Goal: Transaction & Acquisition: Book appointment/travel/reservation

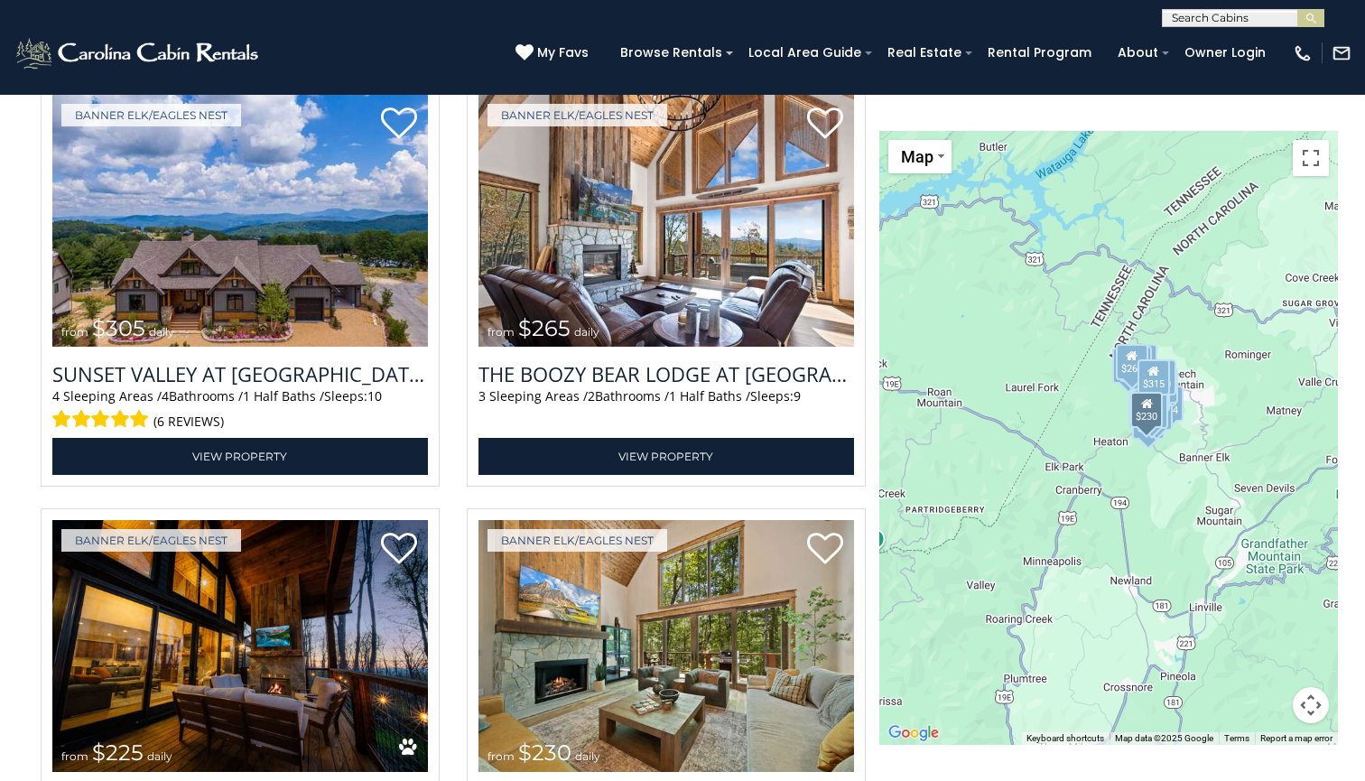
scroll to position [5119, 0]
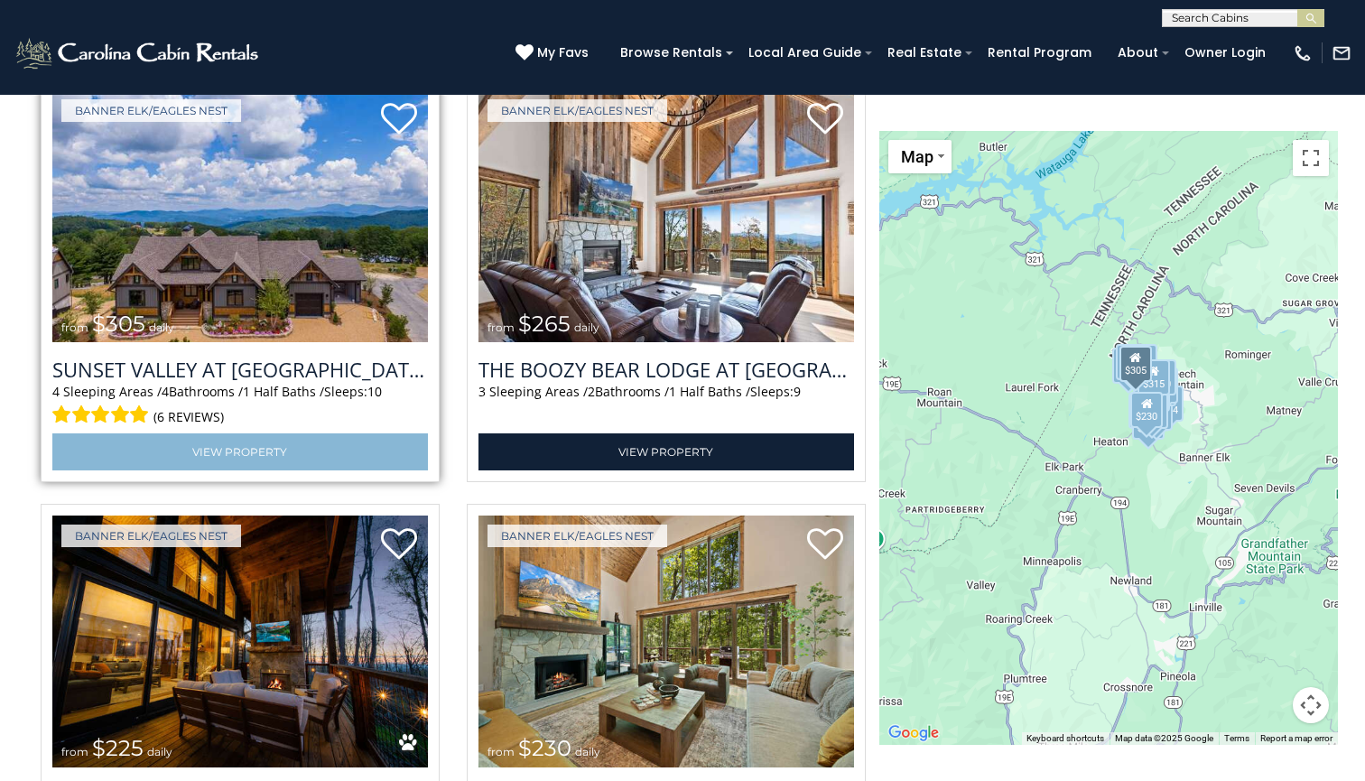
click at [288, 433] on link "View Property" at bounding box center [239, 451] width 375 height 37
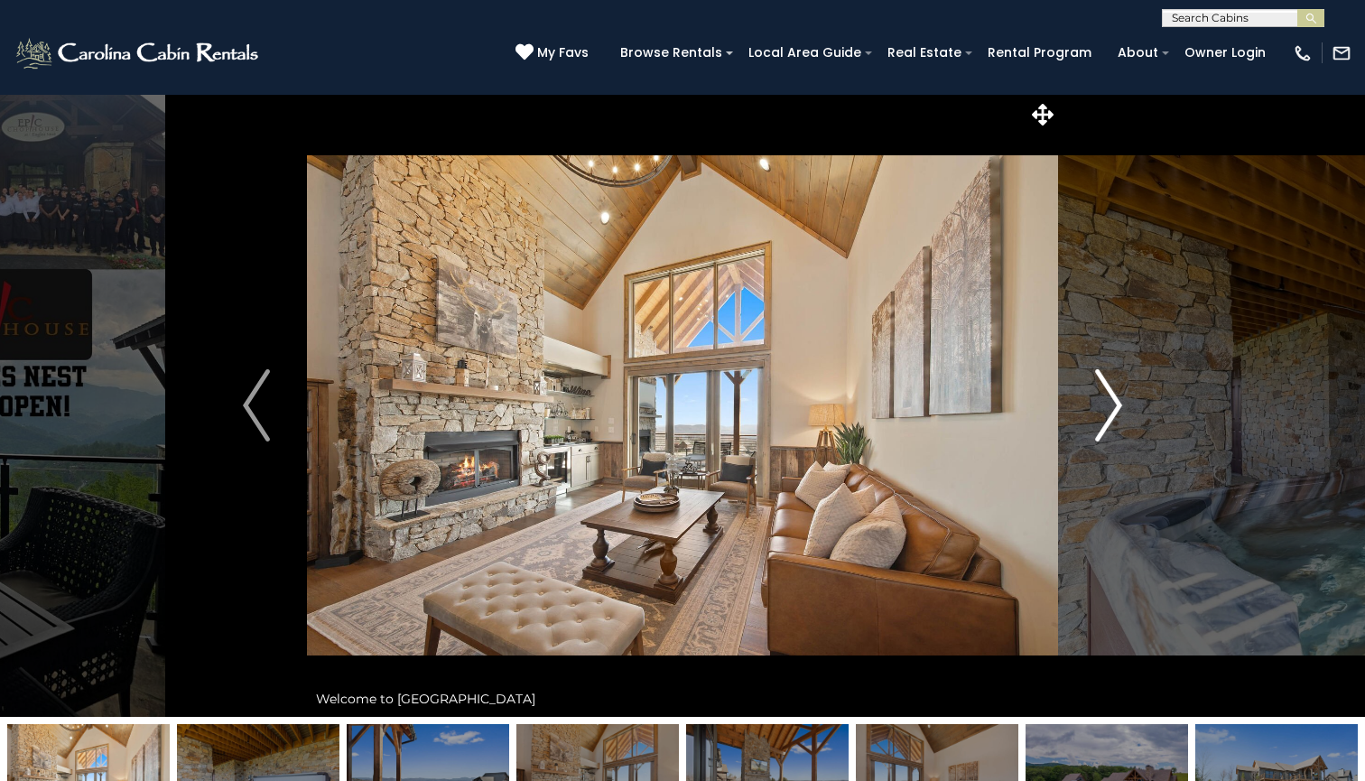
click at [1112, 405] on img "Next" at bounding box center [1108, 405] width 27 height 72
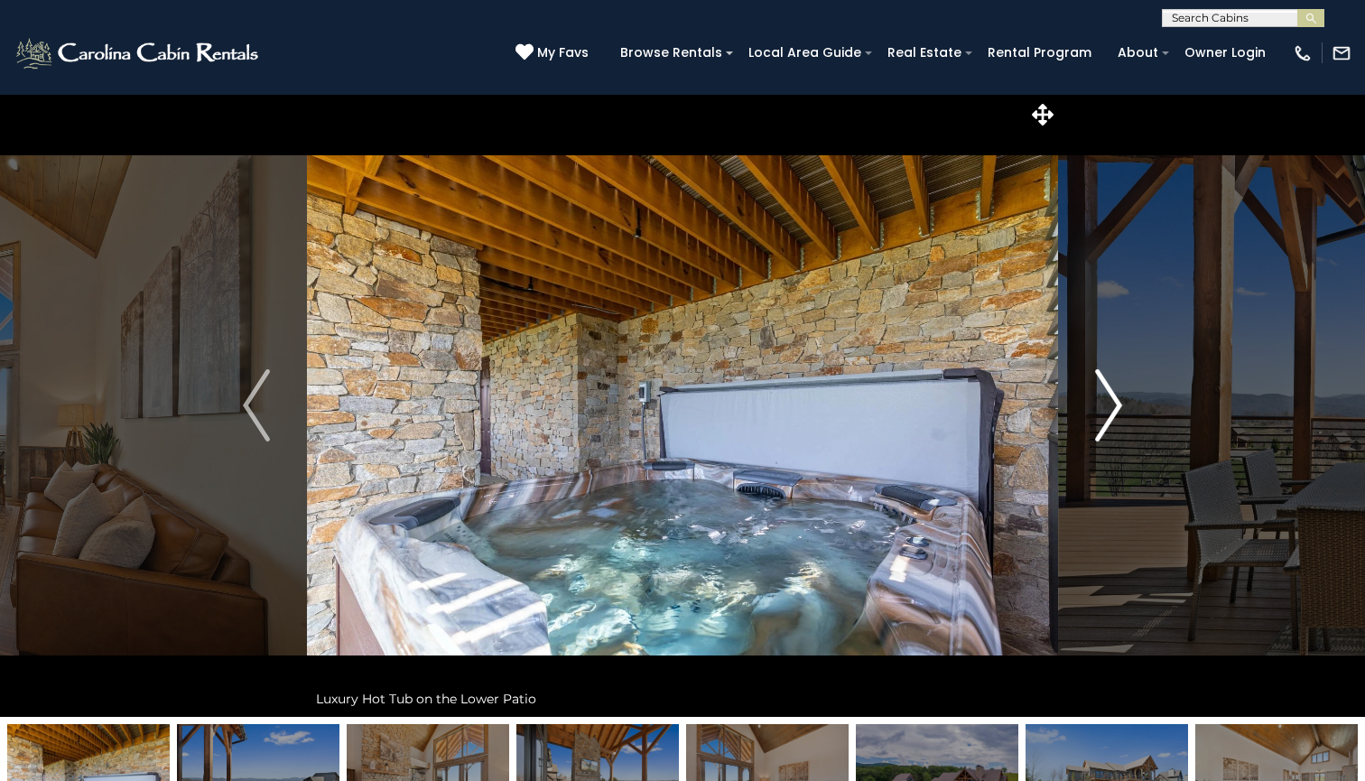
click at [1112, 405] on img "Next" at bounding box center [1108, 405] width 27 height 72
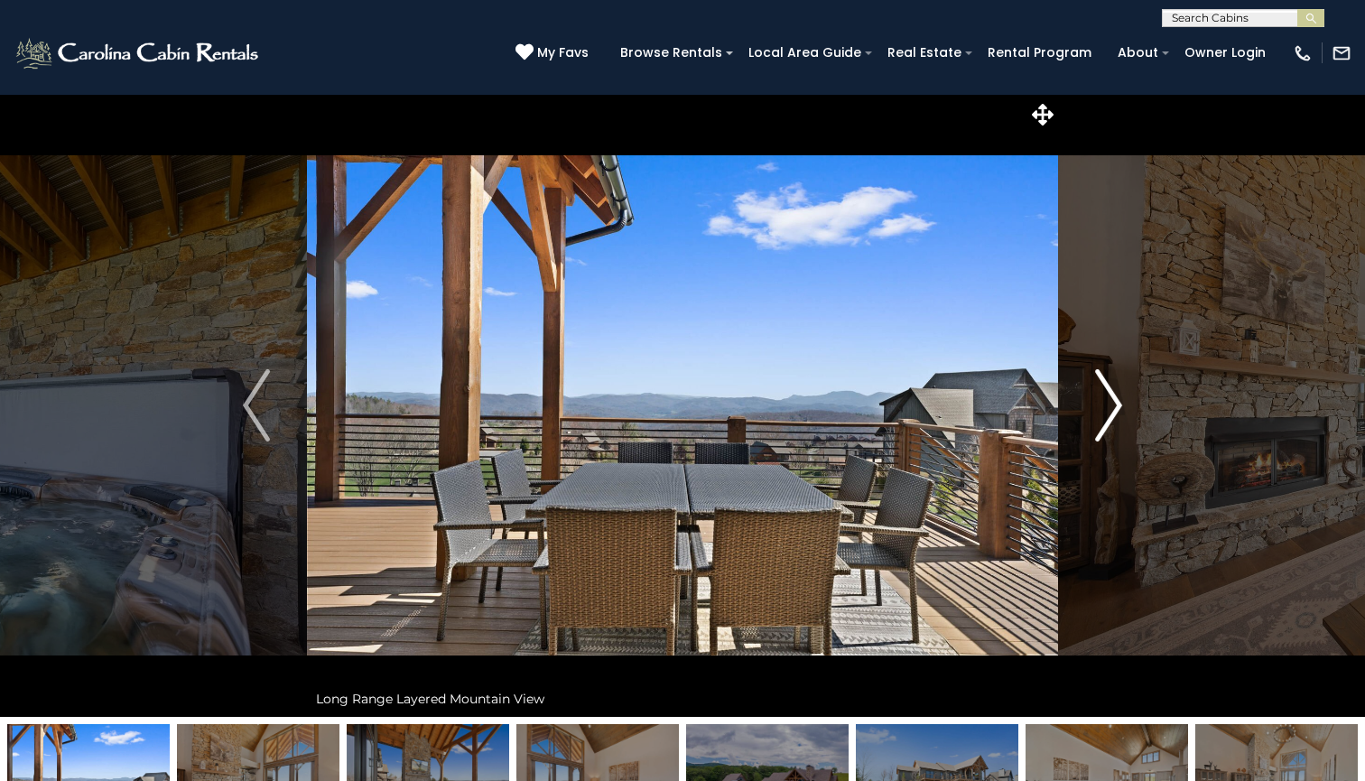
click at [1112, 405] on img "Next" at bounding box center [1108, 405] width 27 height 72
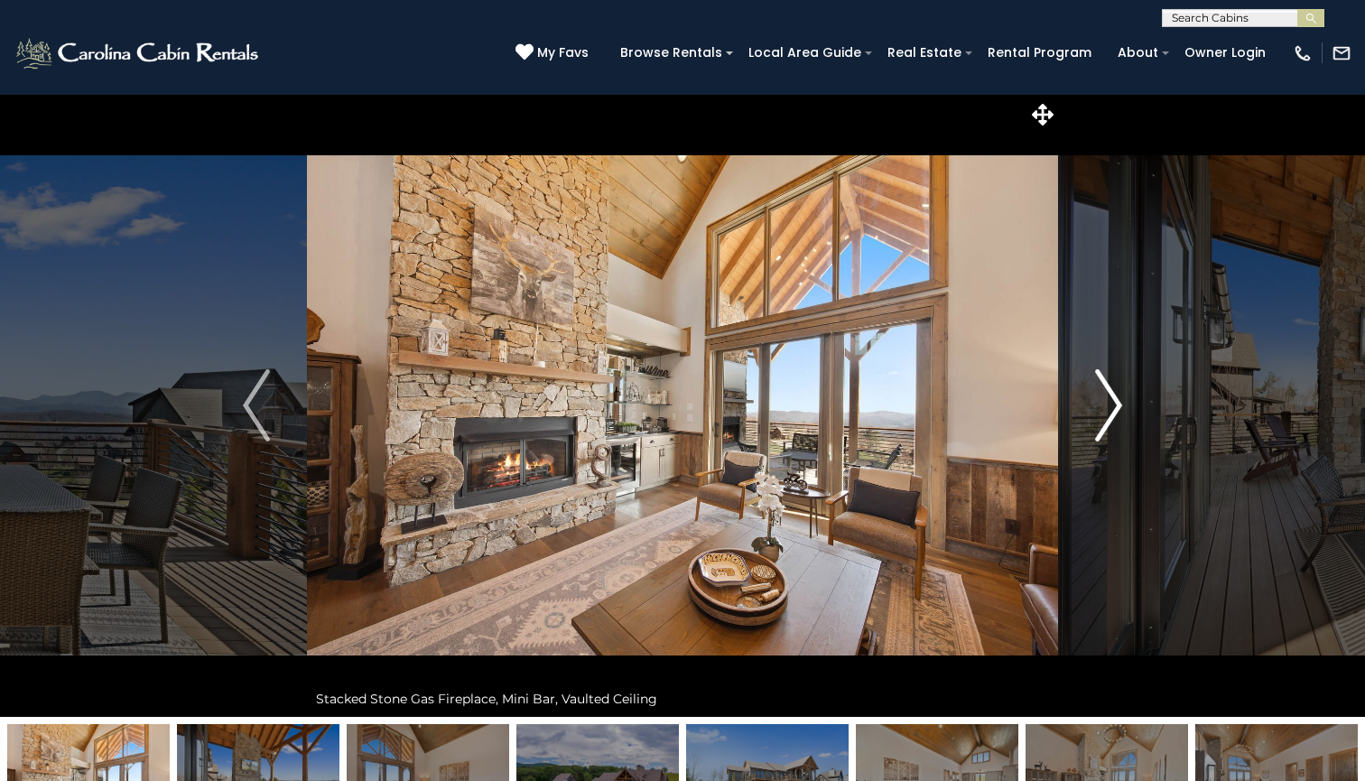
click at [1112, 405] on img "Next" at bounding box center [1108, 405] width 27 height 72
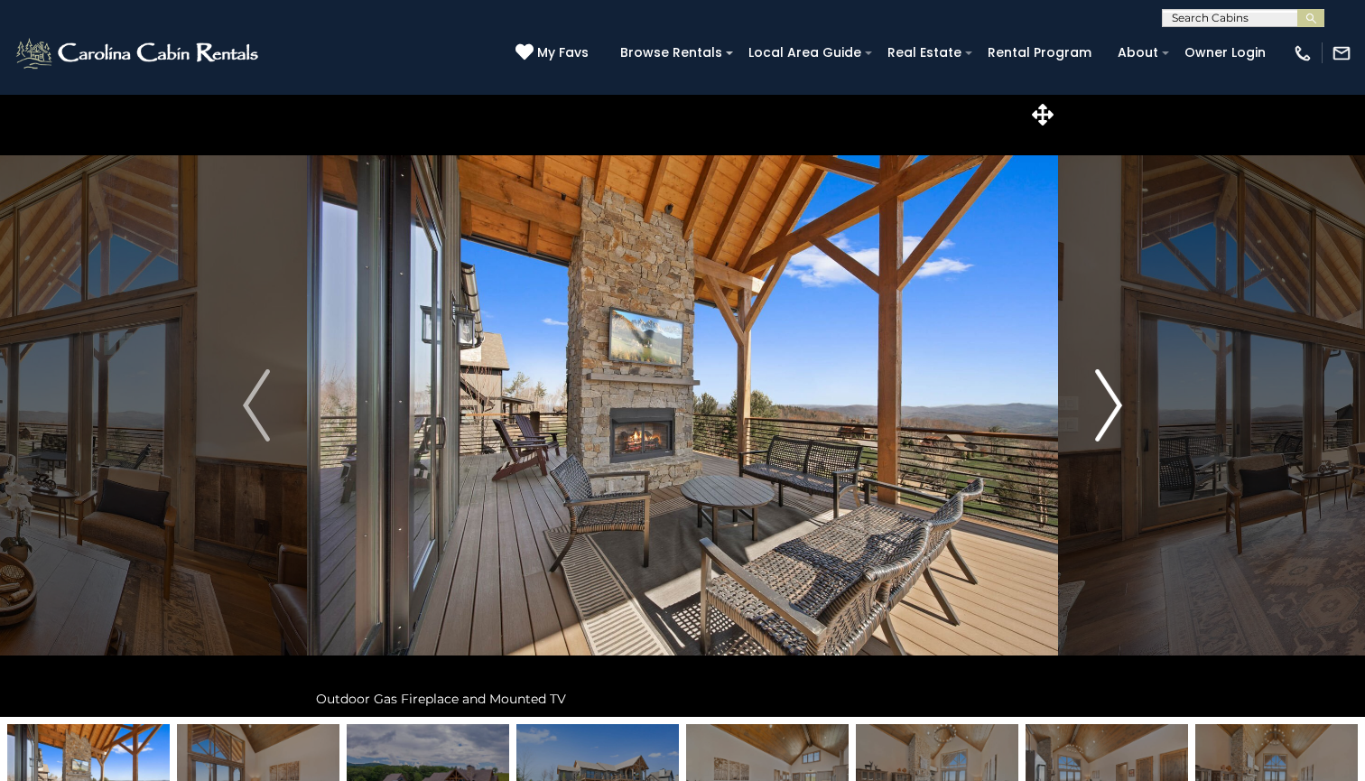
click at [1112, 405] on img "Next" at bounding box center [1108, 405] width 27 height 72
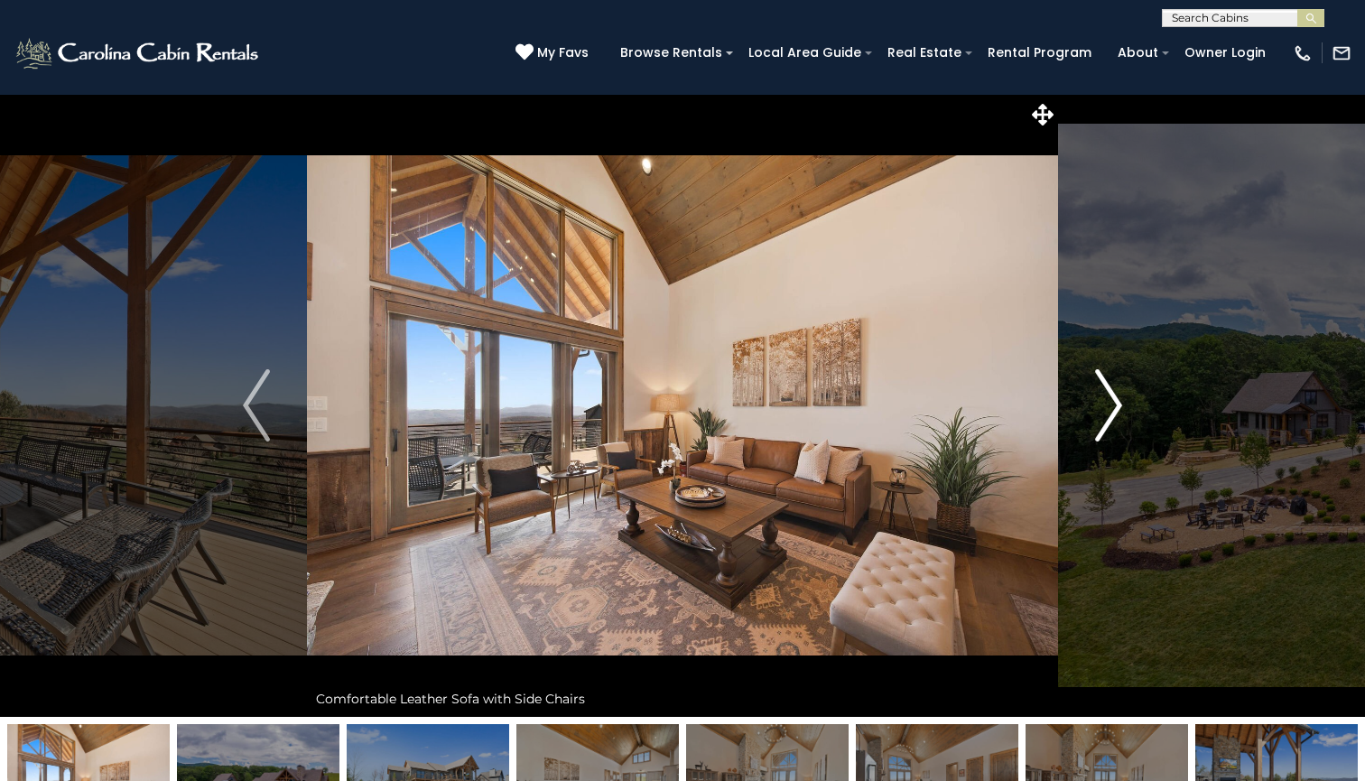
click at [1112, 405] on img "Next" at bounding box center [1108, 405] width 27 height 72
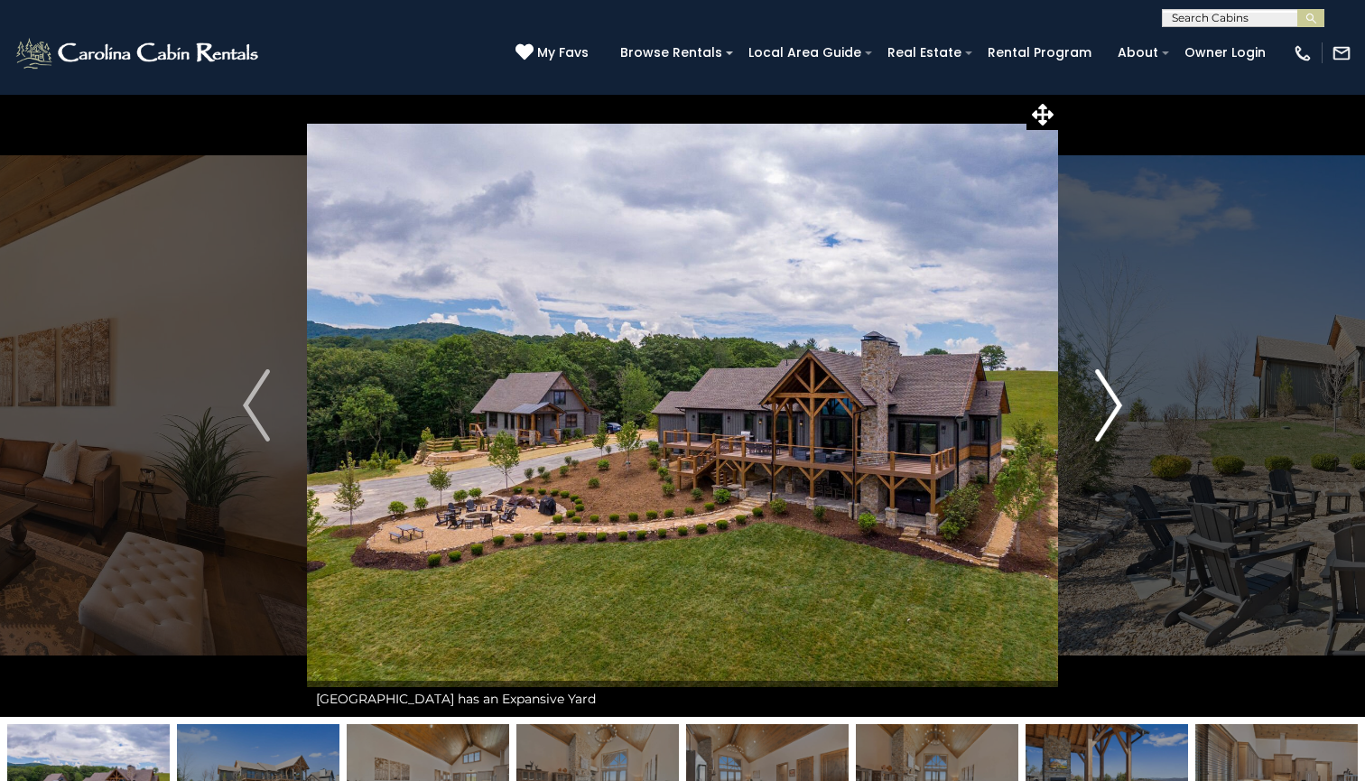
click at [1112, 405] on img "Next" at bounding box center [1108, 405] width 27 height 72
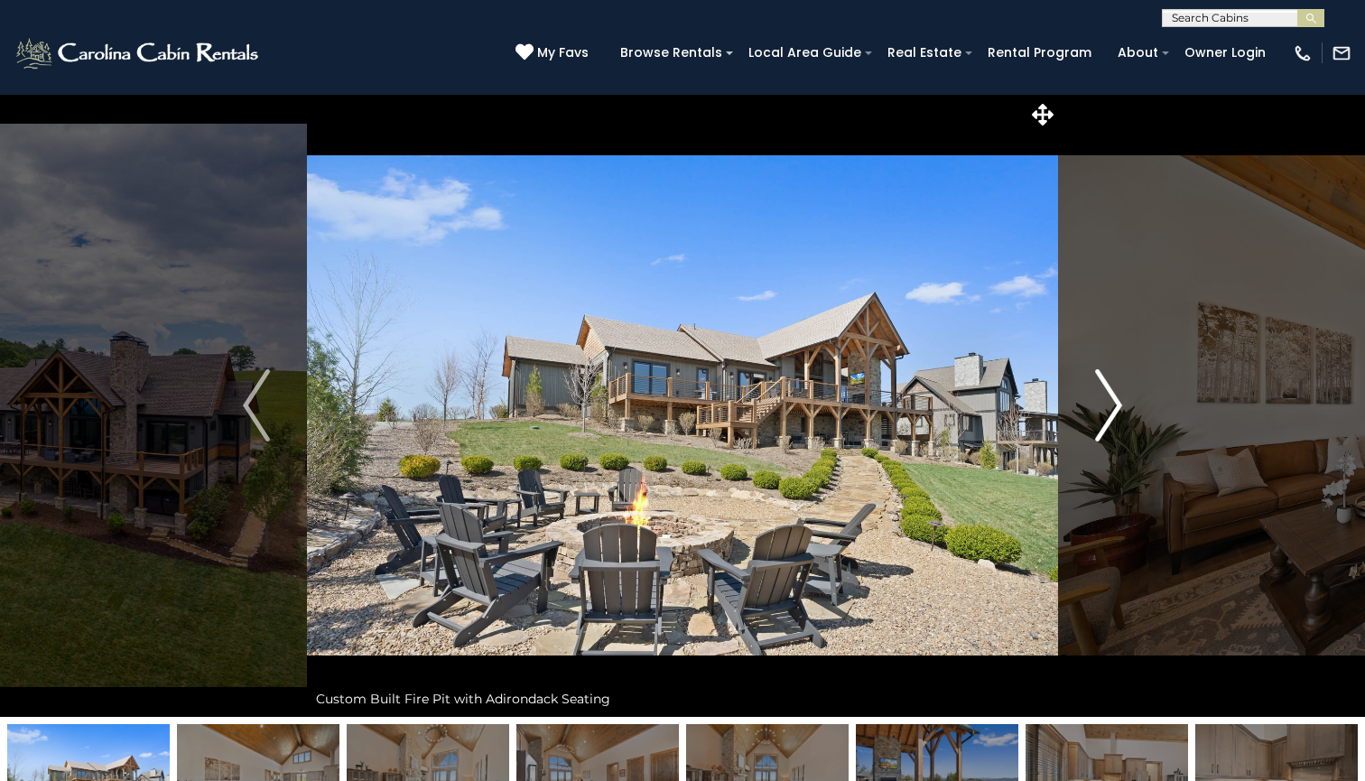
click at [1112, 405] on img "Next" at bounding box center [1108, 405] width 27 height 72
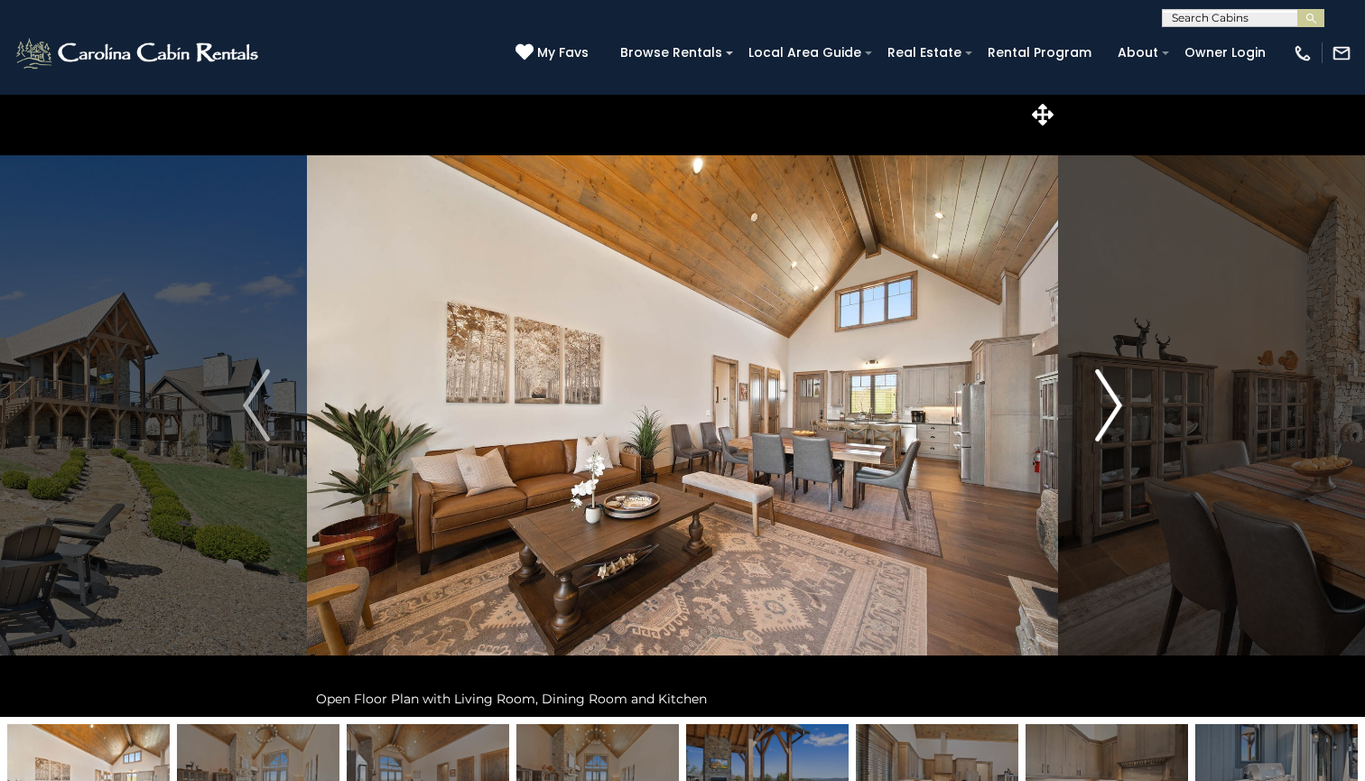
click at [1112, 405] on img "Next" at bounding box center [1108, 405] width 27 height 72
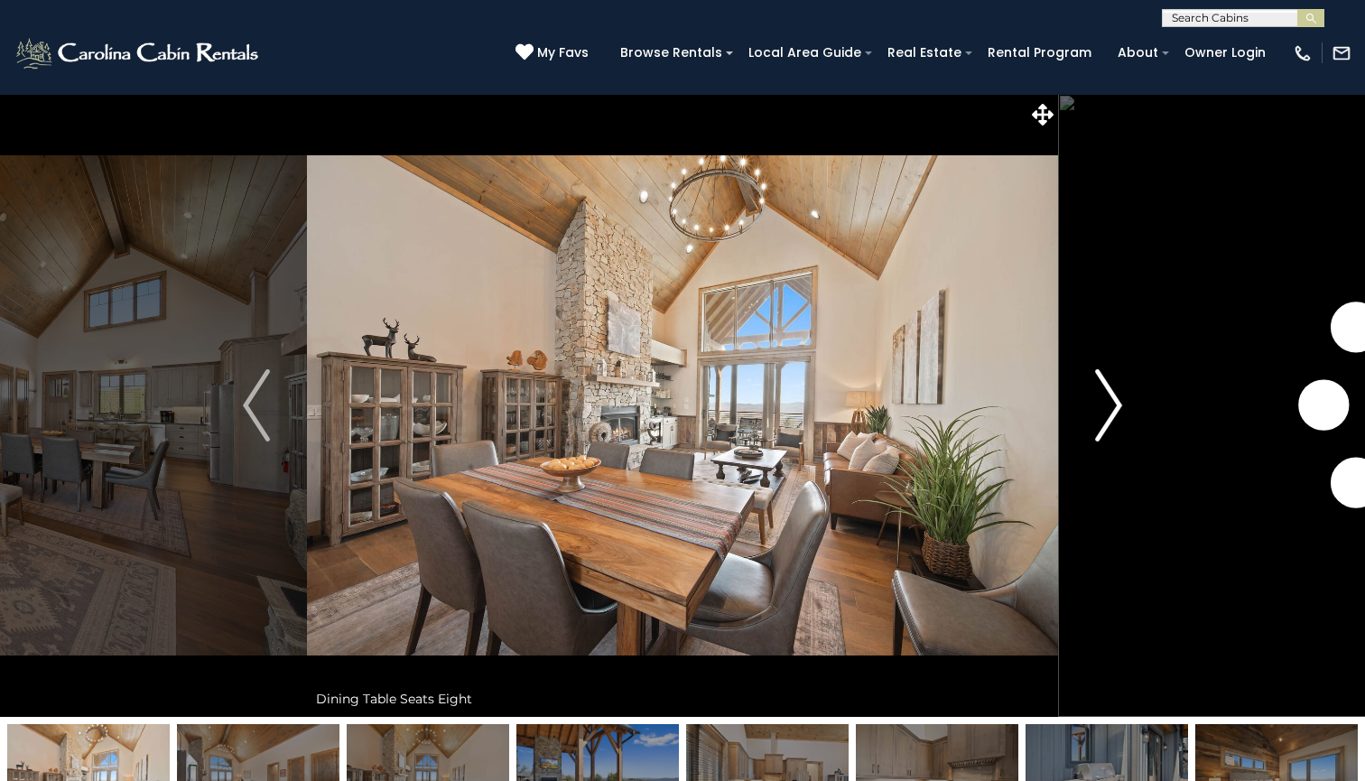
click at [1112, 405] on img "Next" at bounding box center [1108, 405] width 27 height 72
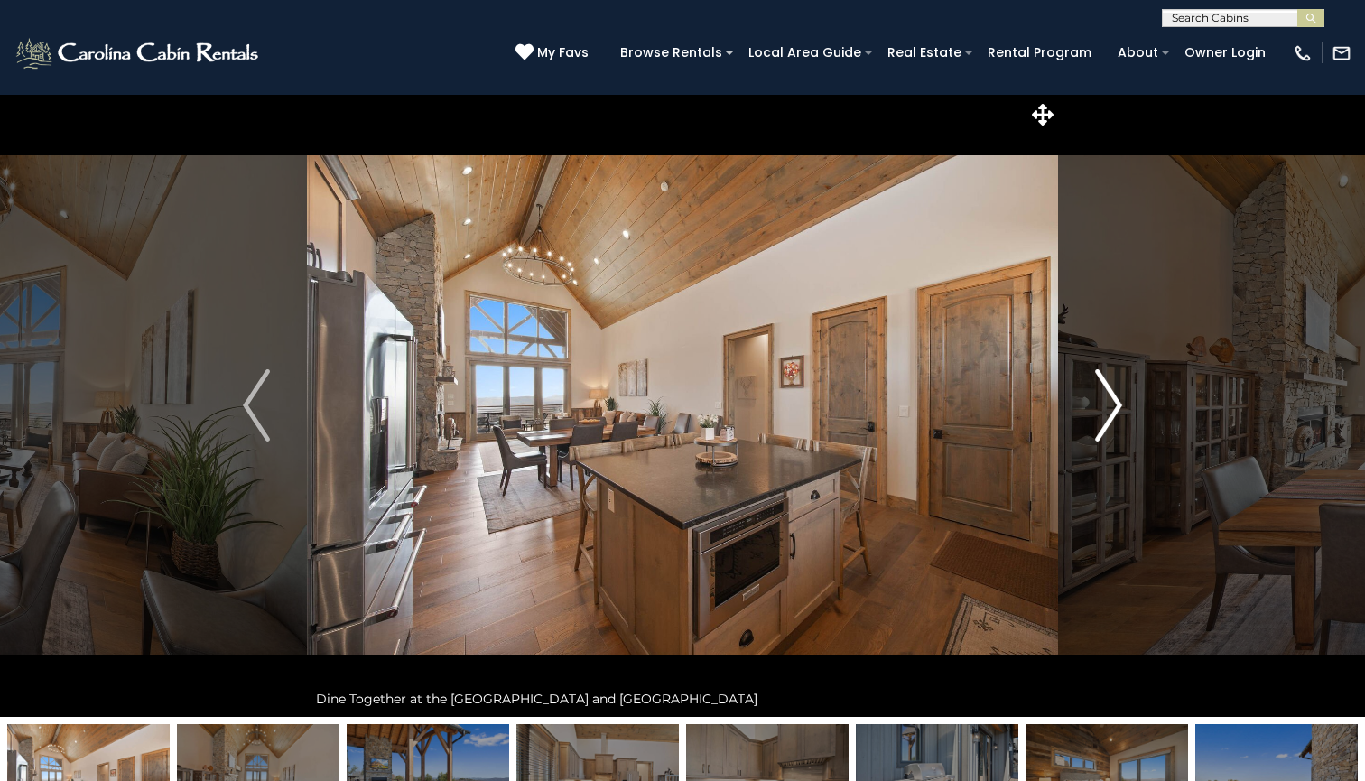
click at [1112, 405] on img "Next" at bounding box center [1108, 405] width 27 height 72
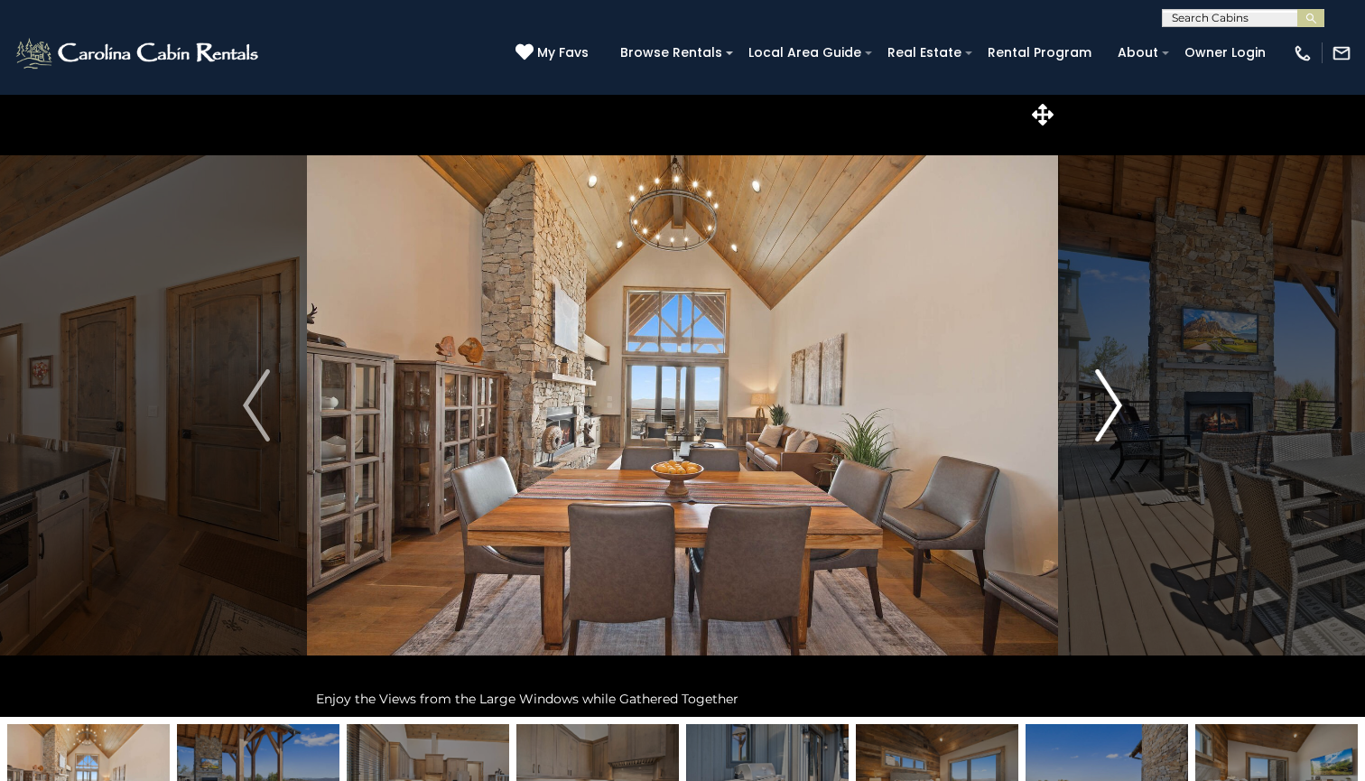
click at [1112, 405] on img "Next" at bounding box center [1108, 405] width 27 height 72
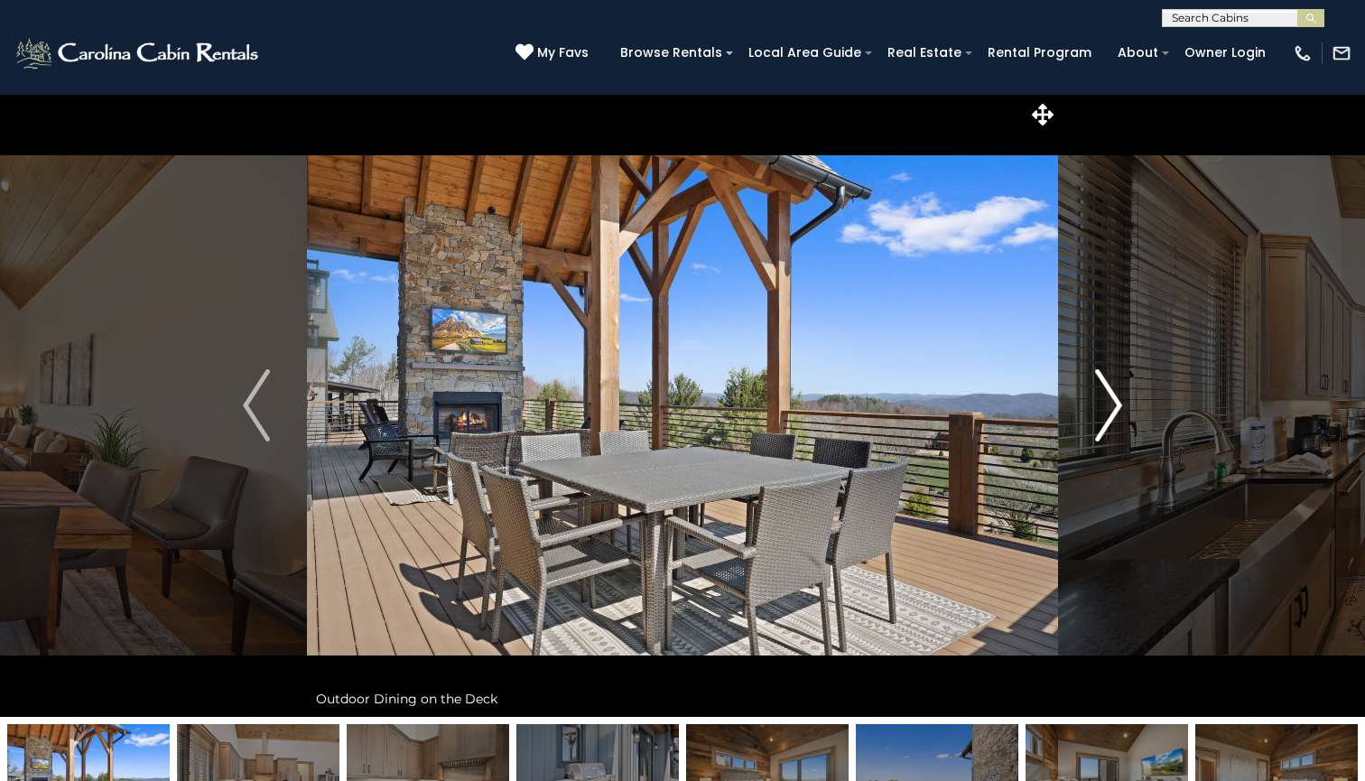
click at [1112, 405] on img "Next" at bounding box center [1108, 405] width 27 height 72
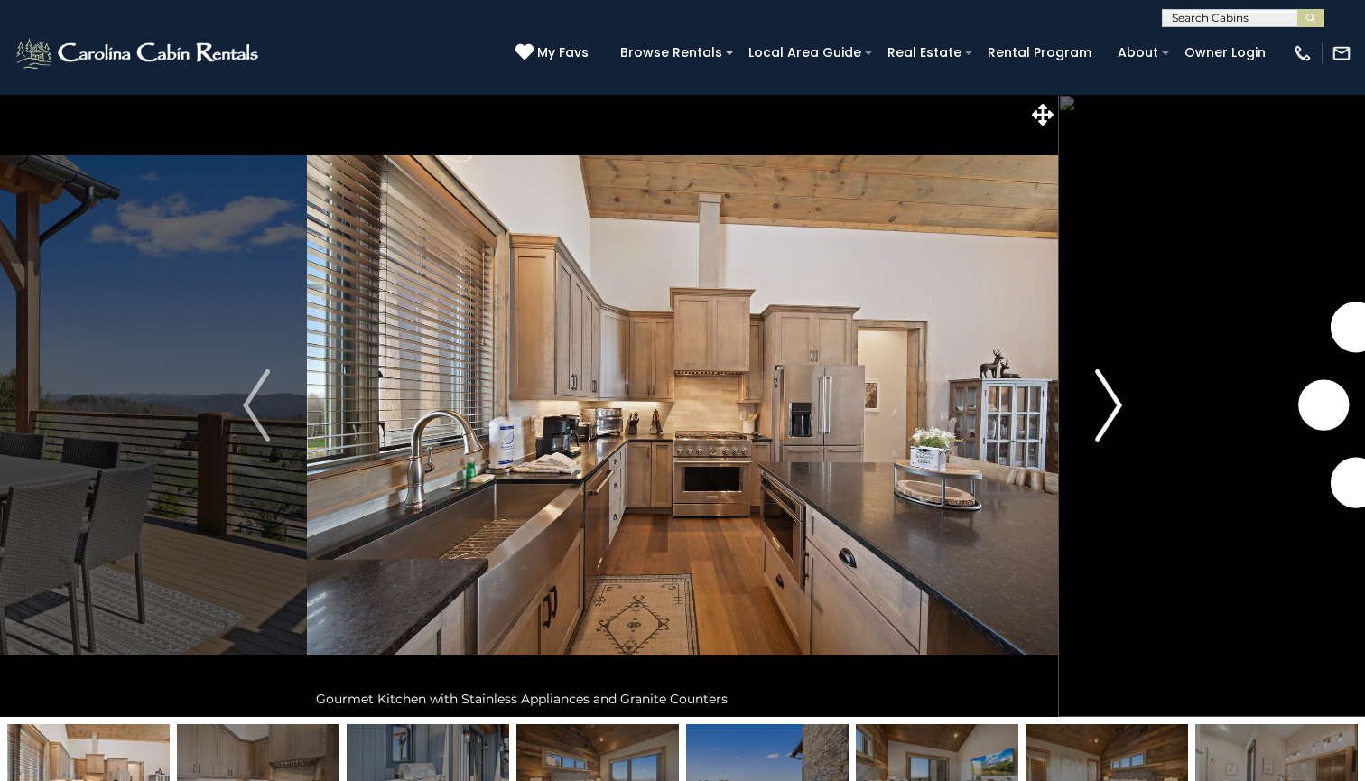
click at [1112, 405] on img "Next" at bounding box center [1108, 405] width 27 height 72
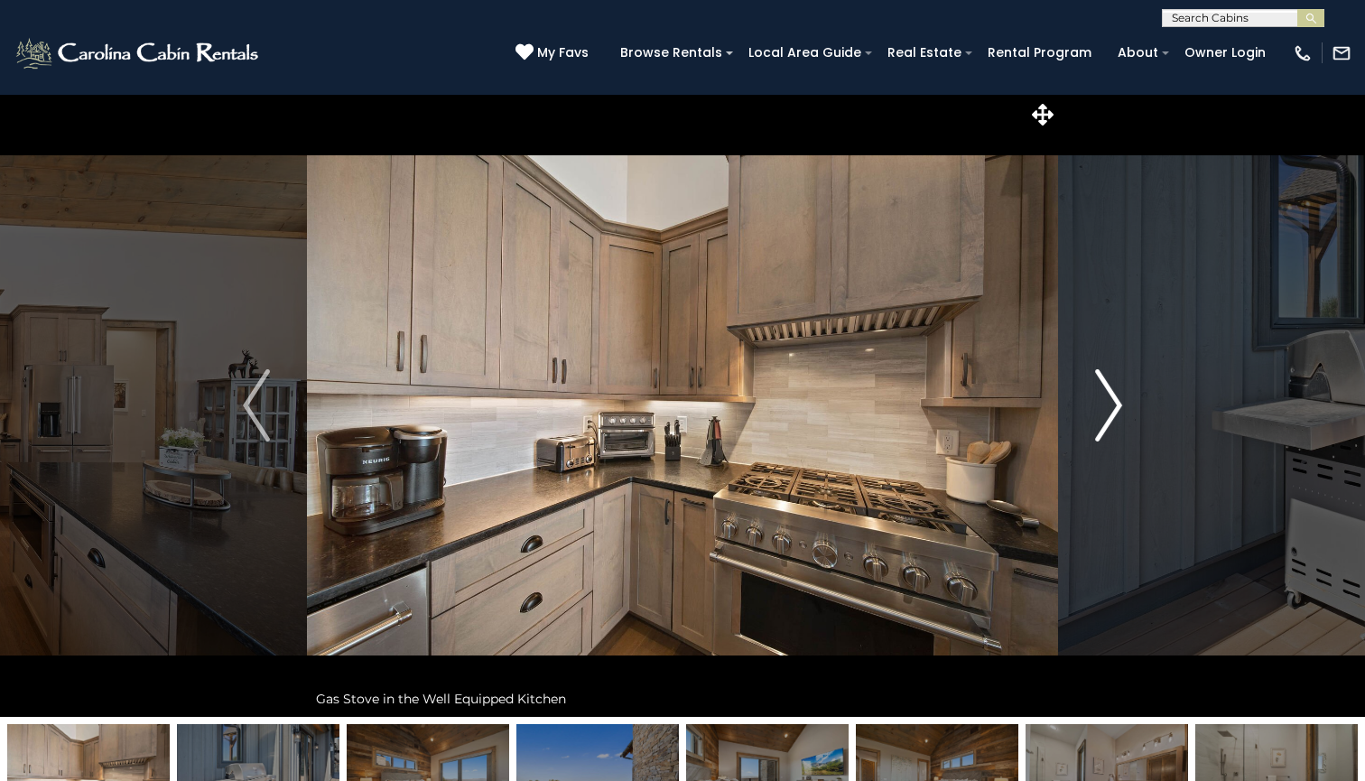
click at [1112, 405] on img "Next" at bounding box center [1108, 405] width 27 height 72
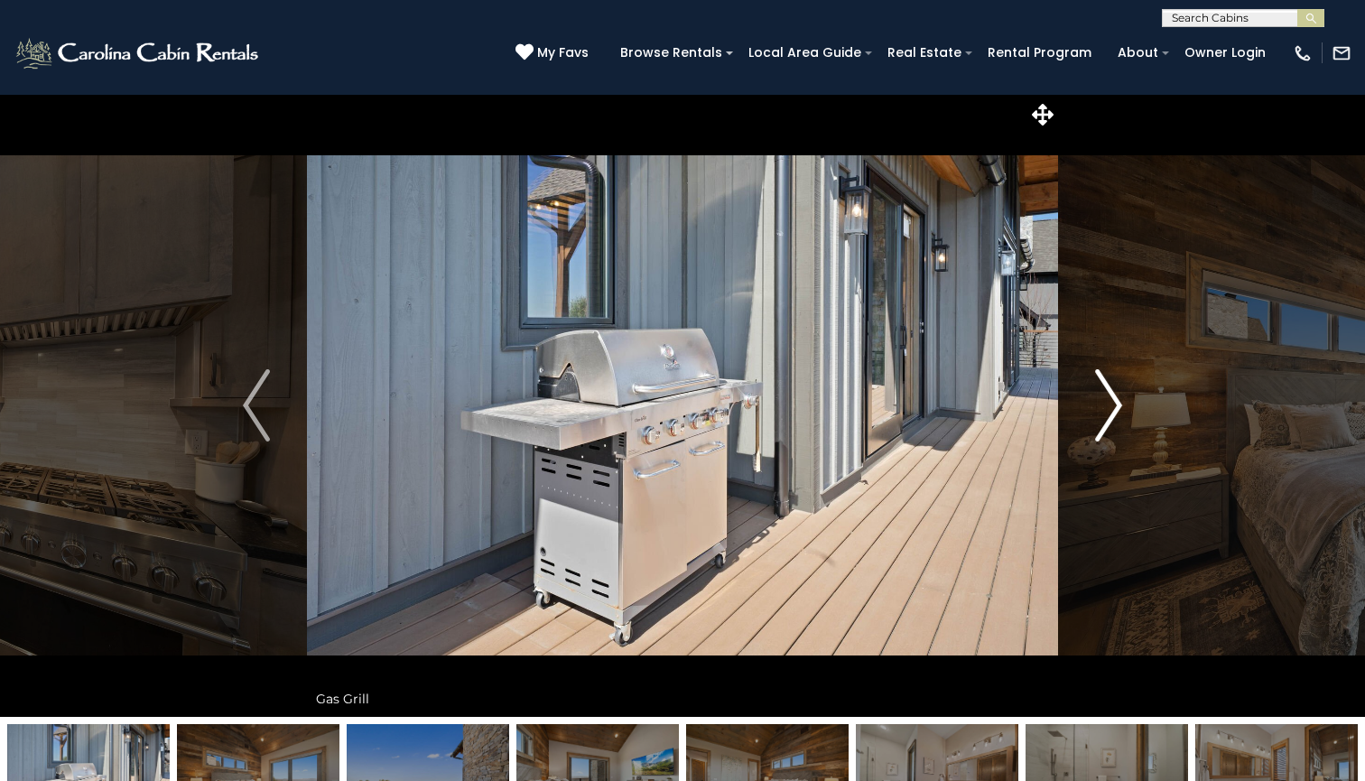
click at [1112, 405] on img "Next" at bounding box center [1108, 405] width 27 height 72
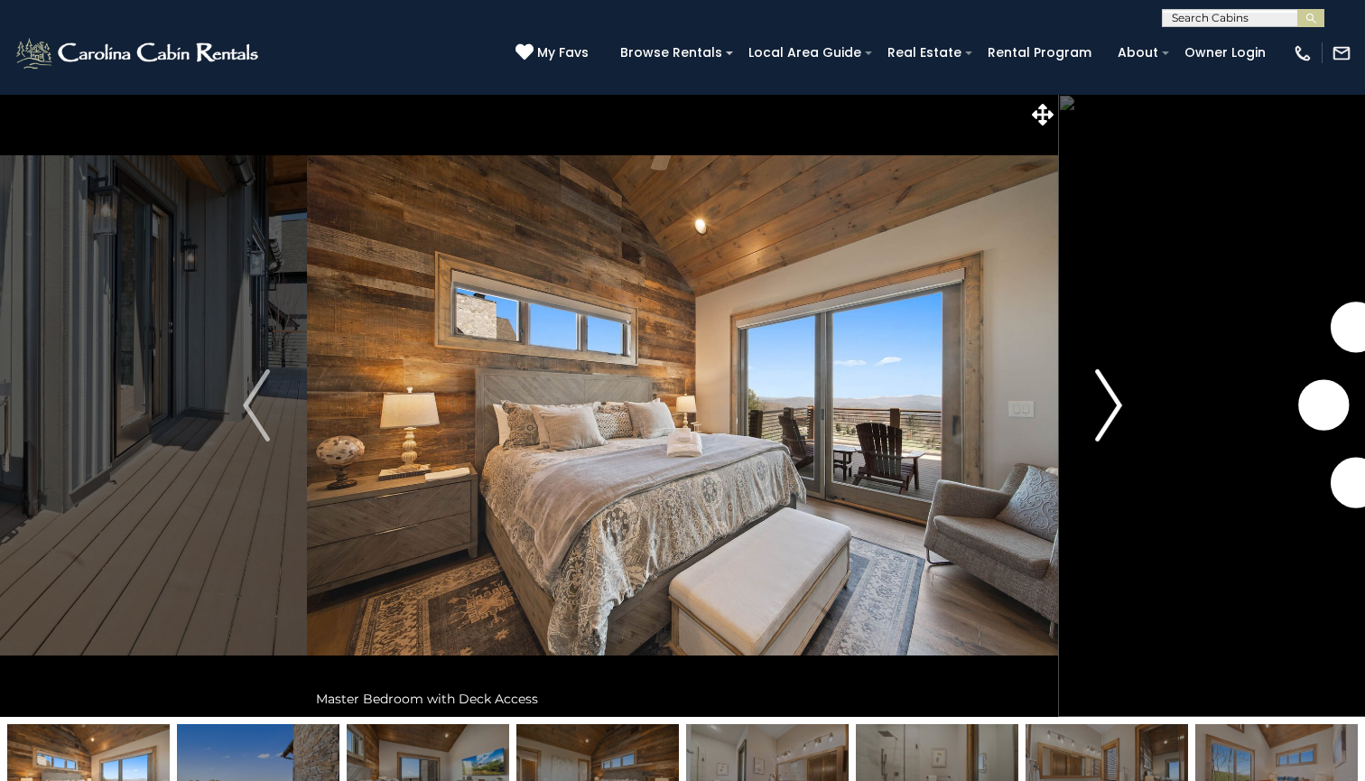
click at [1112, 405] on img "Next" at bounding box center [1108, 405] width 27 height 72
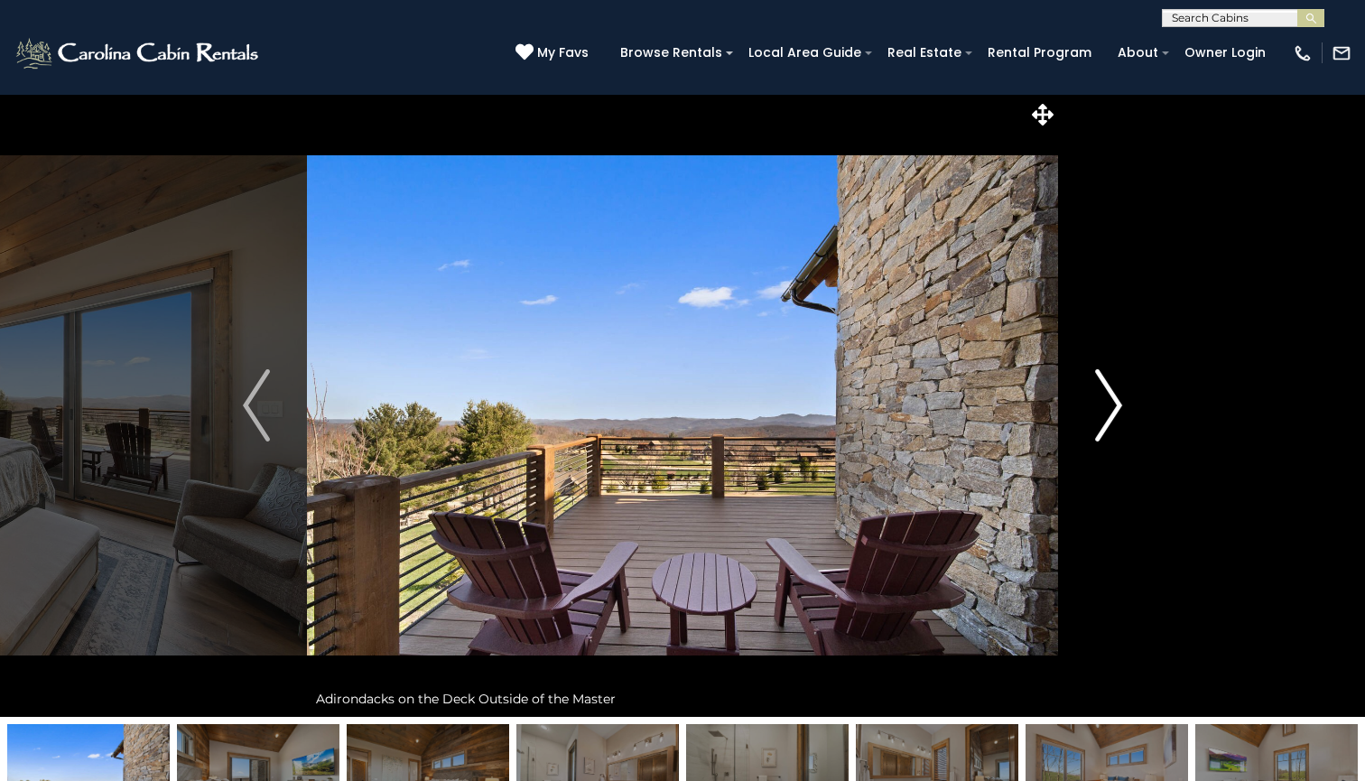
click at [1112, 405] on img "Next" at bounding box center [1108, 405] width 27 height 72
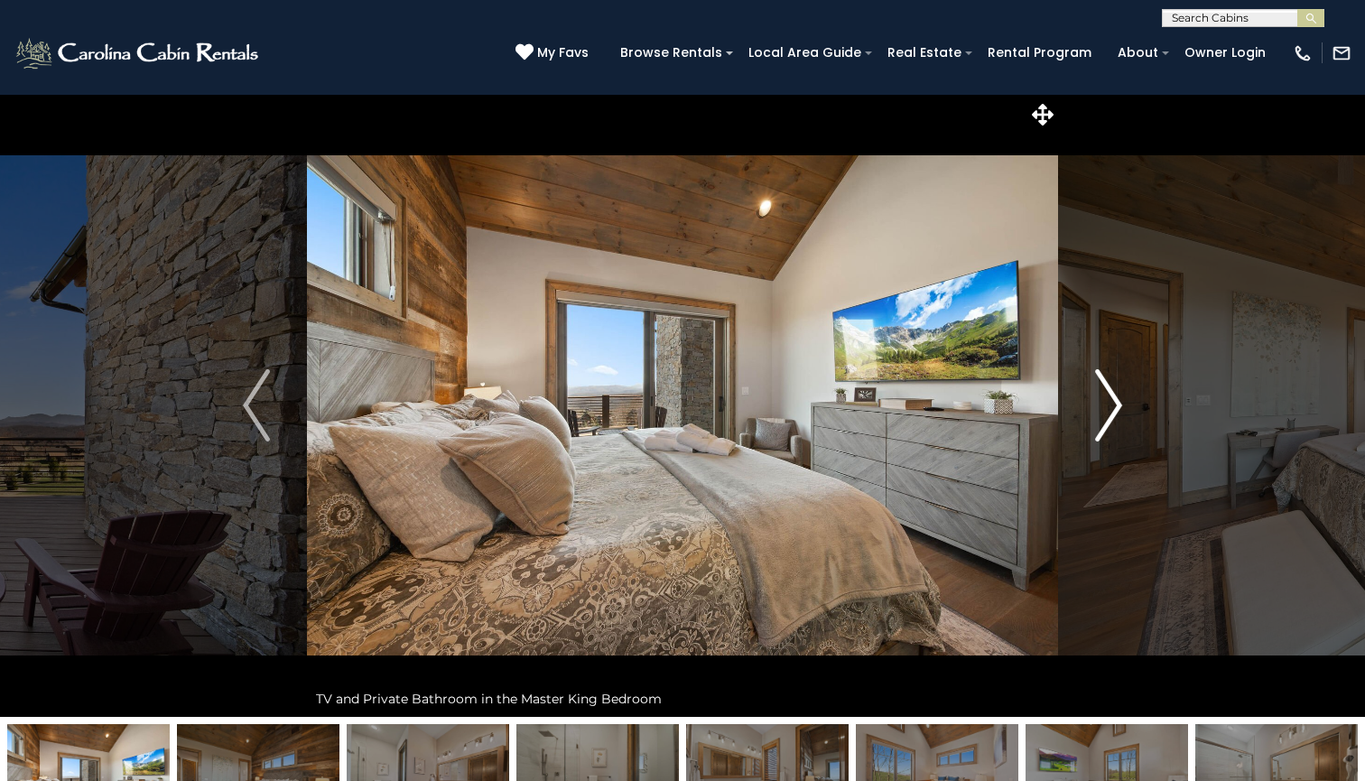
click at [1112, 405] on img "Next" at bounding box center [1108, 405] width 27 height 72
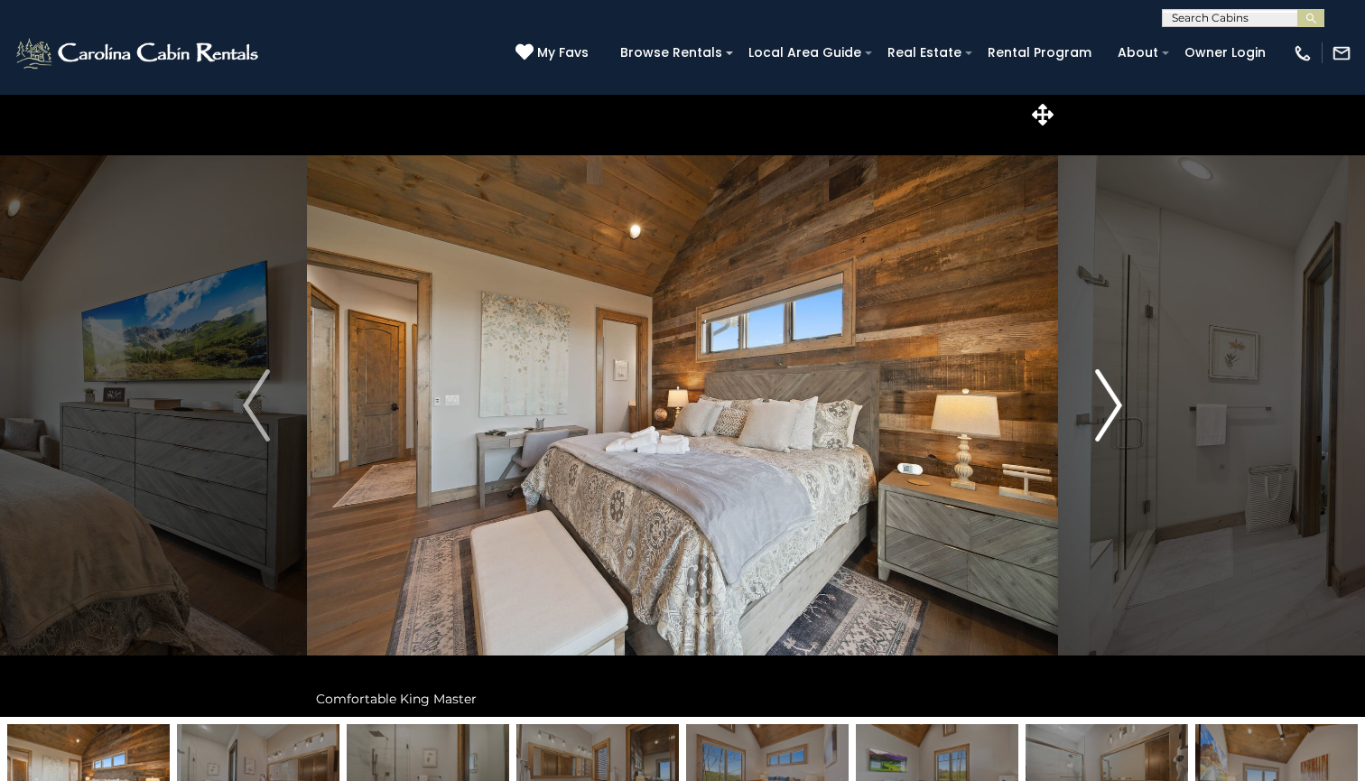
click at [1112, 405] on img "Next" at bounding box center [1108, 405] width 27 height 72
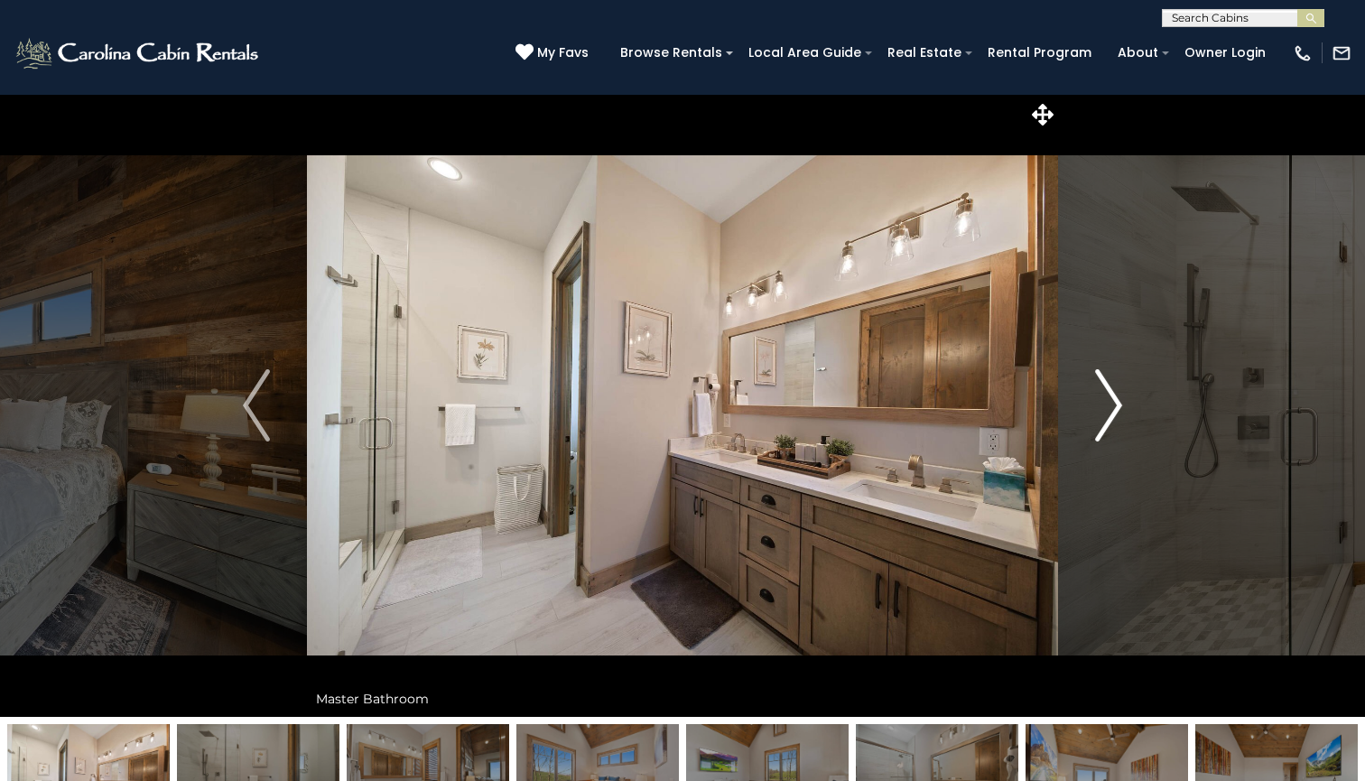
click at [1112, 405] on img "Next" at bounding box center [1108, 405] width 27 height 72
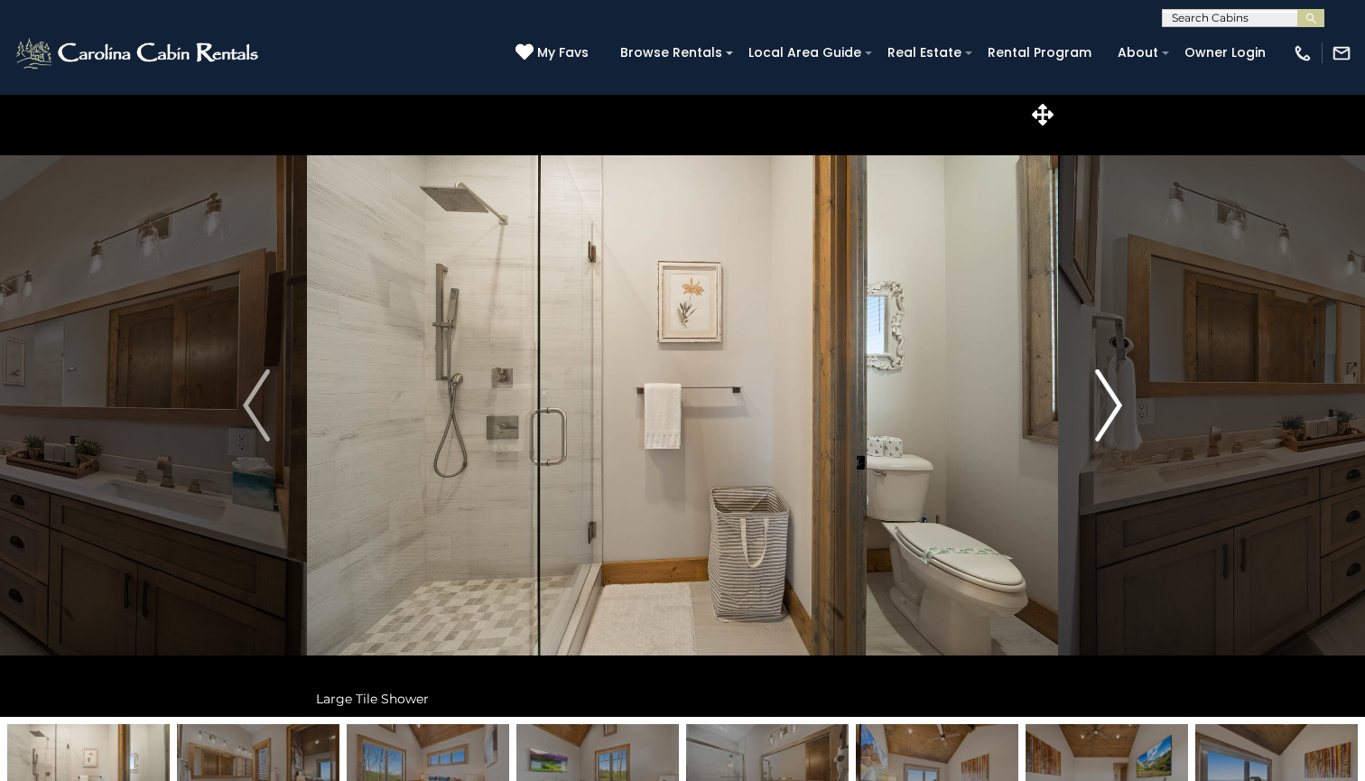
click at [1112, 405] on img "Next" at bounding box center [1108, 405] width 27 height 72
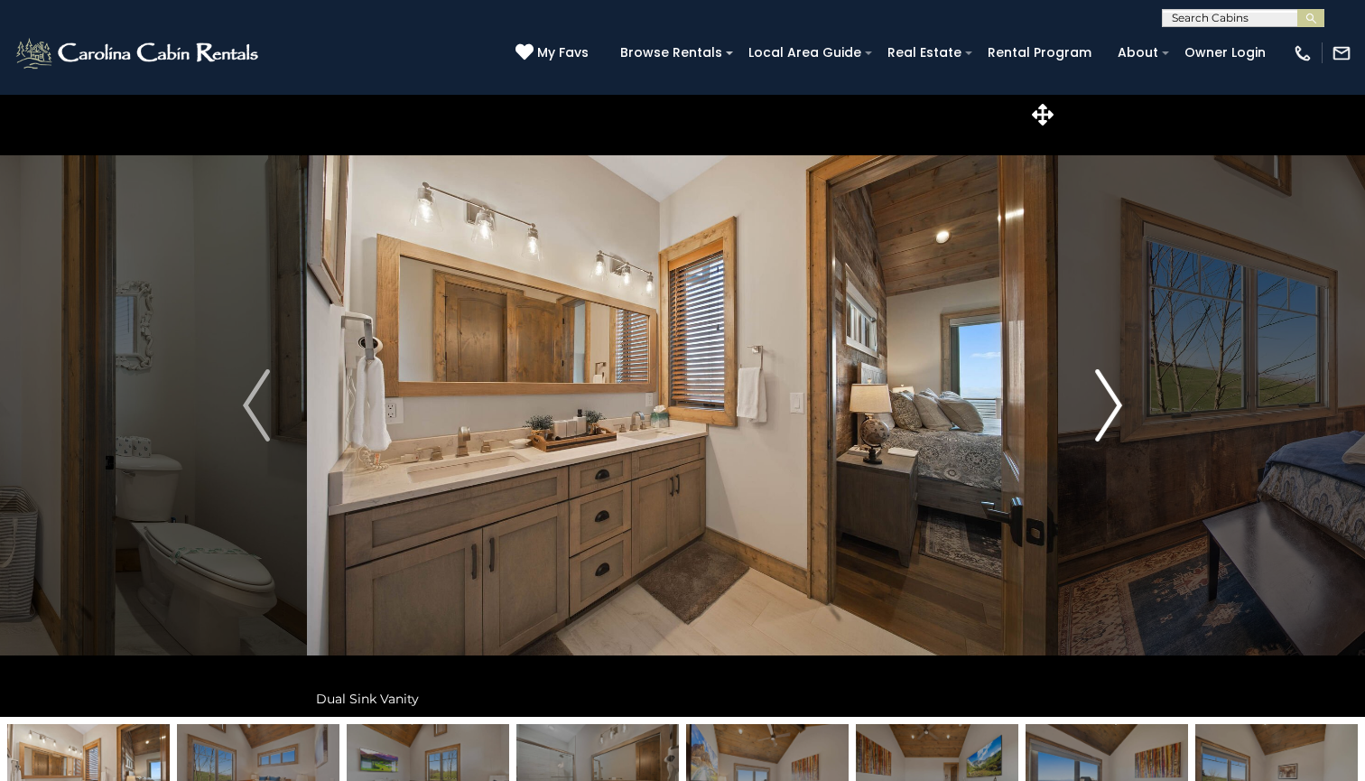
click at [1112, 405] on img "Next" at bounding box center [1108, 405] width 27 height 72
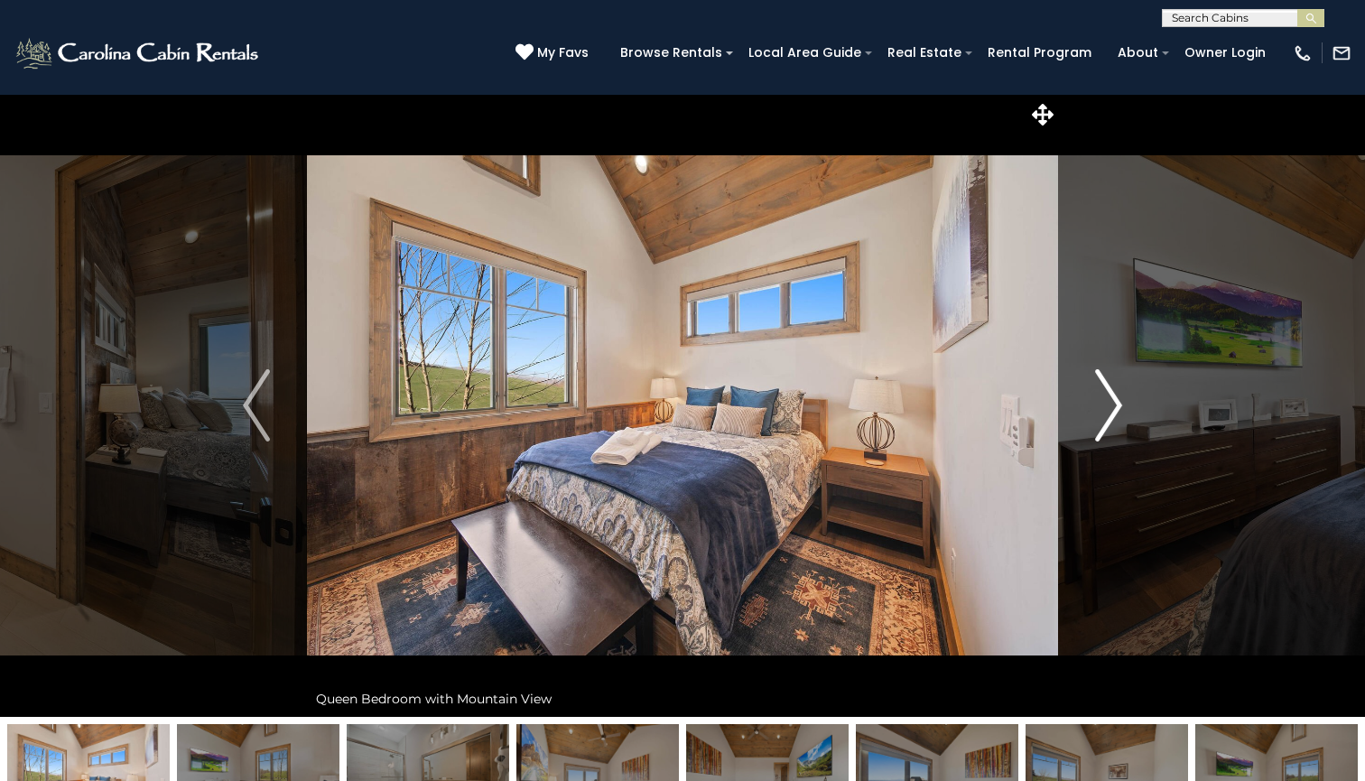
click at [1112, 405] on img "Next" at bounding box center [1108, 405] width 27 height 72
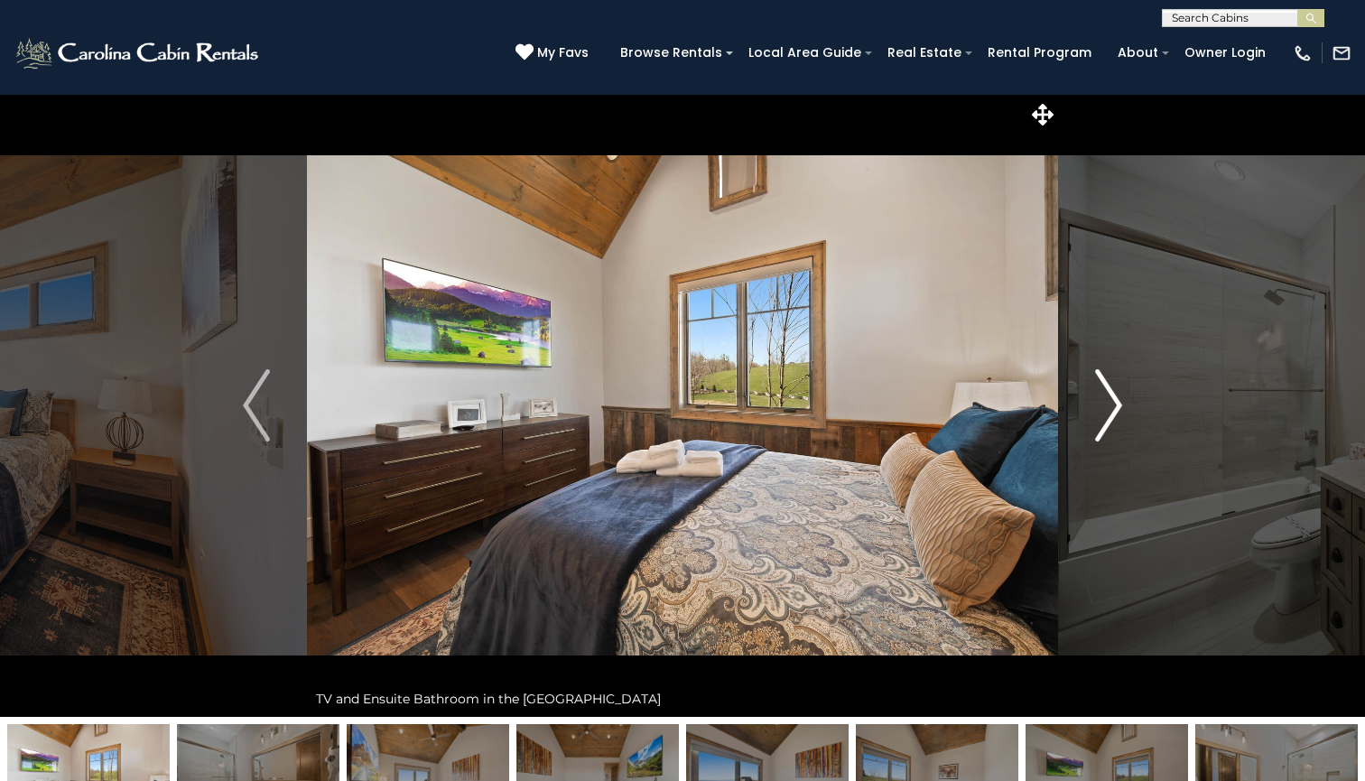
click at [1112, 405] on img "Next" at bounding box center [1108, 405] width 27 height 72
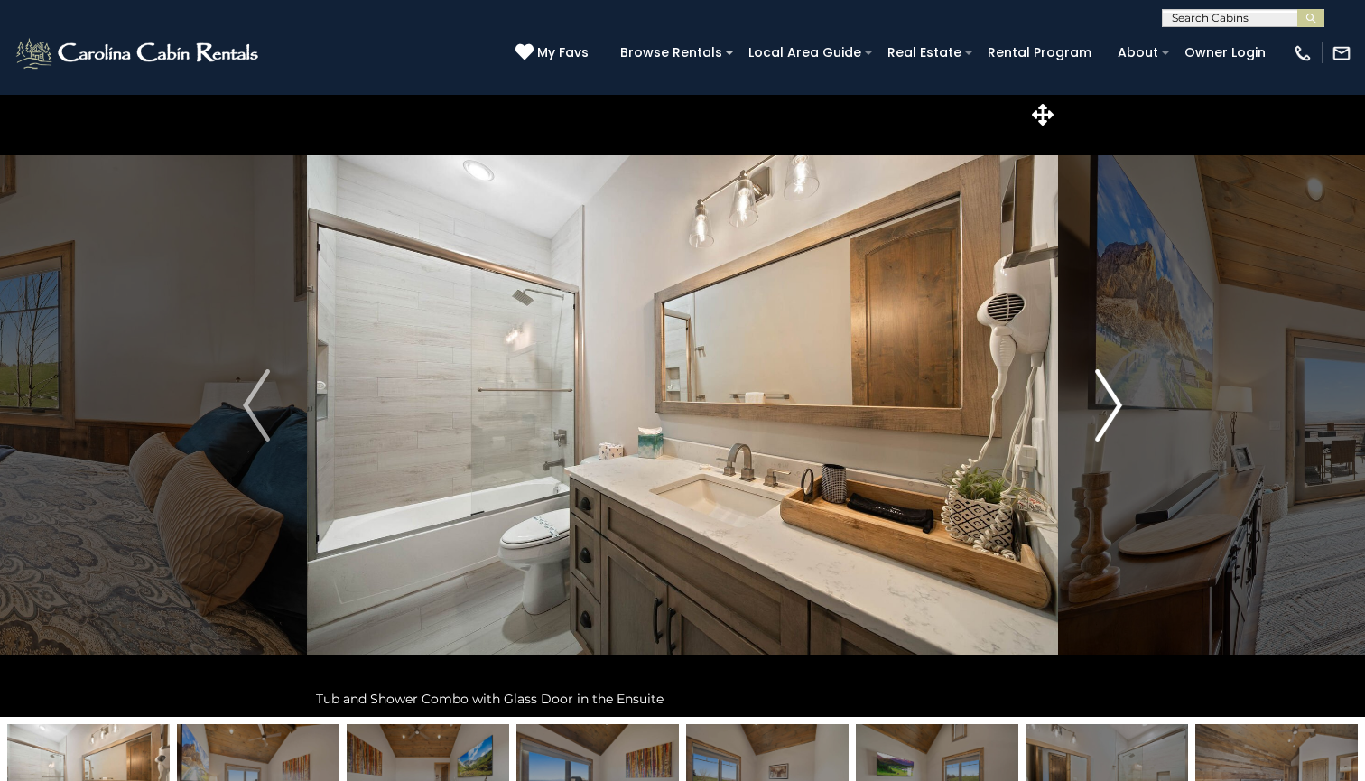
click at [1112, 405] on img "Next" at bounding box center [1108, 405] width 27 height 72
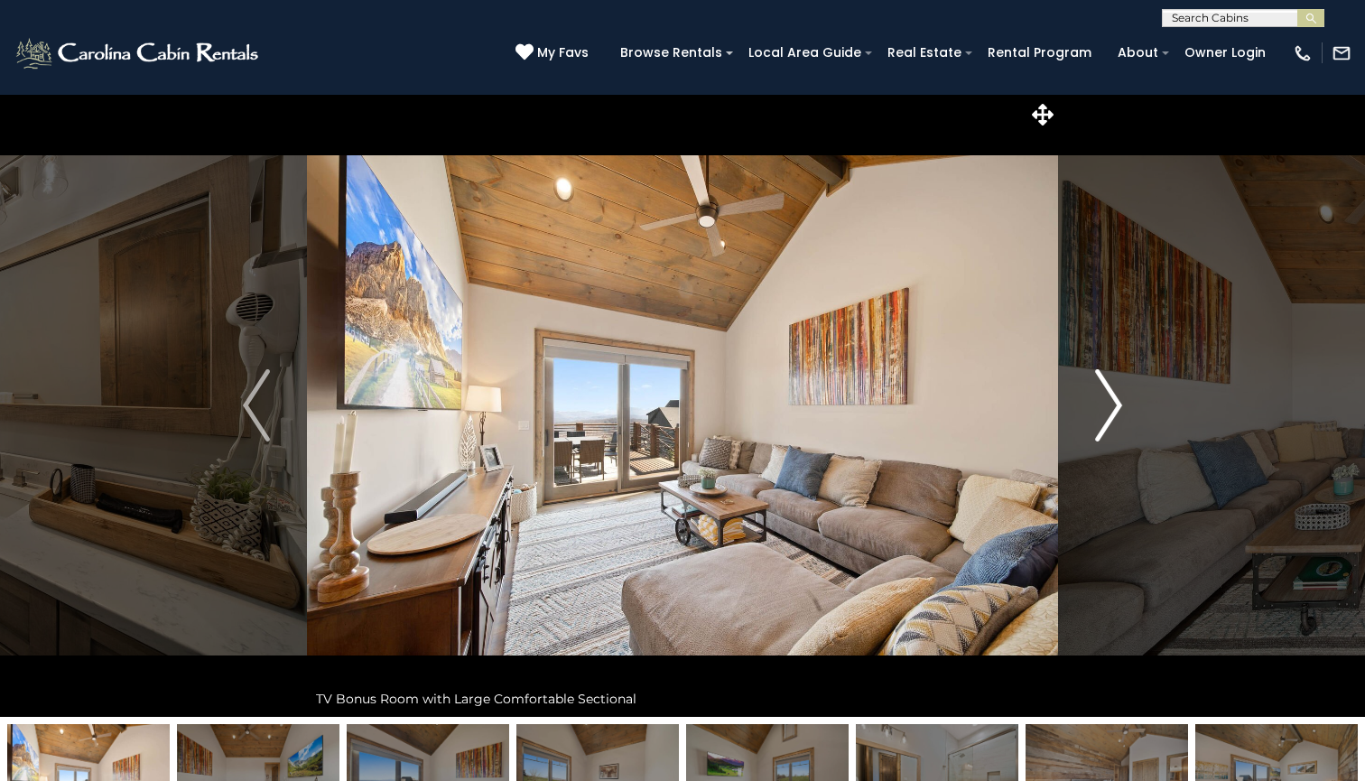
click at [1112, 405] on img "Next" at bounding box center [1108, 405] width 27 height 72
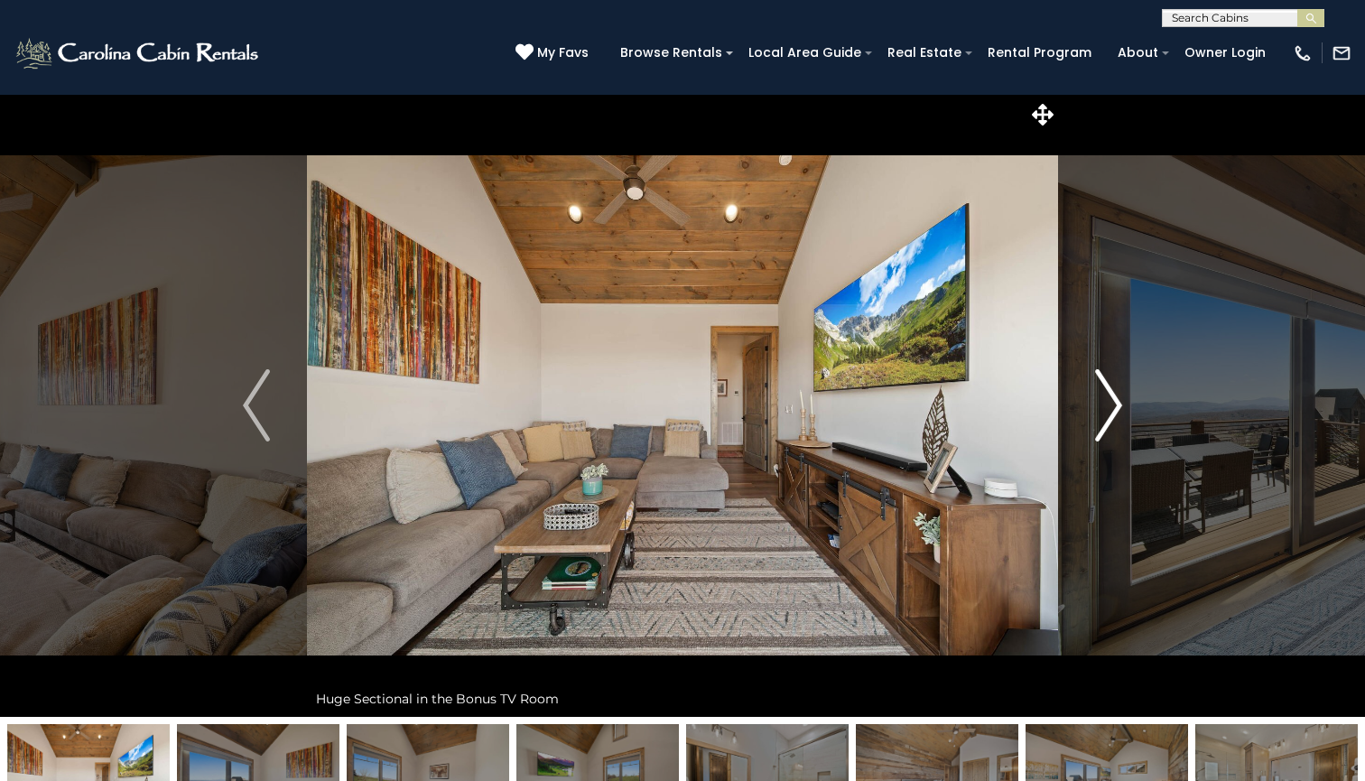
click at [1112, 405] on img "Next" at bounding box center [1108, 405] width 27 height 72
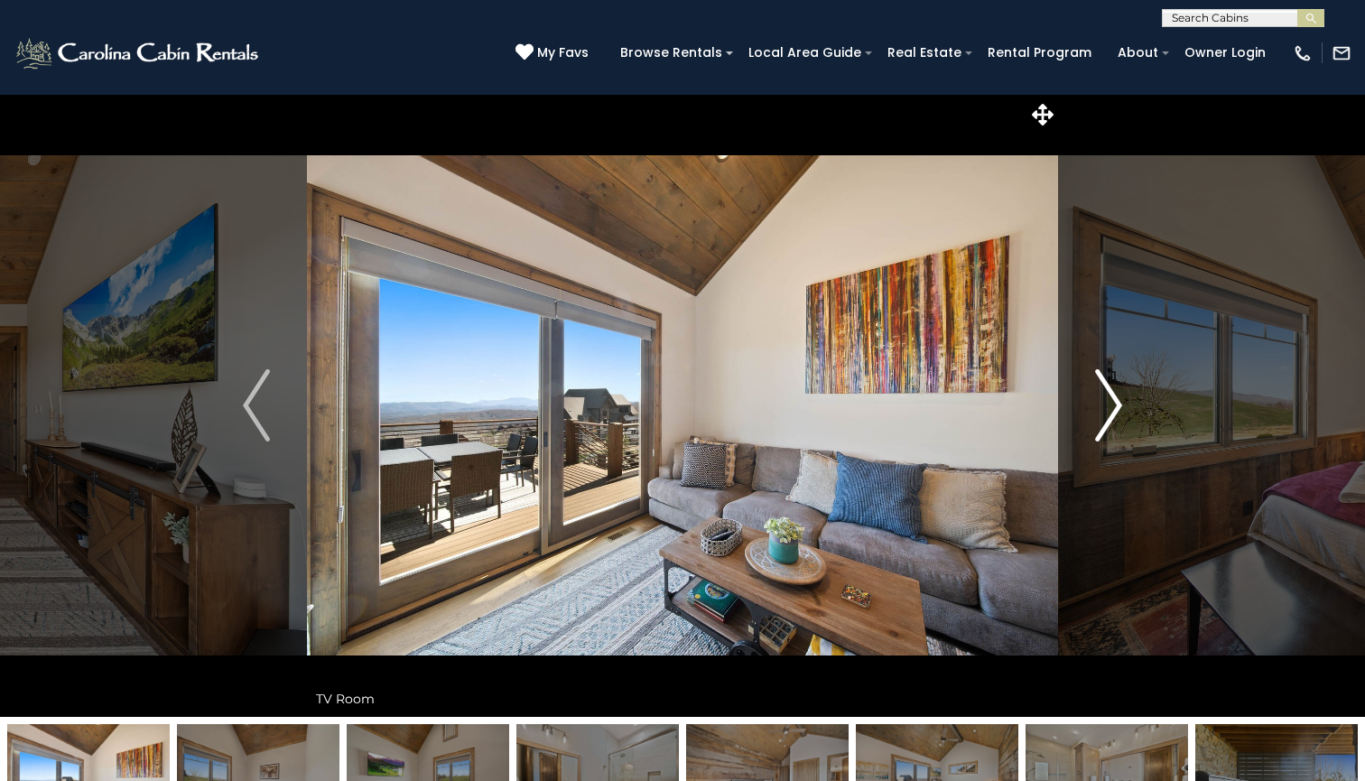
click at [1112, 405] on img "Next" at bounding box center [1108, 405] width 27 height 72
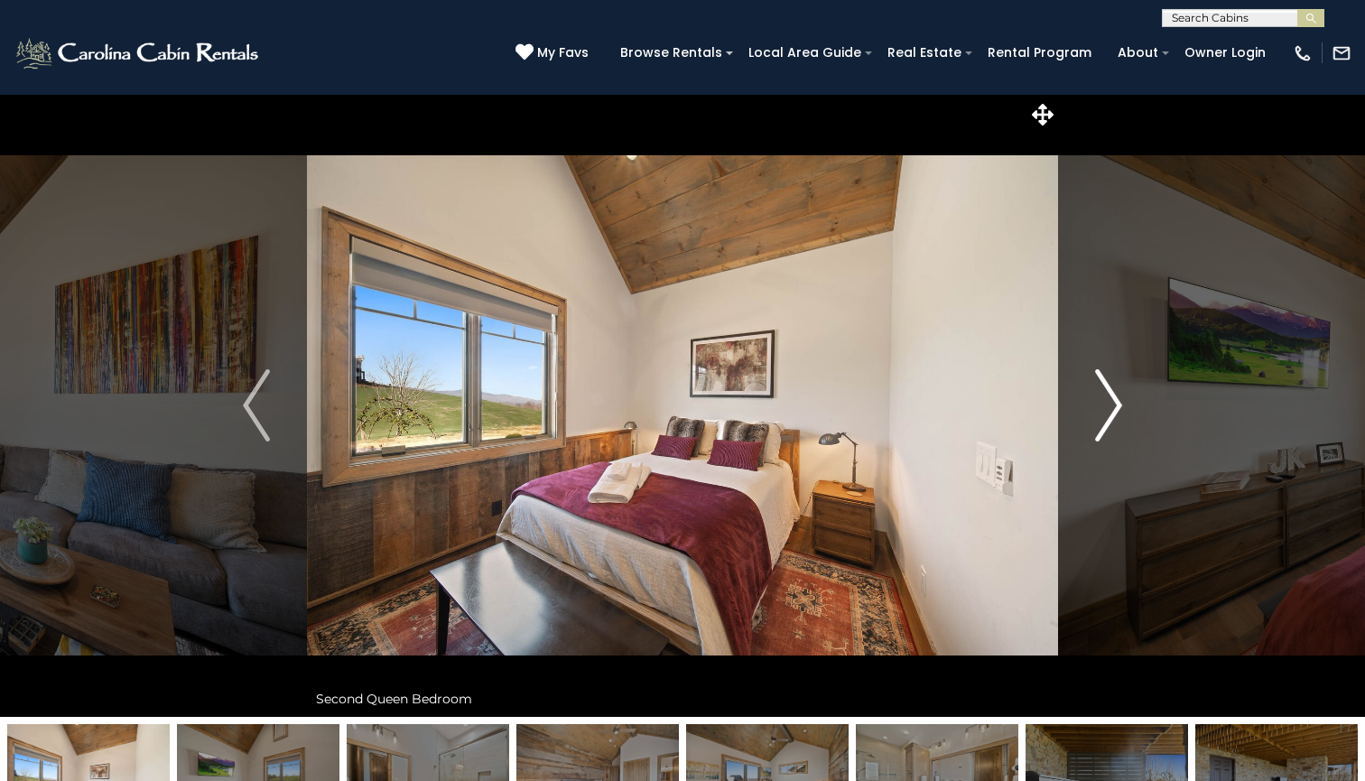
click at [1112, 405] on img "Next" at bounding box center [1108, 405] width 27 height 72
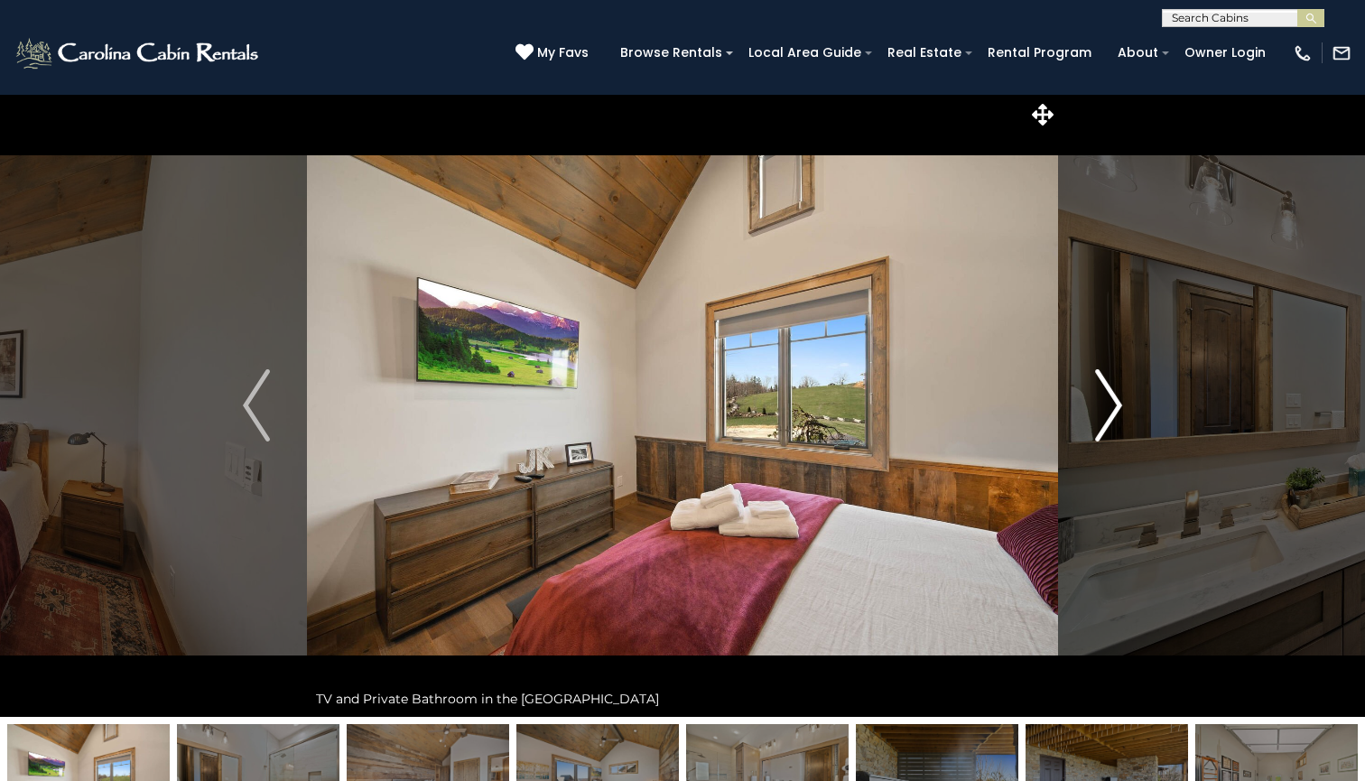
click at [1112, 405] on img "Next" at bounding box center [1108, 405] width 27 height 72
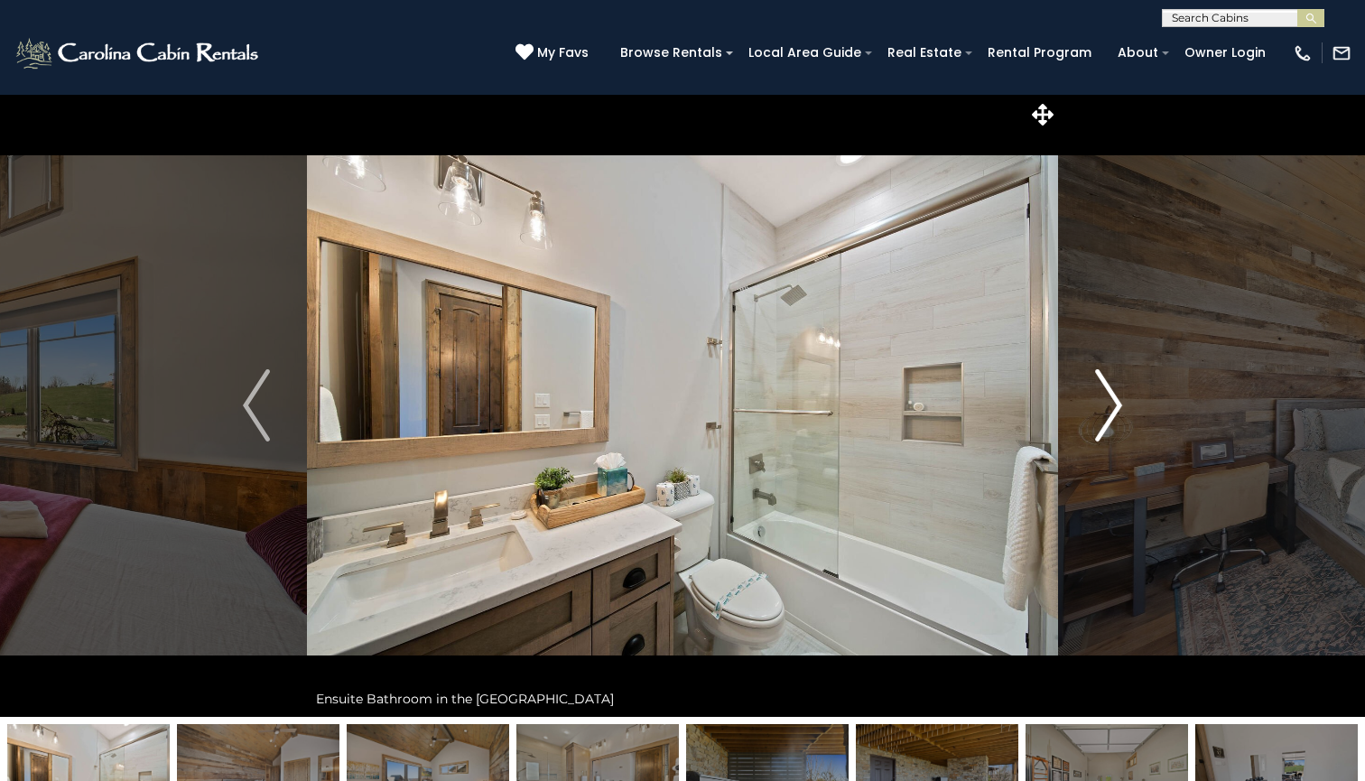
click at [1112, 405] on img "Next" at bounding box center [1108, 405] width 27 height 72
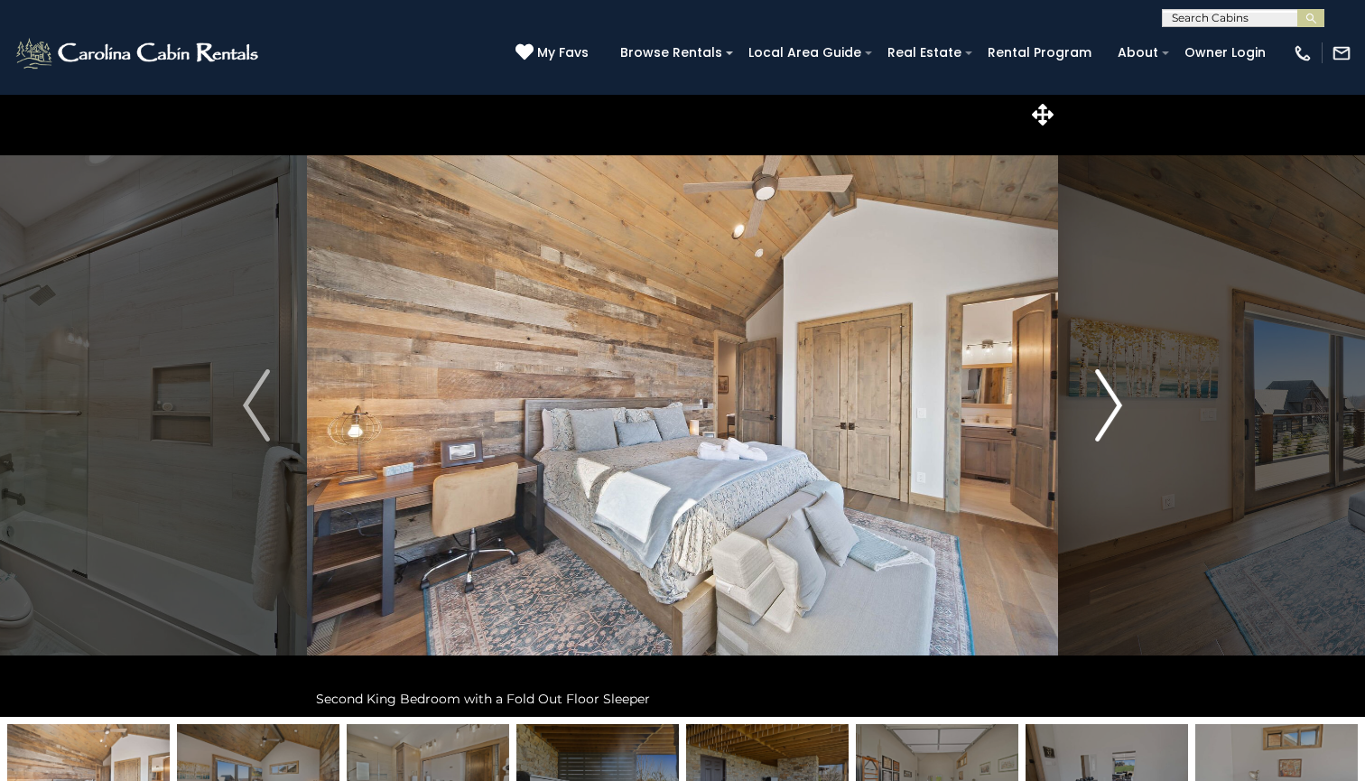
click at [1112, 405] on img "Next" at bounding box center [1108, 405] width 27 height 72
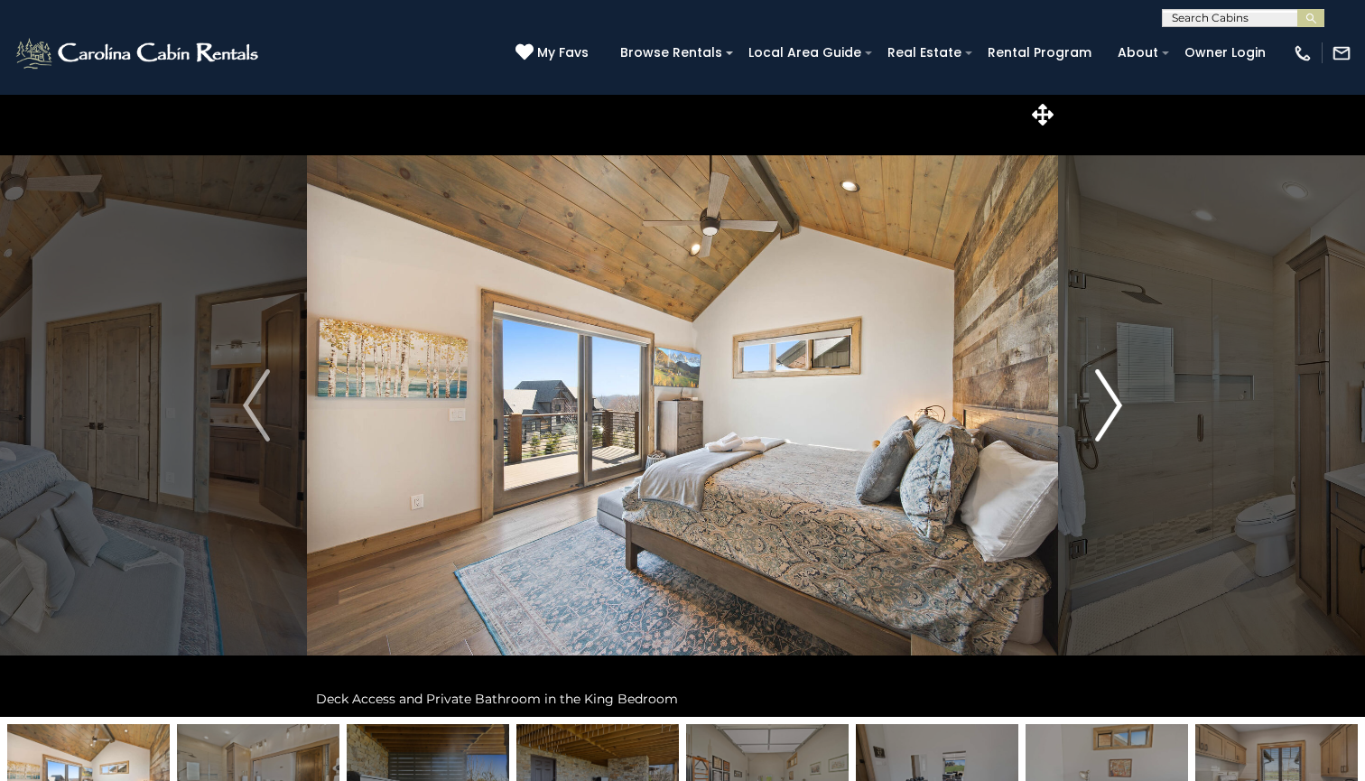
click at [1112, 405] on img "Next" at bounding box center [1108, 405] width 27 height 72
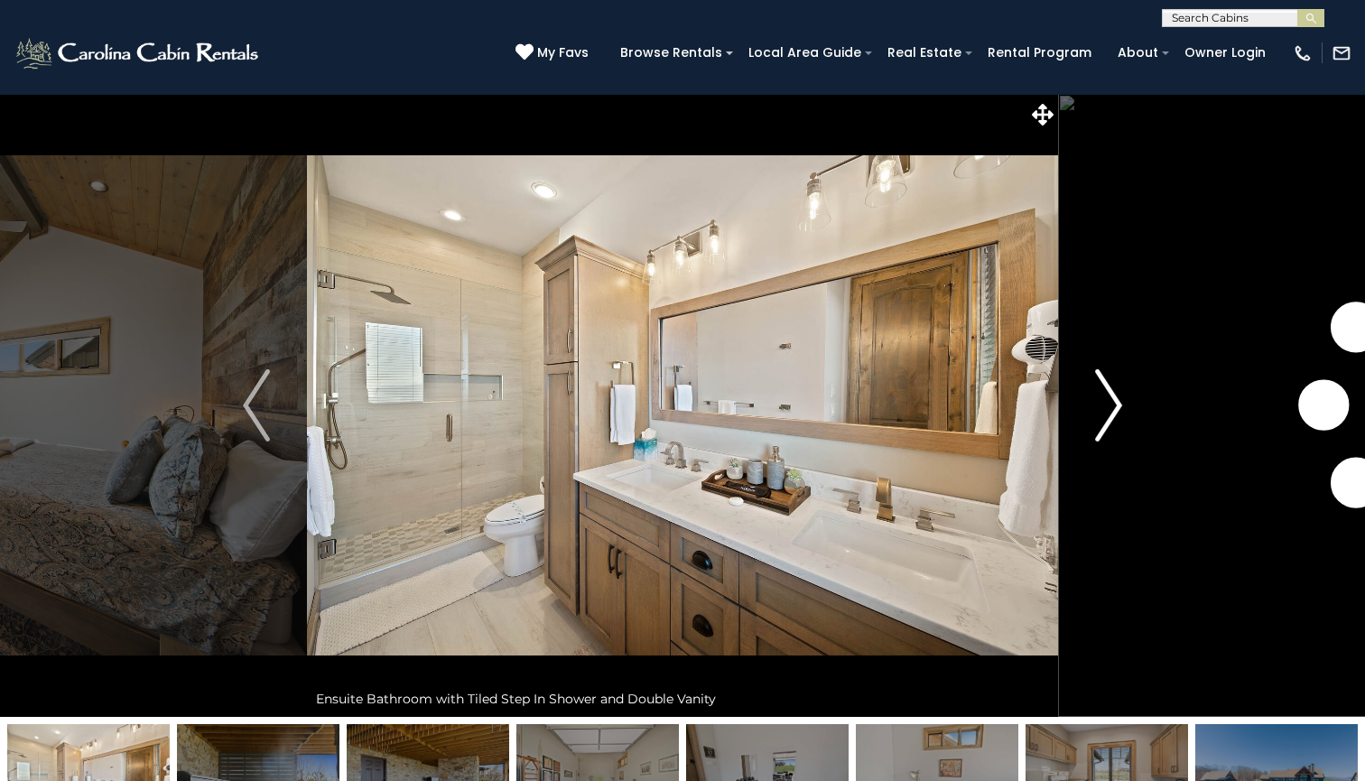
click at [1112, 405] on img "Next" at bounding box center [1108, 405] width 27 height 72
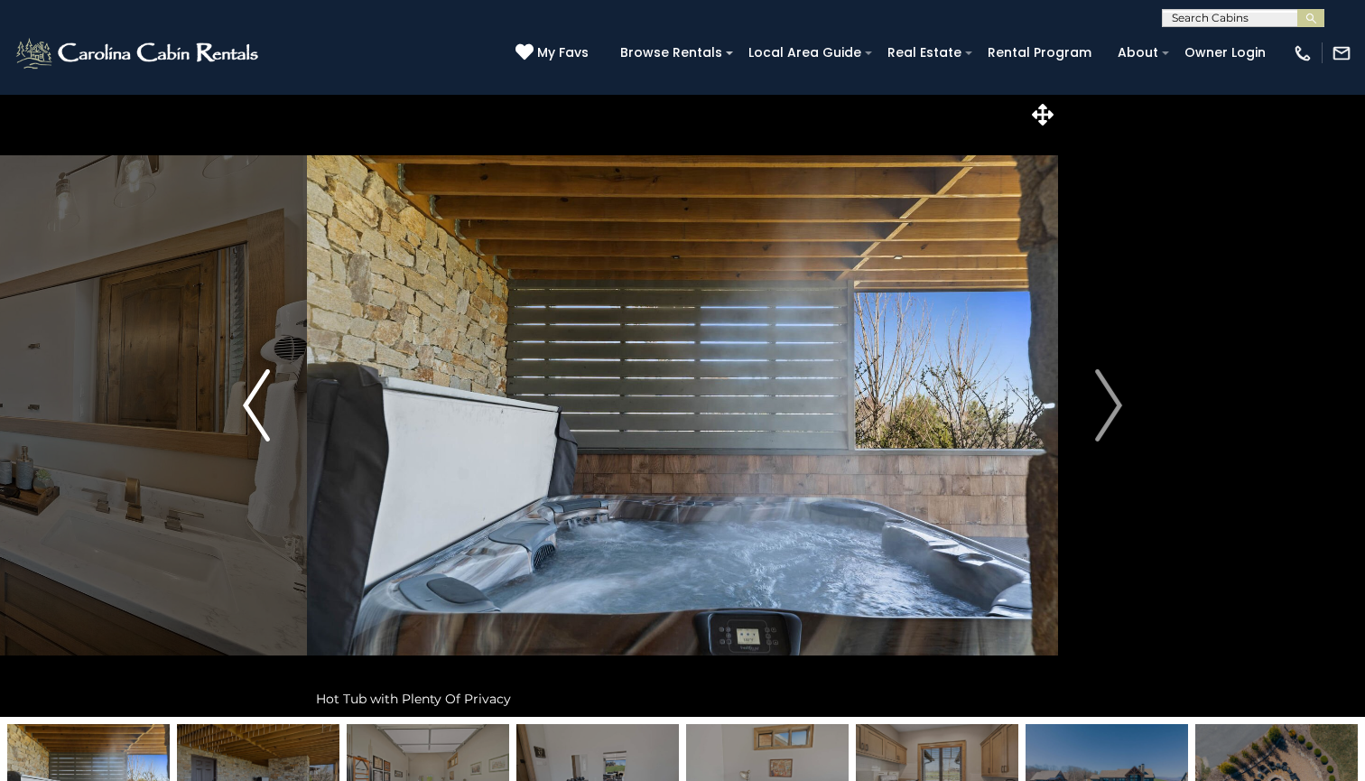
click at [259, 406] on img "Previous" at bounding box center [256, 405] width 27 height 72
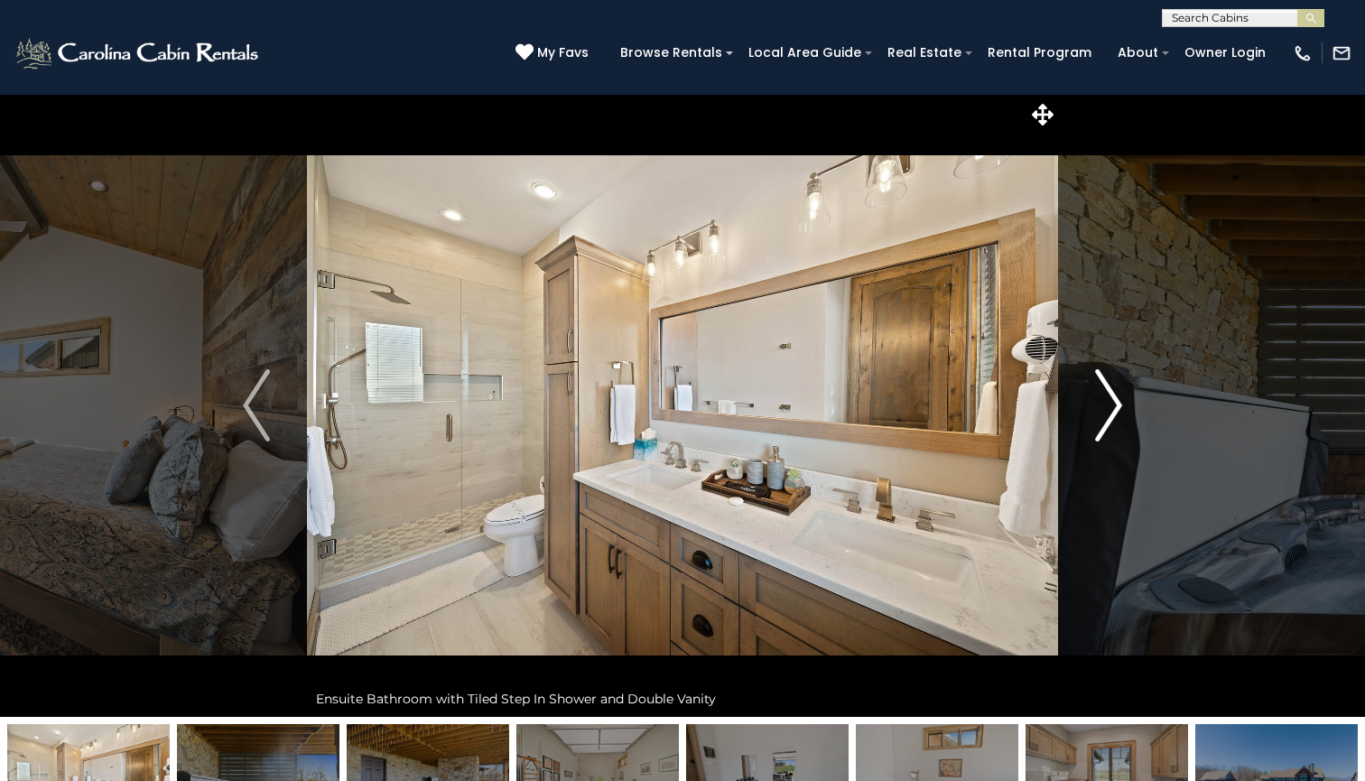
click at [1111, 412] on img "Next" at bounding box center [1108, 405] width 27 height 72
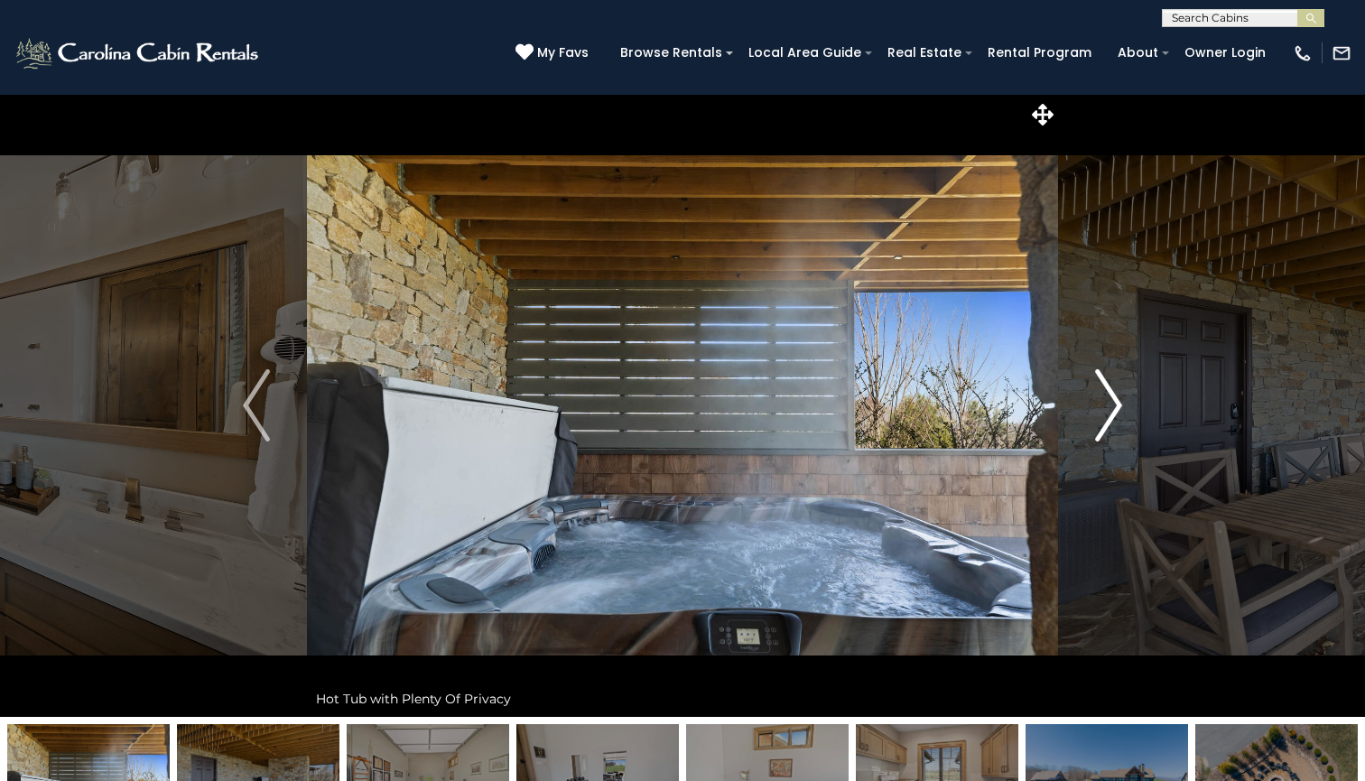
click at [1111, 412] on img "Next" at bounding box center [1108, 405] width 27 height 72
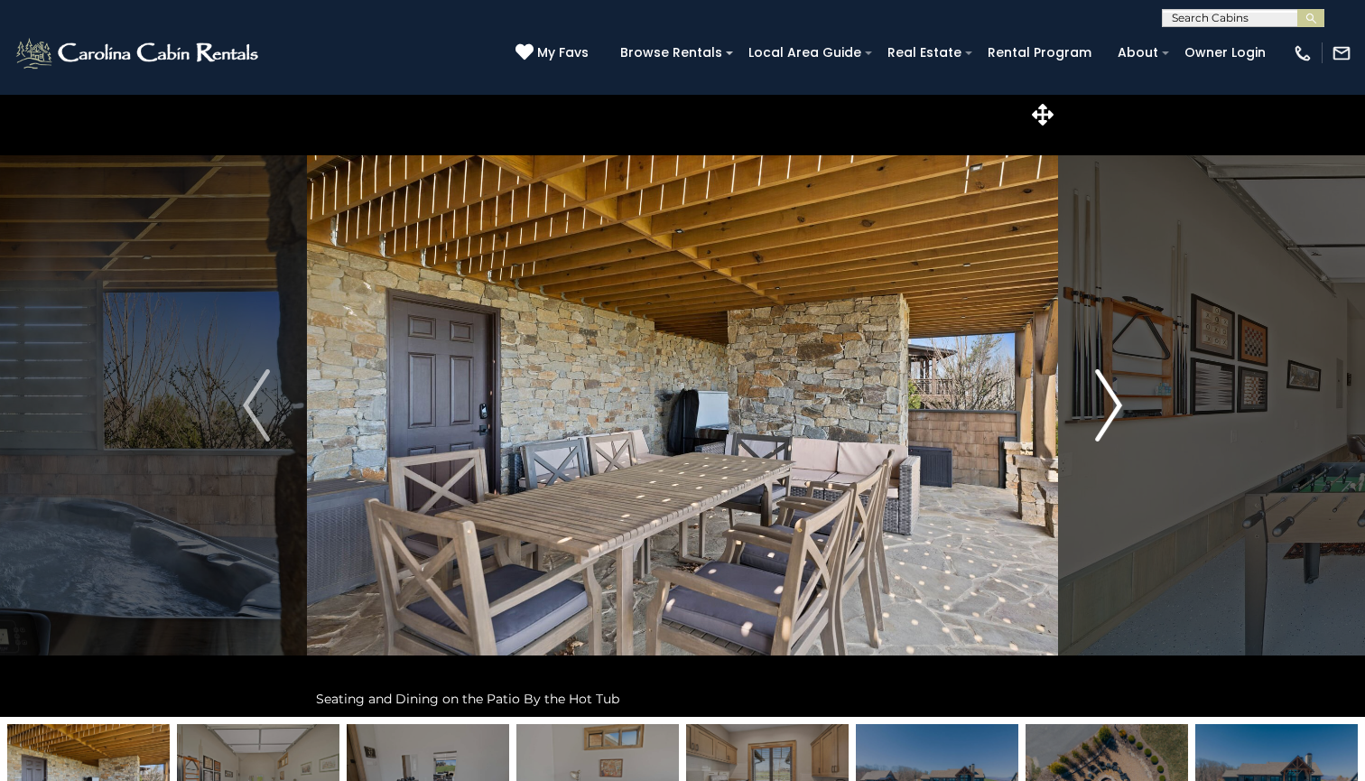
click at [1111, 412] on img "Next" at bounding box center [1108, 405] width 27 height 72
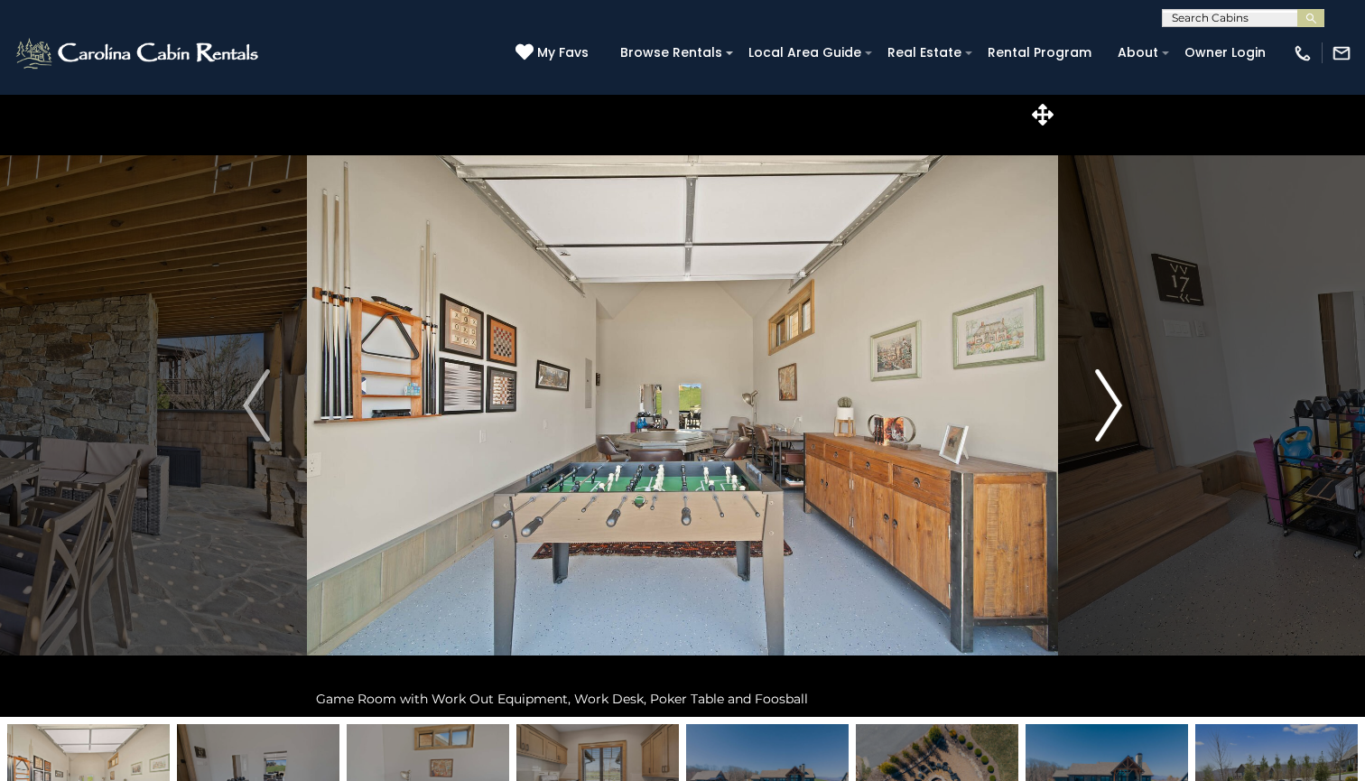
click at [1111, 412] on img "Next" at bounding box center [1108, 405] width 27 height 72
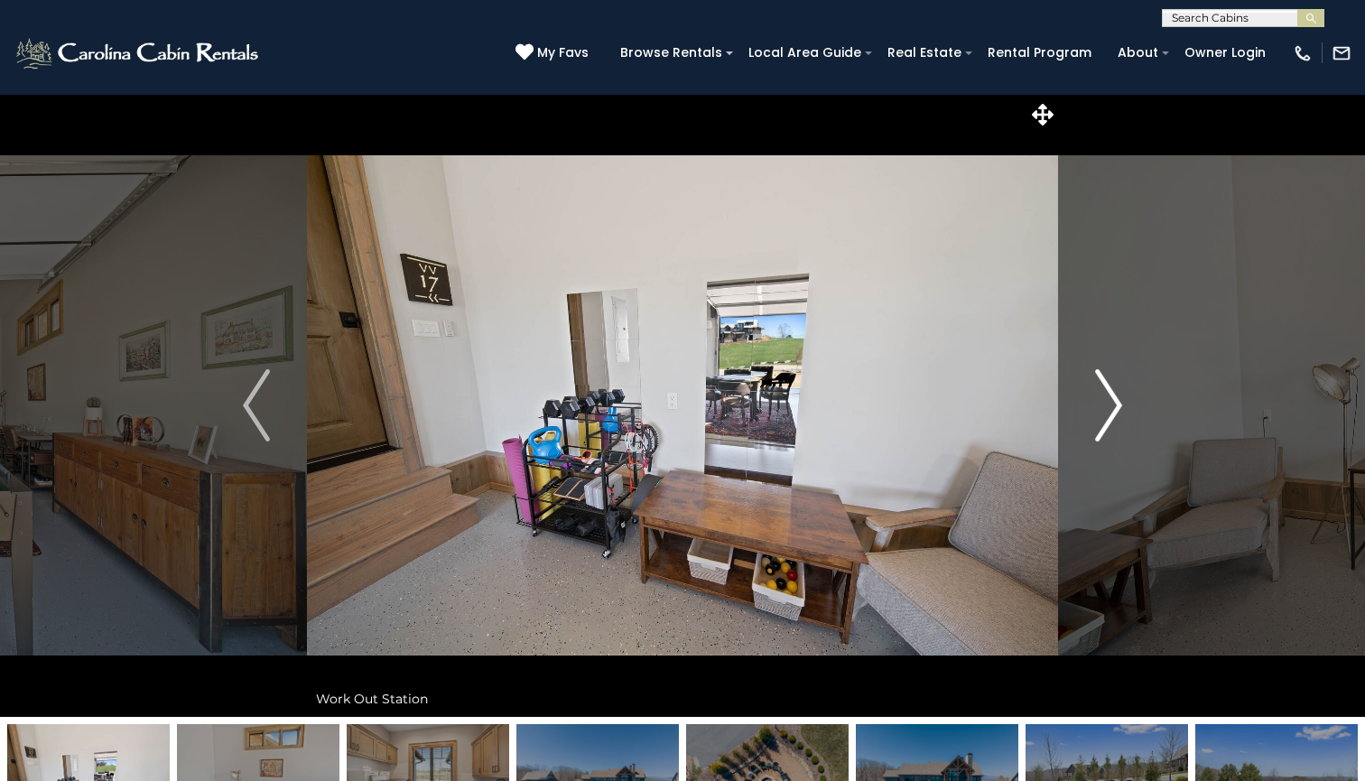
click at [1111, 412] on img "Next" at bounding box center [1108, 405] width 27 height 72
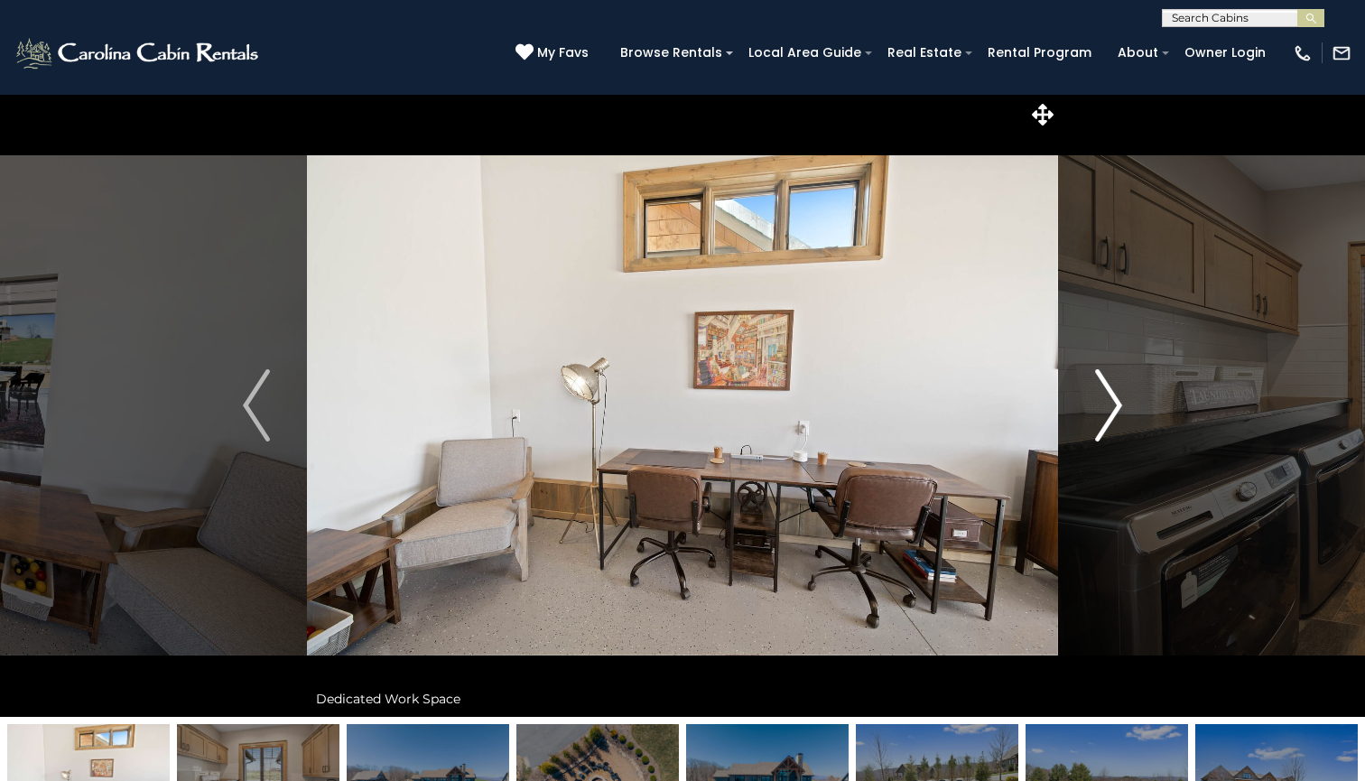
click at [1111, 412] on img "Next" at bounding box center [1108, 405] width 27 height 72
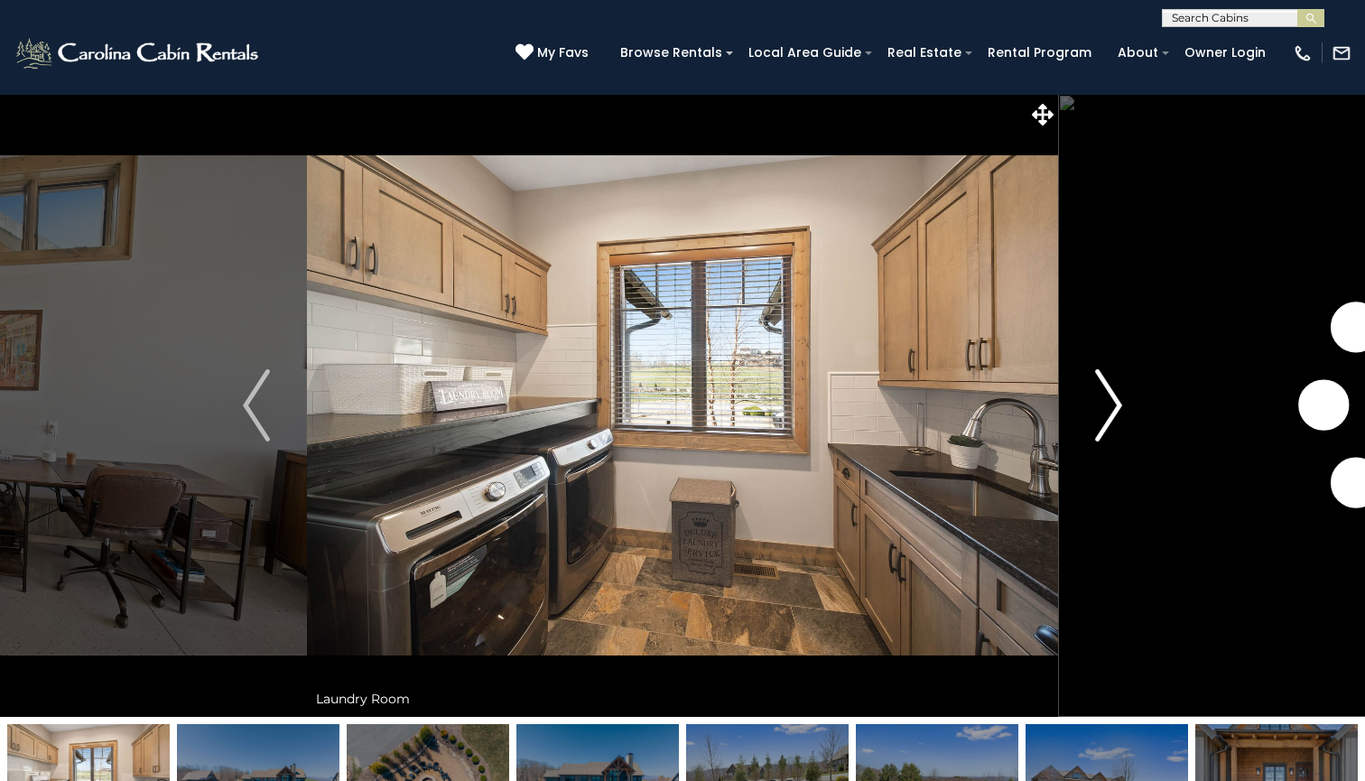
click at [1111, 412] on img "Next" at bounding box center [1108, 405] width 27 height 72
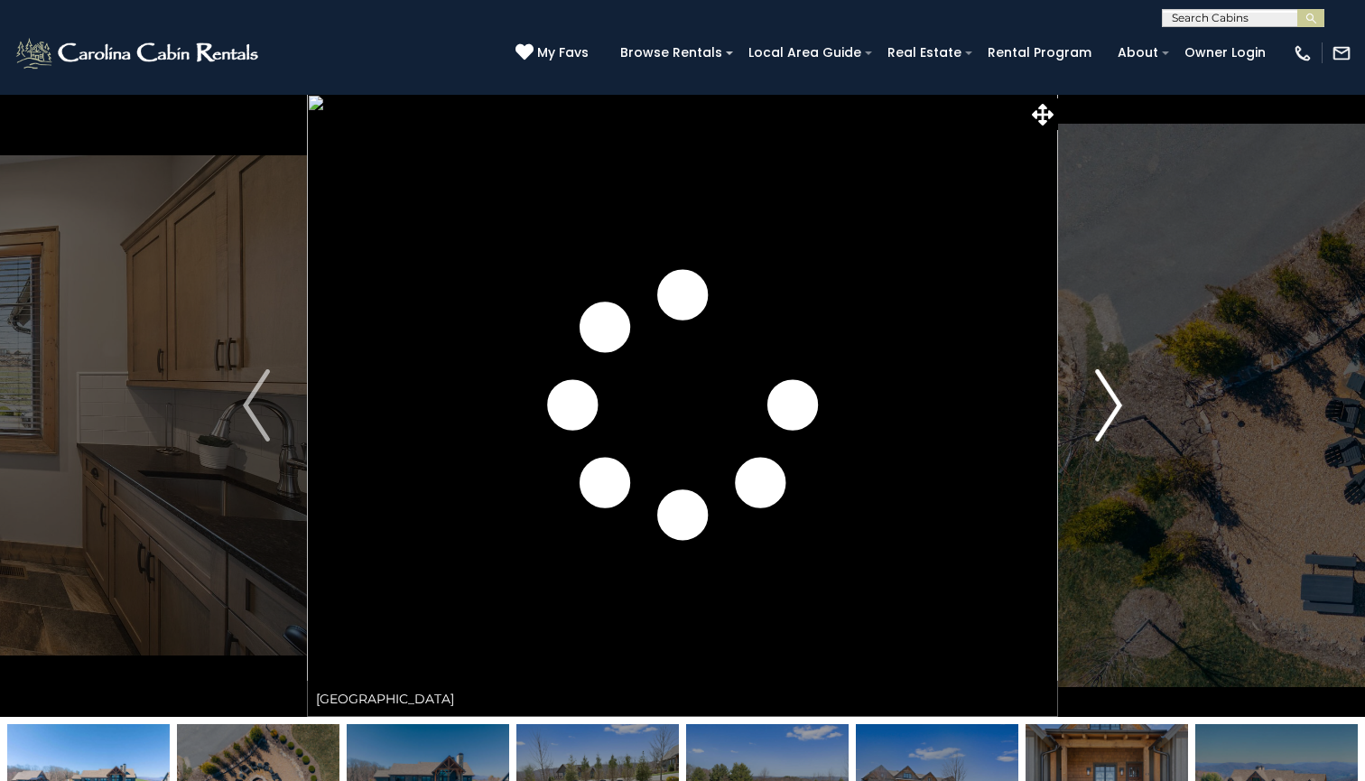
click at [1111, 412] on img "Next" at bounding box center [1108, 405] width 27 height 72
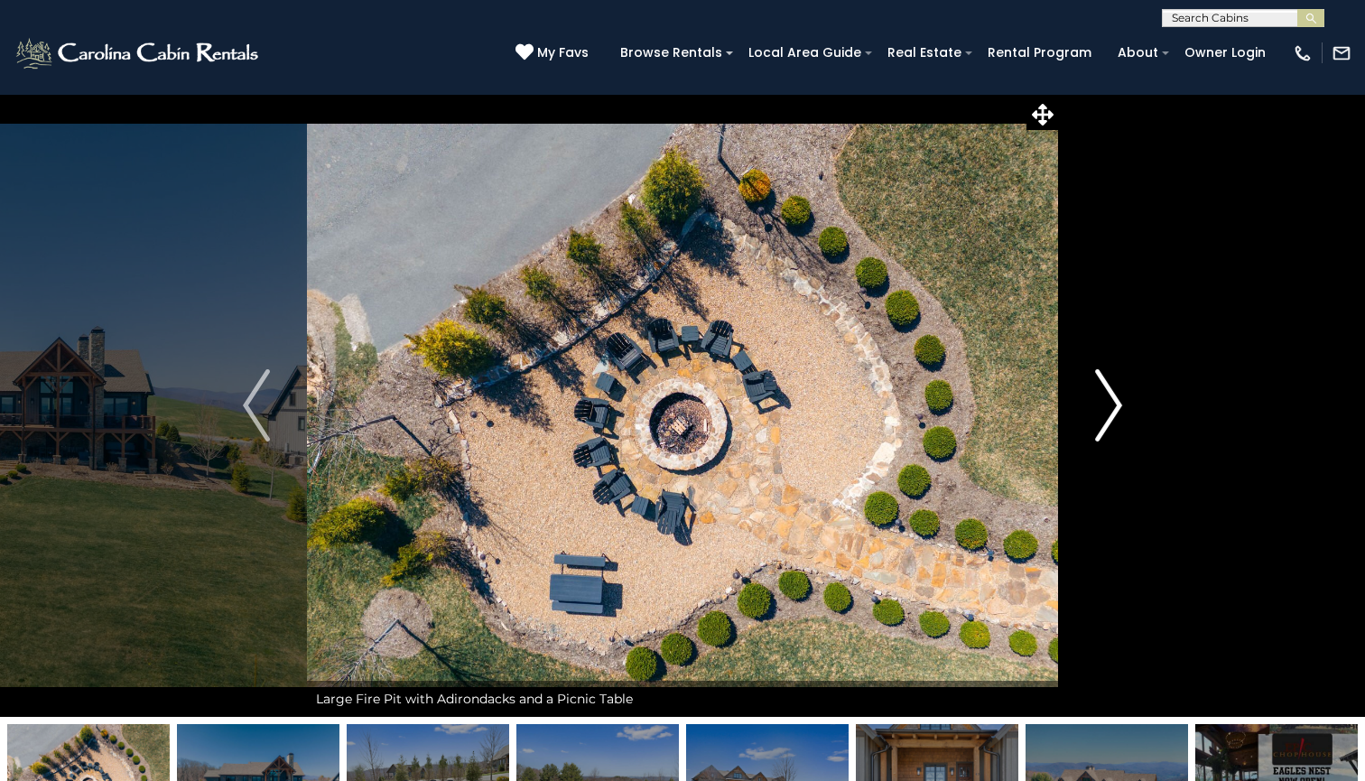
click at [1111, 412] on img "Next" at bounding box center [1108, 405] width 27 height 72
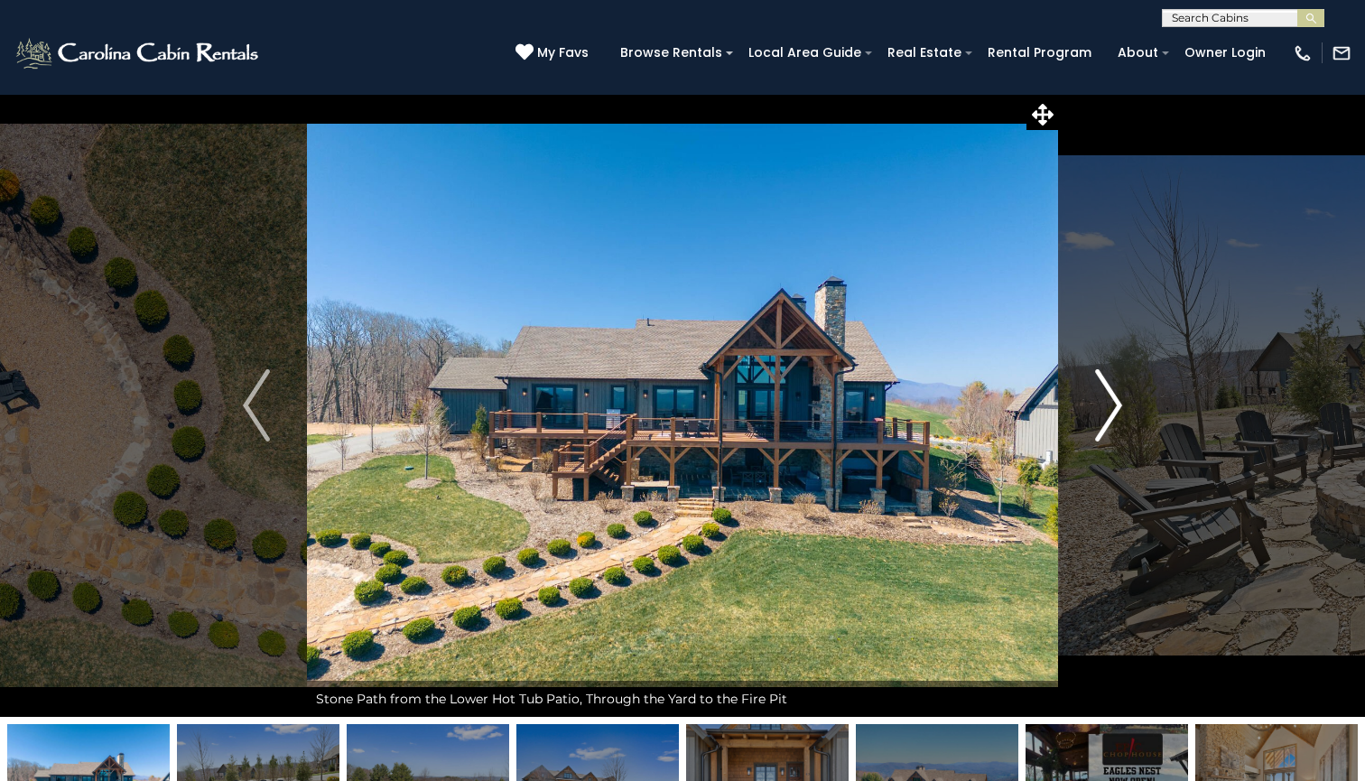
click at [1111, 412] on img "Next" at bounding box center [1108, 405] width 27 height 72
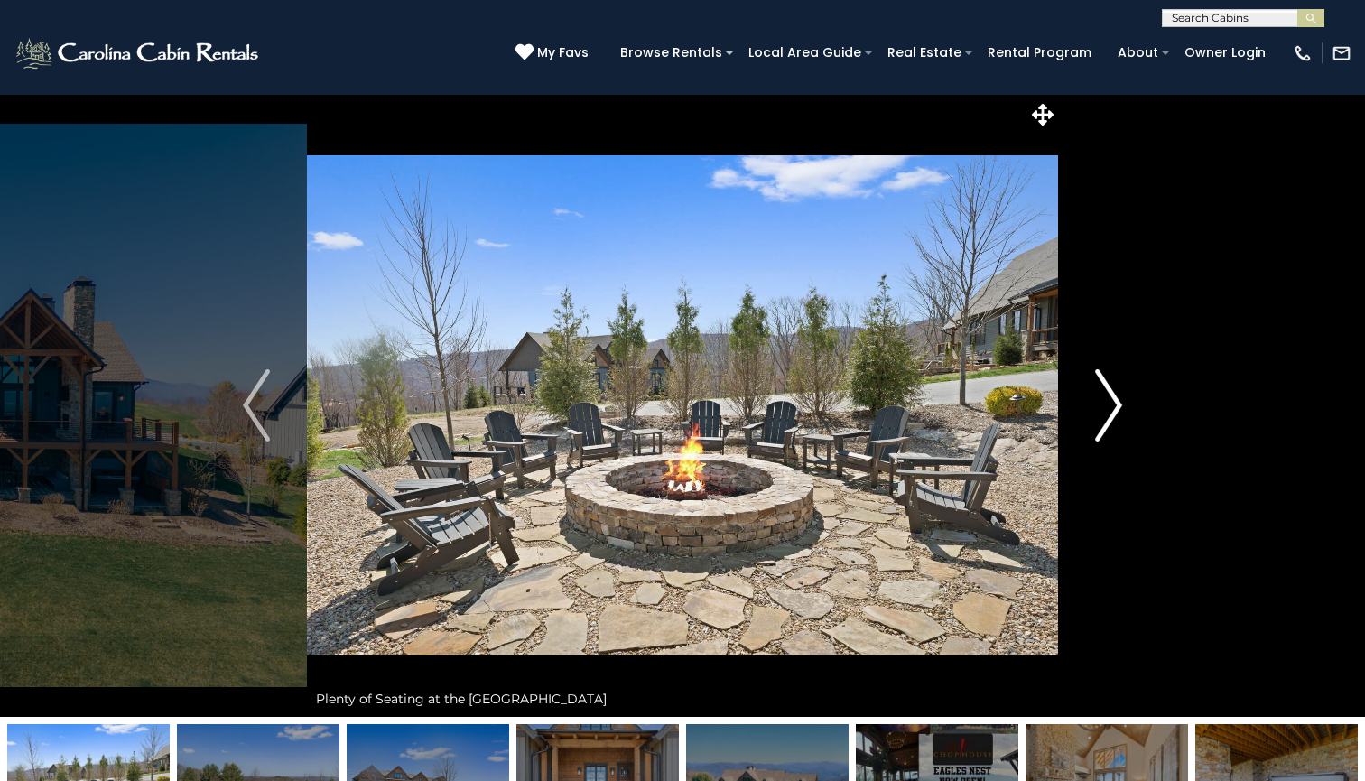
click at [1111, 412] on img "Next" at bounding box center [1108, 405] width 27 height 72
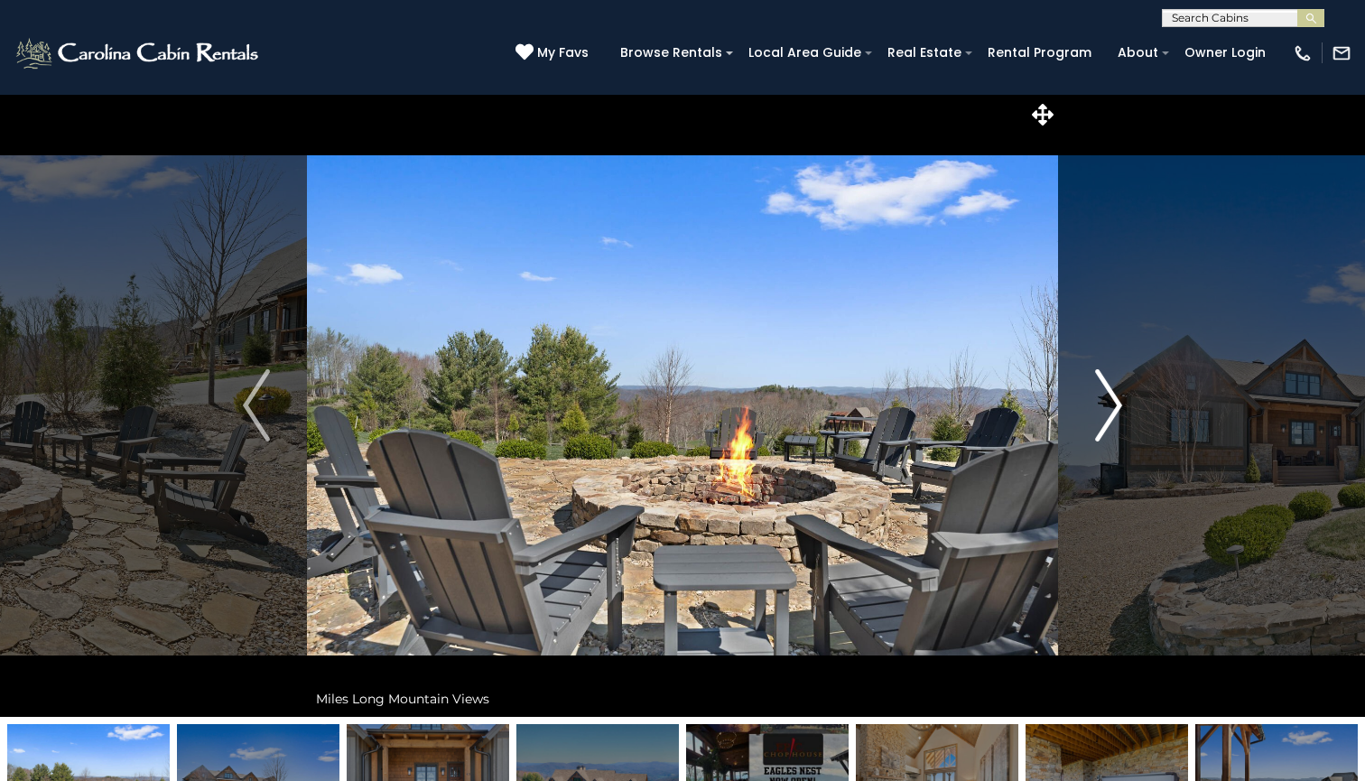
click at [1111, 412] on img "Next" at bounding box center [1108, 405] width 27 height 72
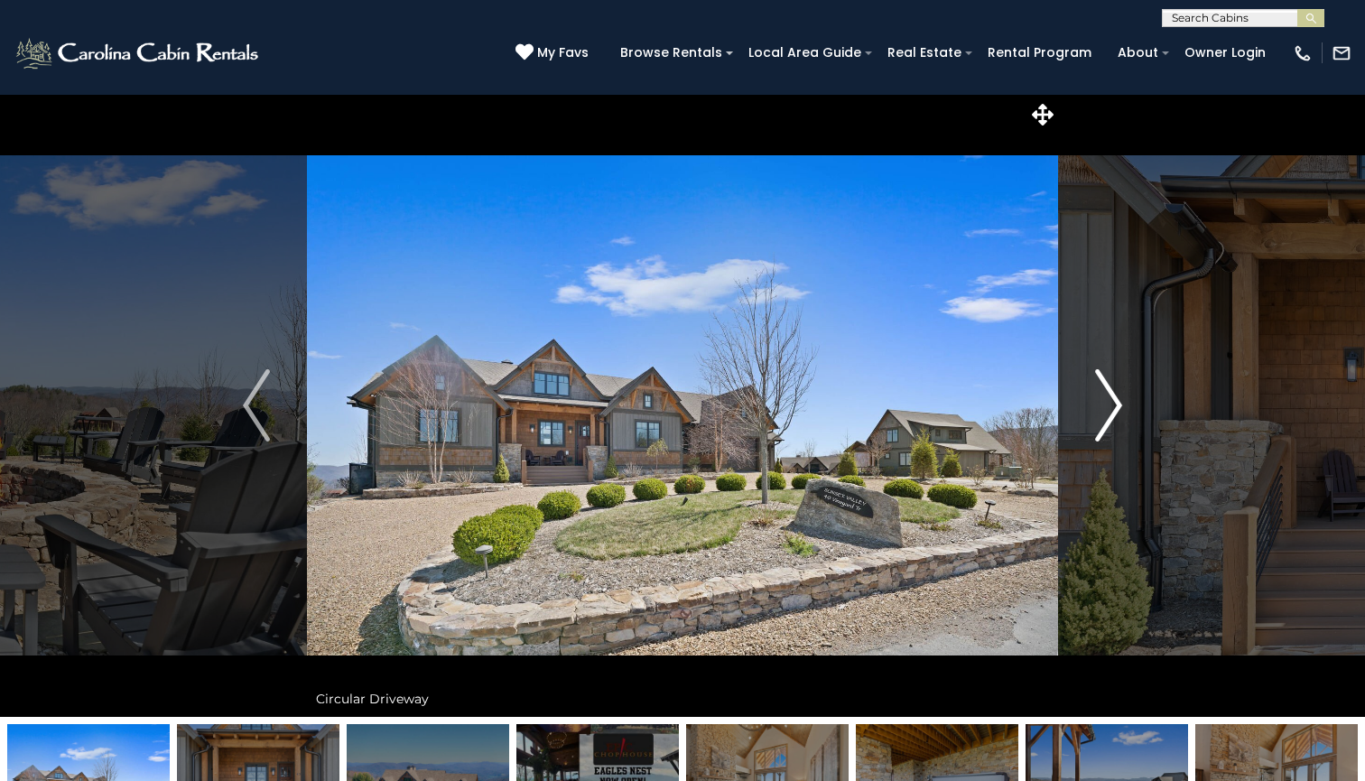
click at [1111, 412] on img "Next" at bounding box center [1108, 405] width 27 height 72
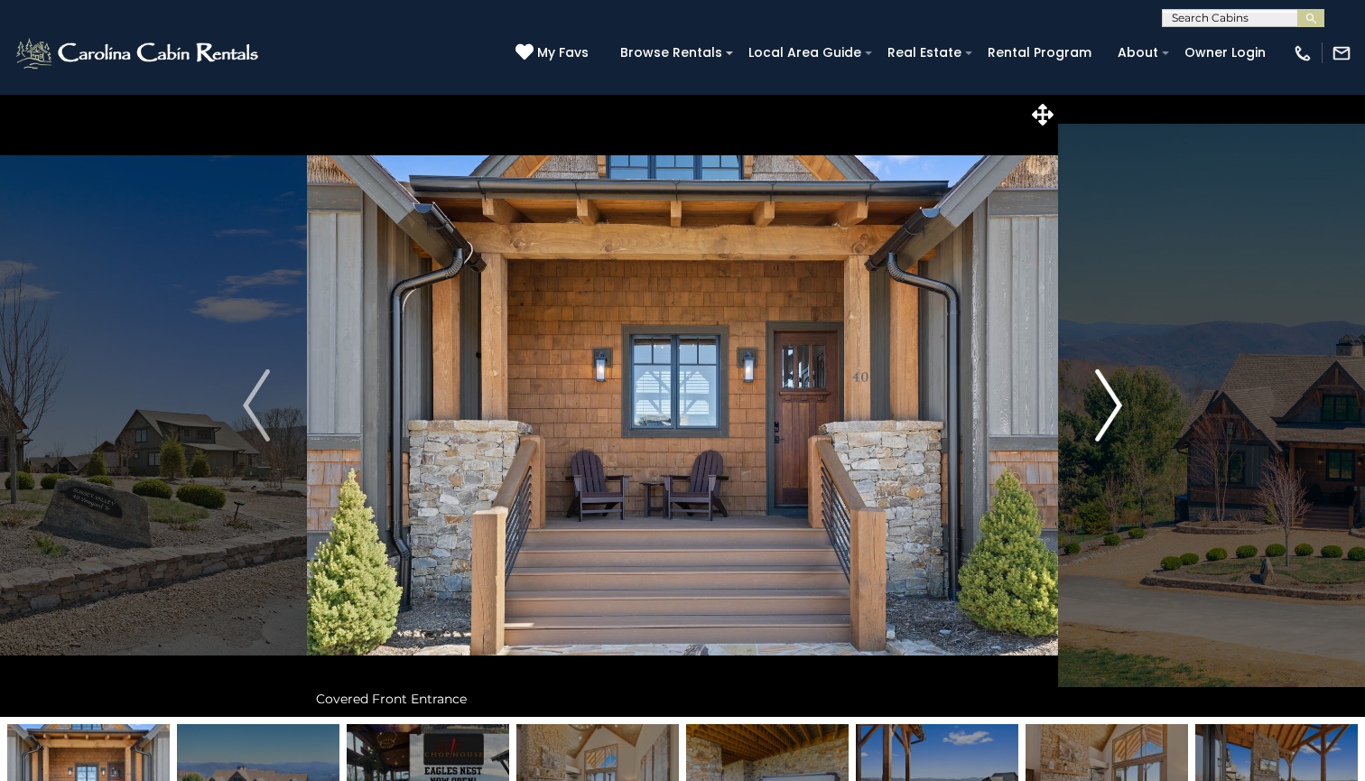
click at [1111, 412] on img "Next" at bounding box center [1108, 405] width 27 height 72
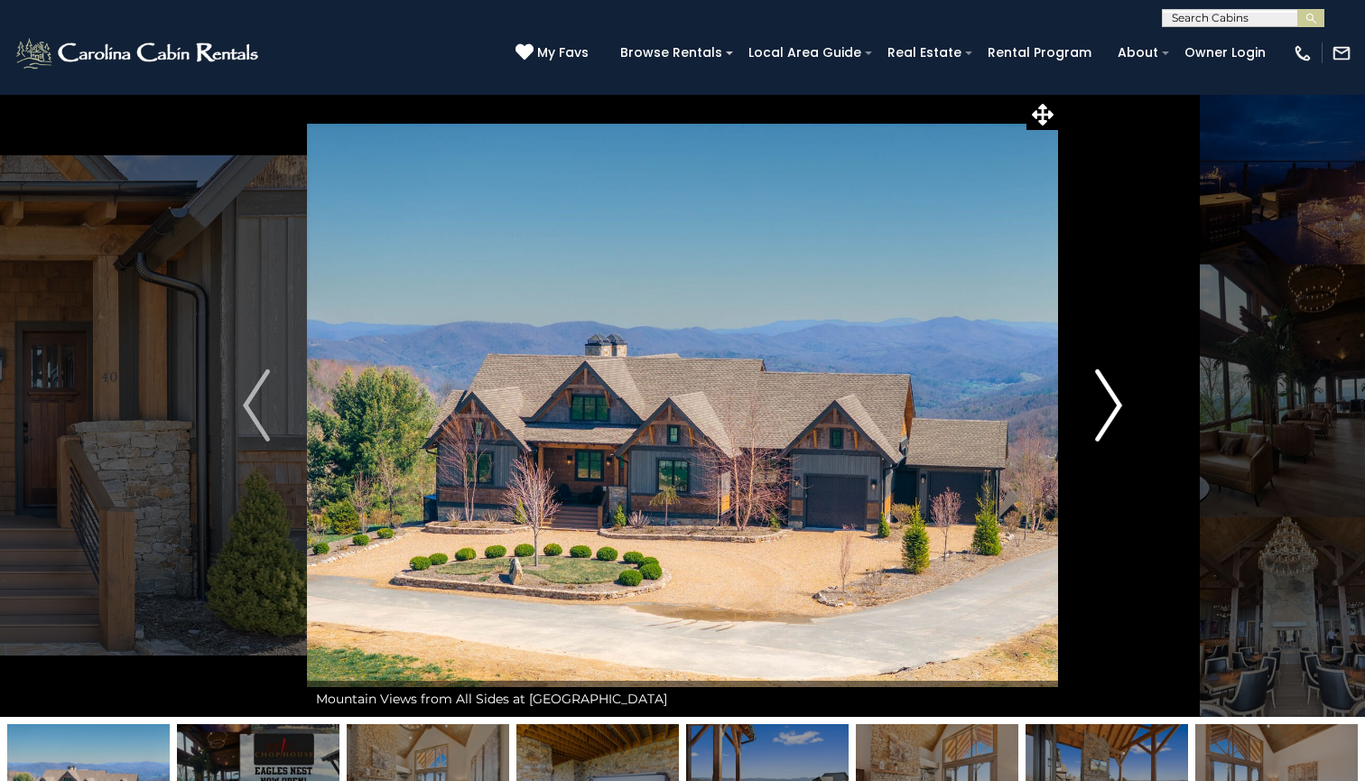
click at [1111, 412] on img "Next" at bounding box center [1108, 405] width 27 height 72
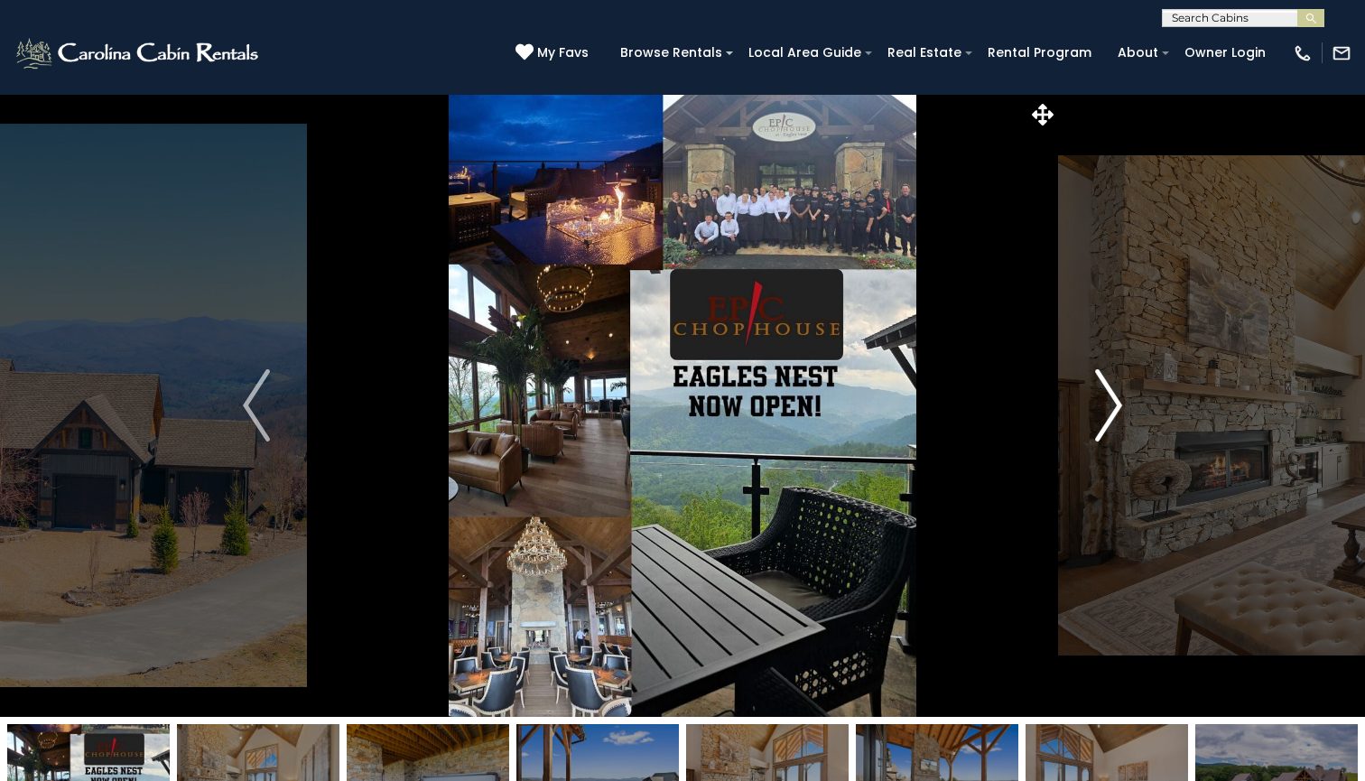
click at [1111, 412] on img "Next" at bounding box center [1108, 405] width 27 height 72
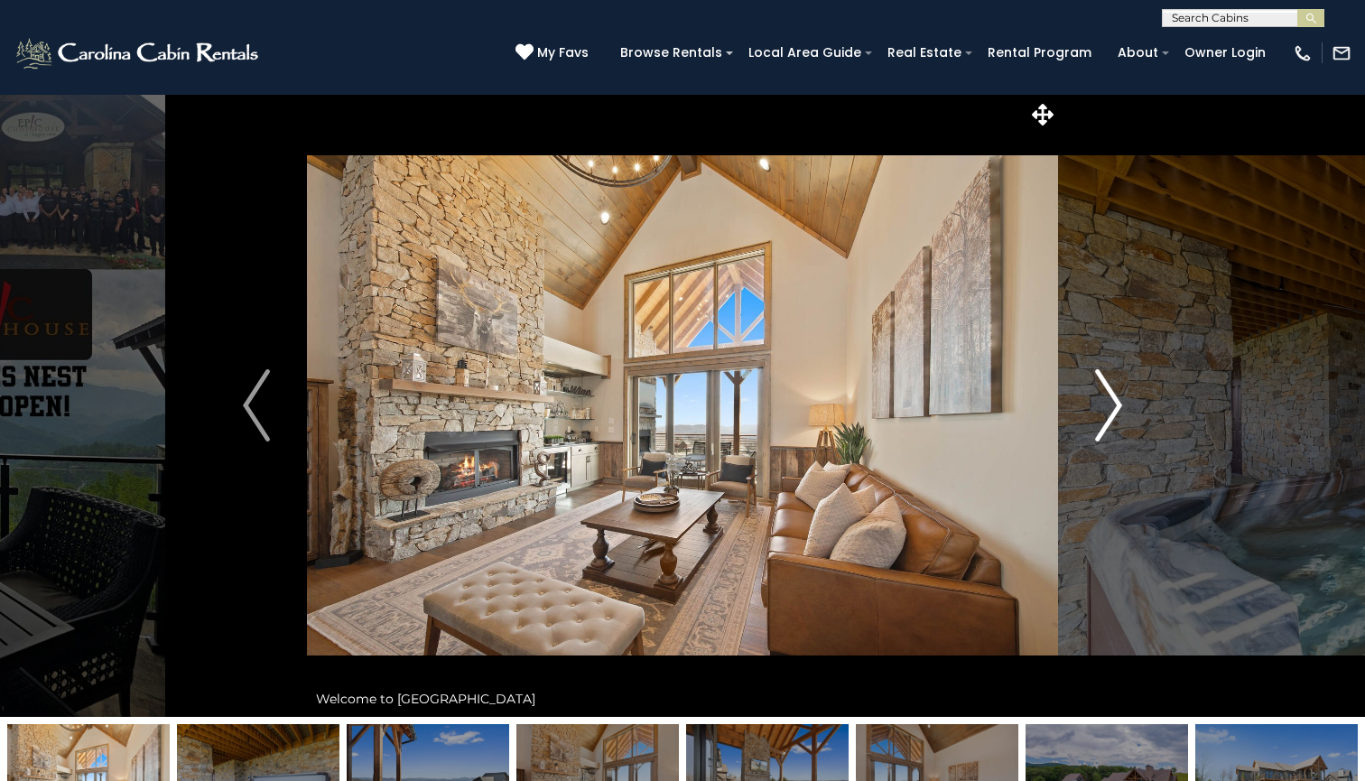
click at [1111, 412] on img "Next" at bounding box center [1108, 405] width 27 height 72
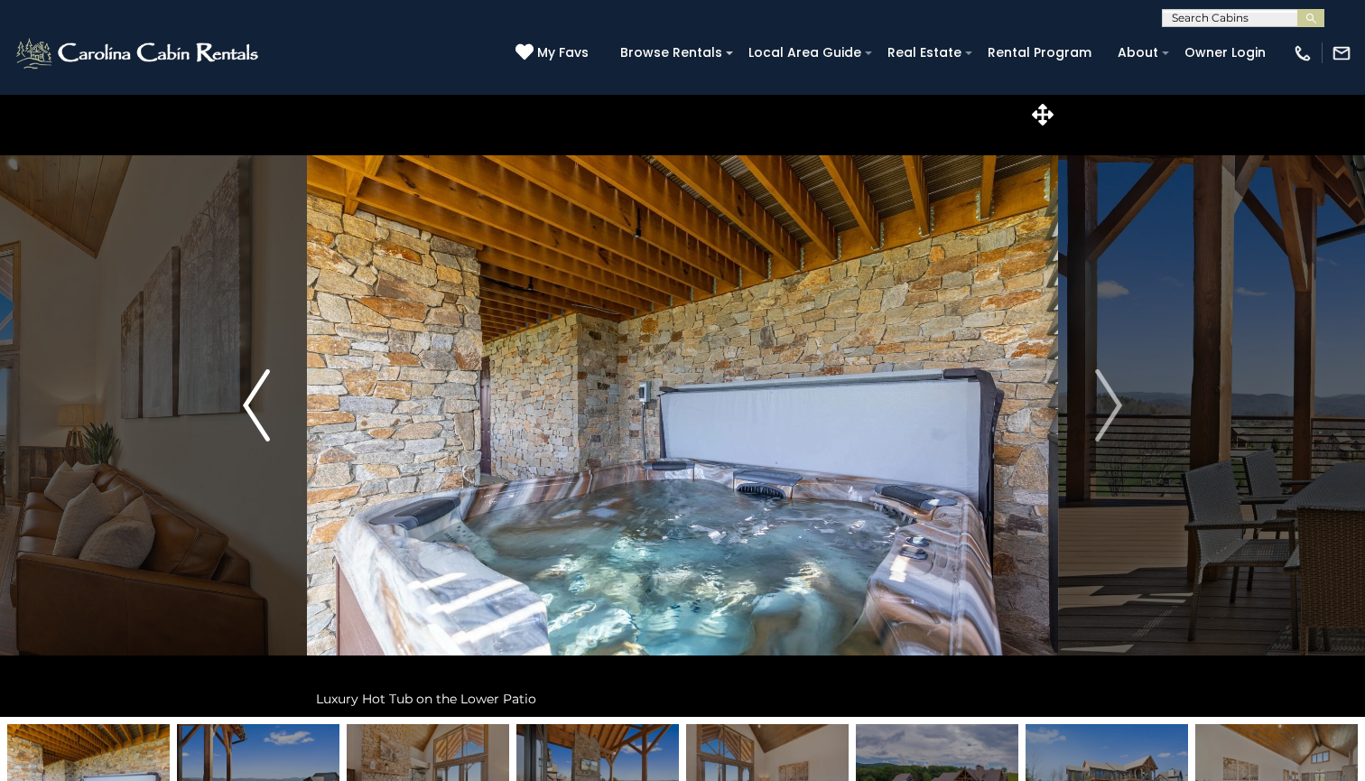
click at [258, 407] on img "Previous" at bounding box center [256, 405] width 27 height 72
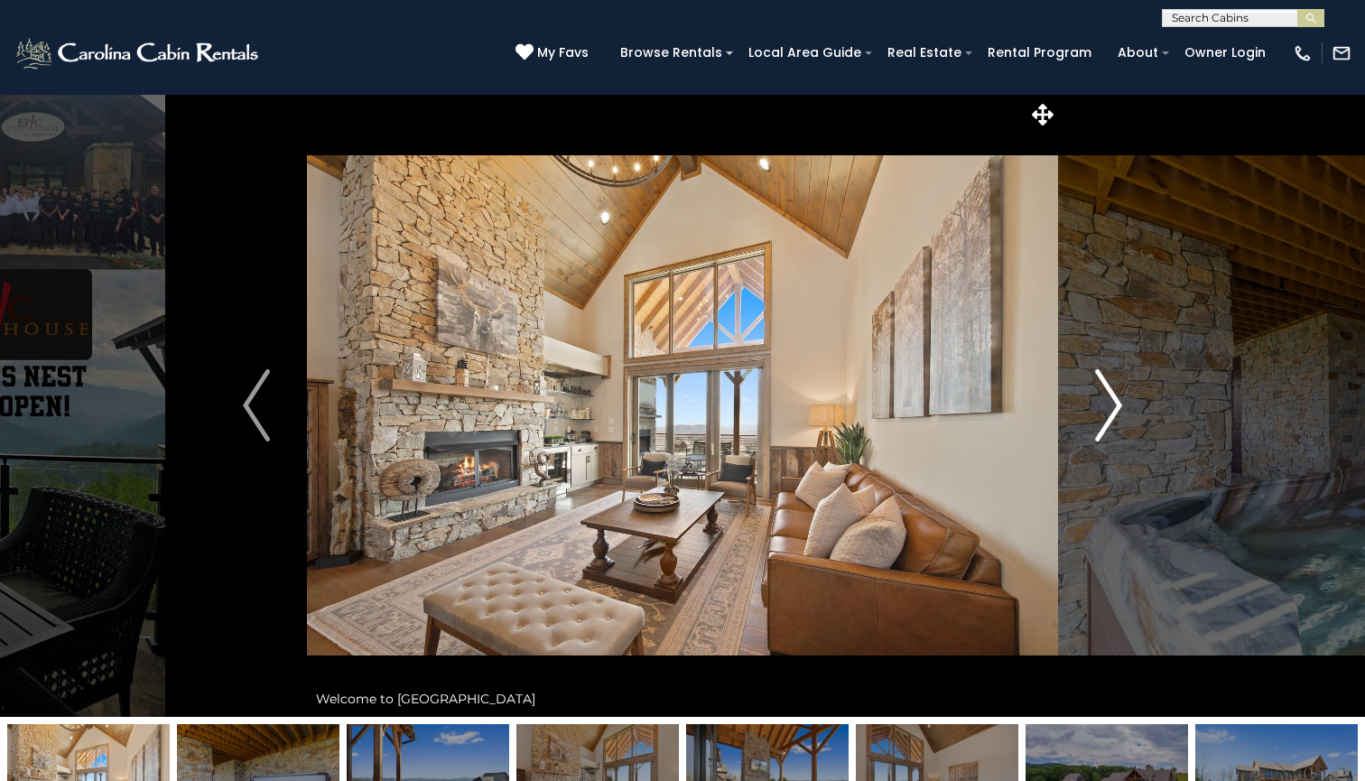
click at [1109, 413] on img "Next" at bounding box center [1108, 405] width 27 height 72
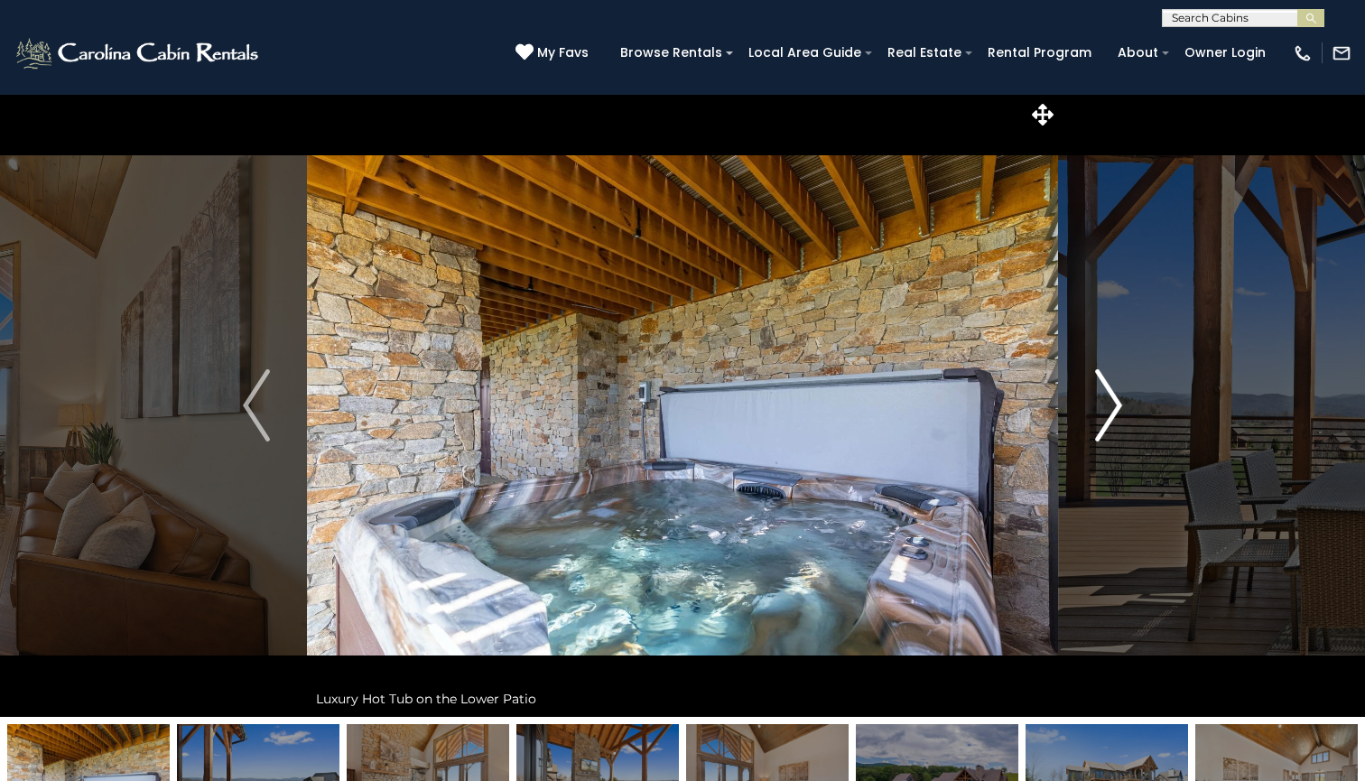
click at [1110, 415] on img "Next" at bounding box center [1108, 405] width 27 height 72
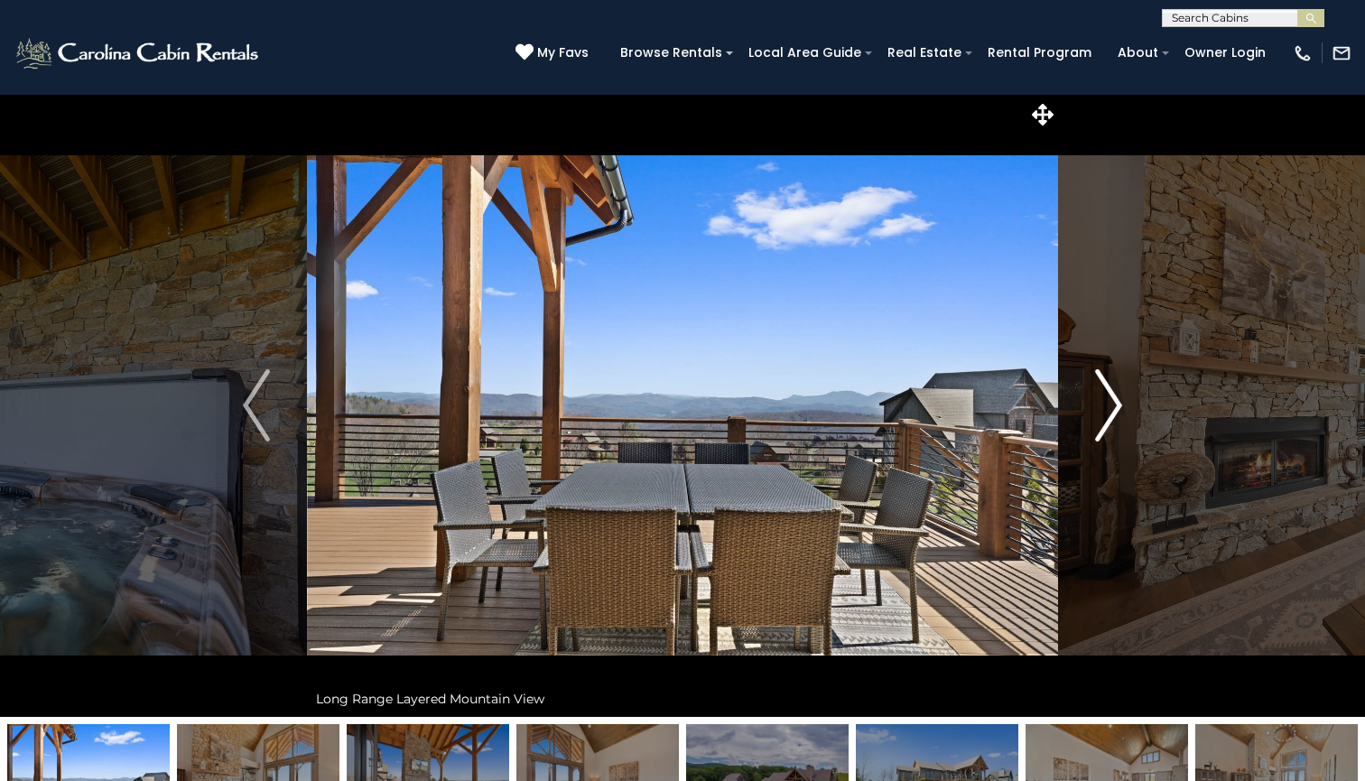
click at [1110, 415] on img "Next" at bounding box center [1108, 405] width 27 height 72
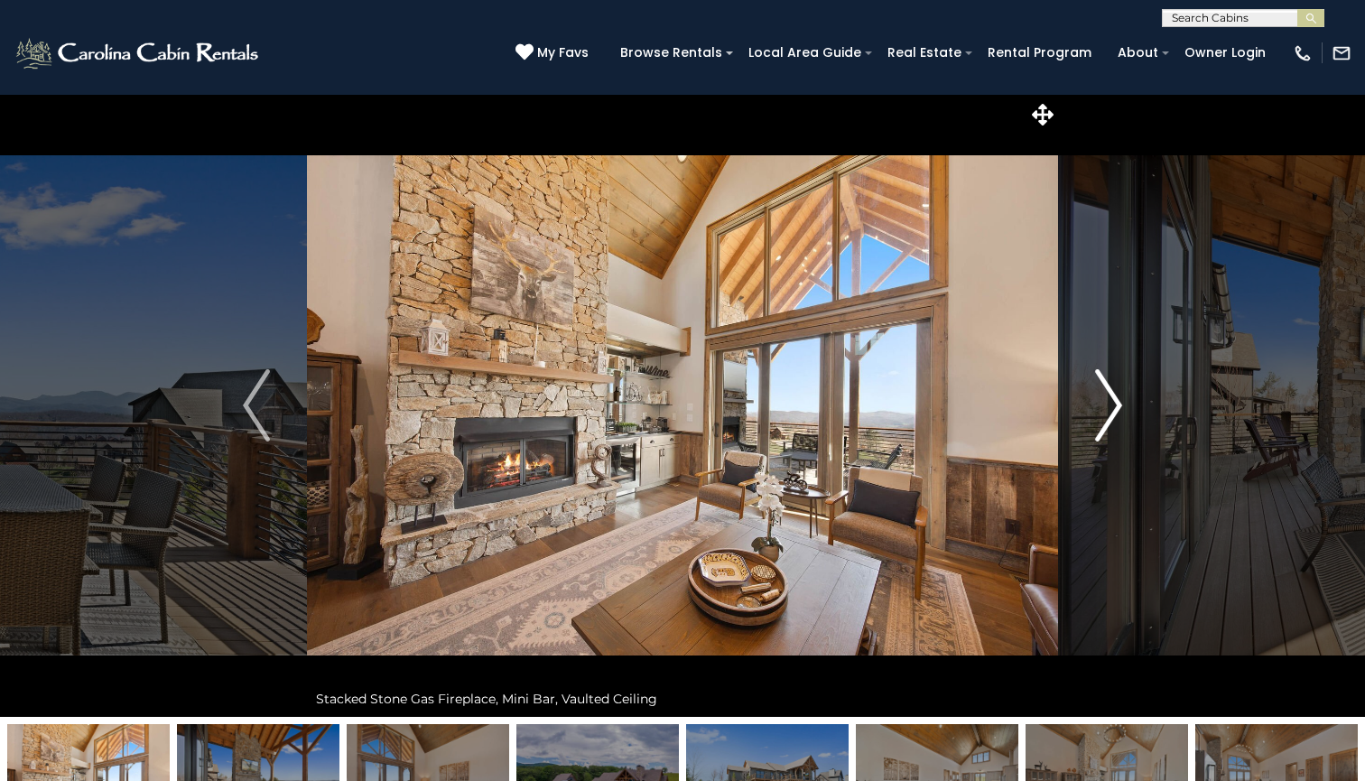
click at [1110, 415] on img "Next" at bounding box center [1108, 405] width 27 height 72
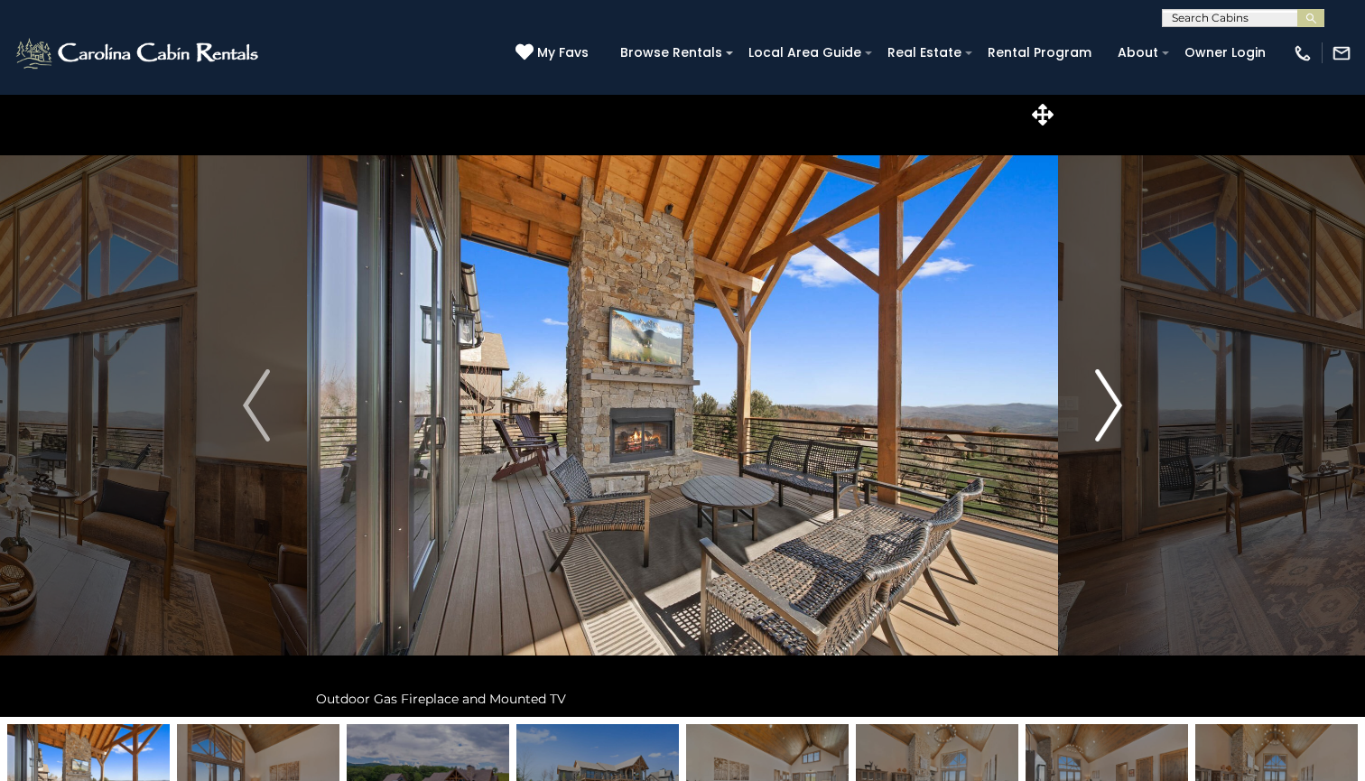
click at [1110, 415] on img "Next" at bounding box center [1108, 405] width 27 height 72
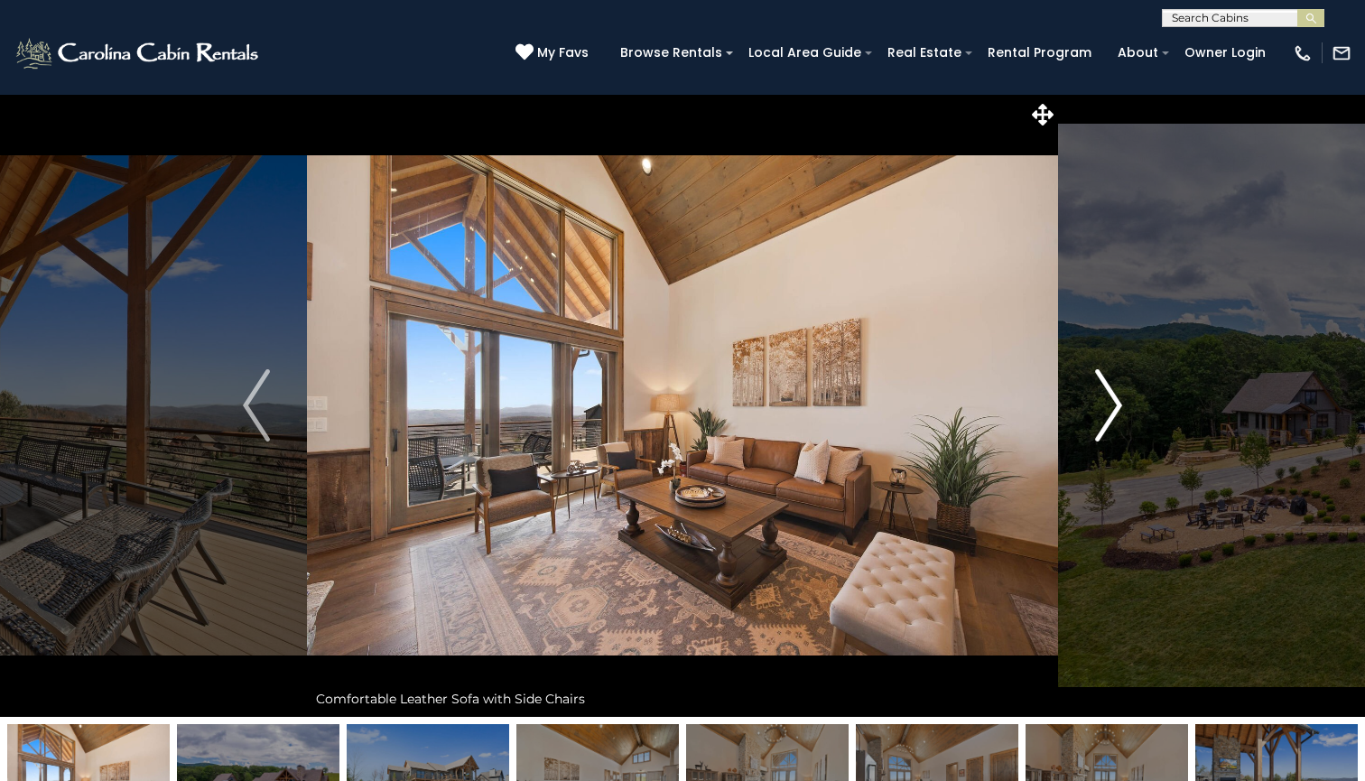
click at [1110, 415] on img "Next" at bounding box center [1108, 405] width 27 height 72
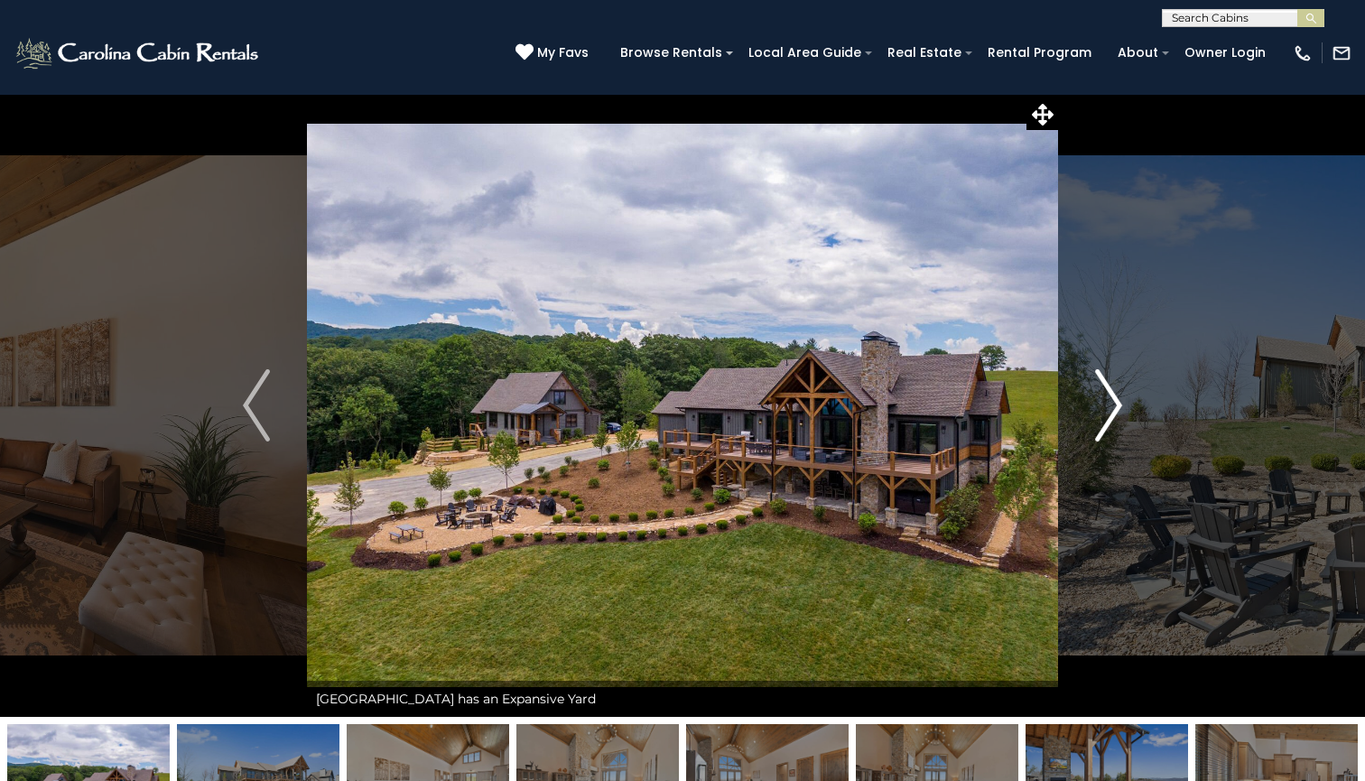
click at [1110, 415] on img "Next" at bounding box center [1108, 405] width 27 height 72
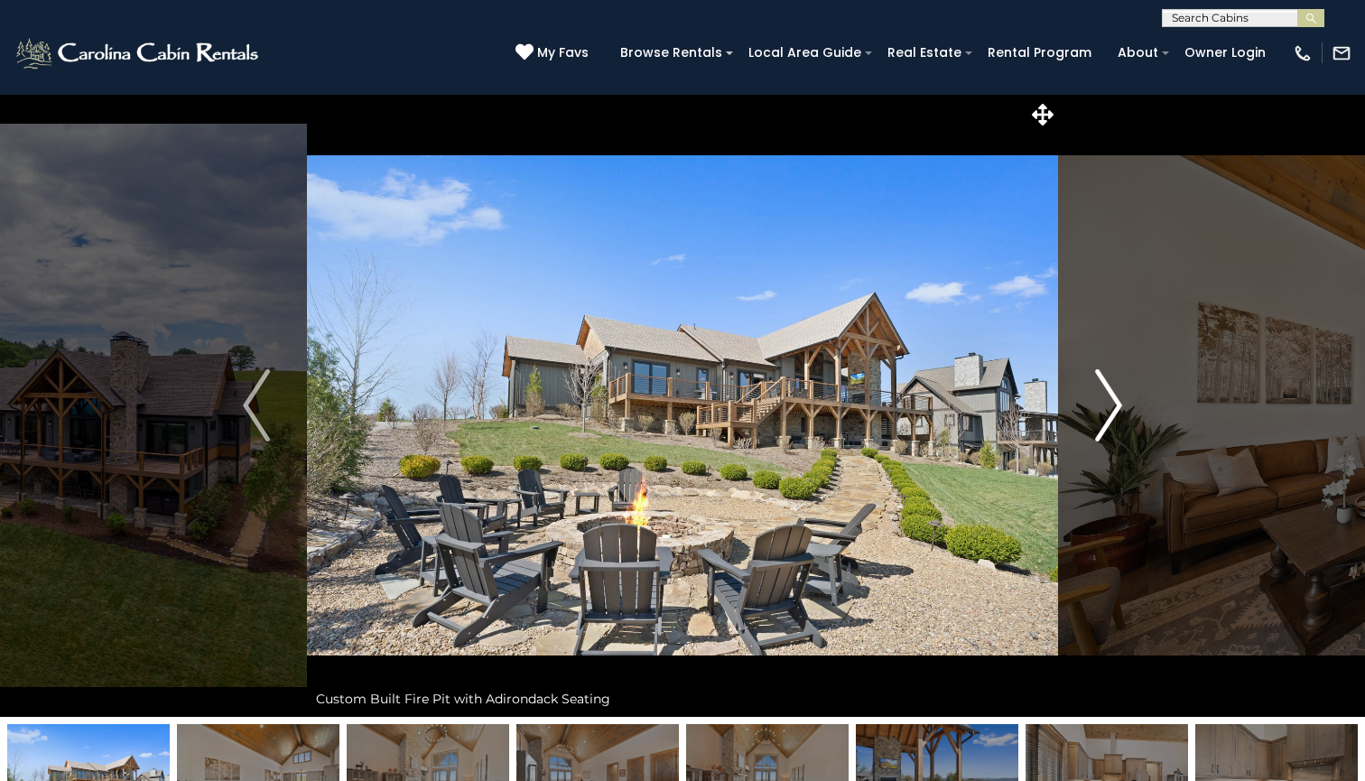
click at [1110, 415] on img "Next" at bounding box center [1108, 405] width 27 height 72
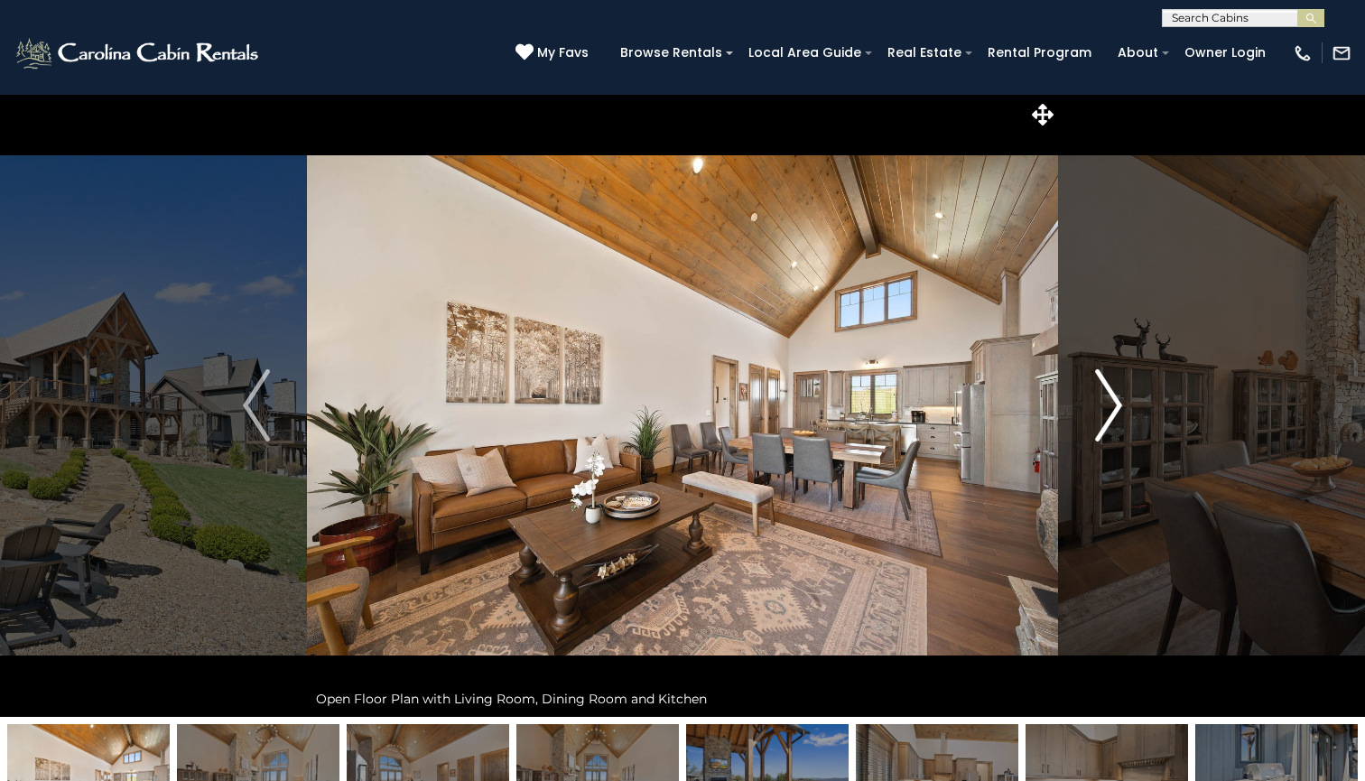
click at [1110, 415] on img "Next" at bounding box center [1108, 405] width 27 height 72
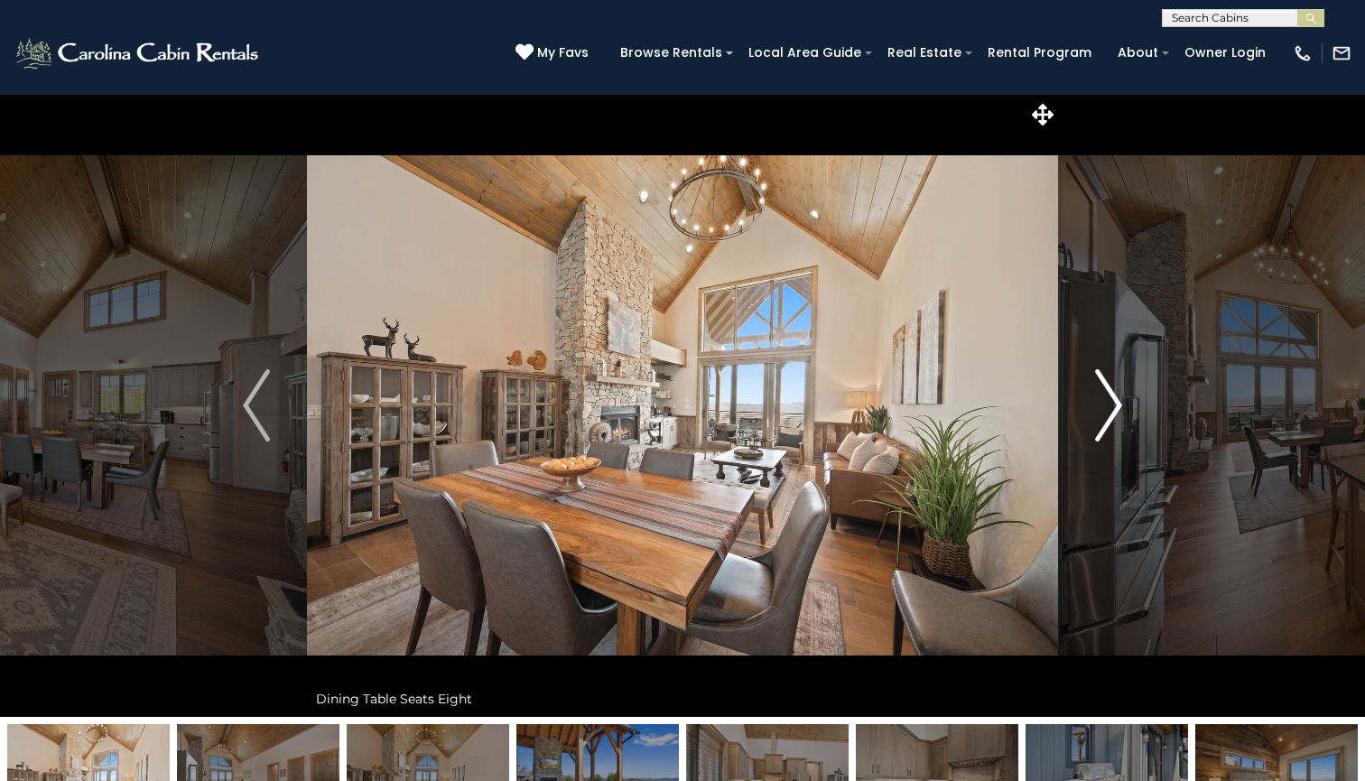
click at [1107, 413] on img "Next" at bounding box center [1108, 405] width 27 height 72
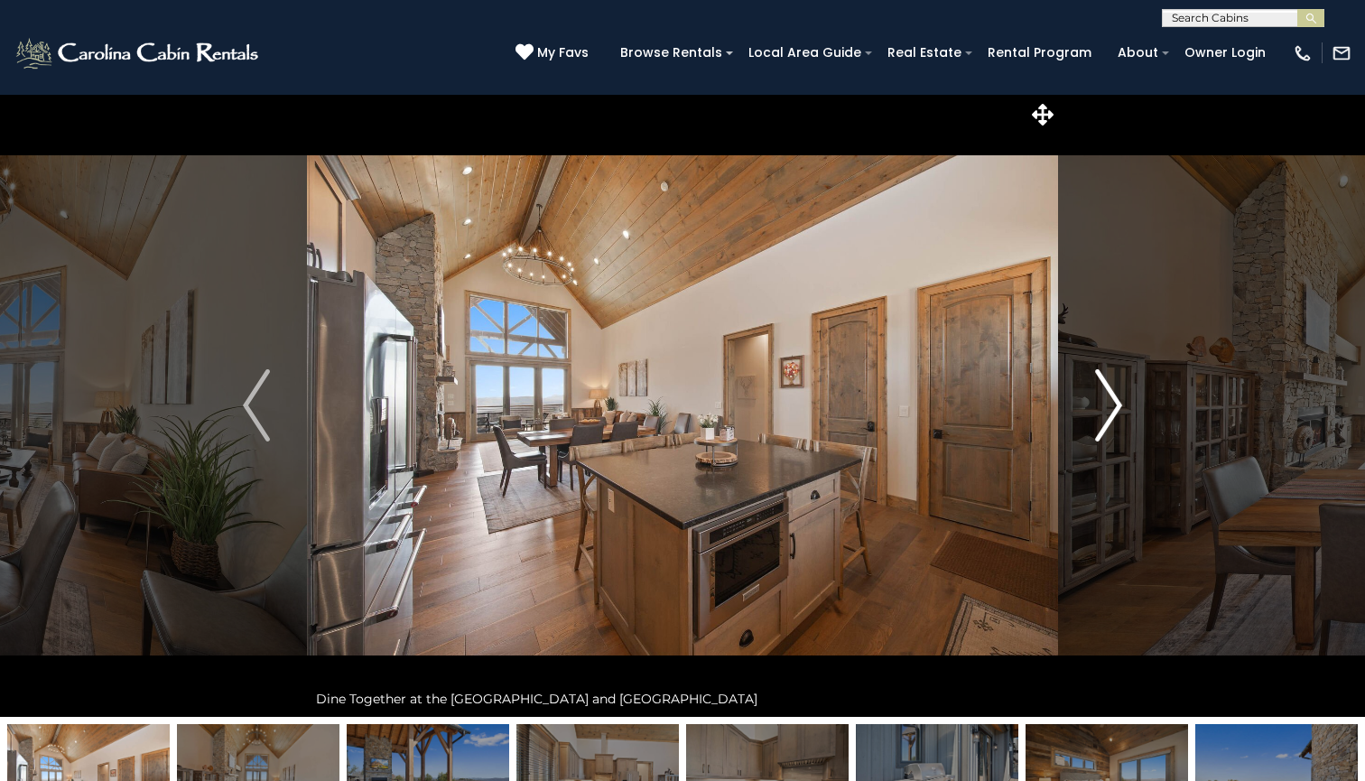
click at [1107, 413] on img "Next" at bounding box center [1108, 405] width 27 height 72
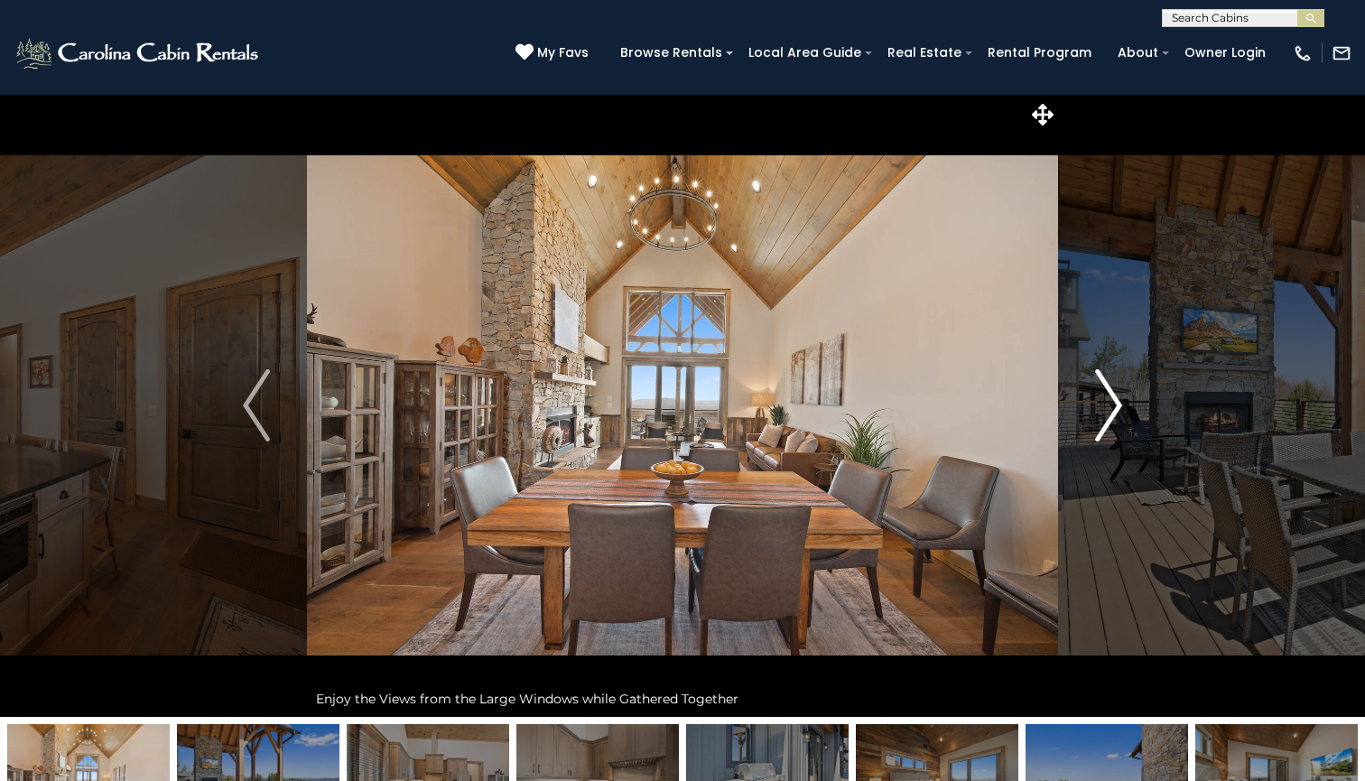
click at [1107, 413] on img "Next" at bounding box center [1108, 405] width 27 height 72
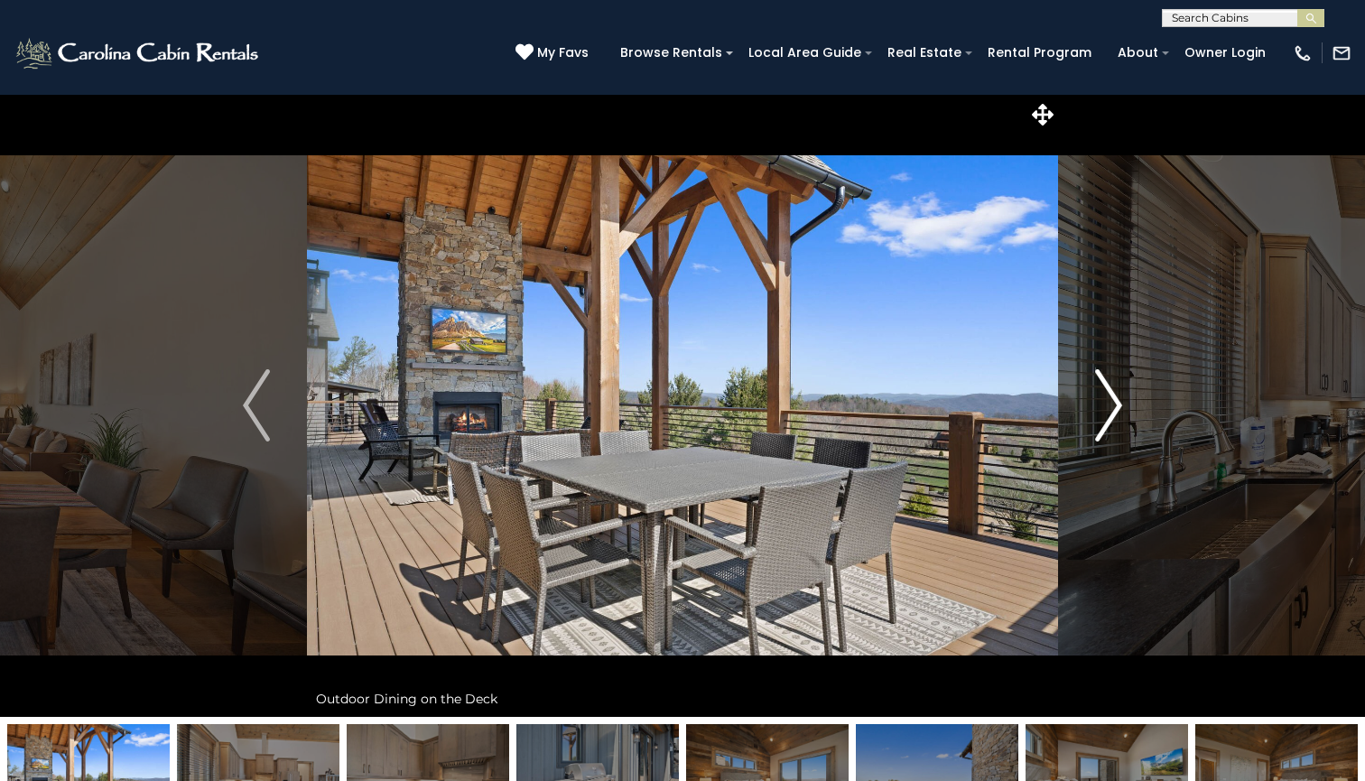
click at [1107, 413] on img "Next" at bounding box center [1108, 405] width 27 height 72
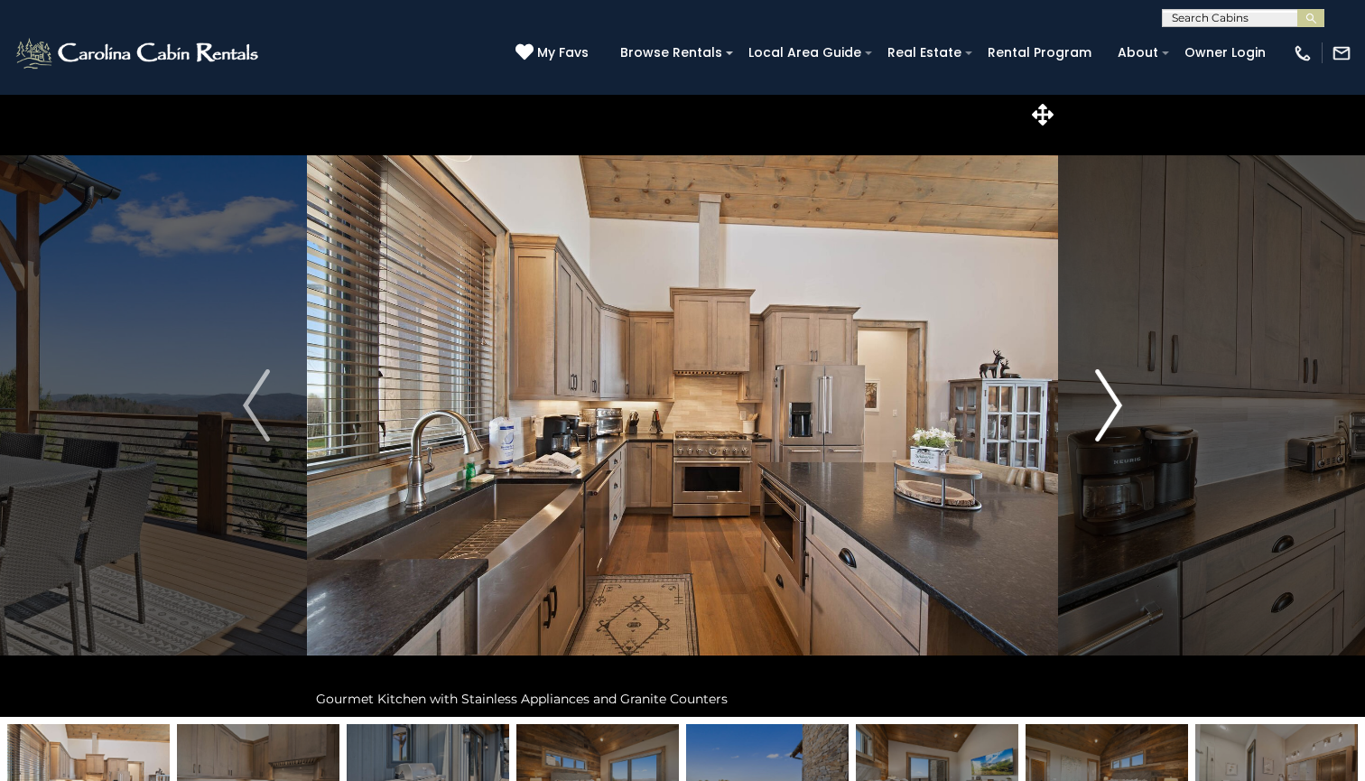
click at [1107, 413] on img "Next" at bounding box center [1108, 405] width 27 height 72
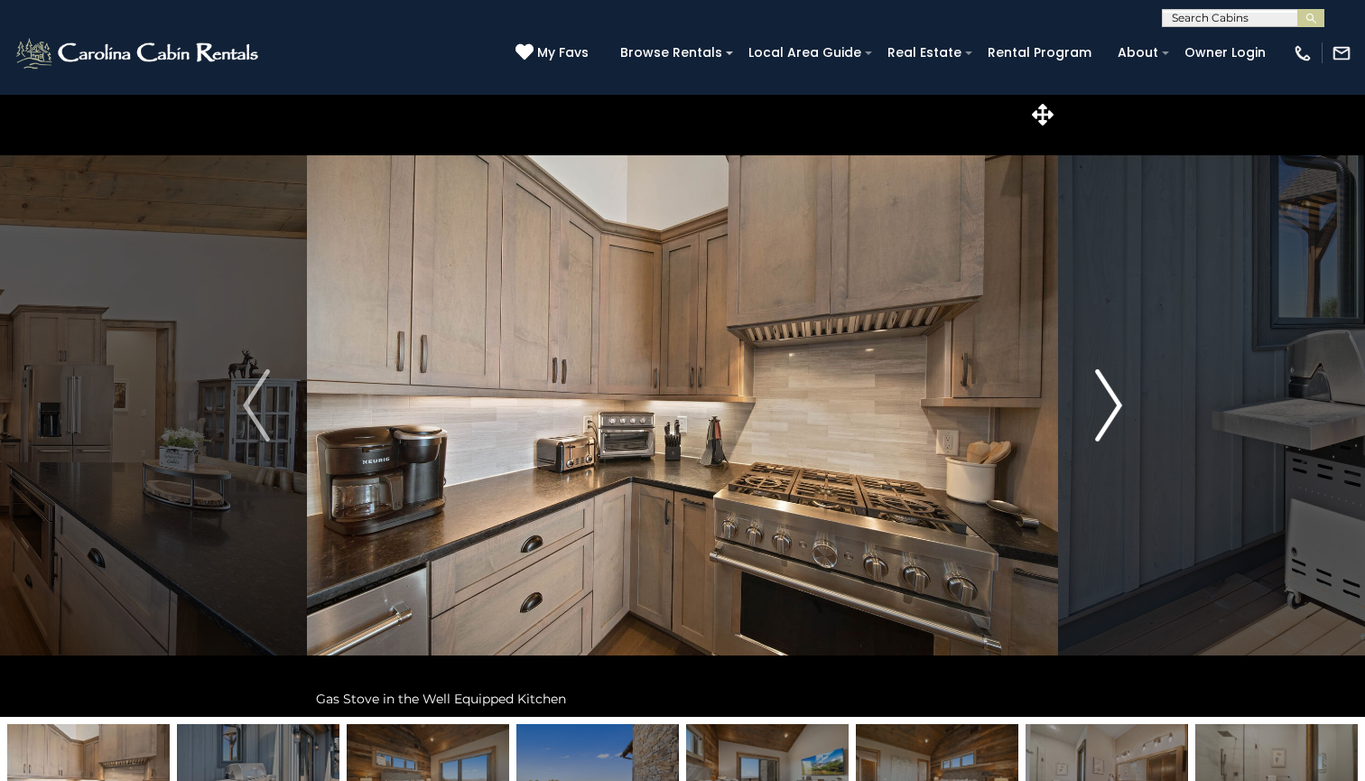
click at [1107, 413] on img "Next" at bounding box center [1108, 405] width 27 height 72
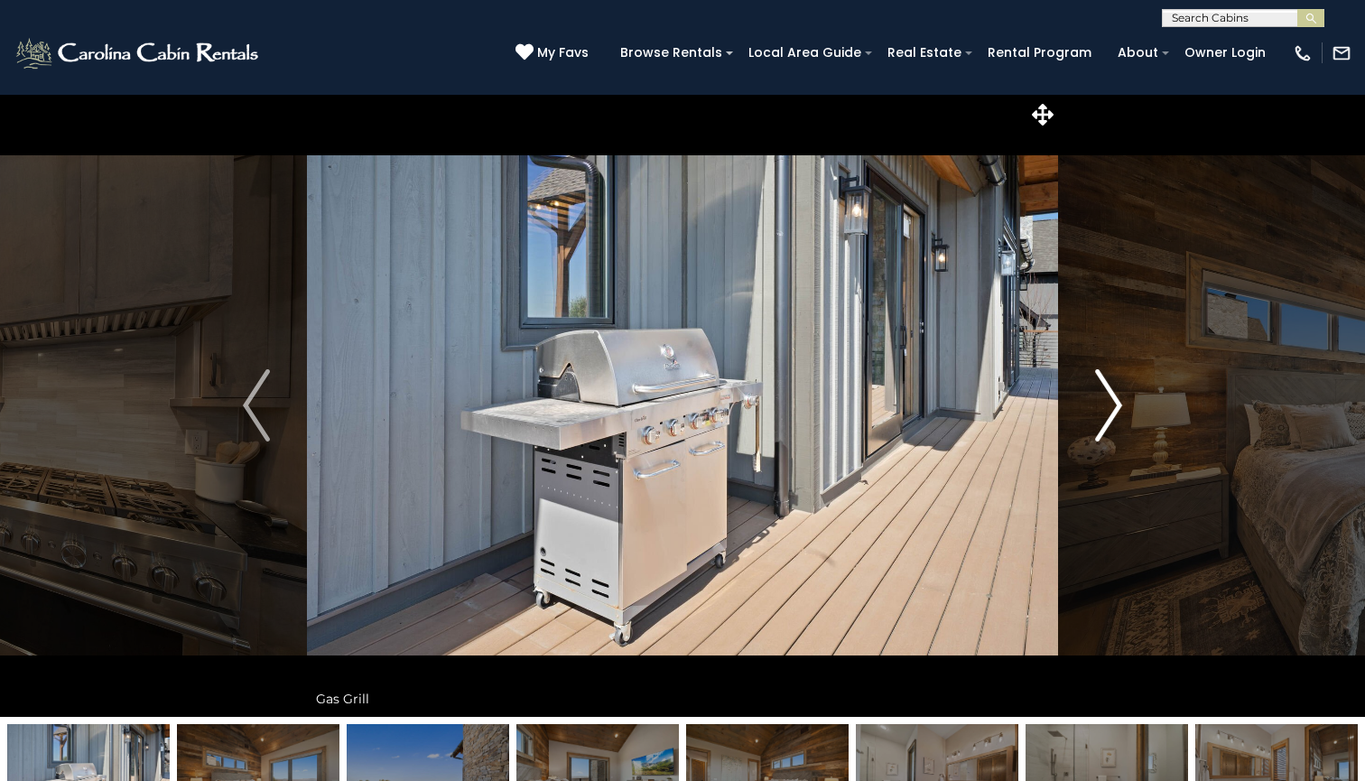
click at [1107, 413] on img "Next" at bounding box center [1108, 405] width 27 height 72
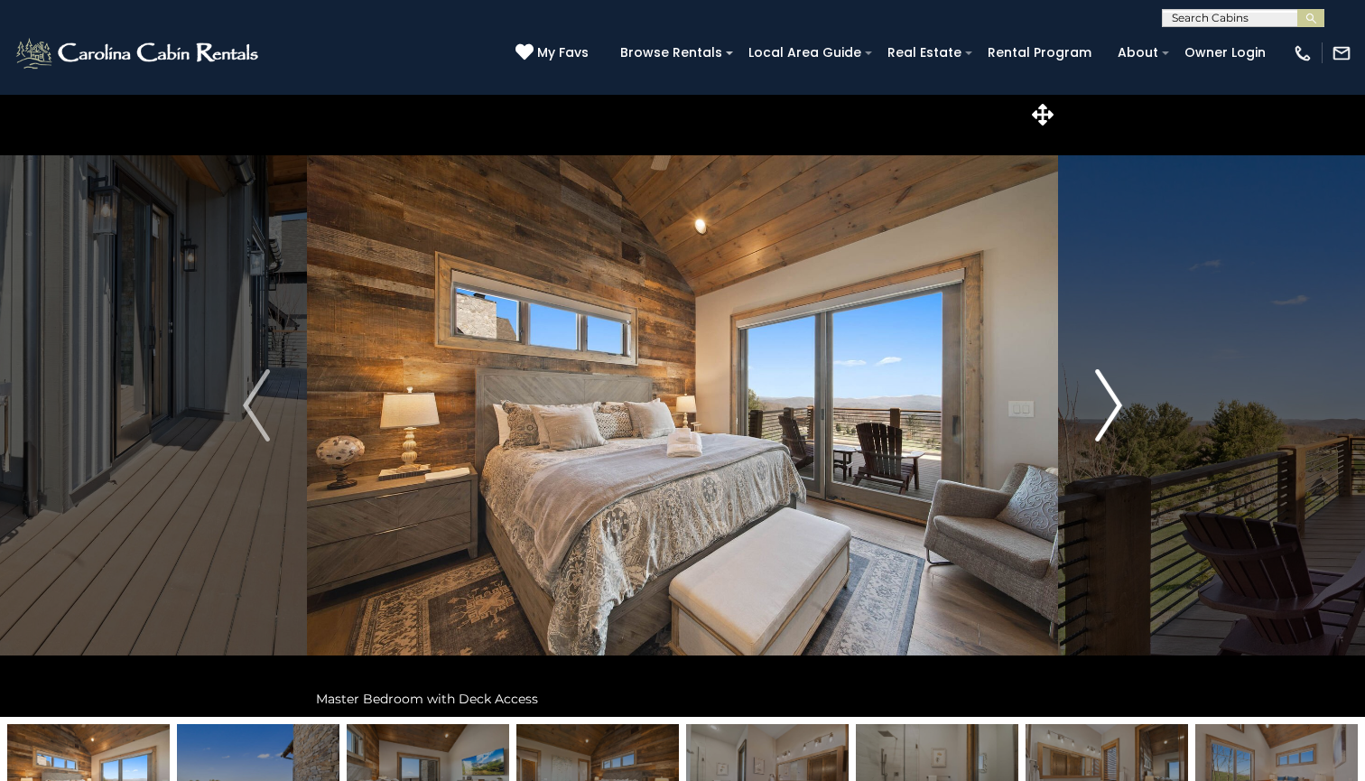
click at [1107, 413] on img "Next" at bounding box center [1108, 405] width 27 height 72
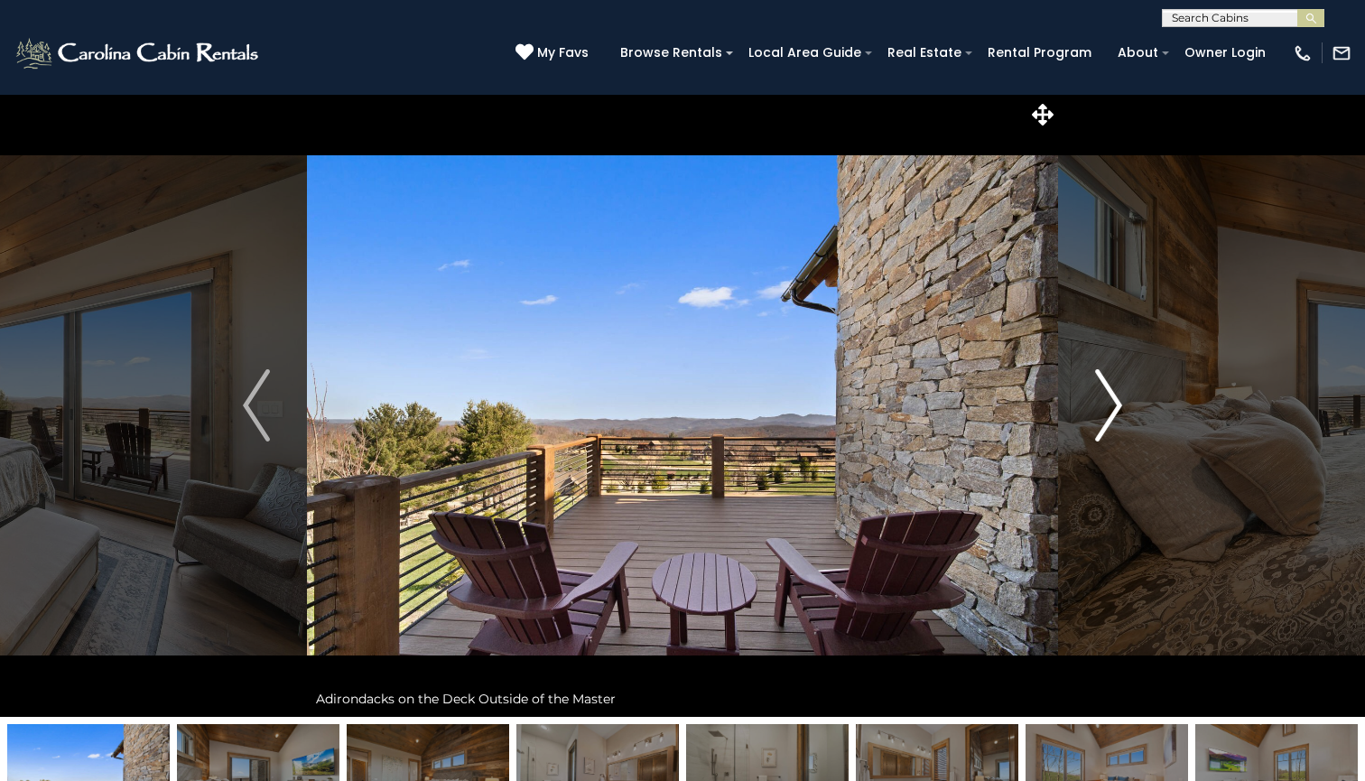
click at [1107, 413] on img "Next" at bounding box center [1108, 405] width 27 height 72
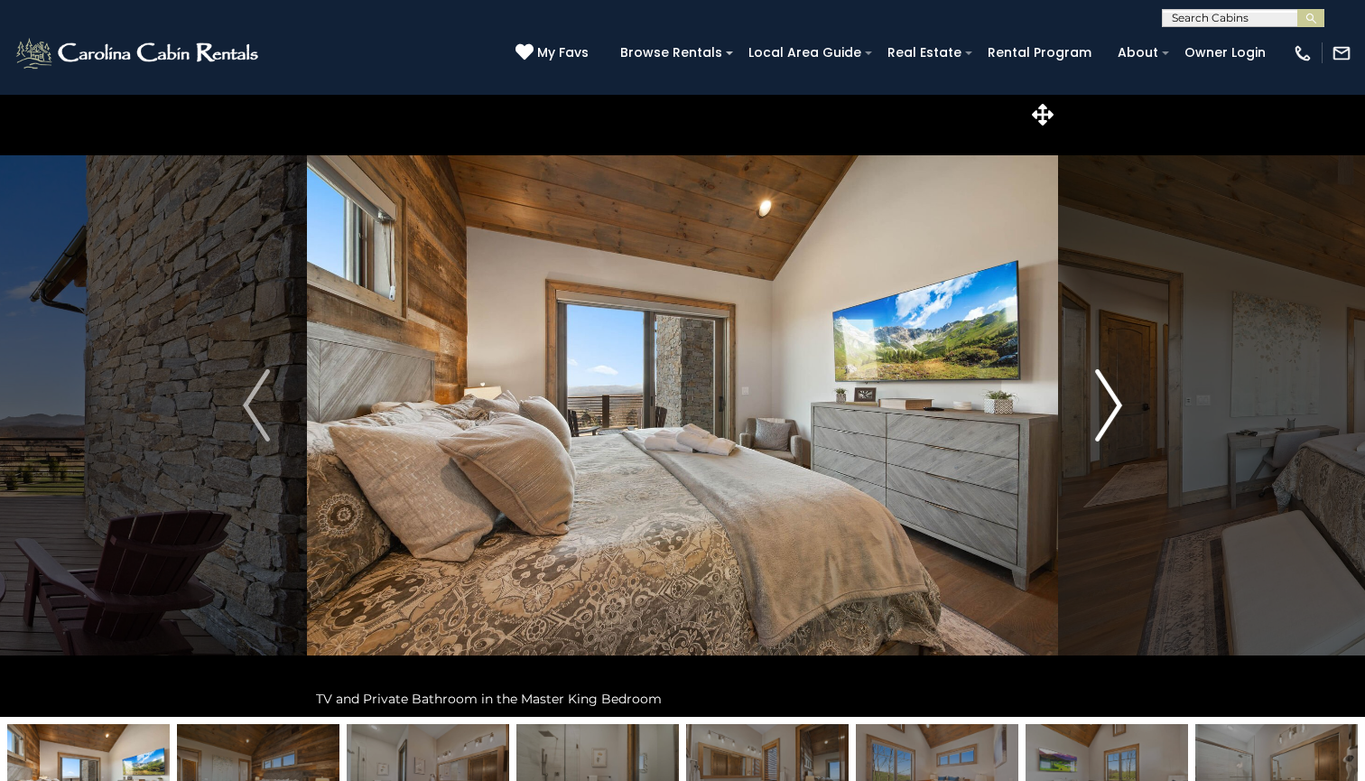
click at [1107, 413] on img "Next" at bounding box center [1108, 405] width 27 height 72
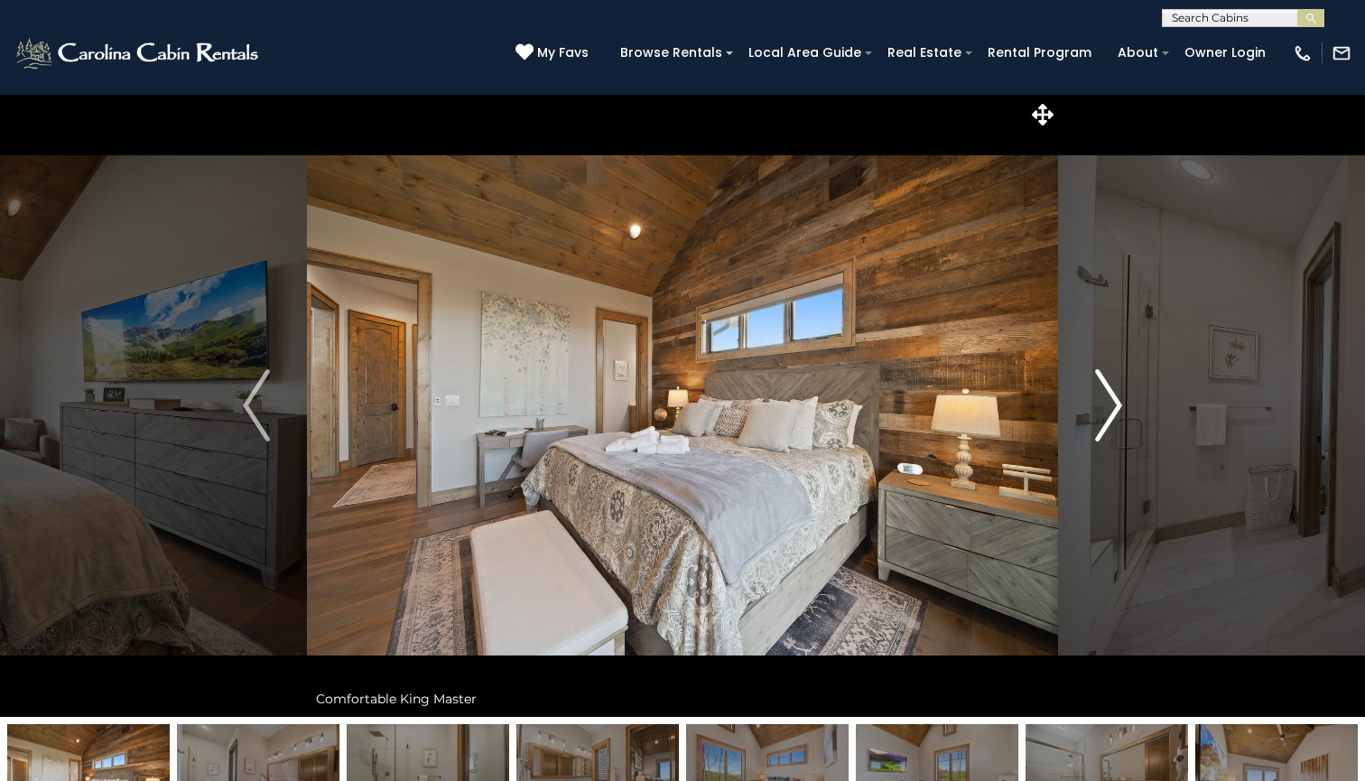
click at [1107, 413] on img "Next" at bounding box center [1108, 405] width 27 height 72
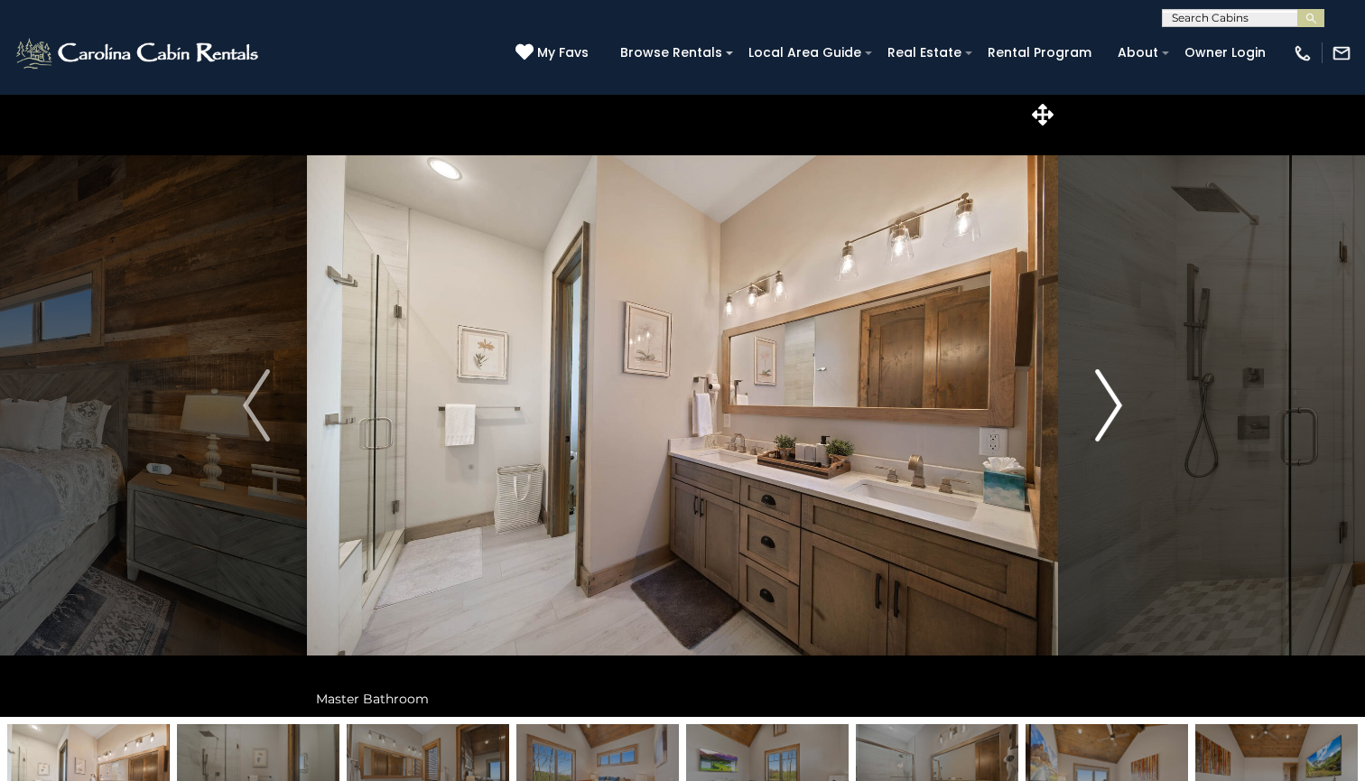
click at [1107, 413] on img "Next" at bounding box center [1108, 405] width 27 height 72
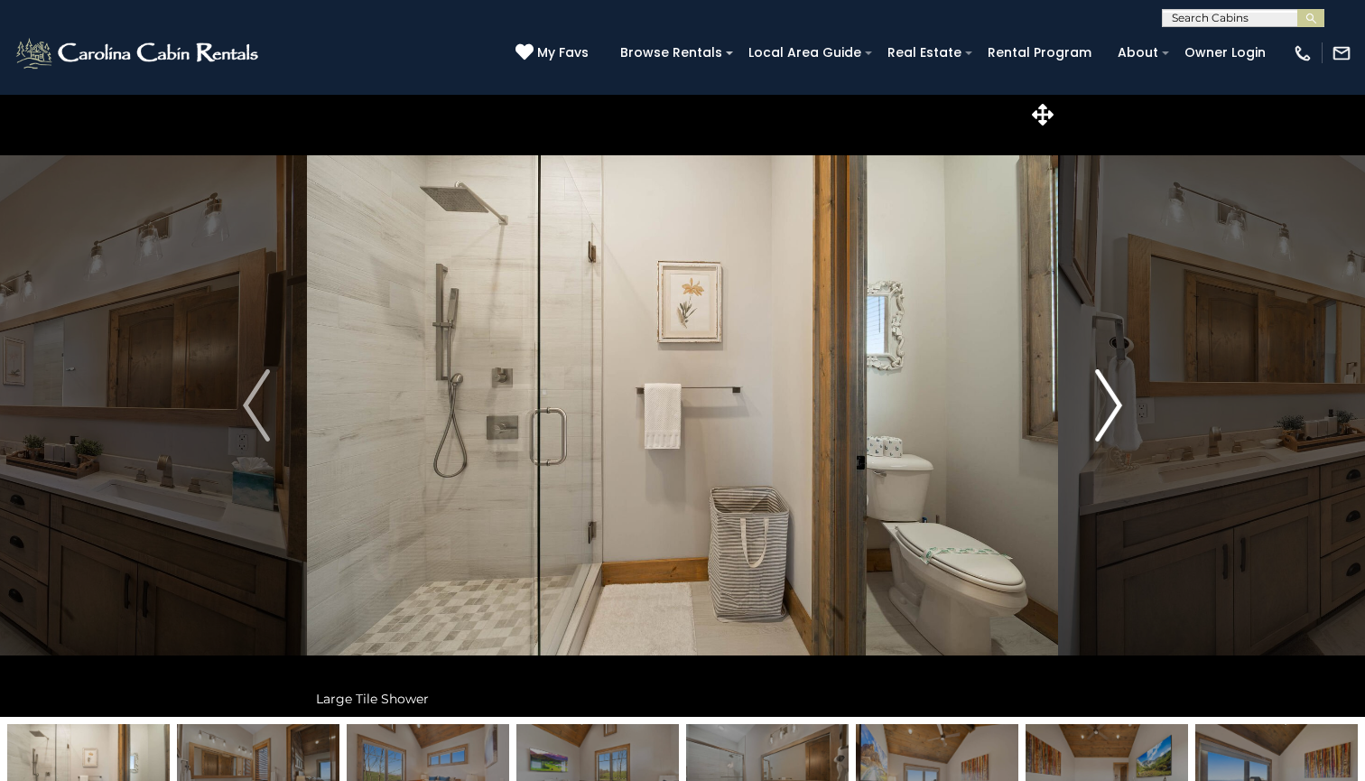
click at [1107, 413] on img "Next" at bounding box center [1108, 405] width 27 height 72
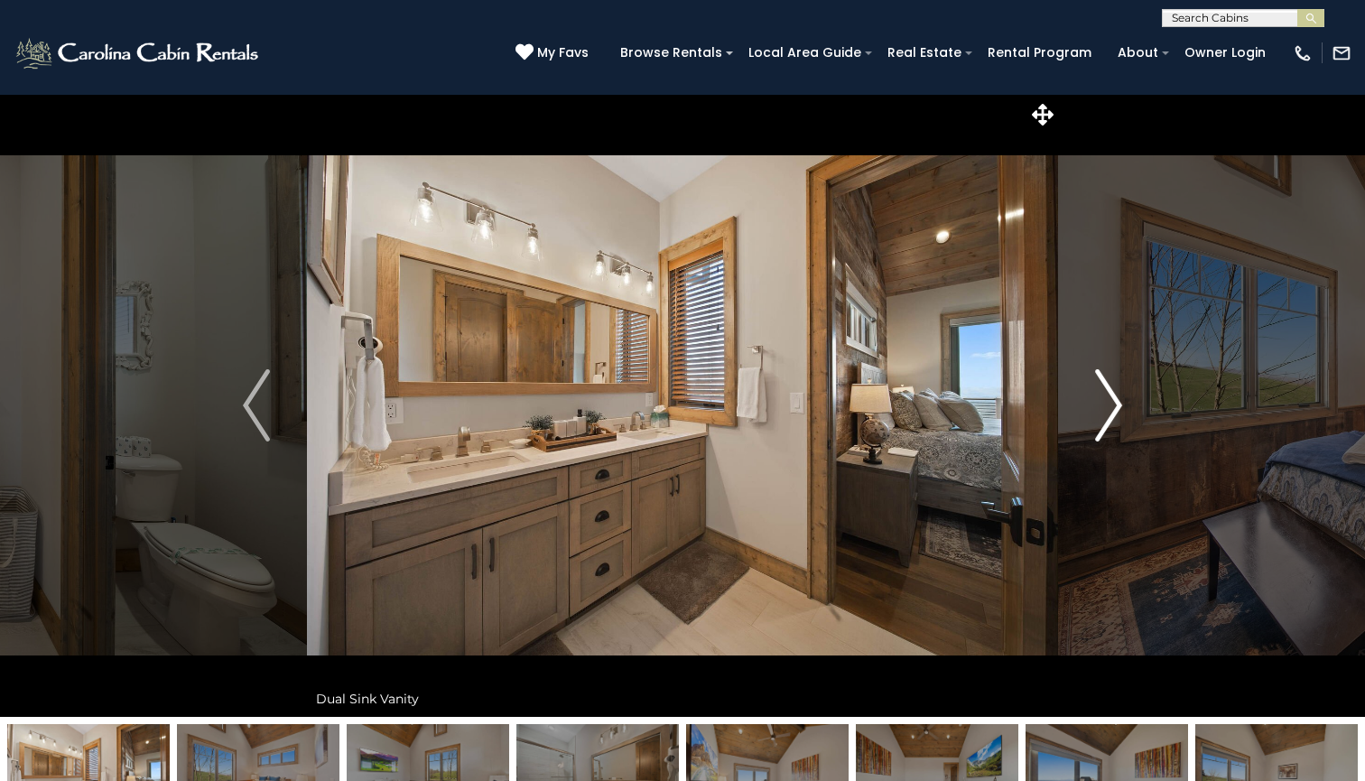
click at [1107, 413] on img "Next" at bounding box center [1108, 405] width 27 height 72
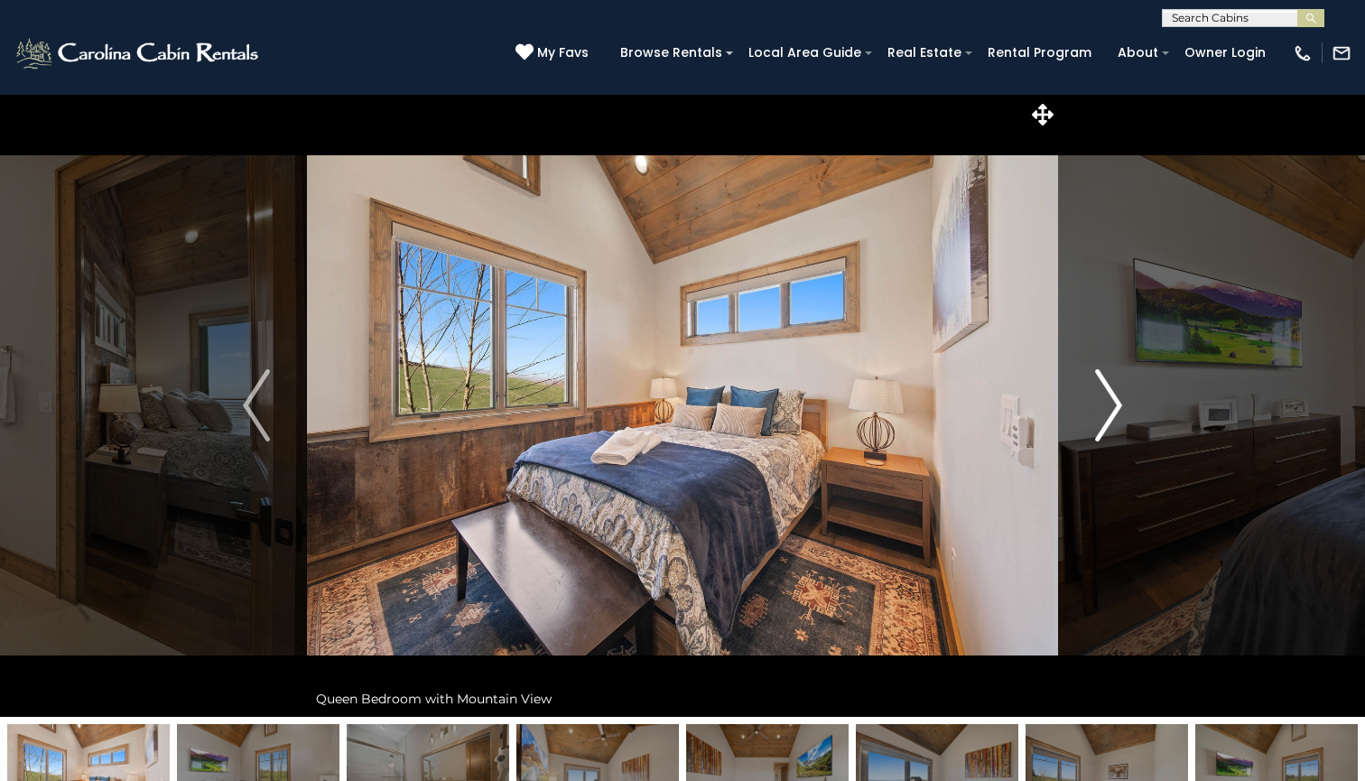
click at [1107, 413] on img "Next" at bounding box center [1108, 405] width 27 height 72
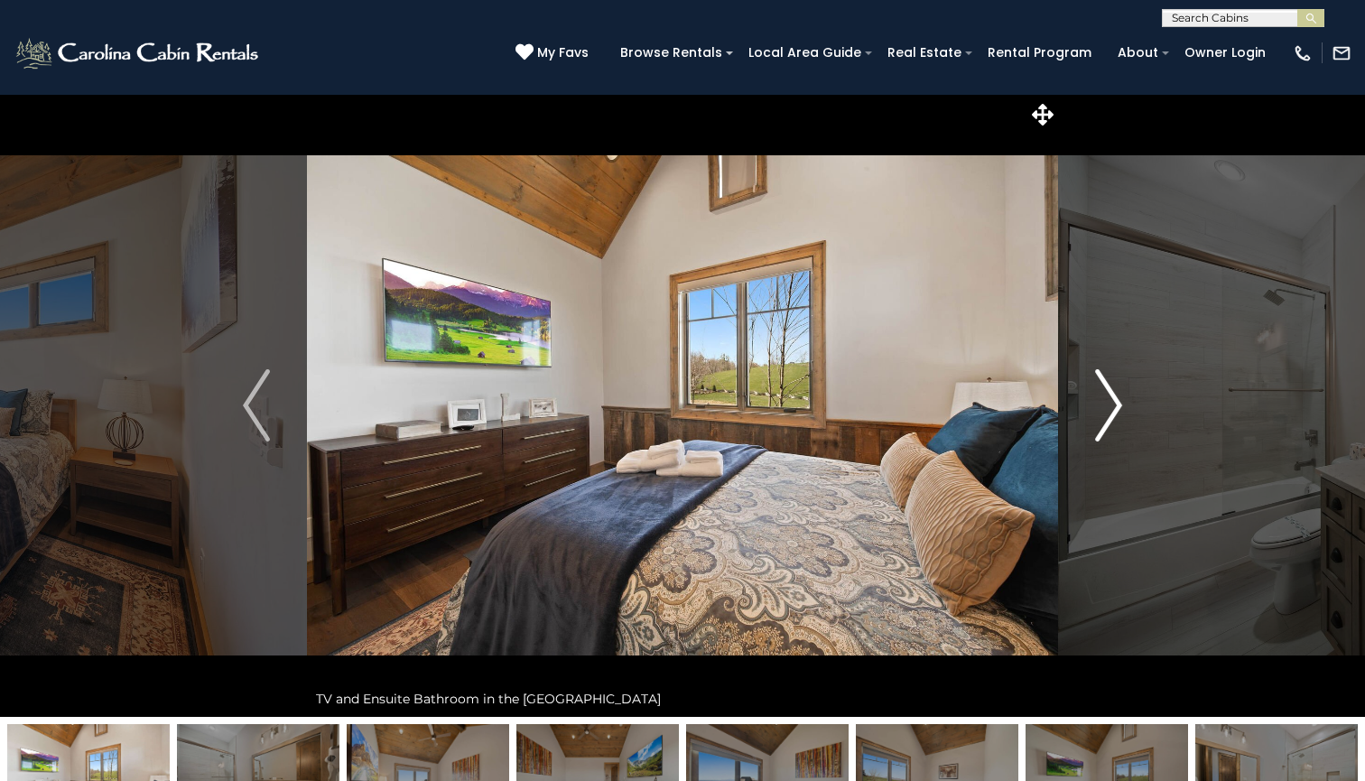
click at [1107, 413] on img "Next" at bounding box center [1108, 405] width 27 height 72
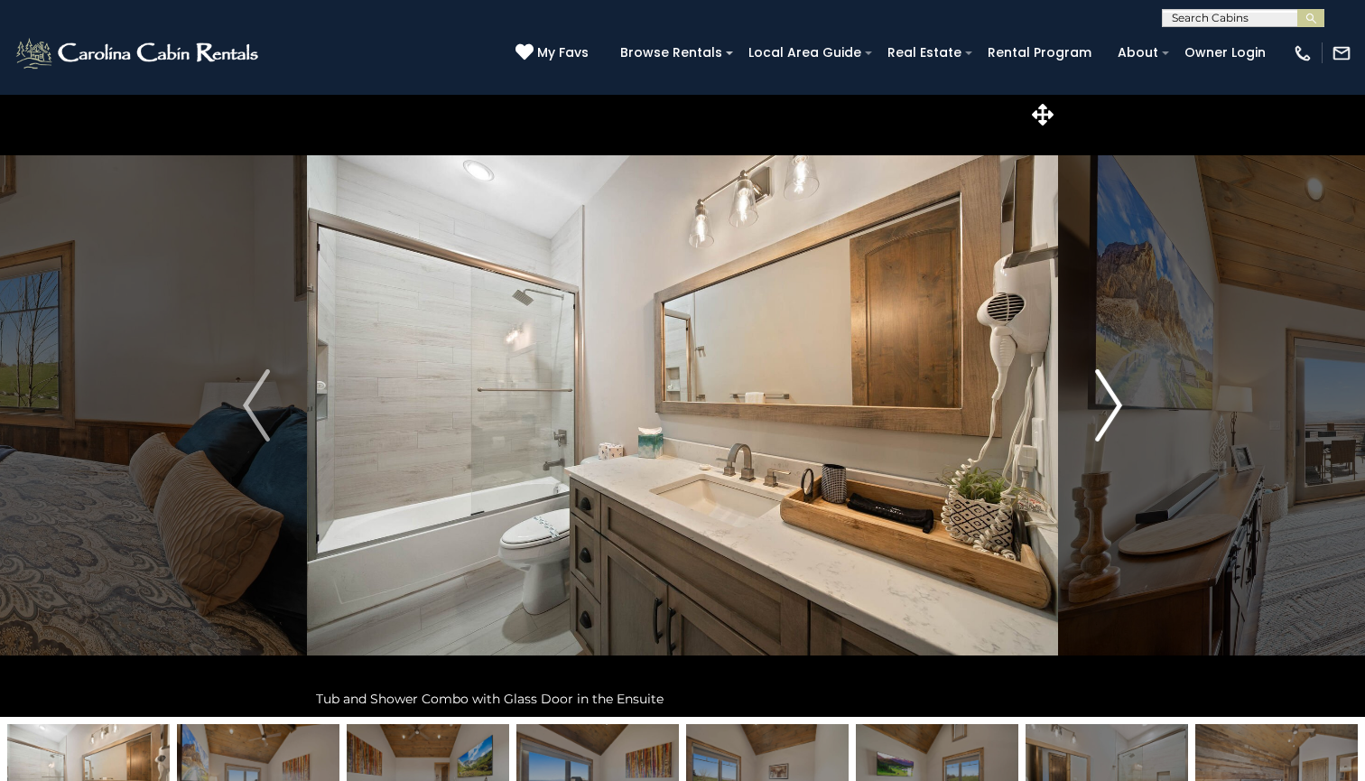
click at [1107, 413] on img "Next" at bounding box center [1108, 405] width 27 height 72
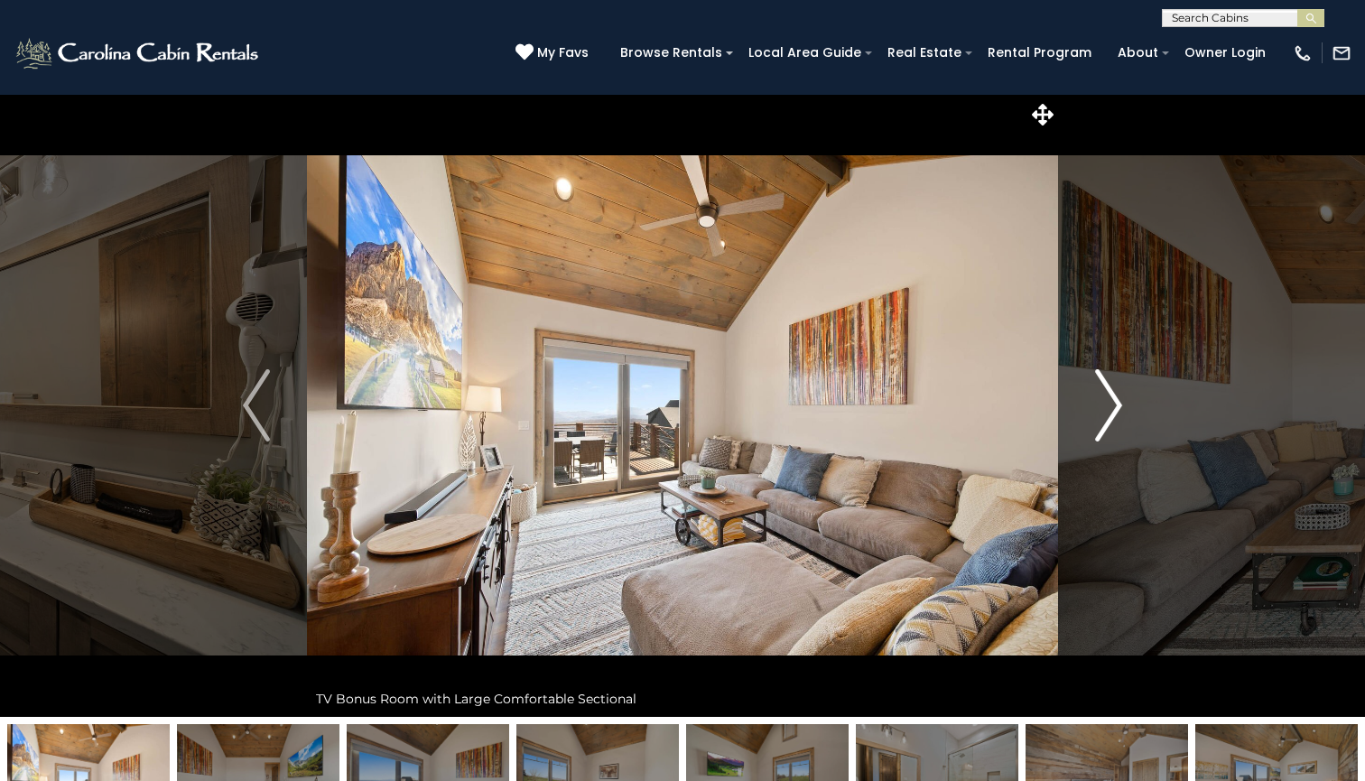
click at [1107, 413] on img "Next" at bounding box center [1108, 405] width 27 height 72
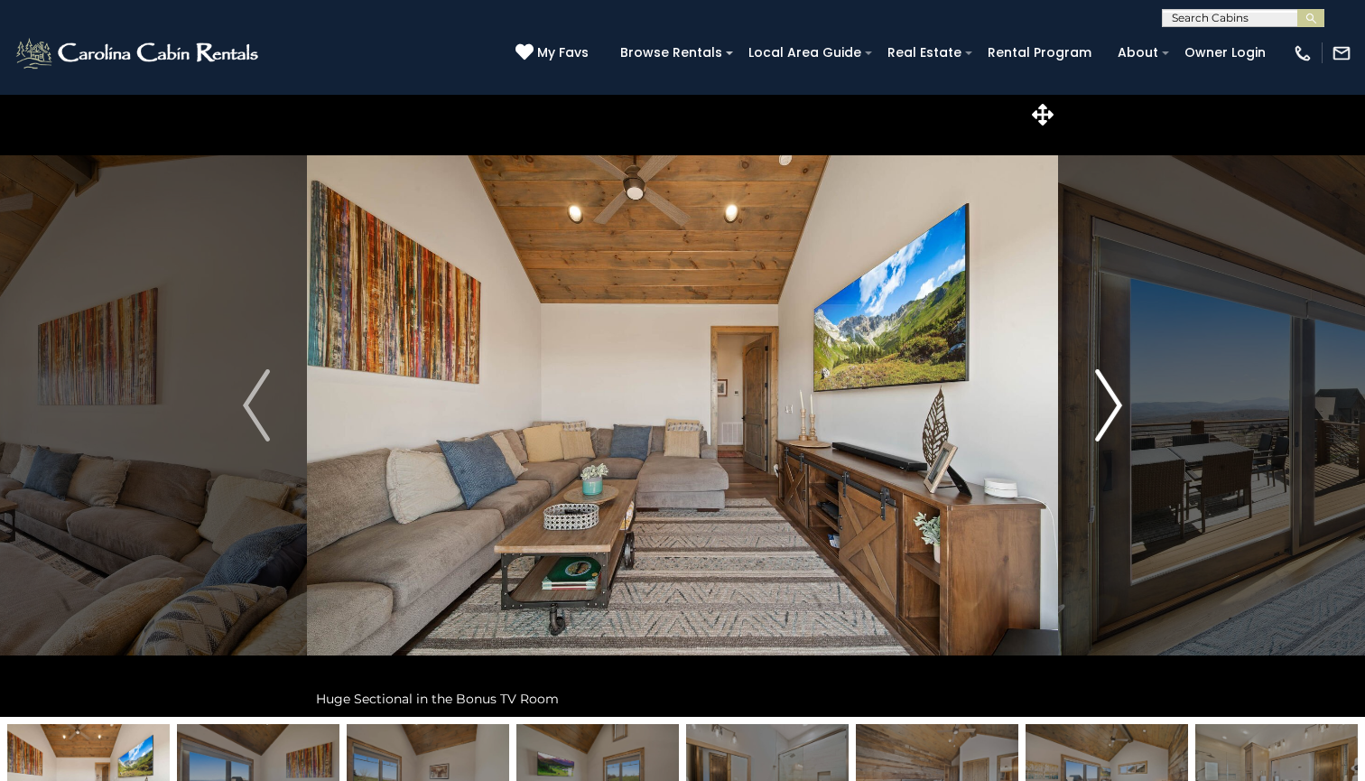
click at [1107, 413] on img "Next" at bounding box center [1108, 405] width 27 height 72
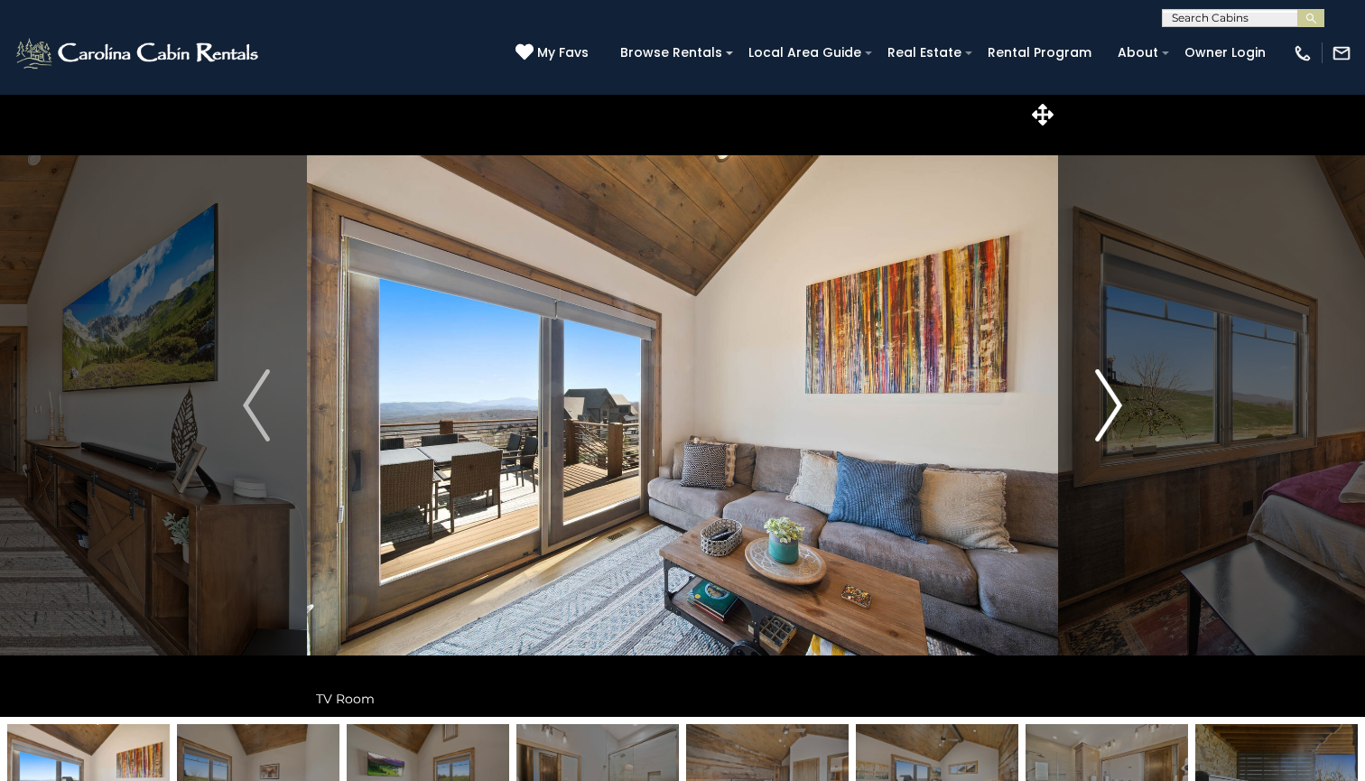
click at [1107, 413] on img "Next" at bounding box center [1108, 405] width 27 height 72
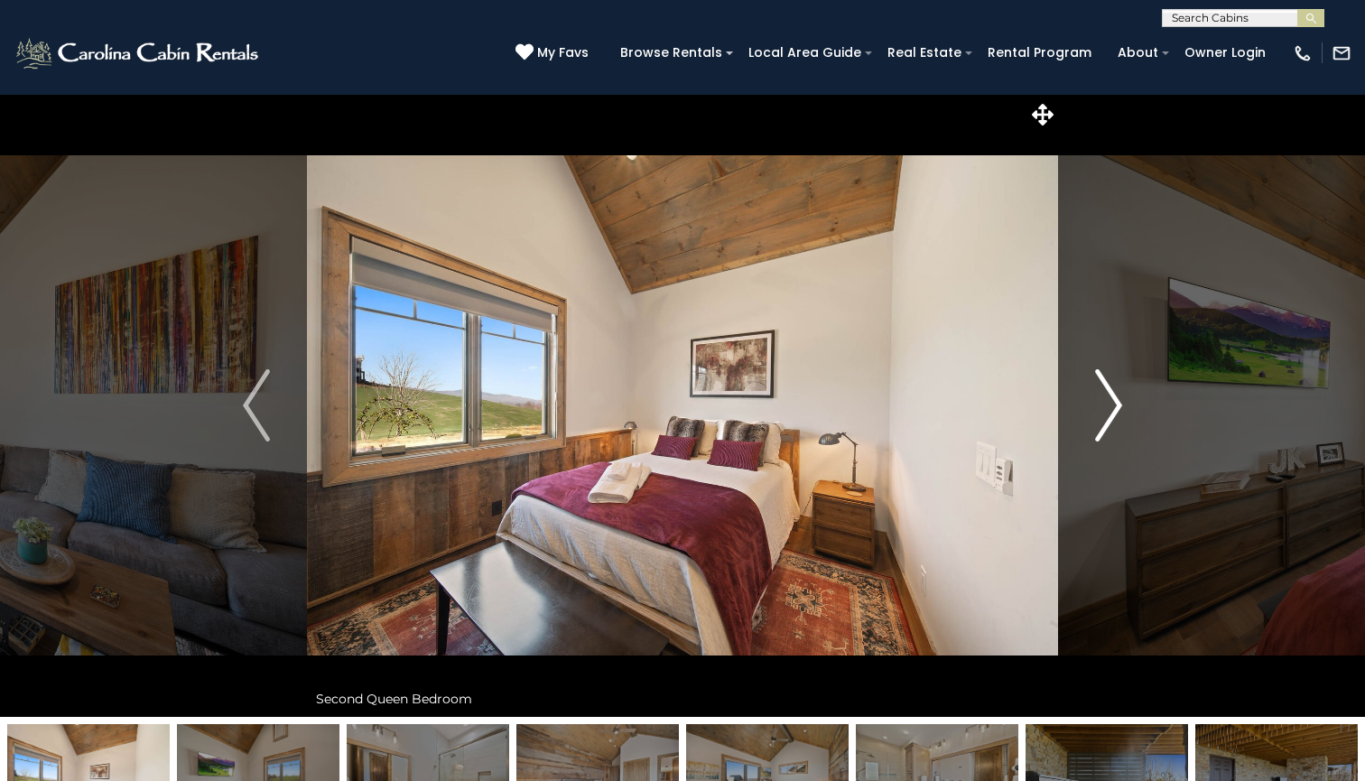
click at [1107, 413] on img "Next" at bounding box center [1108, 405] width 27 height 72
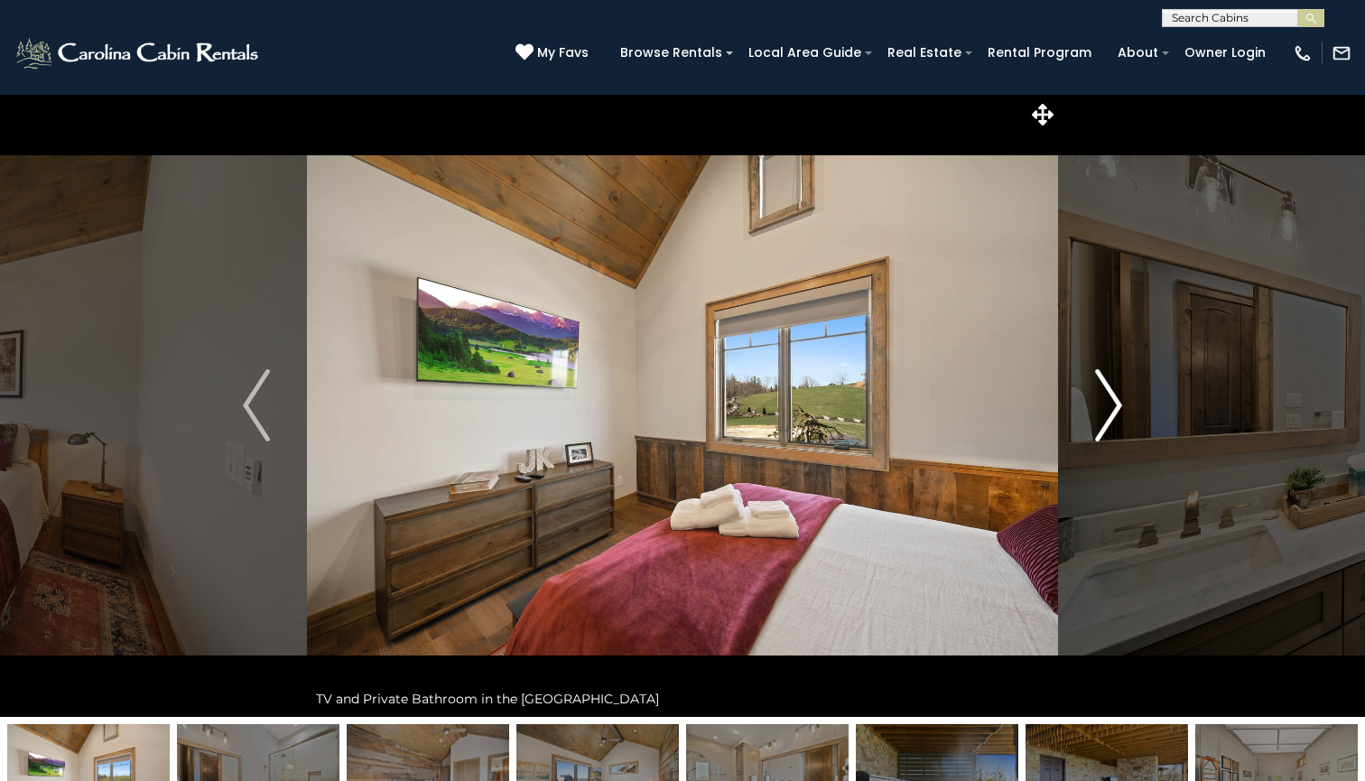
click at [1107, 413] on img "Next" at bounding box center [1108, 405] width 27 height 72
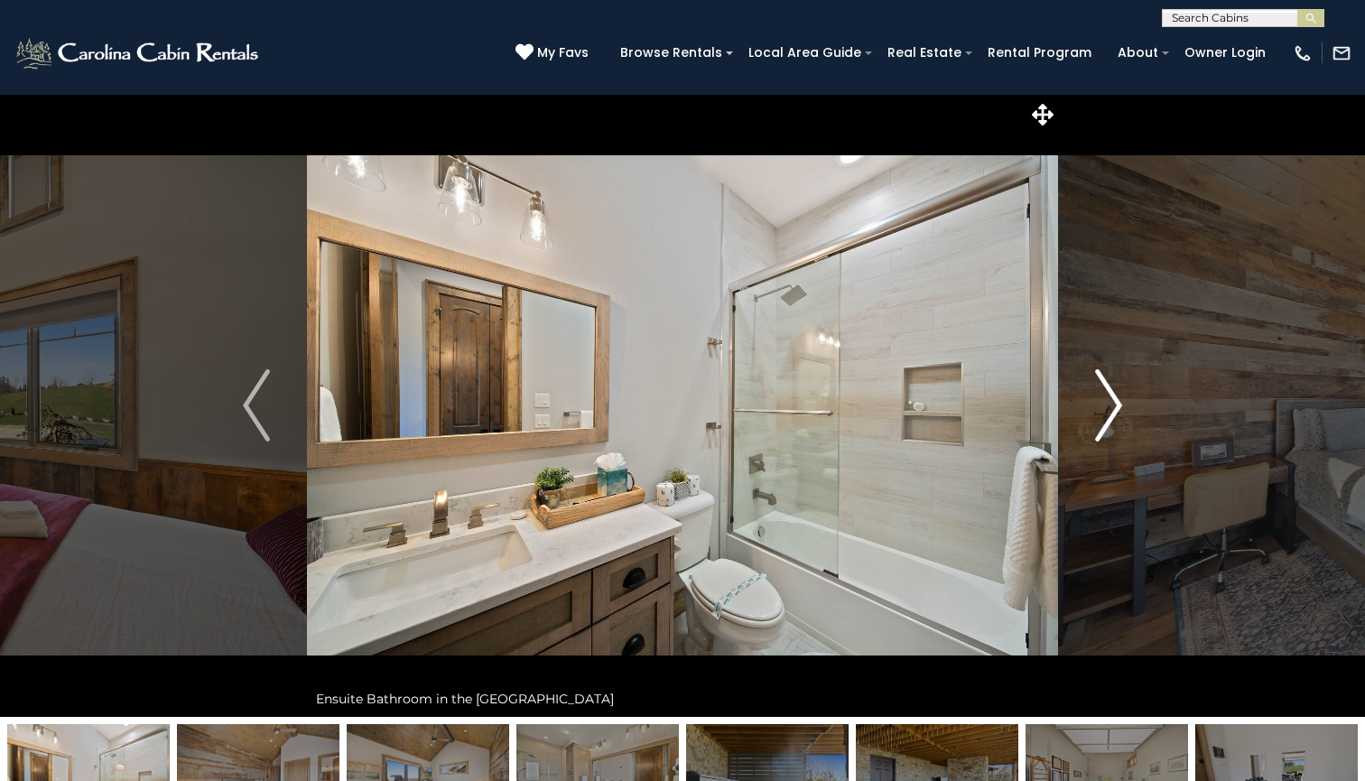
click at [1107, 413] on img "Next" at bounding box center [1108, 405] width 27 height 72
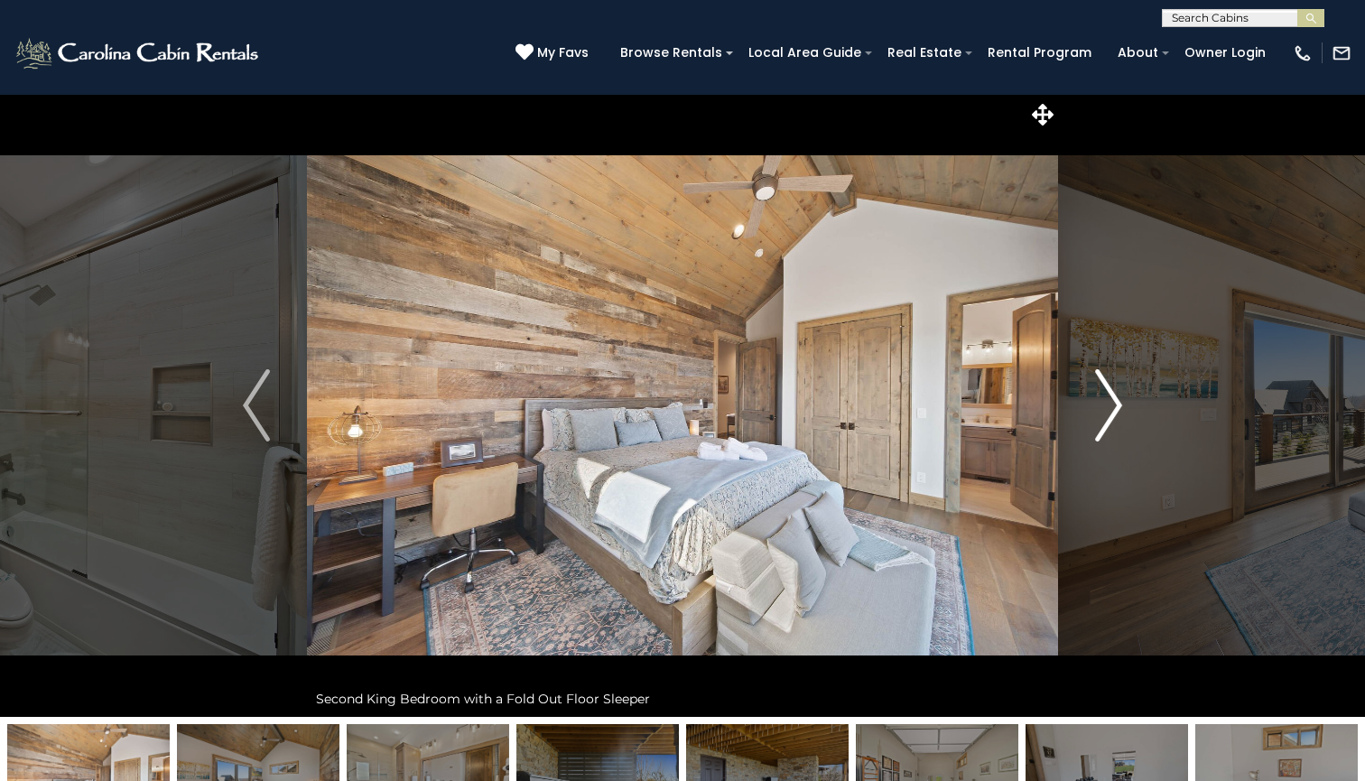
click at [1107, 413] on img "Next" at bounding box center [1108, 405] width 27 height 72
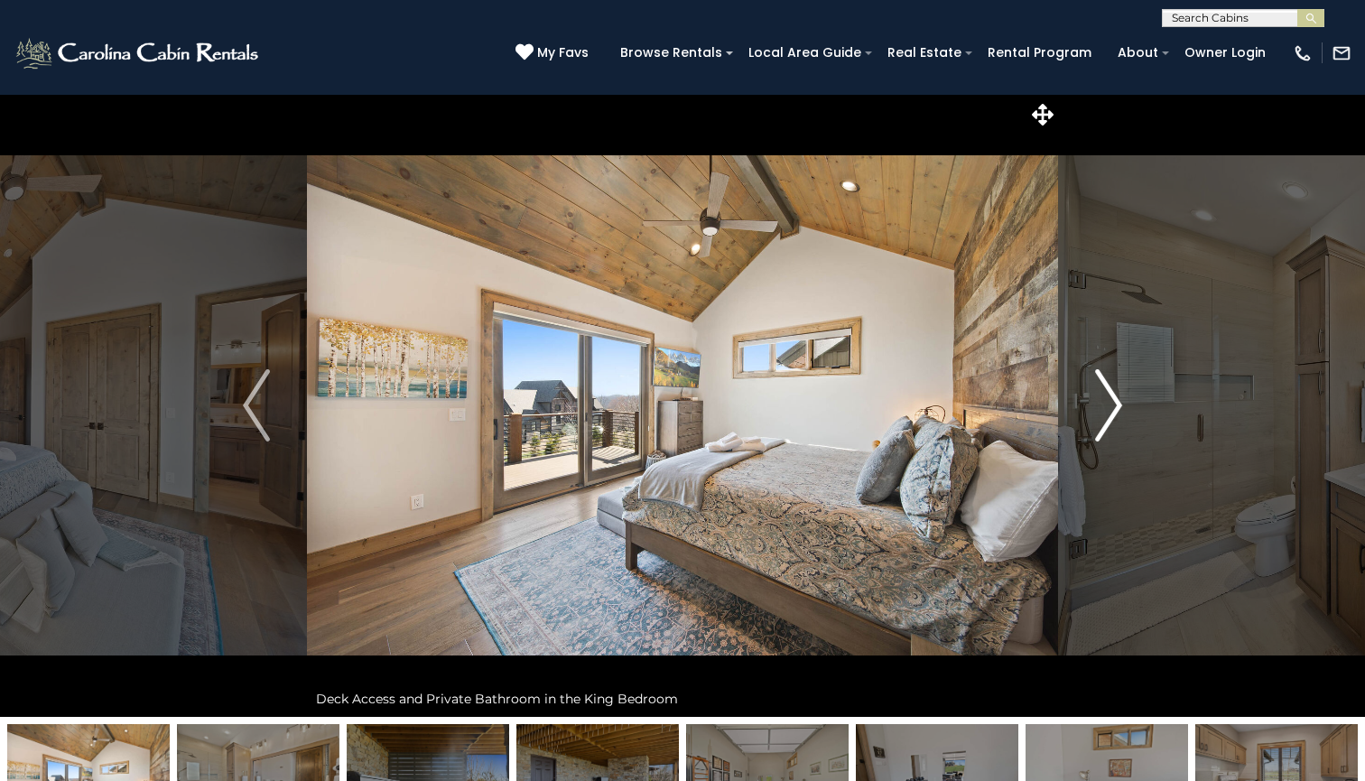
click at [1108, 413] on img "Next" at bounding box center [1108, 405] width 27 height 72
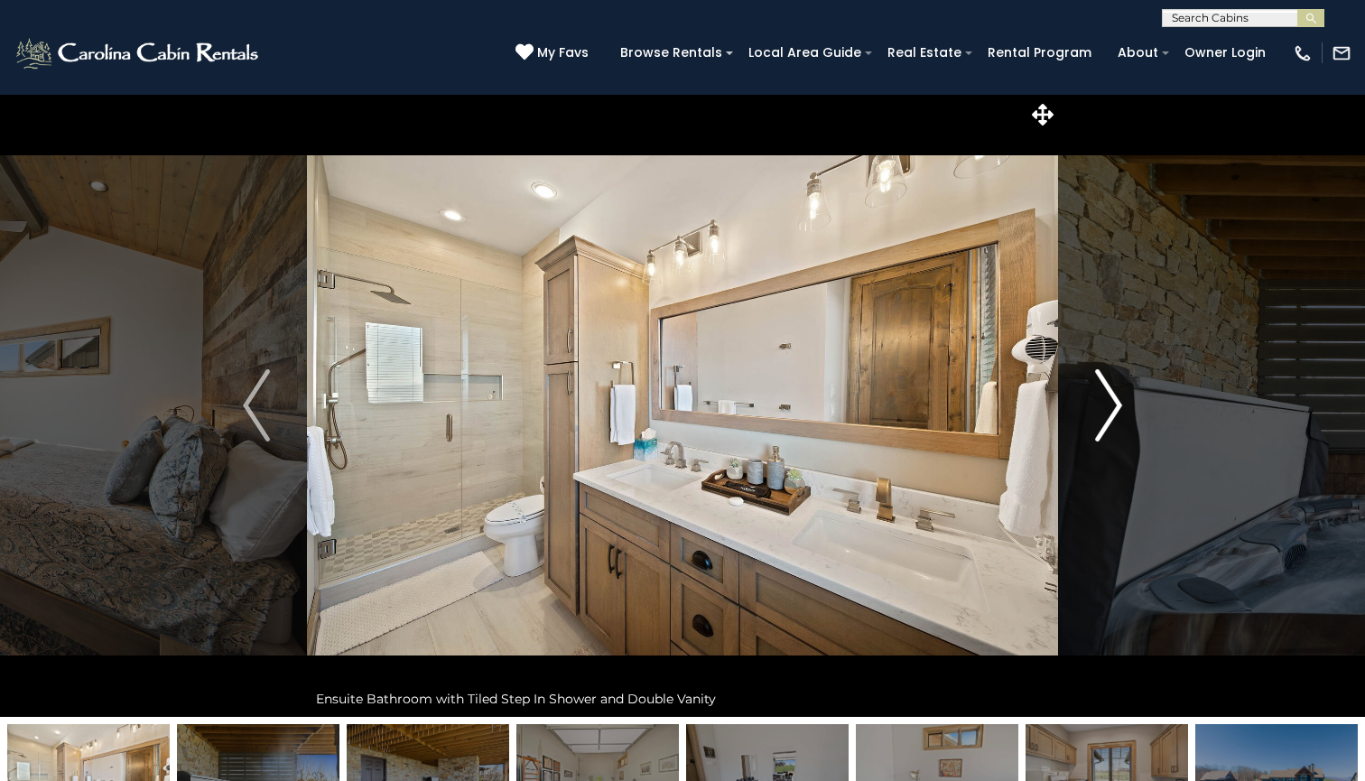
click at [1108, 413] on img "Next" at bounding box center [1108, 405] width 27 height 72
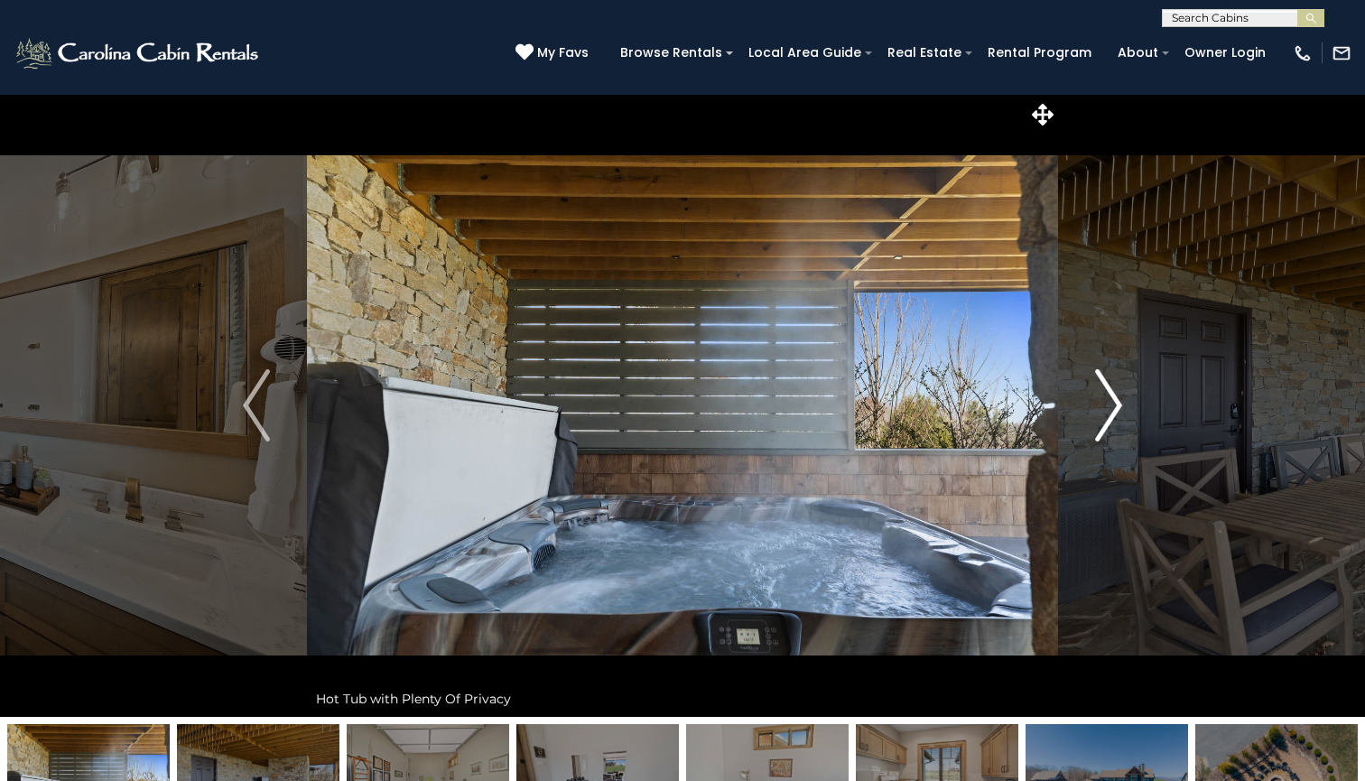
click at [1108, 413] on img "Next" at bounding box center [1108, 405] width 27 height 72
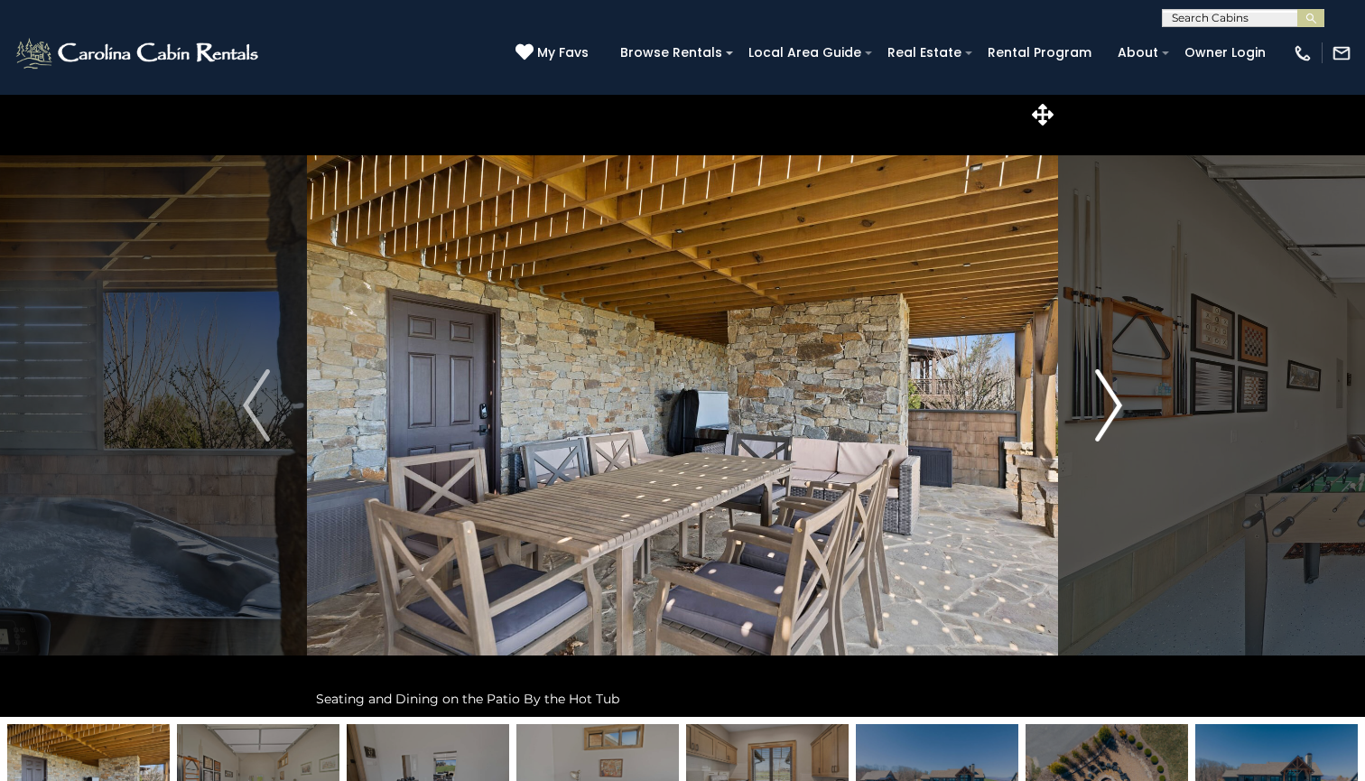
click at [1108, 413] on img "Next" at bounding box center [1108, 405] width 27 height 72
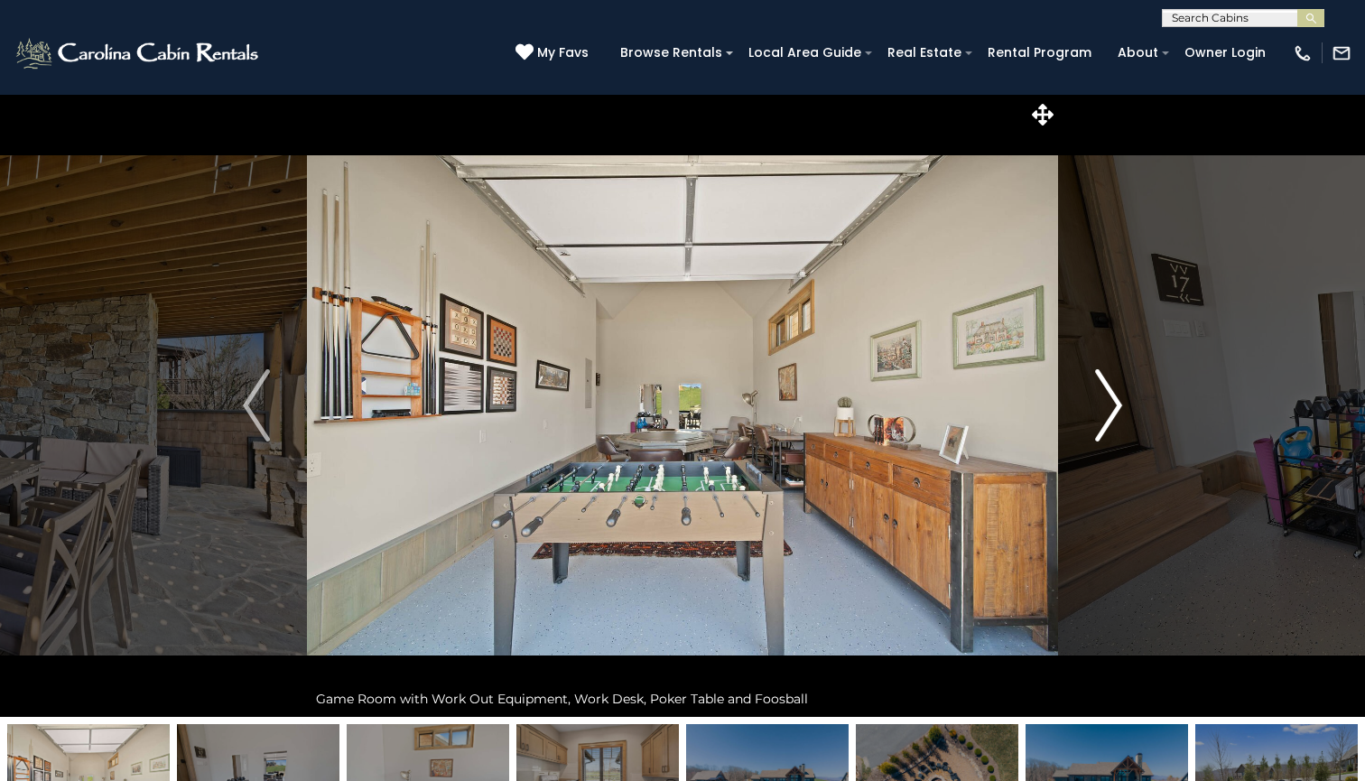
click at [1108, 413] on img "Next" at bounding box center [1108, 405] width 27 height 72
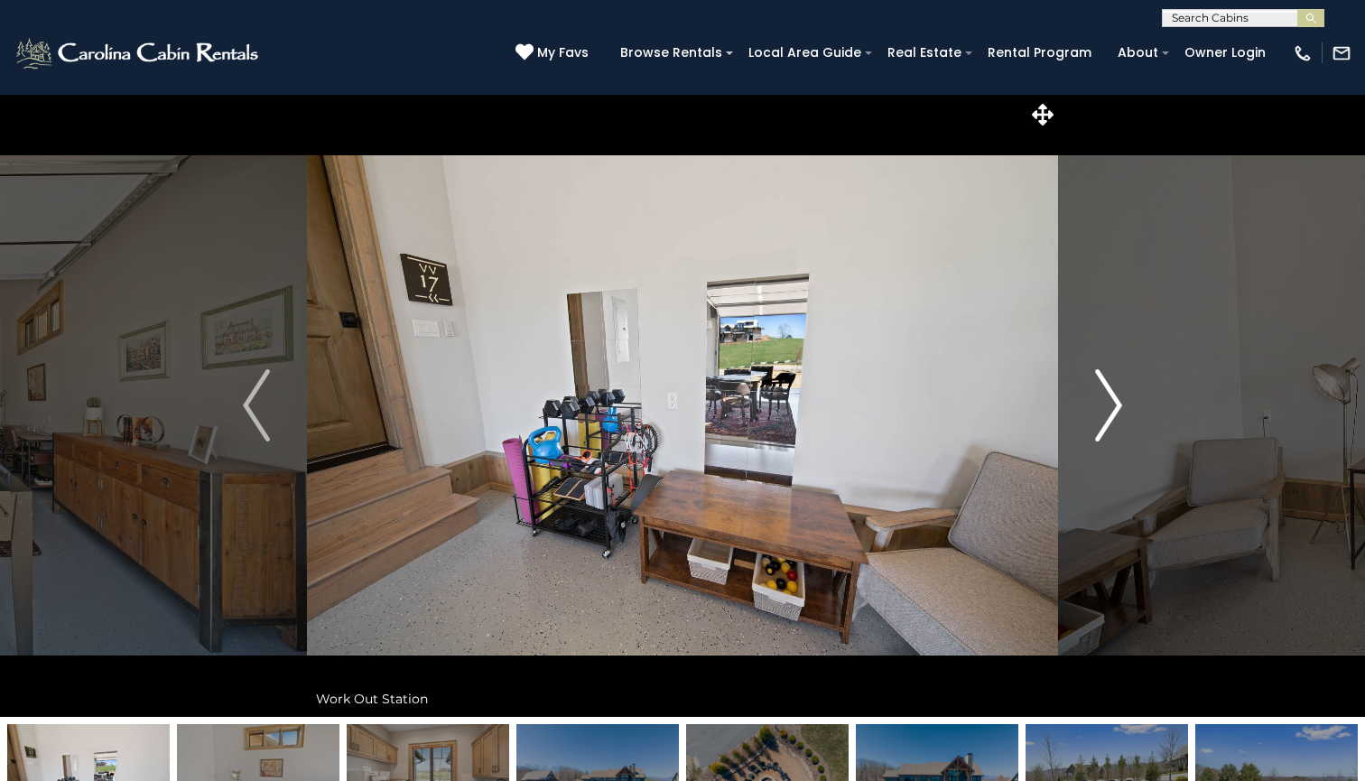
click at [1108, 413] on img "Next" at bounding box center [1108, 405] width 27 height 72
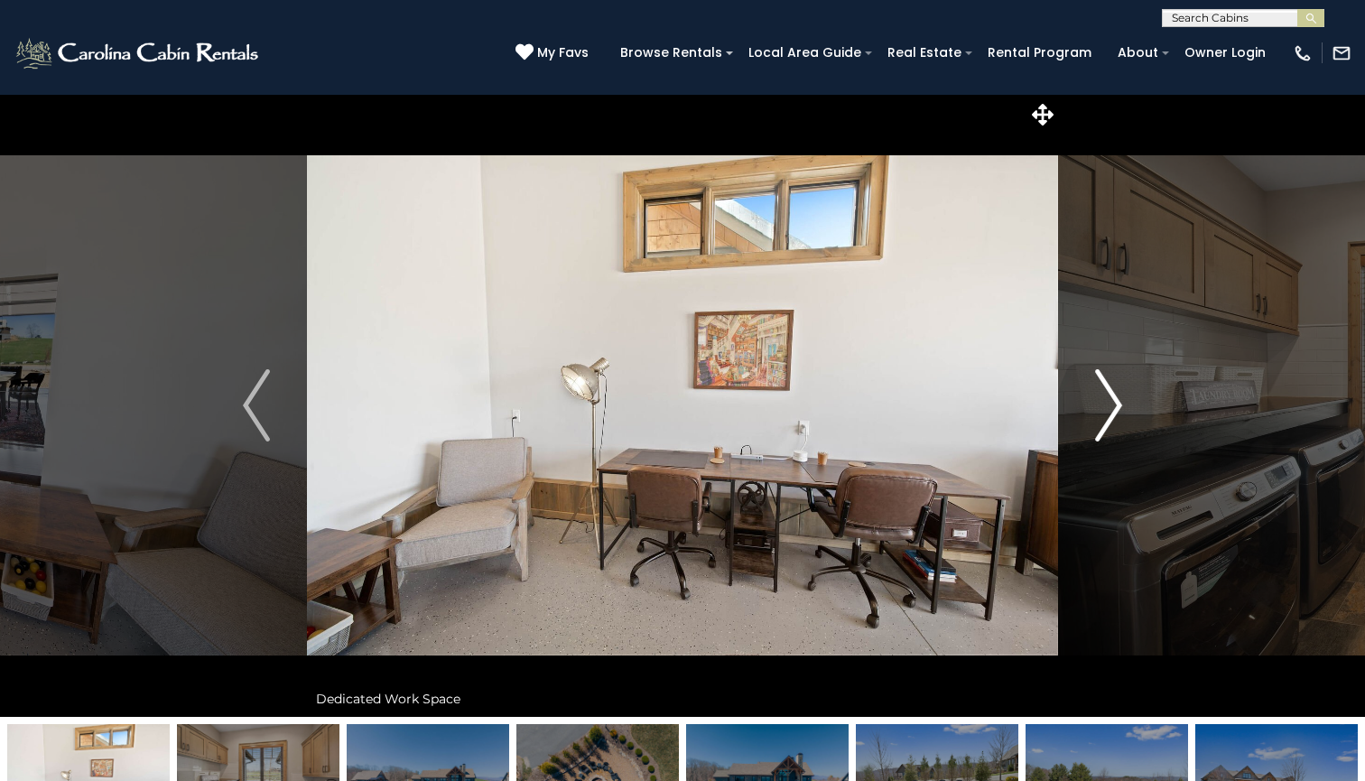
click at [1108, 413] on img "Next" at bounding box center [1108, 405] width 27 height 72
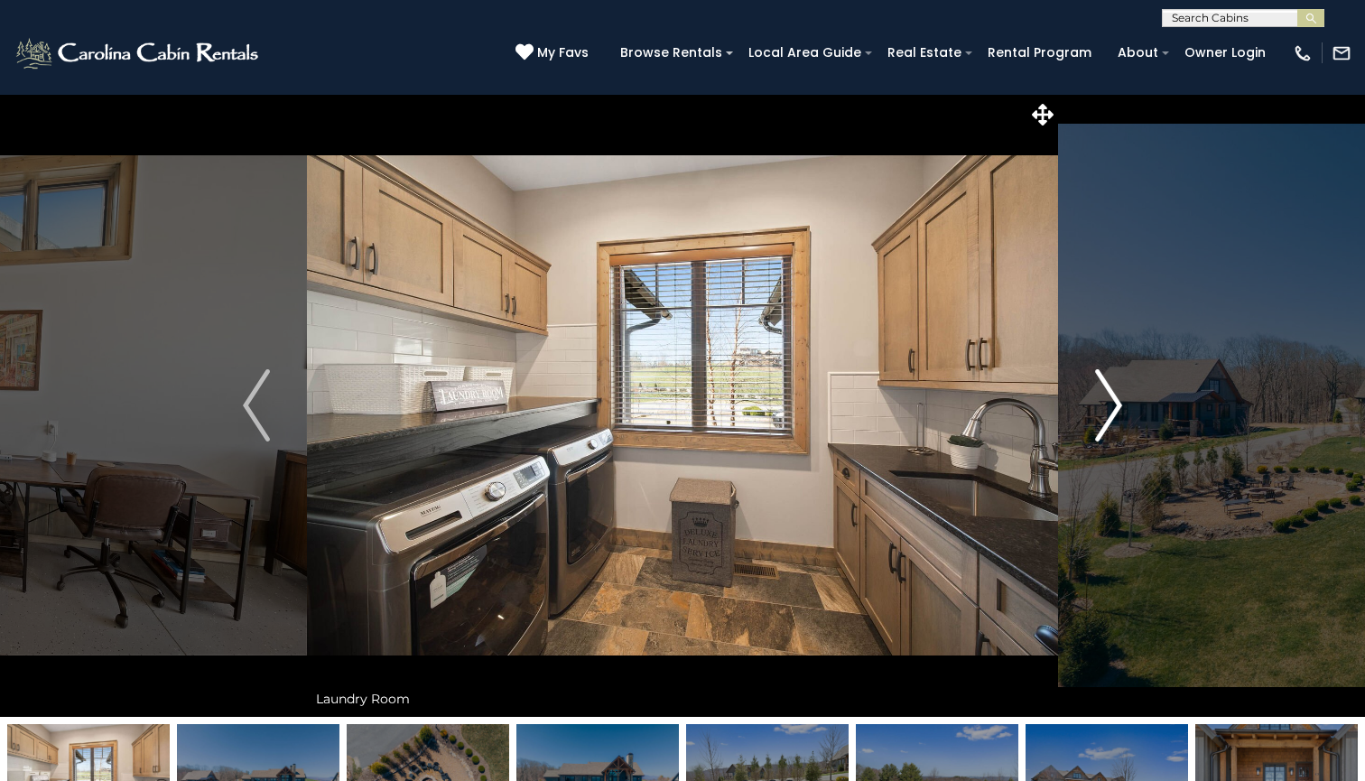
click at [1108, 413] on img "Next" at bounding box center [1108, 405] width 27 height 72
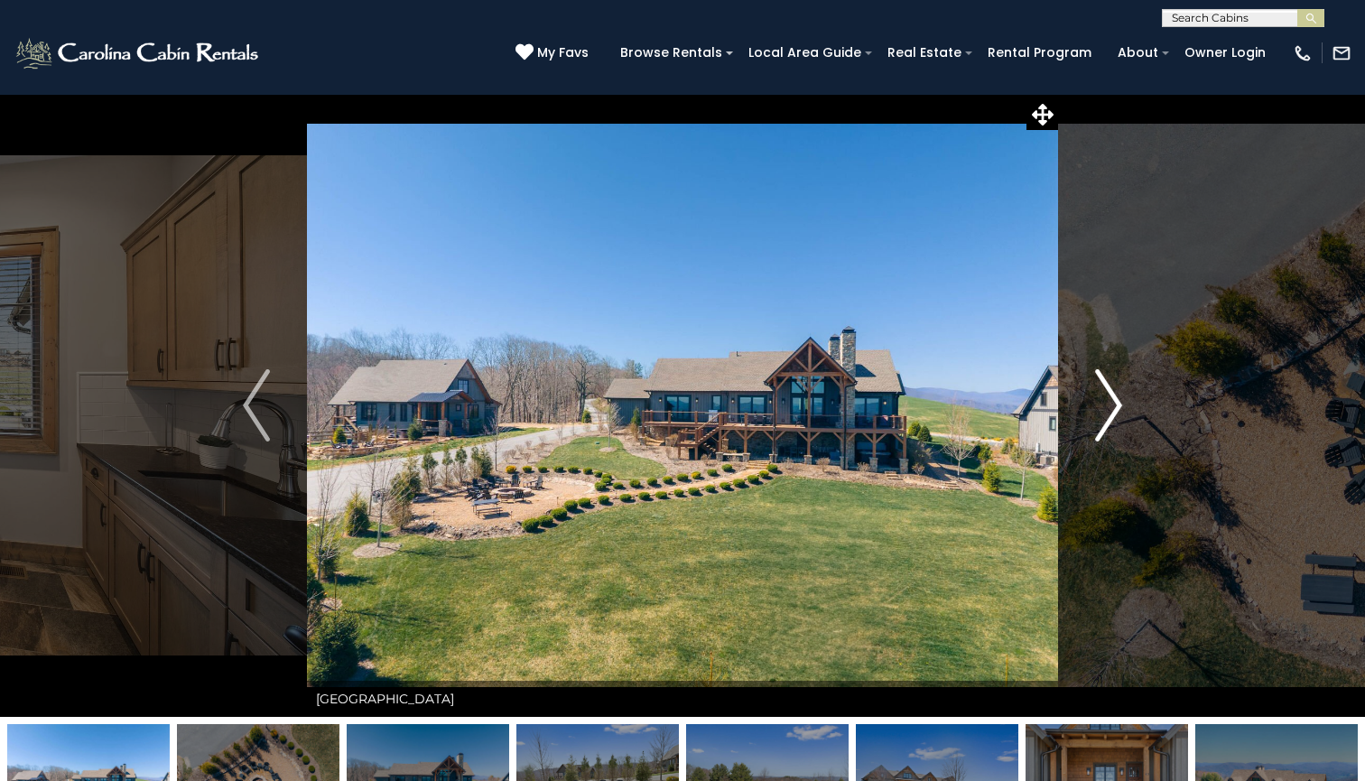
click at [1108, 413] on img "Next" at bounding box center [1108, 405] width 27 height 72
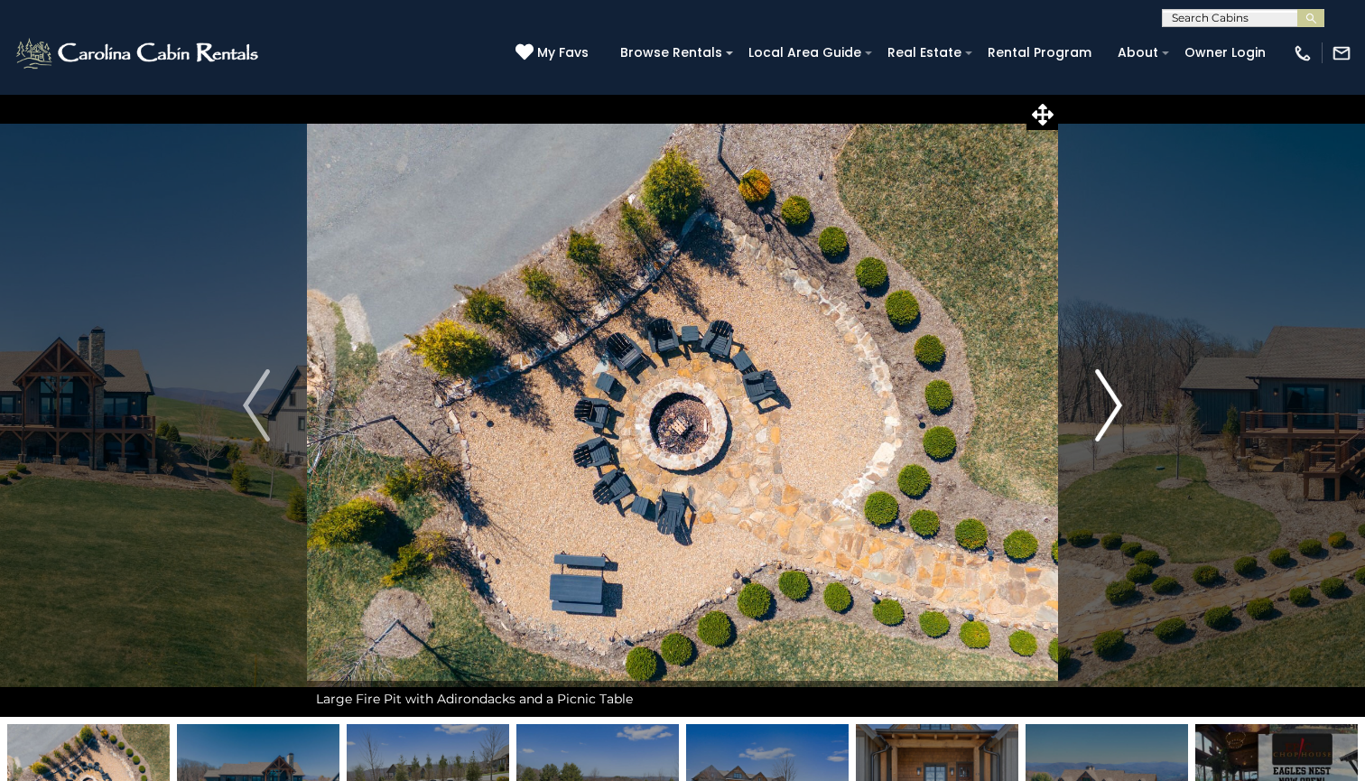
click at [1108, 413] on img "Next" at bounding box center [1108, 405] width 27 height 72
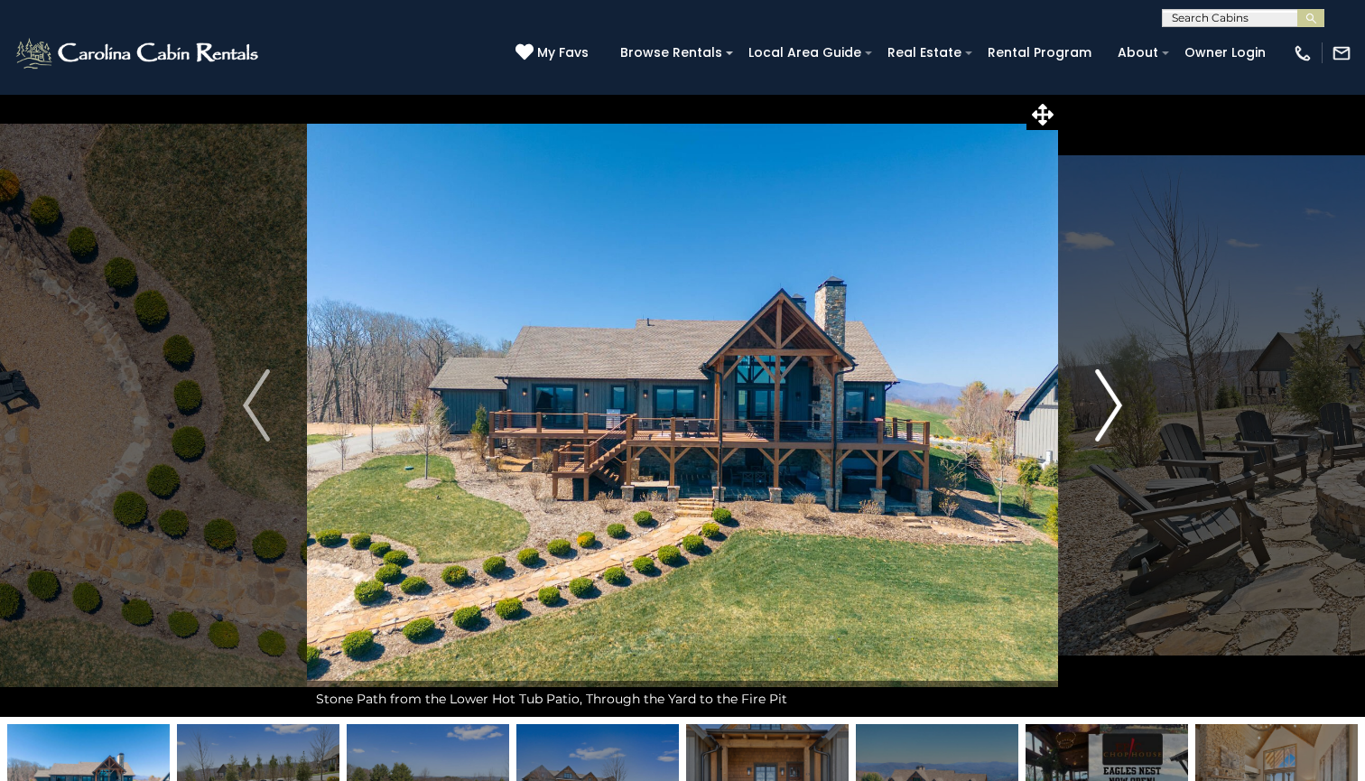
click at [1108, 413] on img "Next" at bounding box center [1108, 405] width 27 height 72
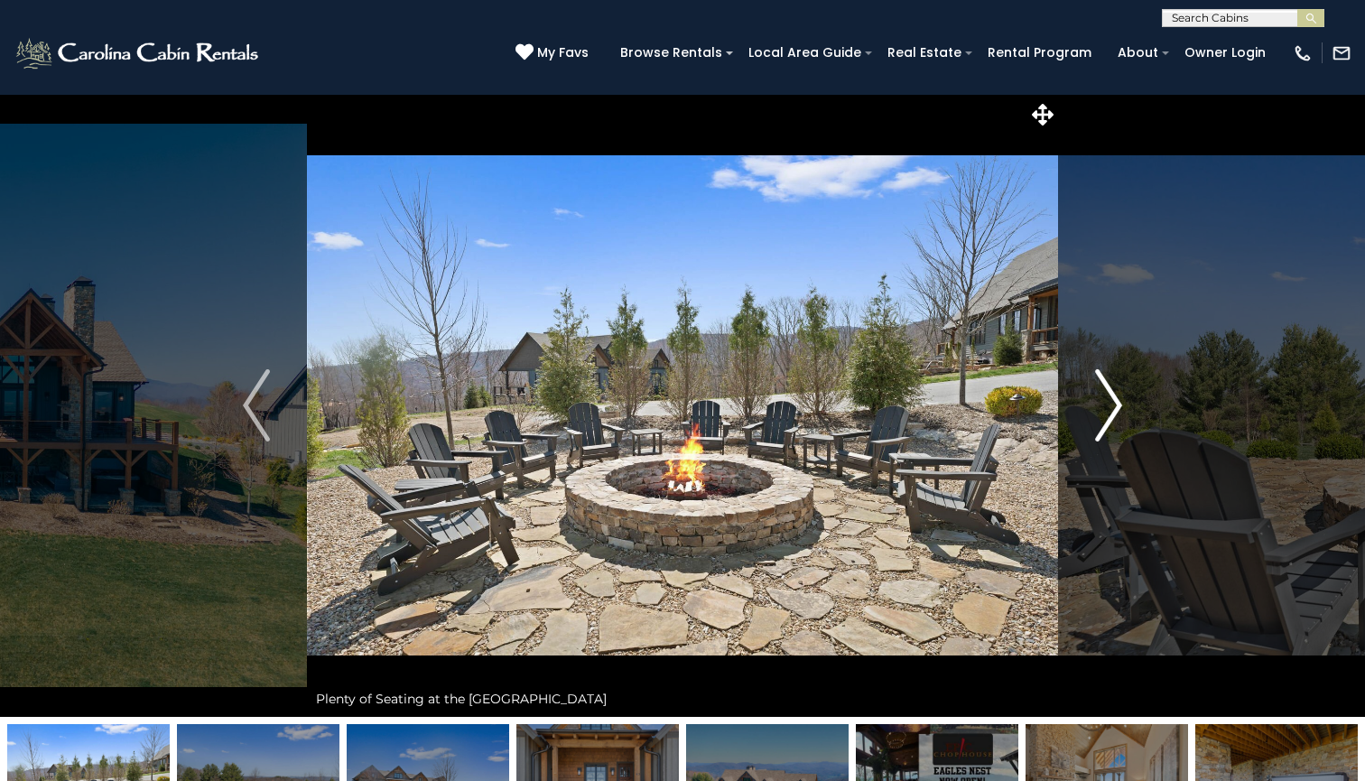
click at [1108, 413] on img "Next" at bounding box center [1108, 405] width 27 height 72
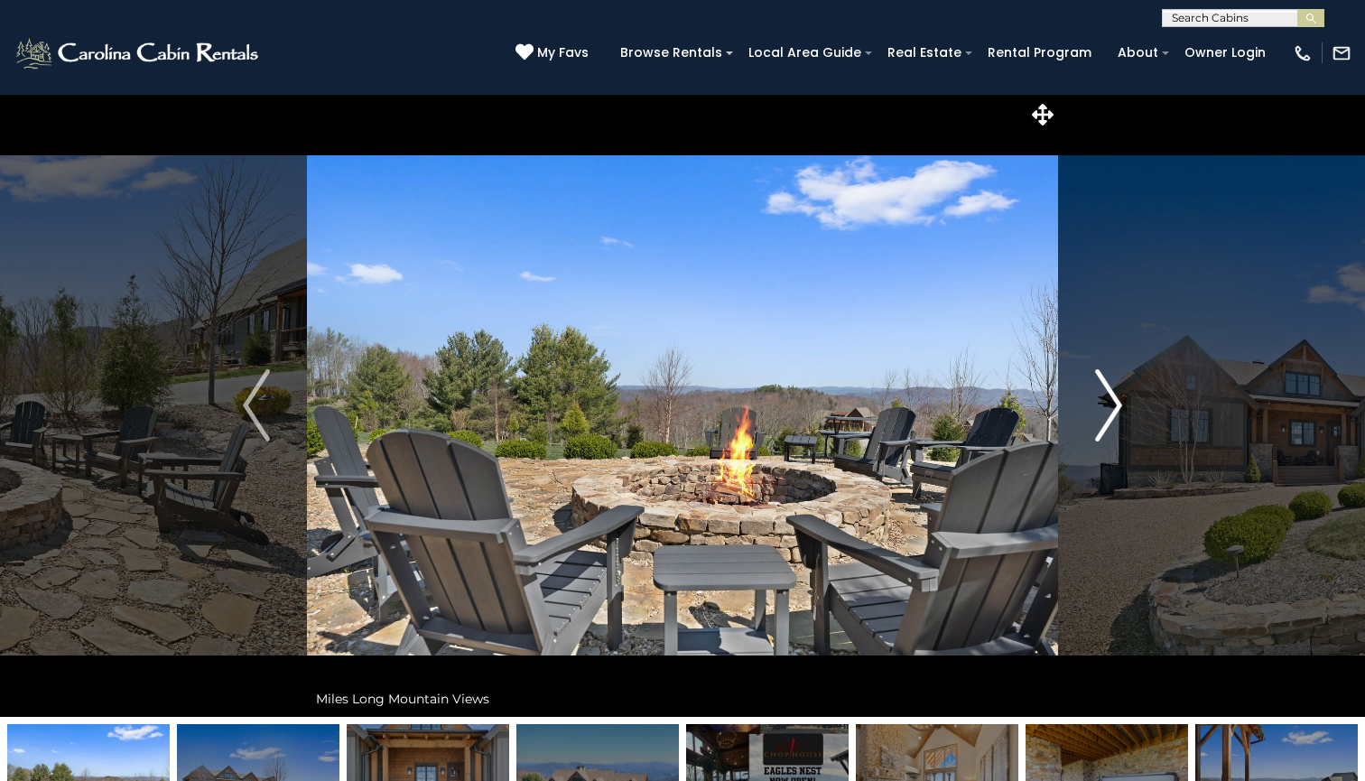
click at [1108, 413] on img "Next" at bounding box center [1108, 405] width 27 height 72
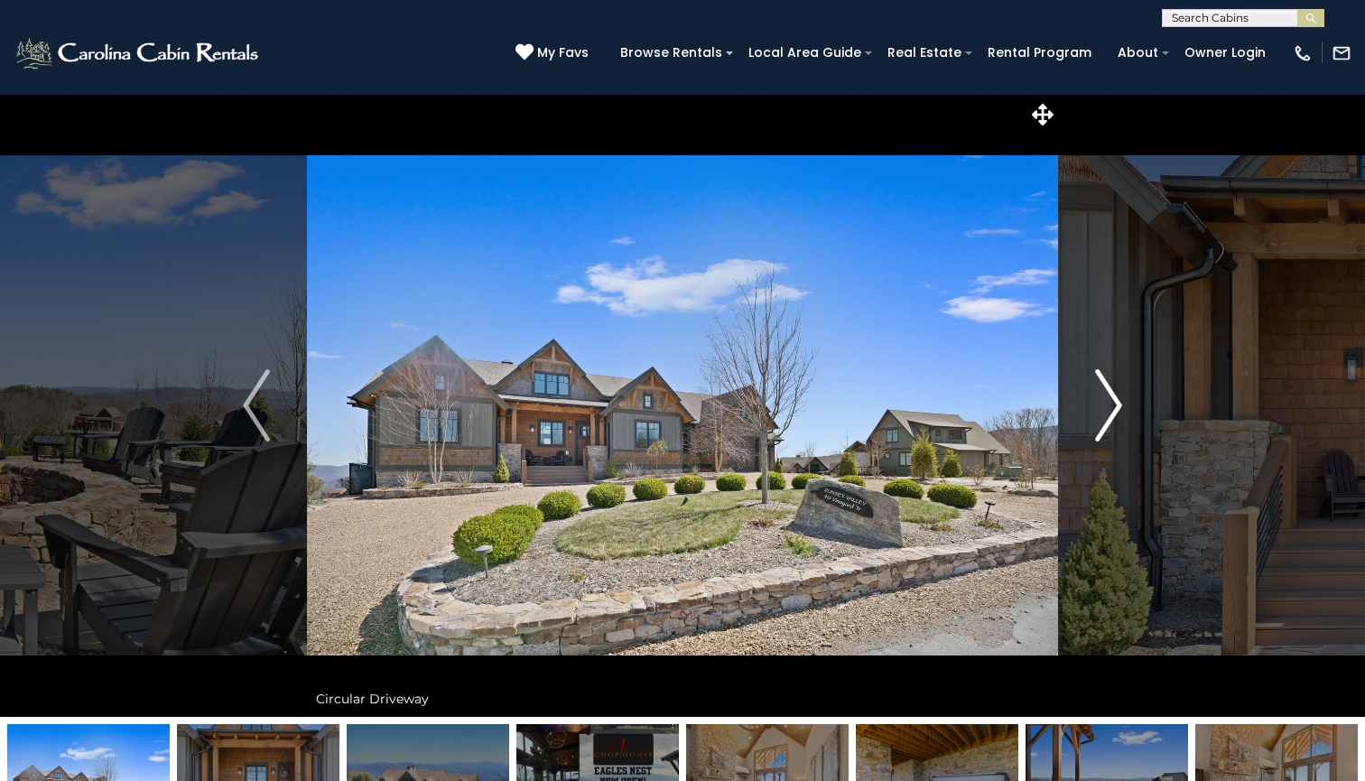
click at [1108, 413] on img "Next" at bounding box center [1108, 405] width 27 height 72
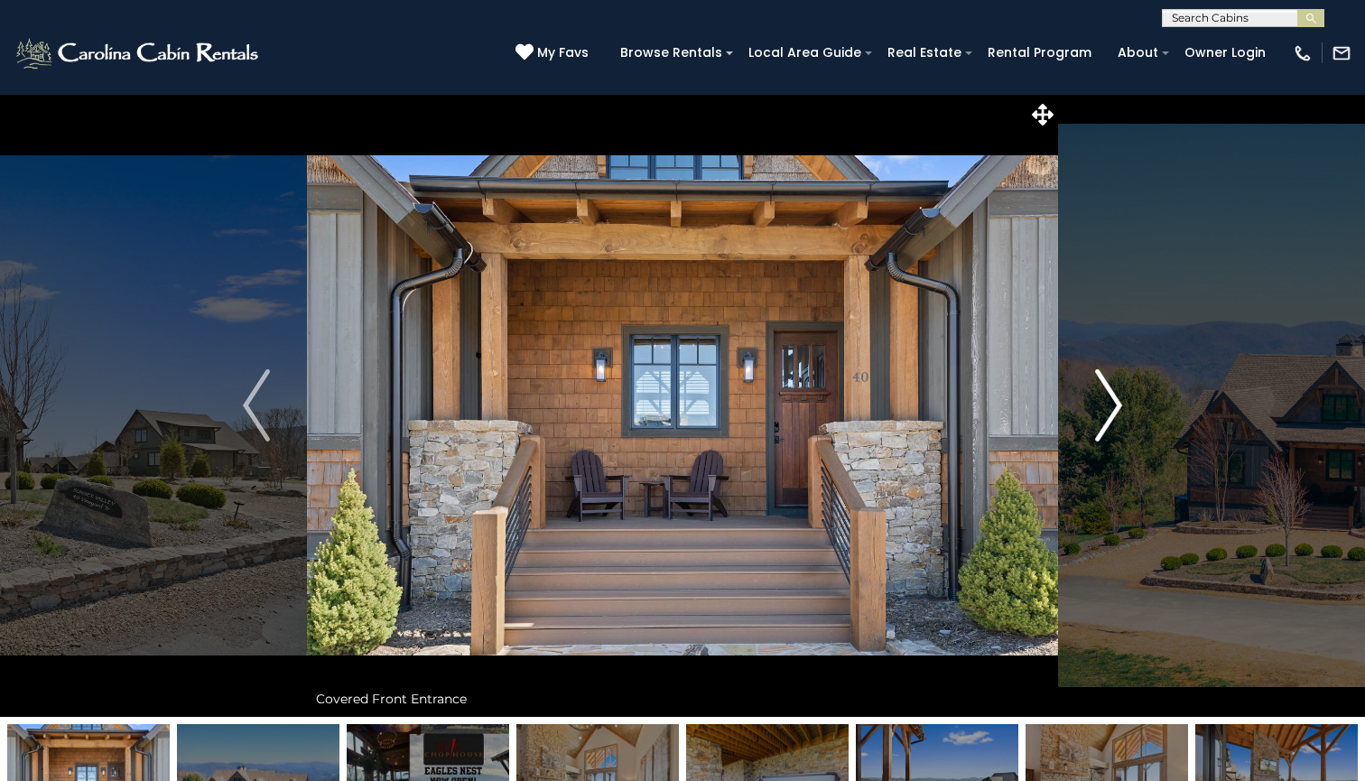
click at [1108, 413] on img "Next" at bounding box center [1108, 405] width 27 height 72
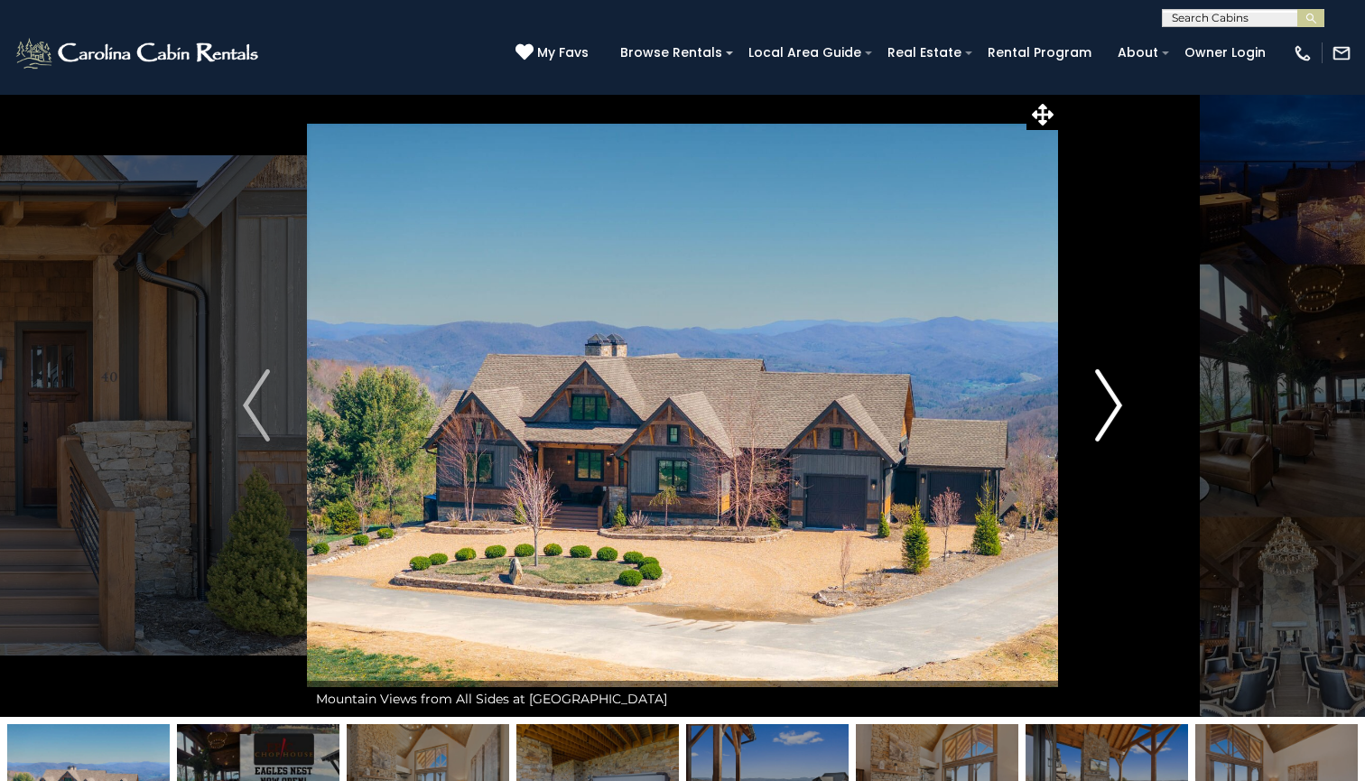
click at [1108, 413] on img "Next" at bounding box center [1108, 405] width 27 height 72
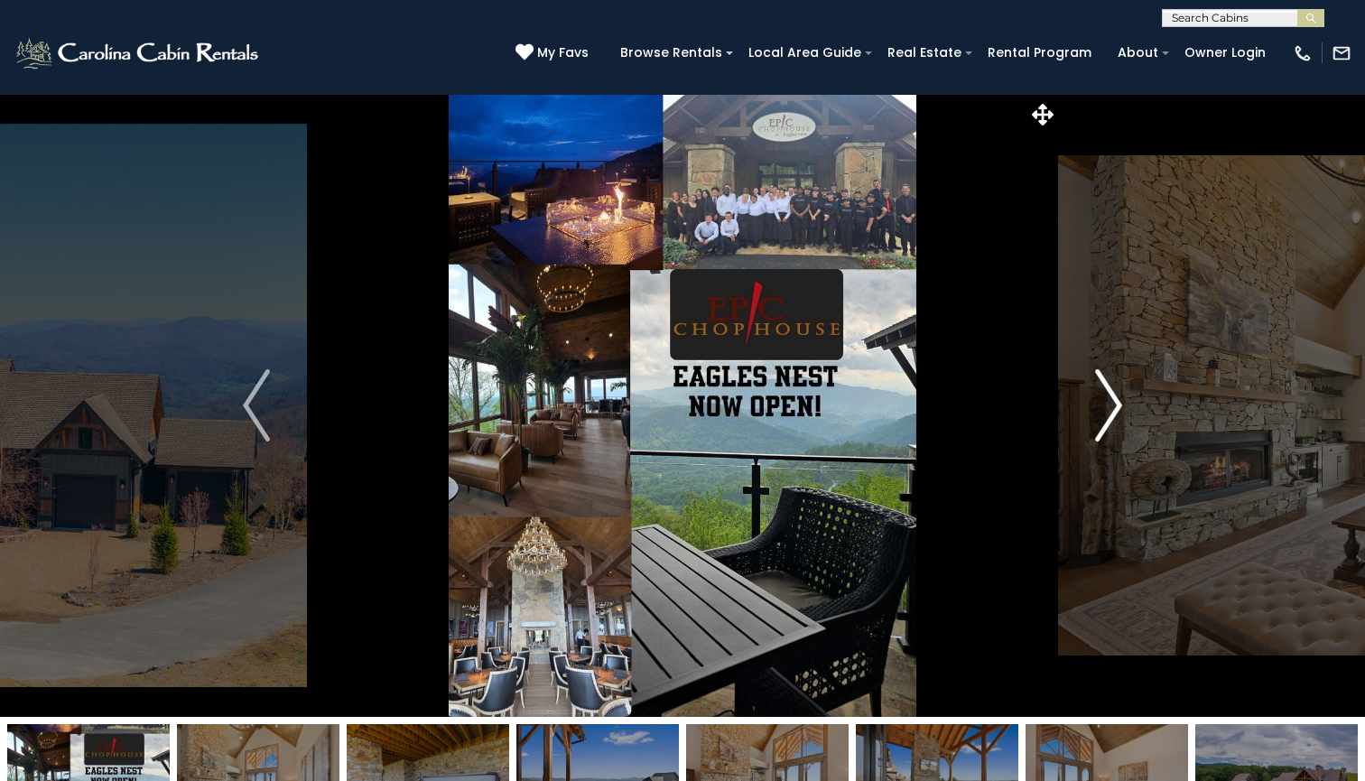
click at [1108, 413] on img "Next" at bounding box center [1108, 405] width 27 height 72
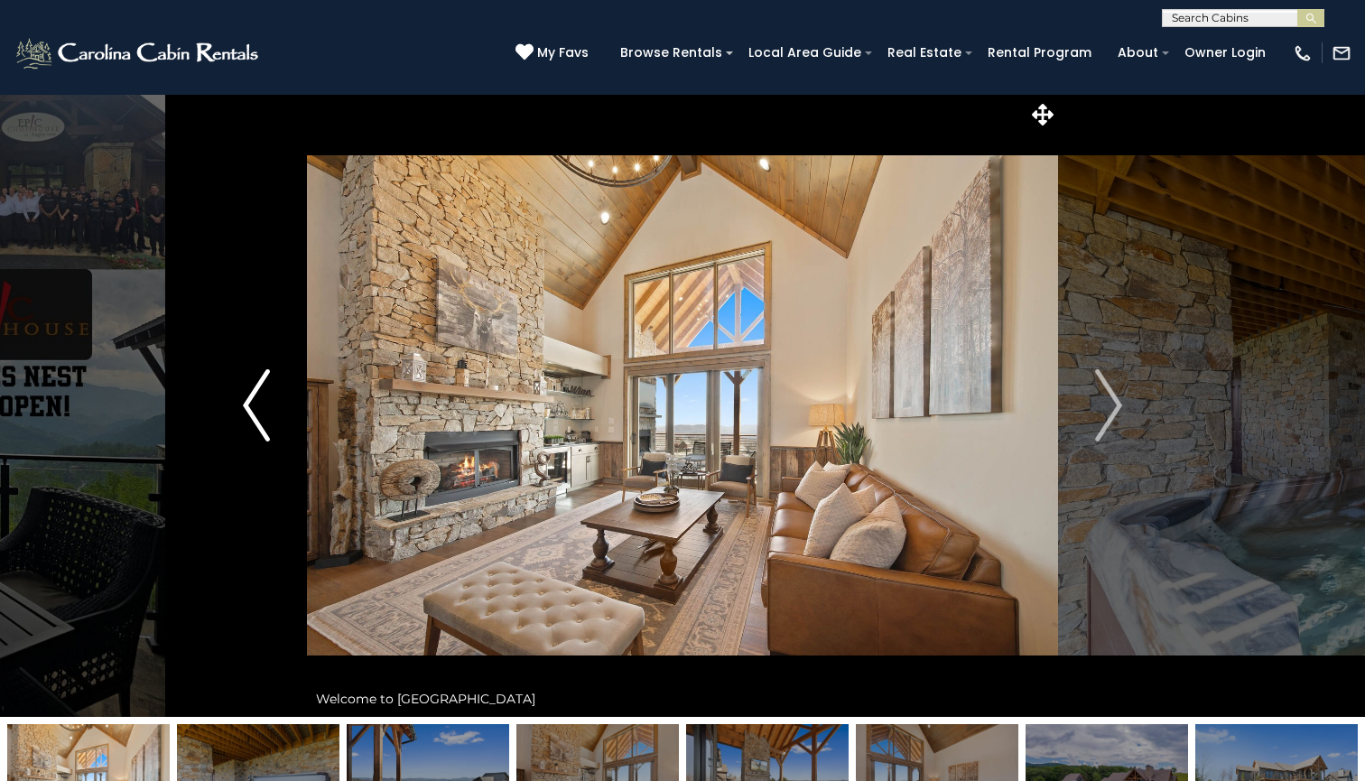
click at [253, 389] on img "Previous" at bounding box center [256, 405] width 27 height 72
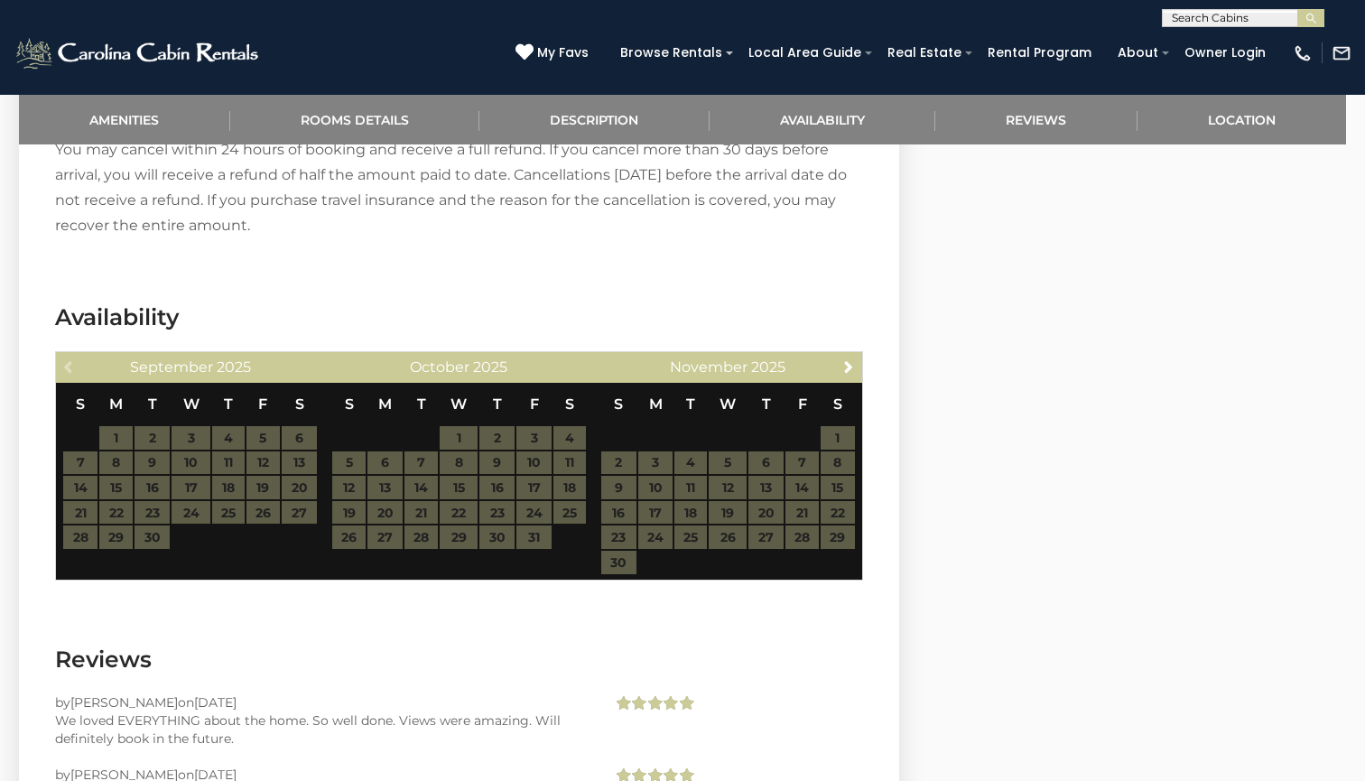
scroll to position [2927, 0]
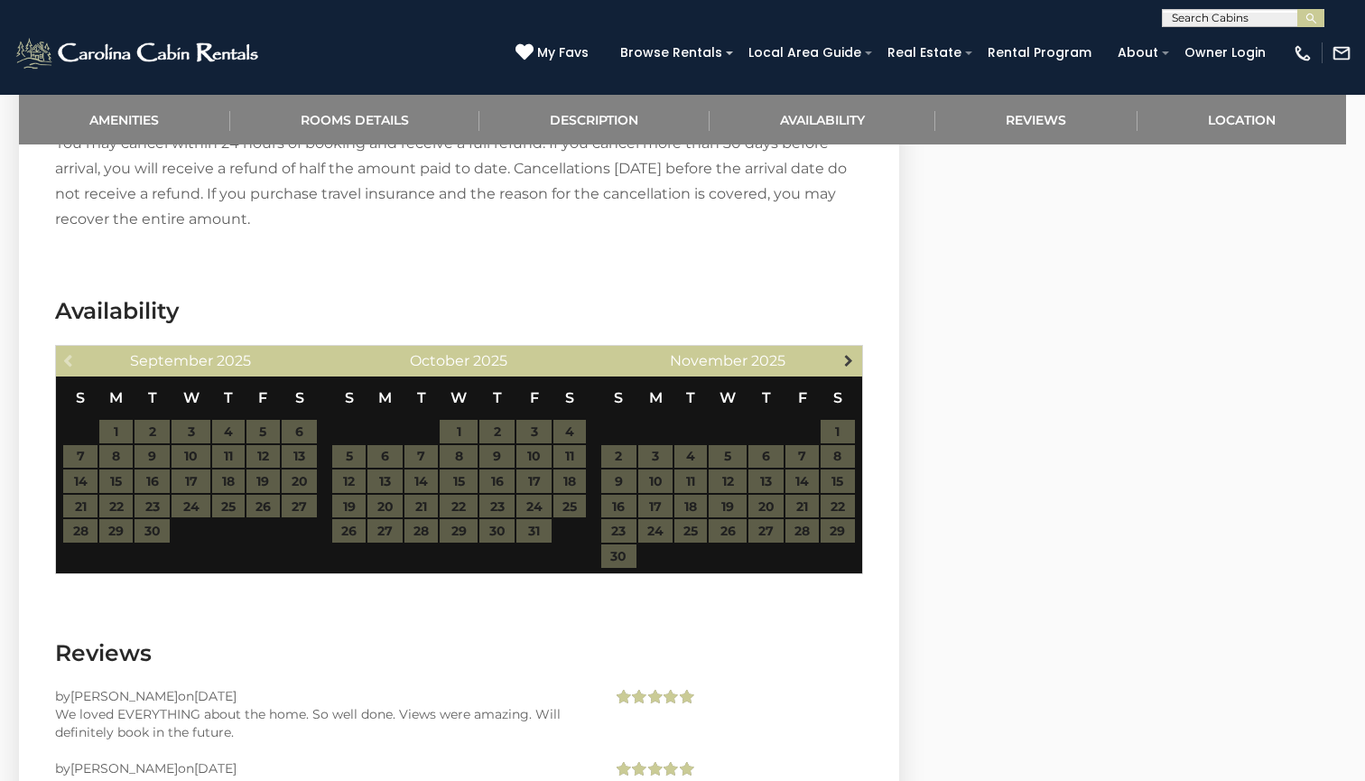
click at [849, 355] on span "Next" at bounding box center [848, 360] width 14 height 14
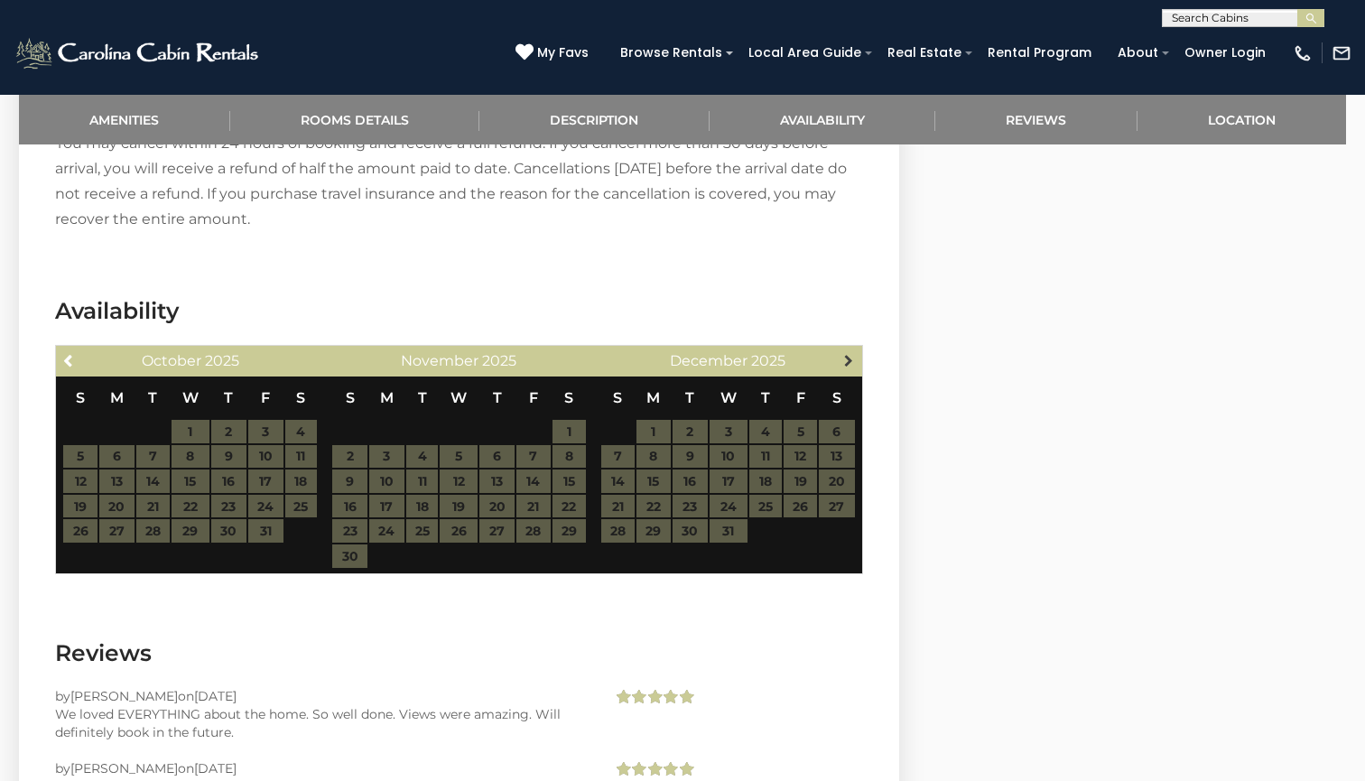
click at [849, 355] on span "Next" at bounding box center [848, 360] width 14 height 14
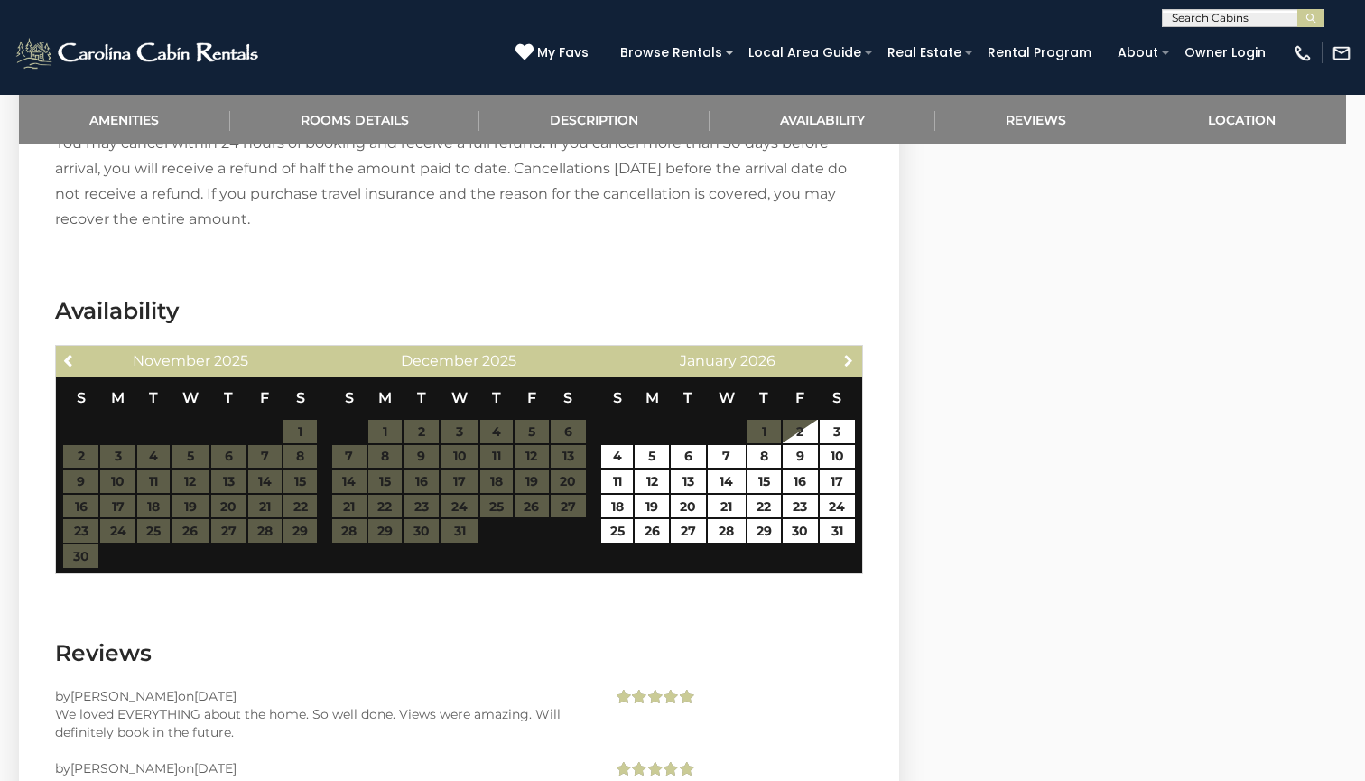
click at [849, 355] on span "Next" at bounding box center [848, 360] width 14 height 14
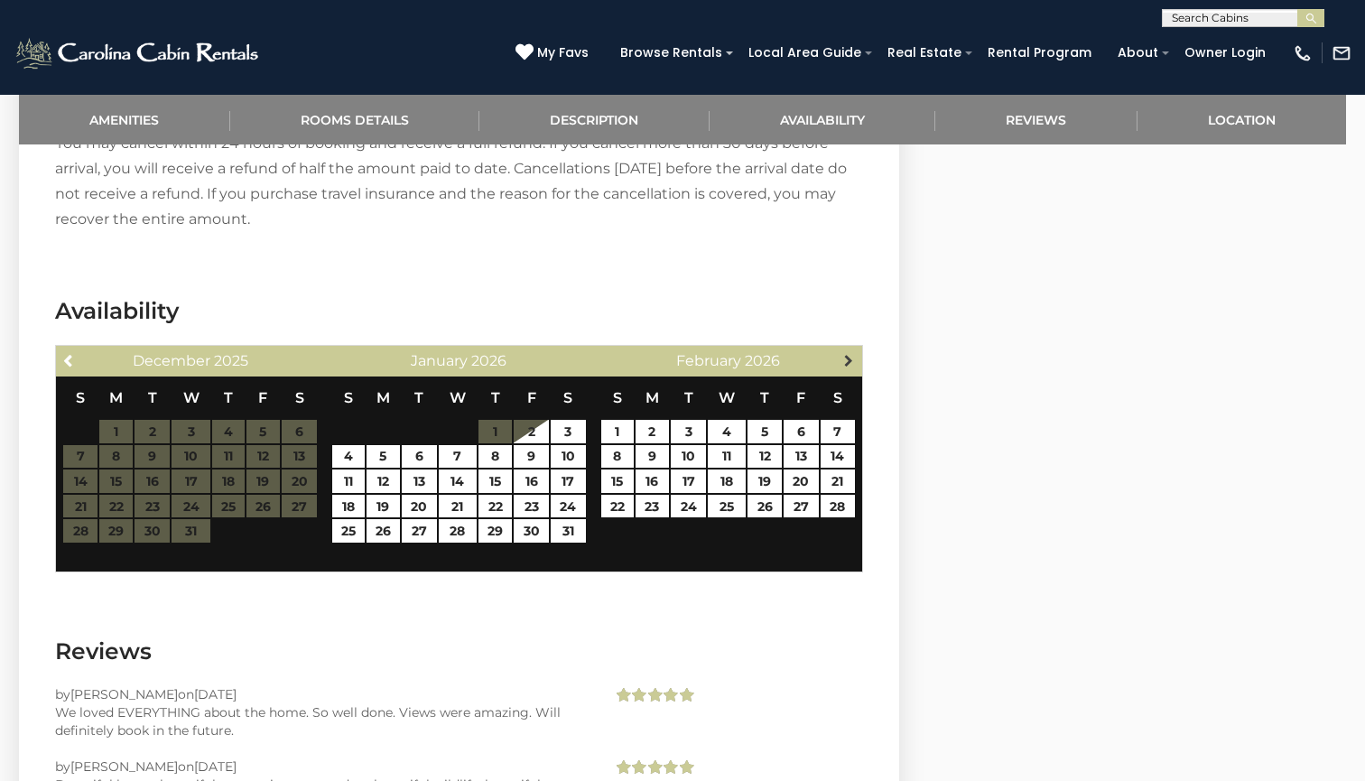
click at [849, 356] on span "Next" at bounding box center [848, 360] width 14 height 14
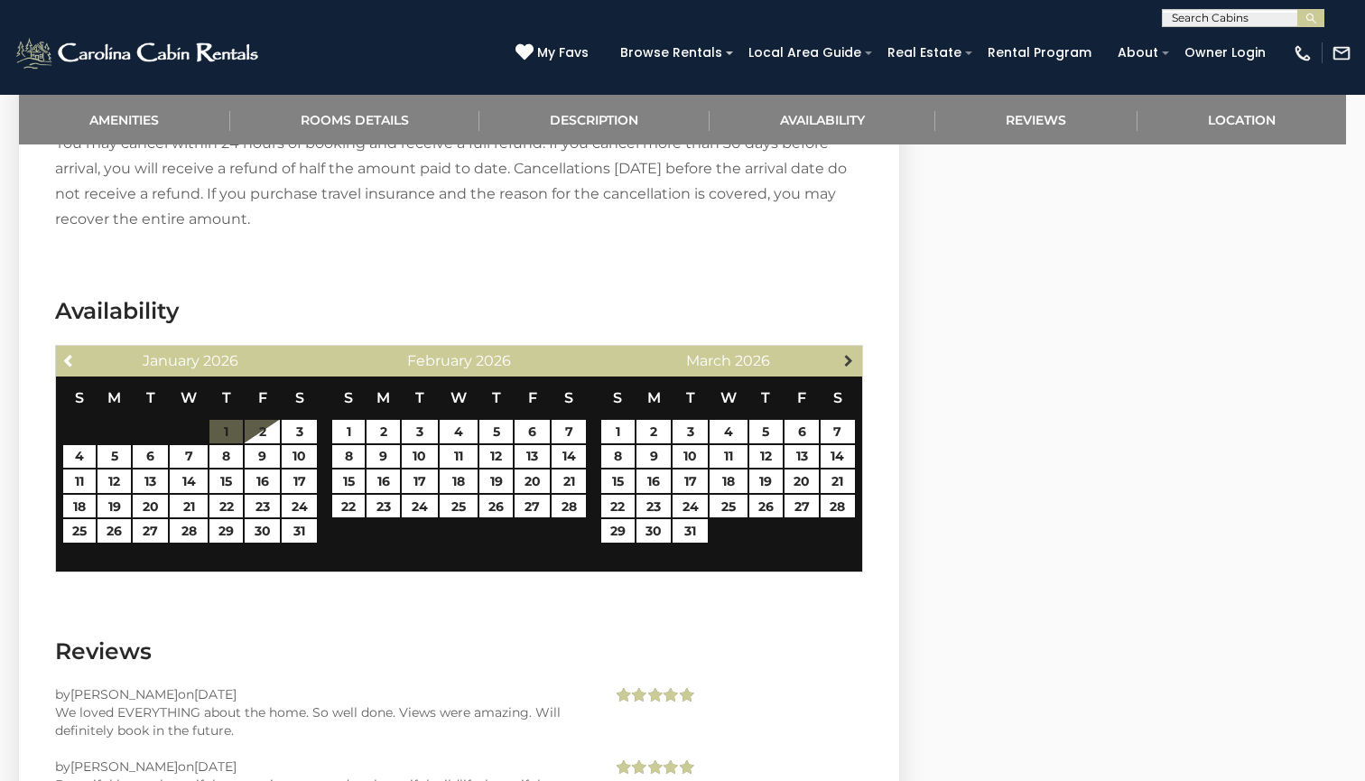
click at [849, 356] on span "Next" at bounding box center [848, 360] width 14 height 14
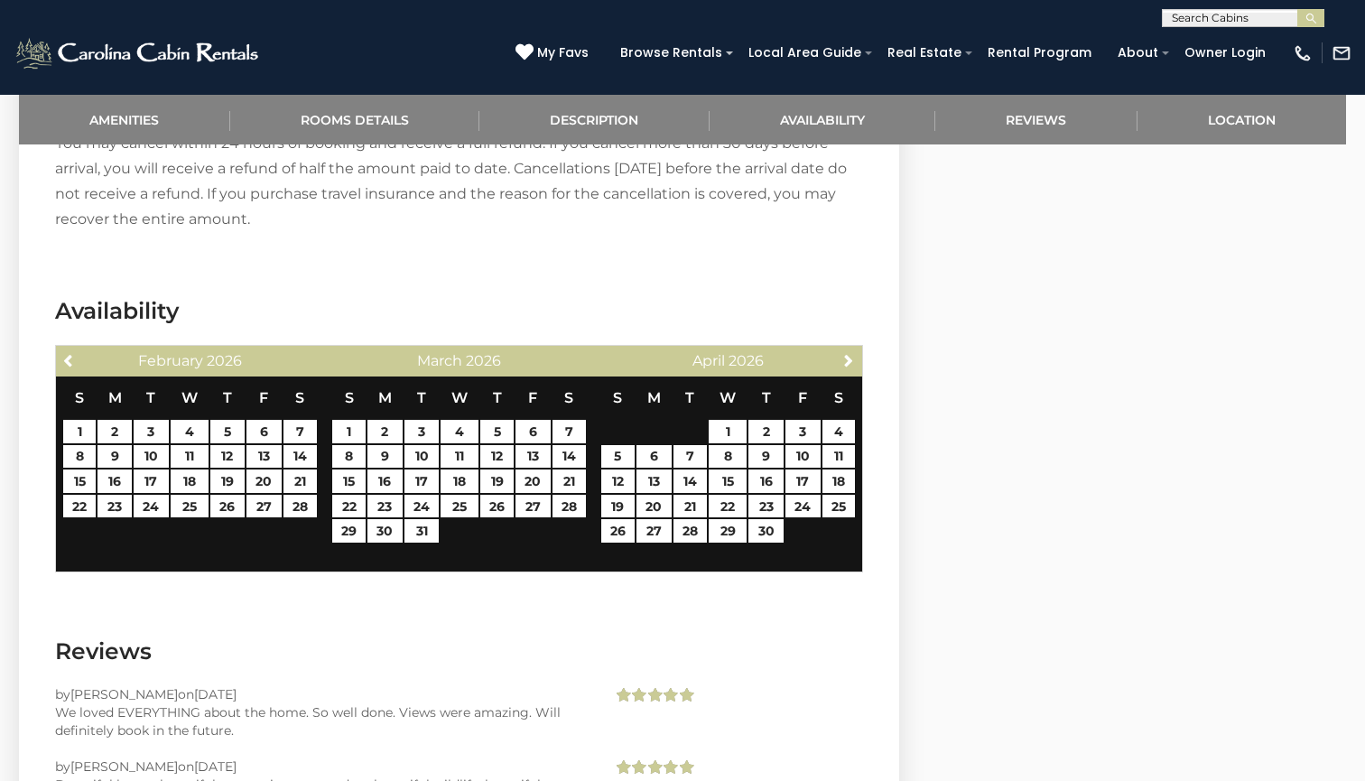
click at [849, 356] on span "Next" at bounding box center [848, 360] width 14 height 14
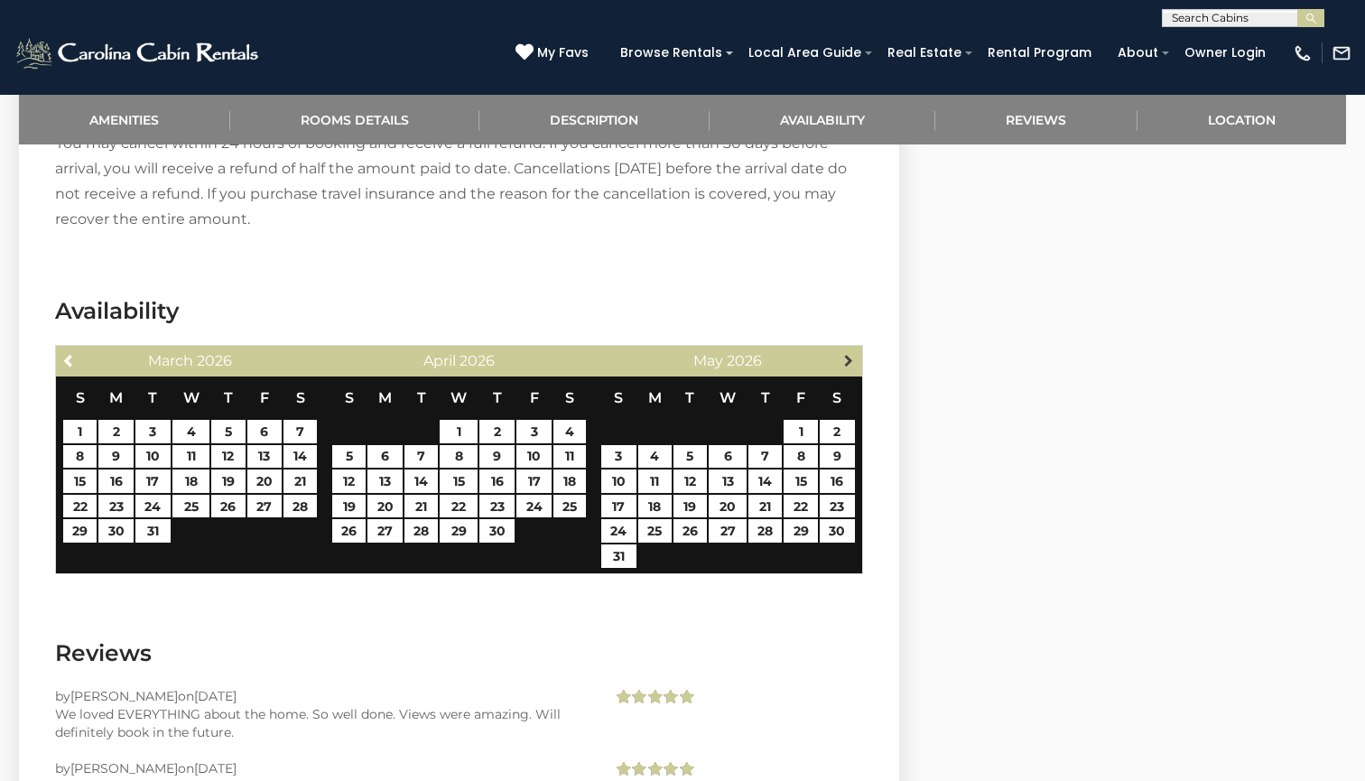
click at [849, 369] on link "Next" at bounding box center [849, 359] width 23 height 23
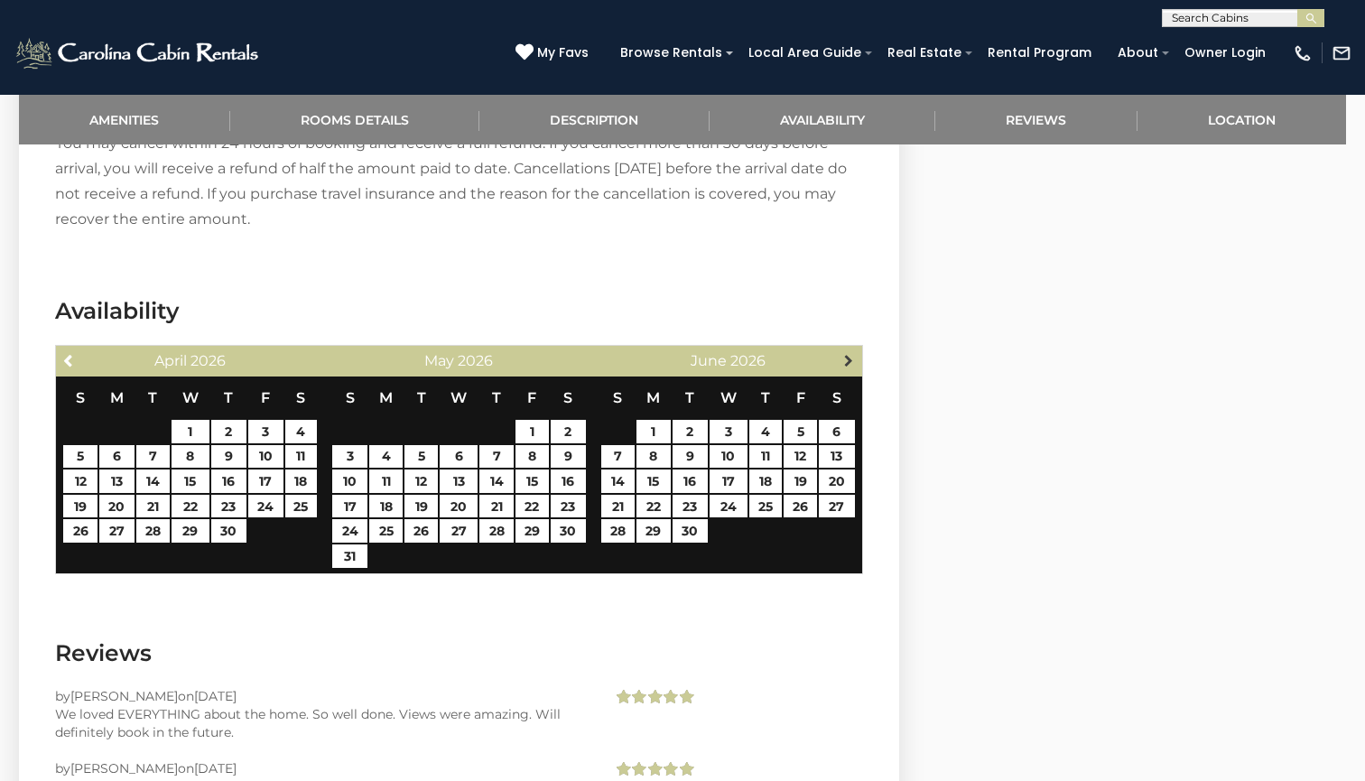
click at [847, 368] on link "Next" at bounding box center [849, 359] width 23 height 23
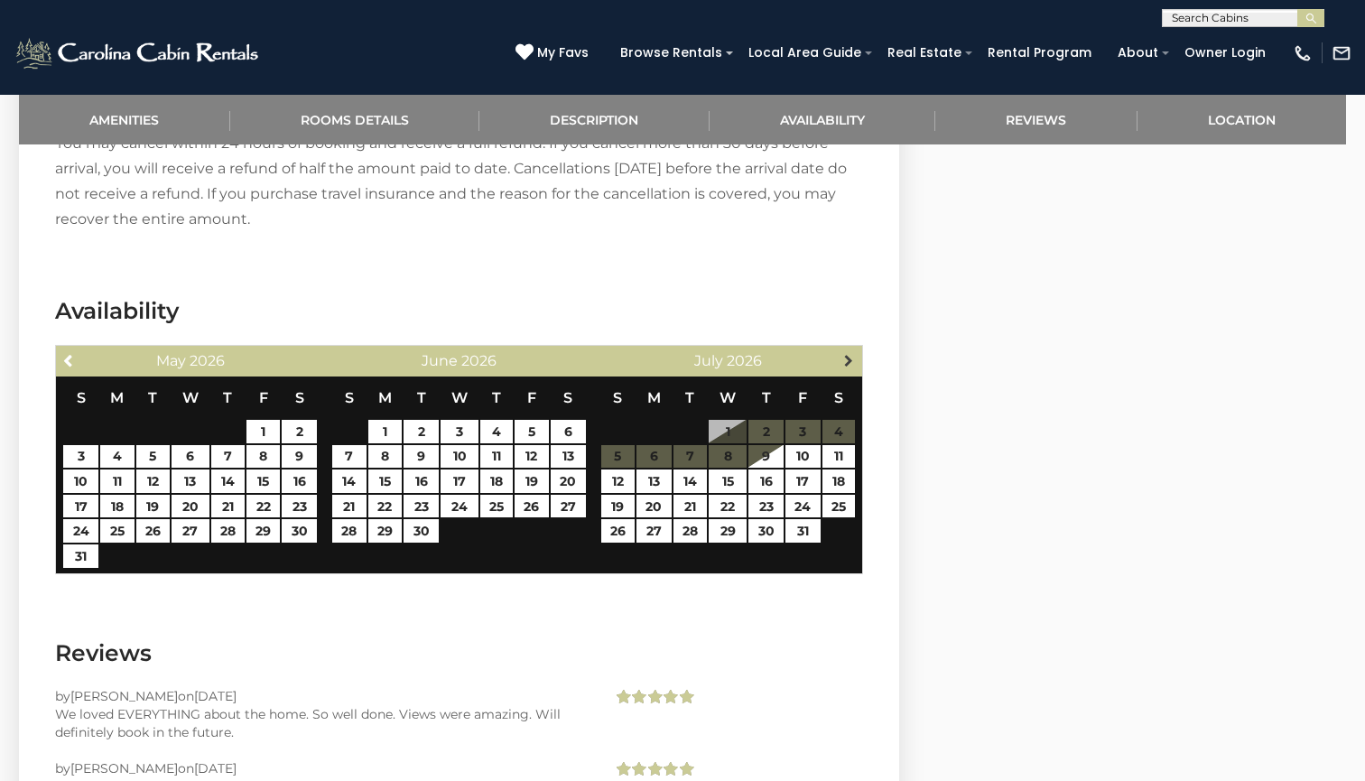
click at [847, 368] on link "Next" at bounding box center [849, 359] width 23 height 23
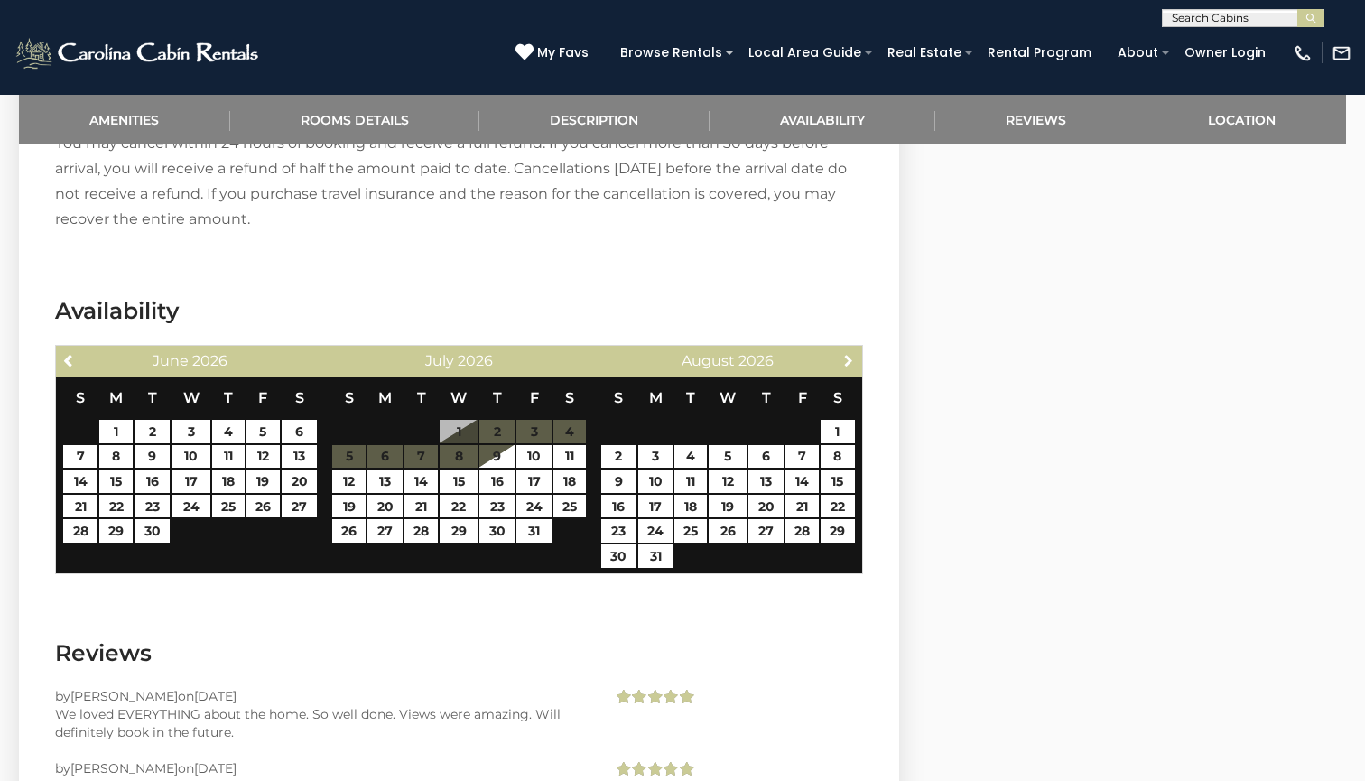
click at [847, 368] on link "Next" at bounding box center [849, 359] width 23 height 23
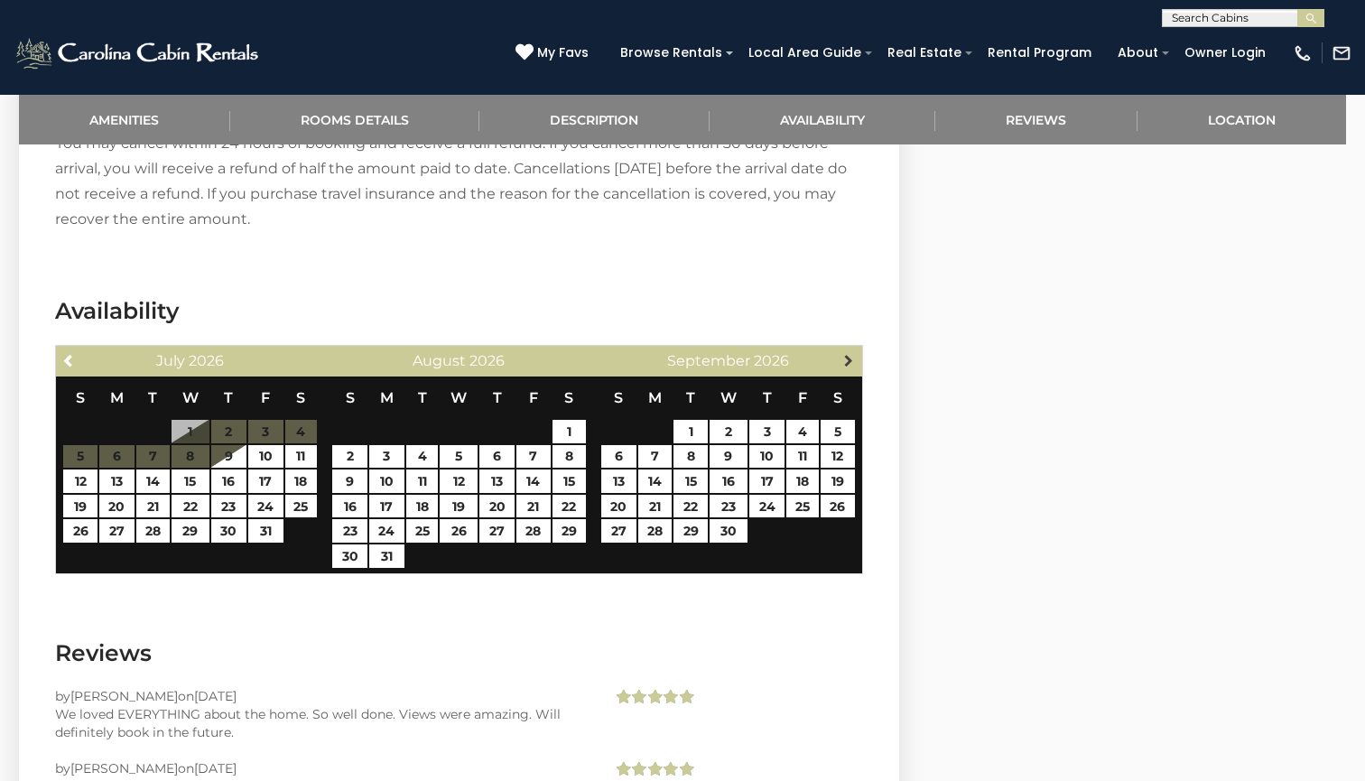
click at [847, 368] on link "Next" at bounding box center [849, 359] width 23 height 23
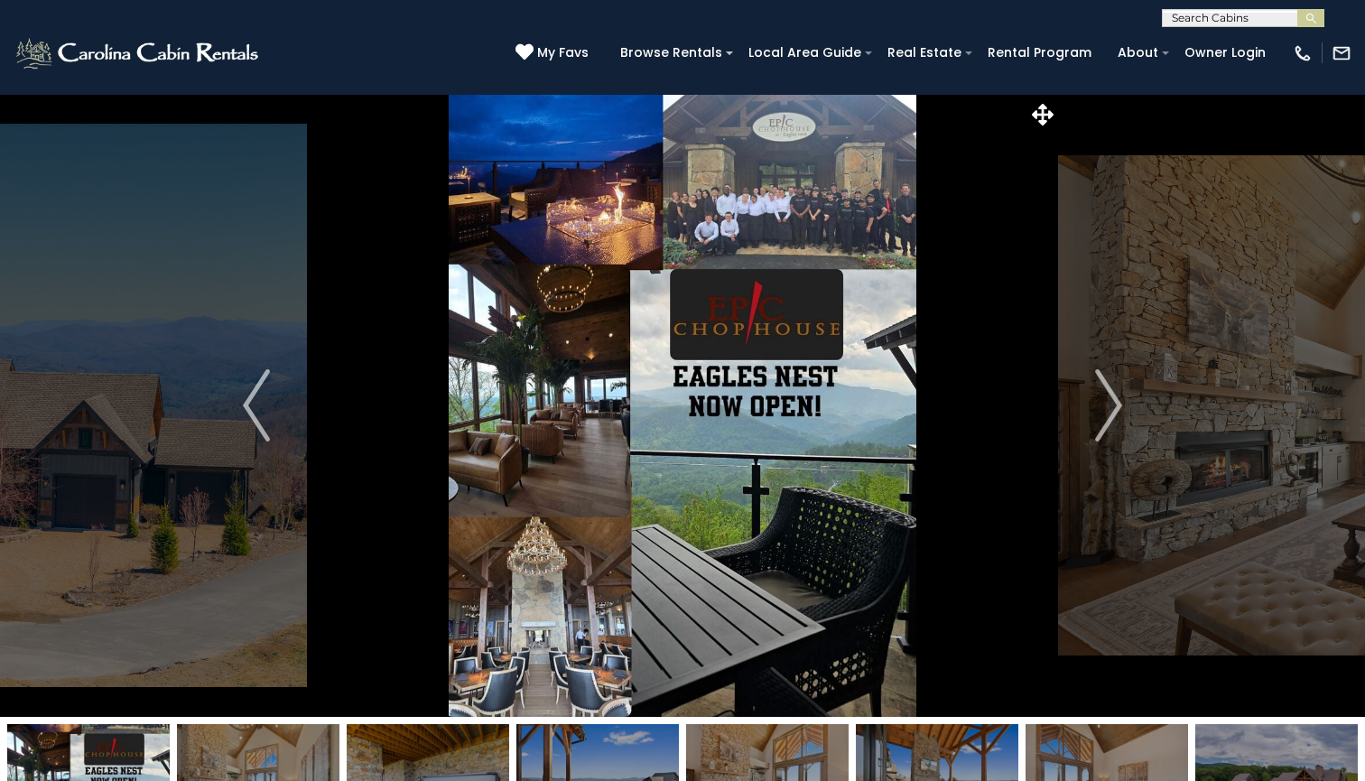
scroll to position [0, 0]
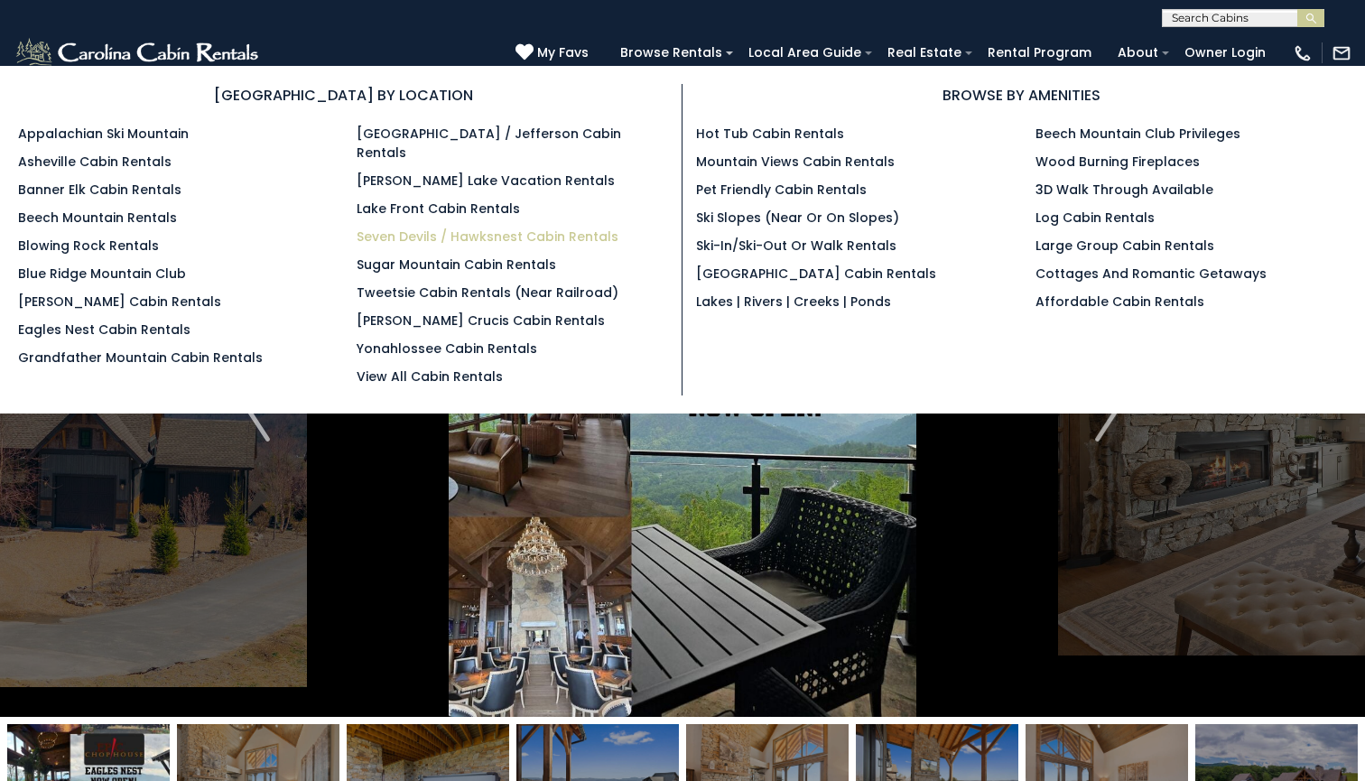
click at [544, 227] on link "Seven Devils / Hawksnest Cabin Rentals" at bounding box center [487, 236] width 262 height 18
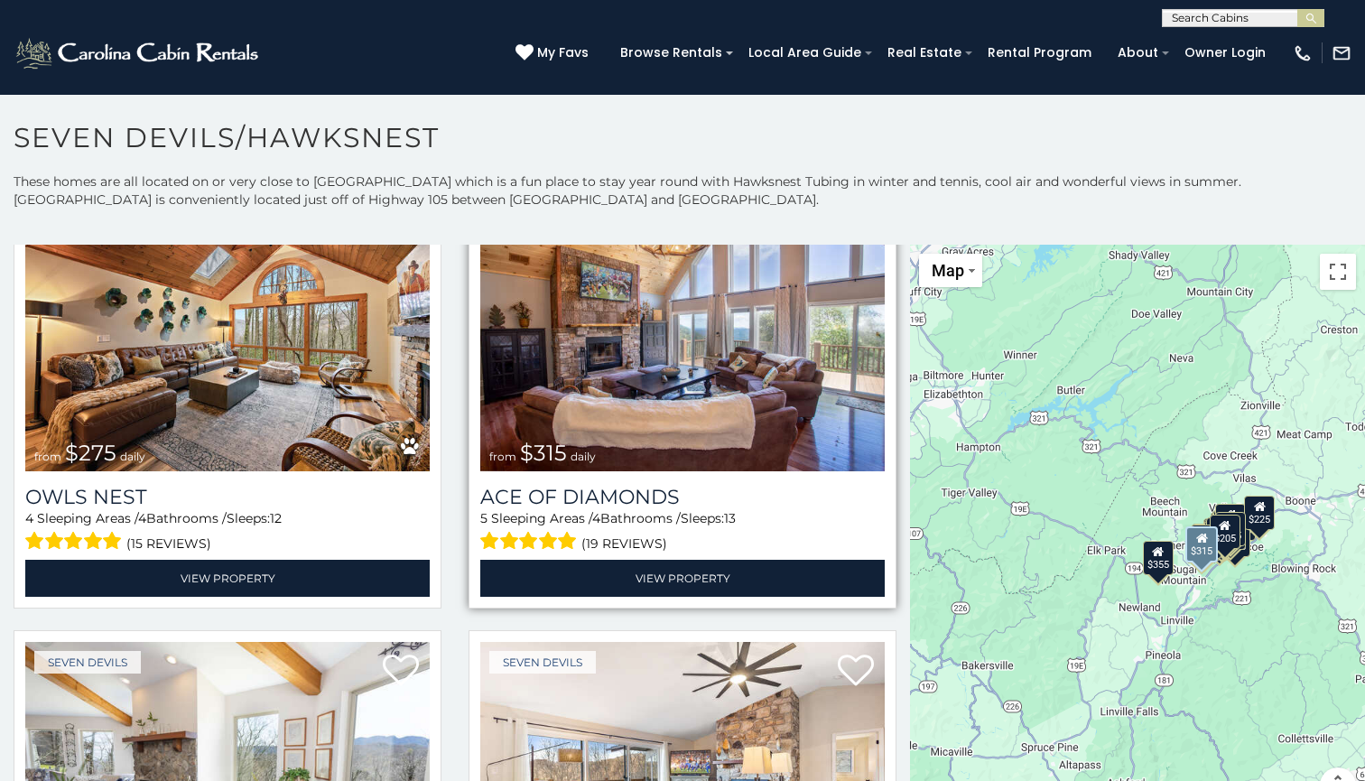
scroll to position [2744, 0]
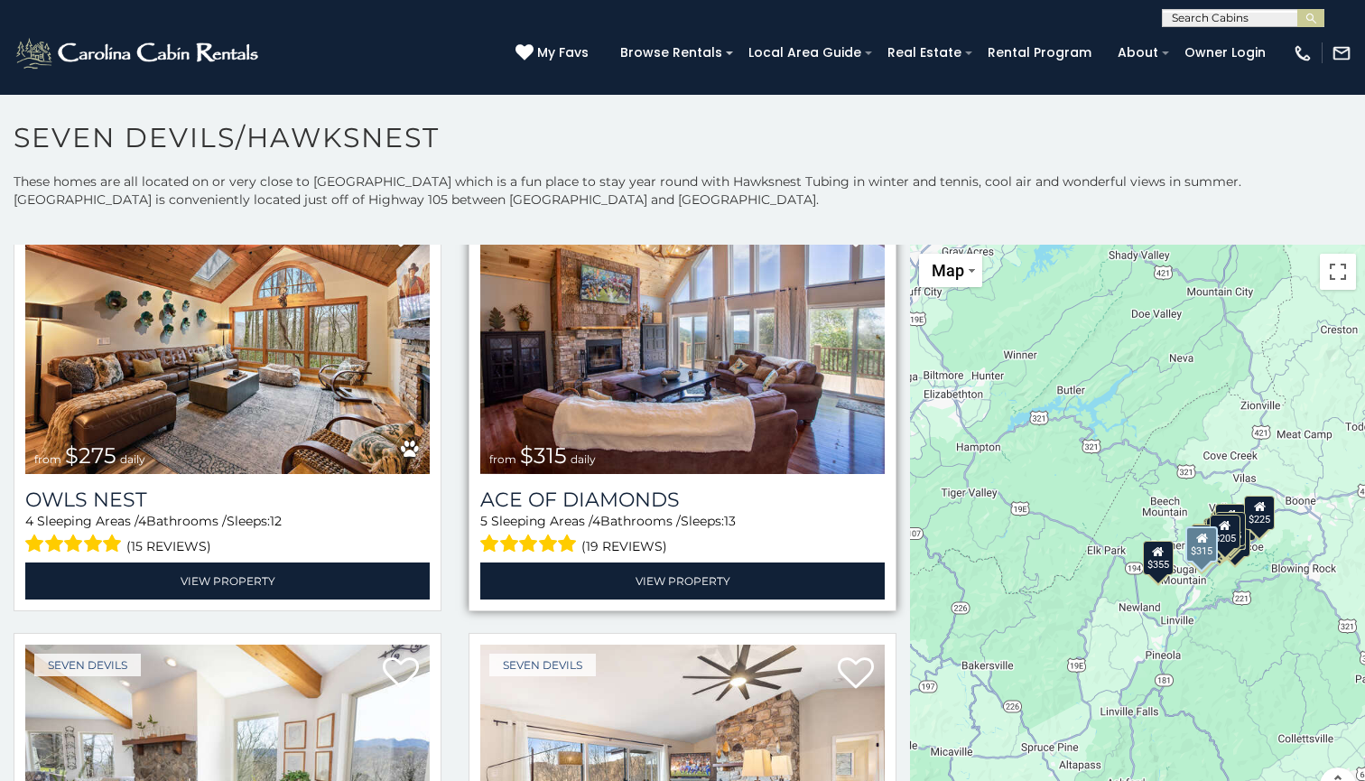
click at [681, 389] on img at bounding box center [682, 338] width 404 height 271
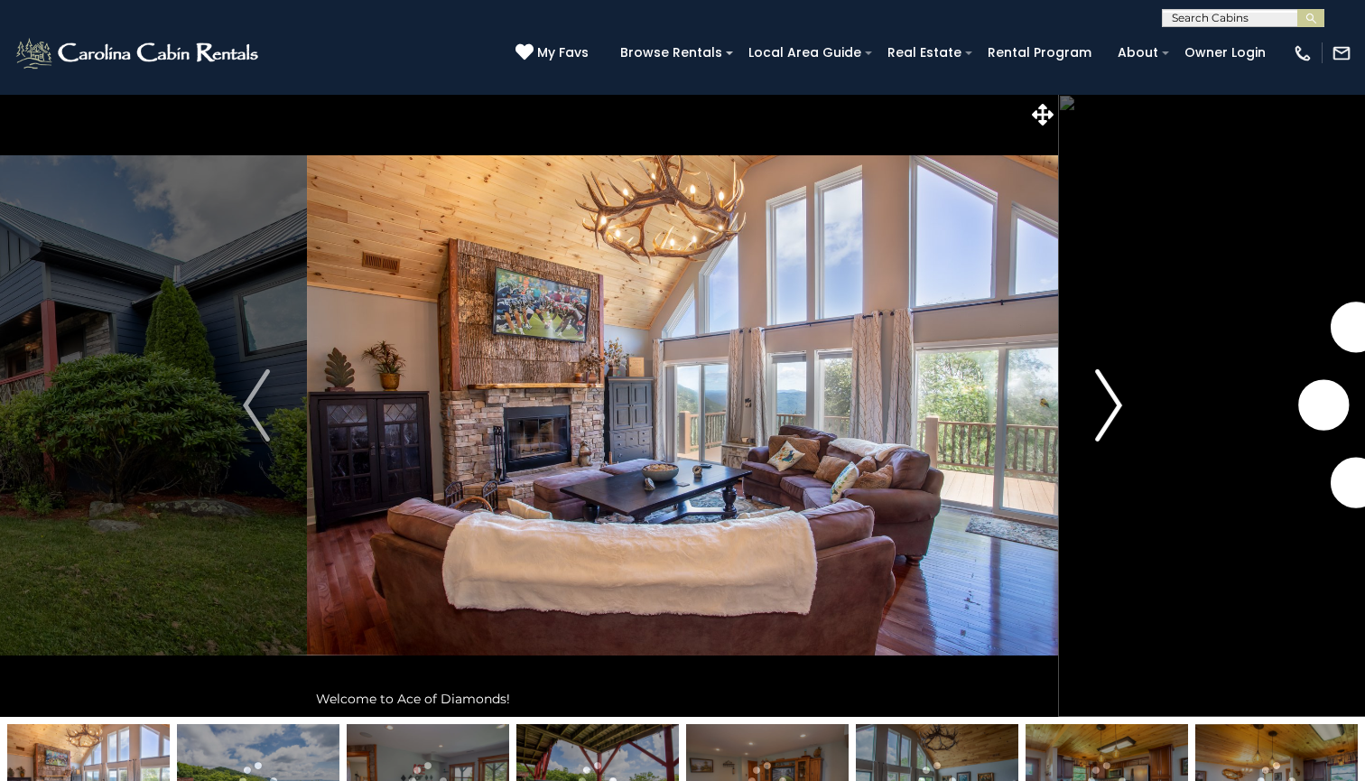
click at [1113, 395] on img "Next" at bounding box center [1108, 405] width 27 height 72
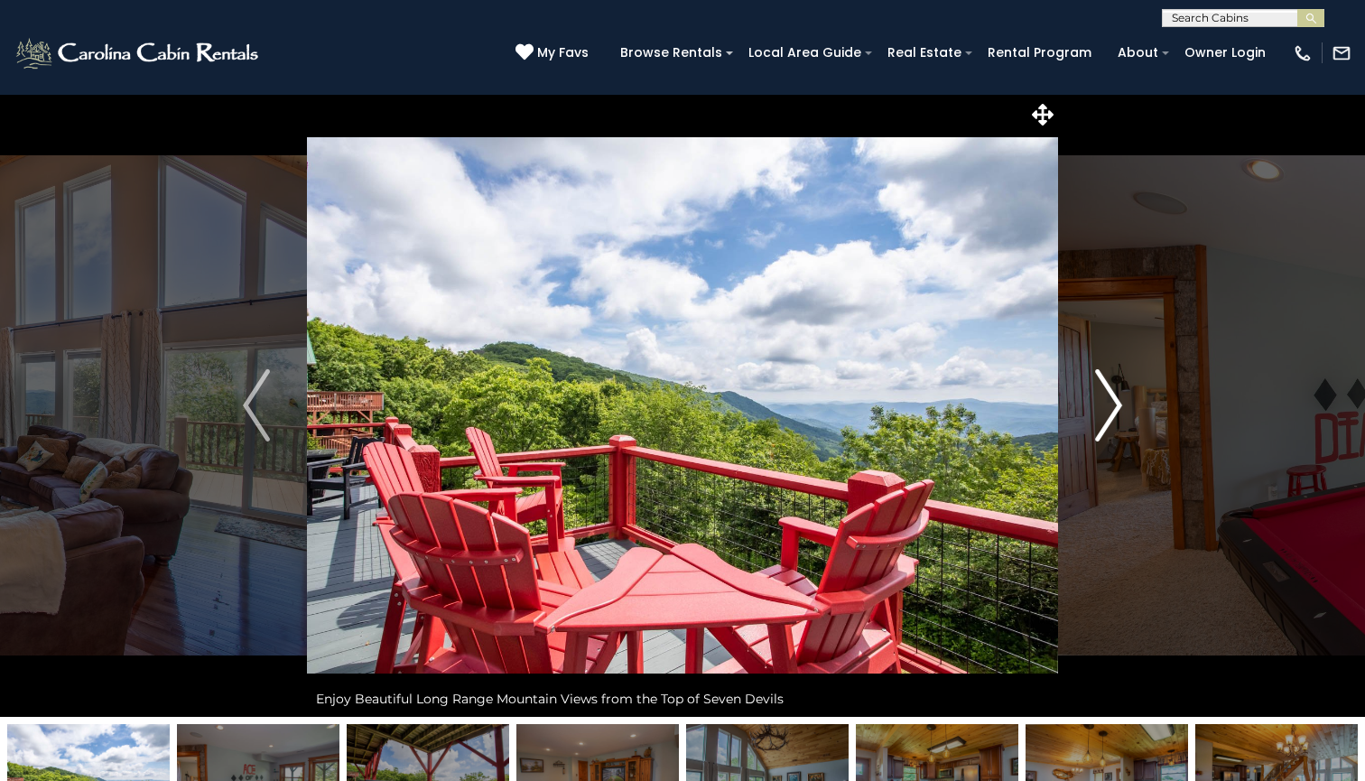
click at [1112, 397] on img "Next" at bounding box center [1108, 405] width 27 height 72
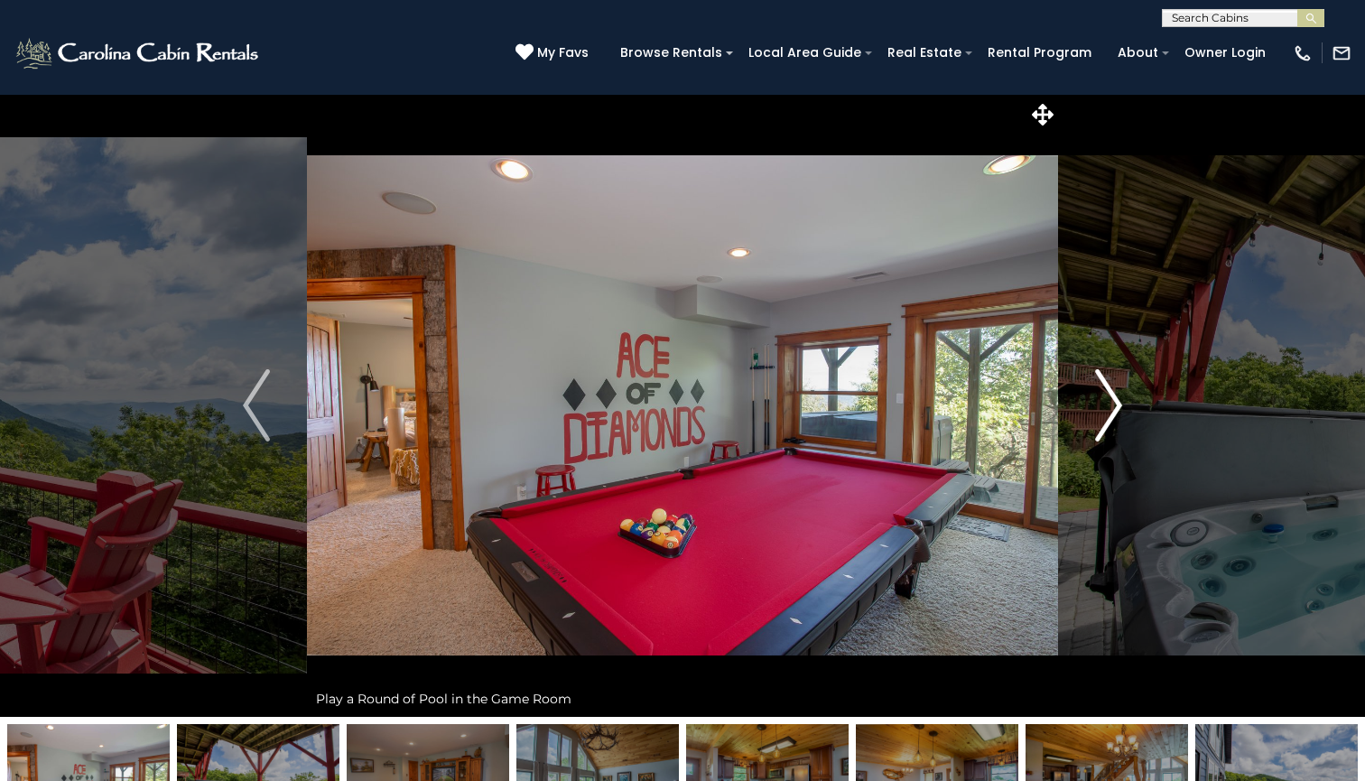
click at [1112, 399] on img "Next" at bounding box center [1108, 405] width 27 height 72
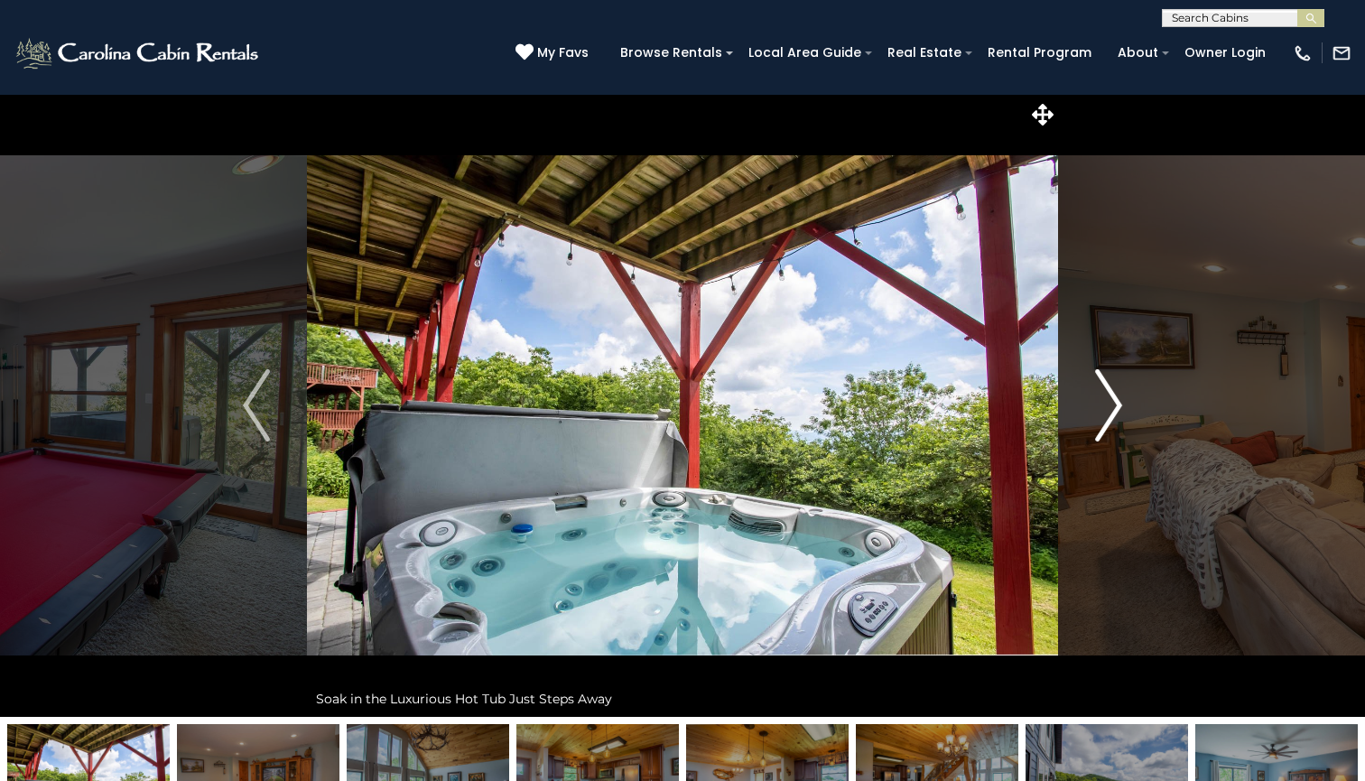
click at [1112, 399] on img "Next" at bounding box center [1108, 405] width 27 height 72
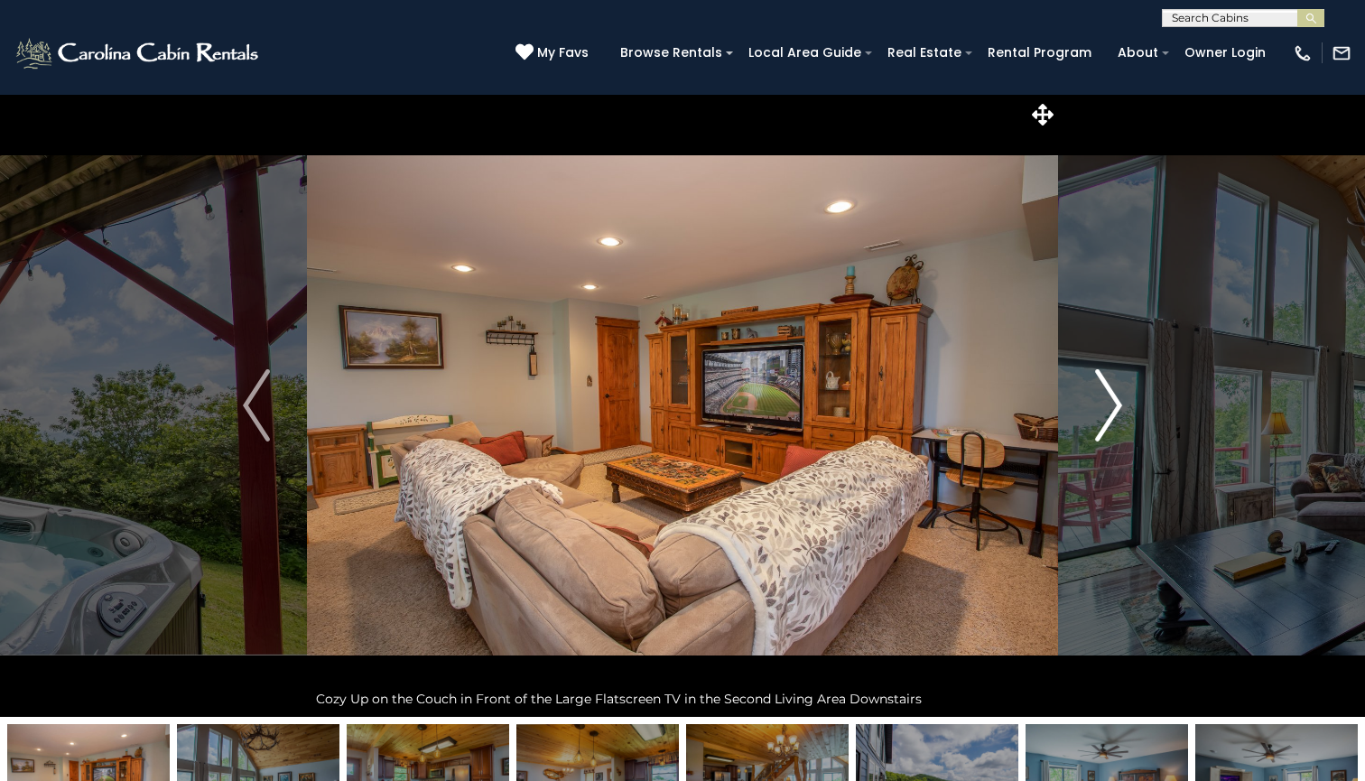
click at [1112, 399] on img "Next" at bounding box center [1108, 405] width 27 height 72
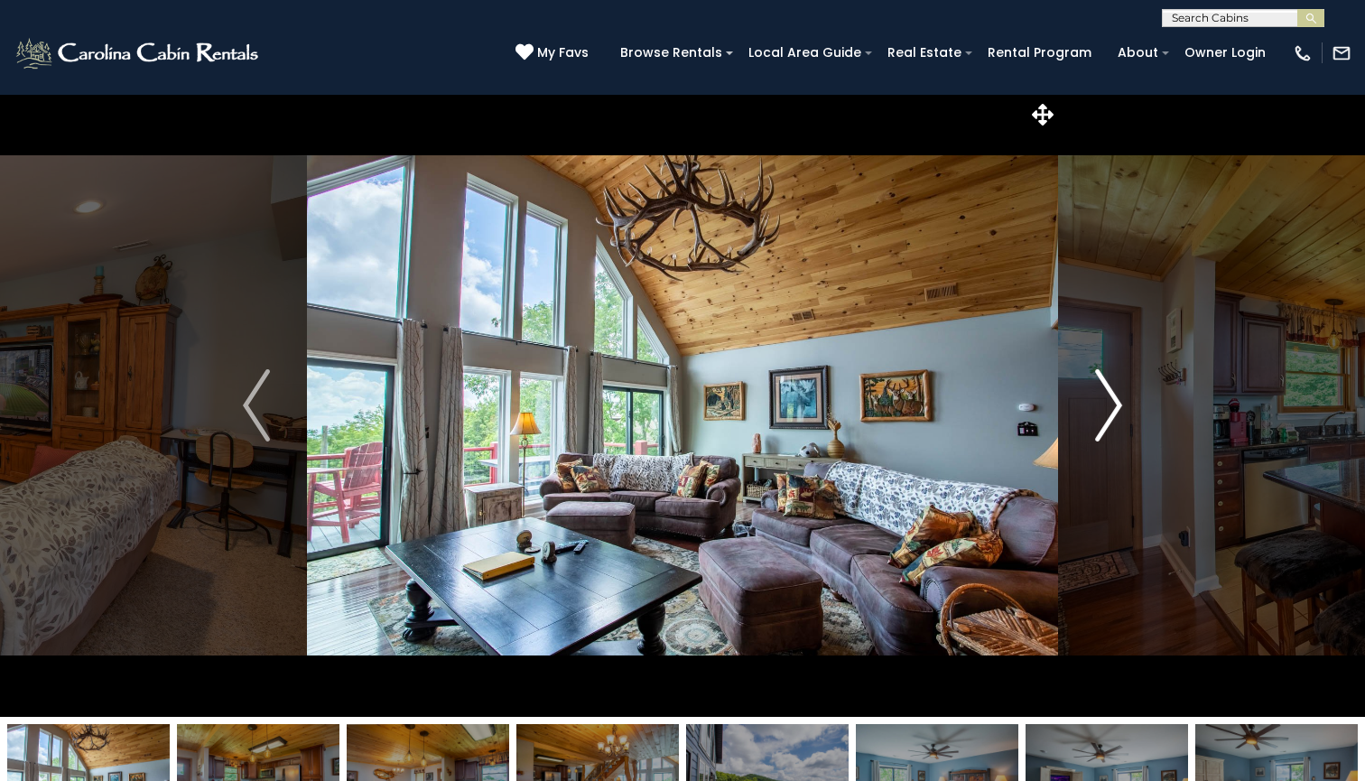
click at [1112, 399] on img "Next" at bounding box center [1108, 405] width 27 height 72
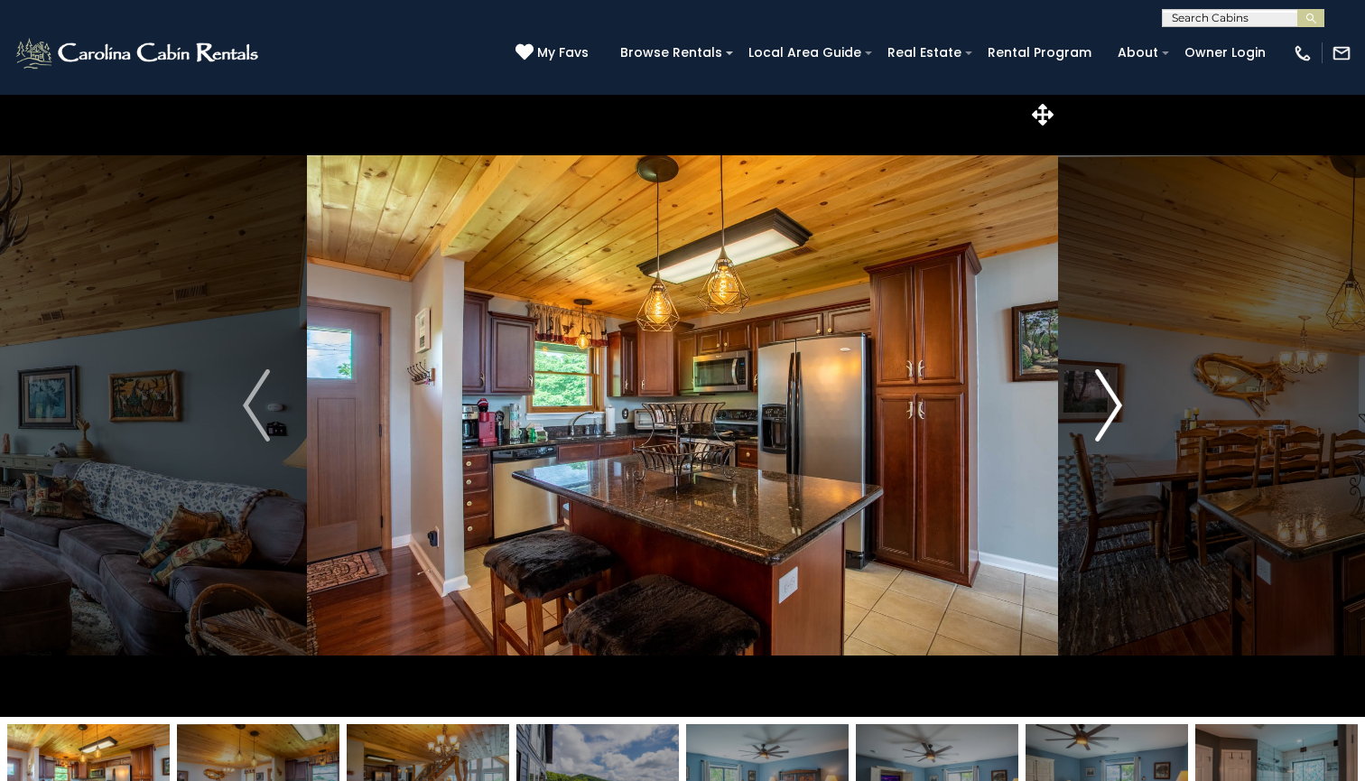
click at [1112, 399] on img "Next" at bounding box center [1108, 405] width 27 height 72
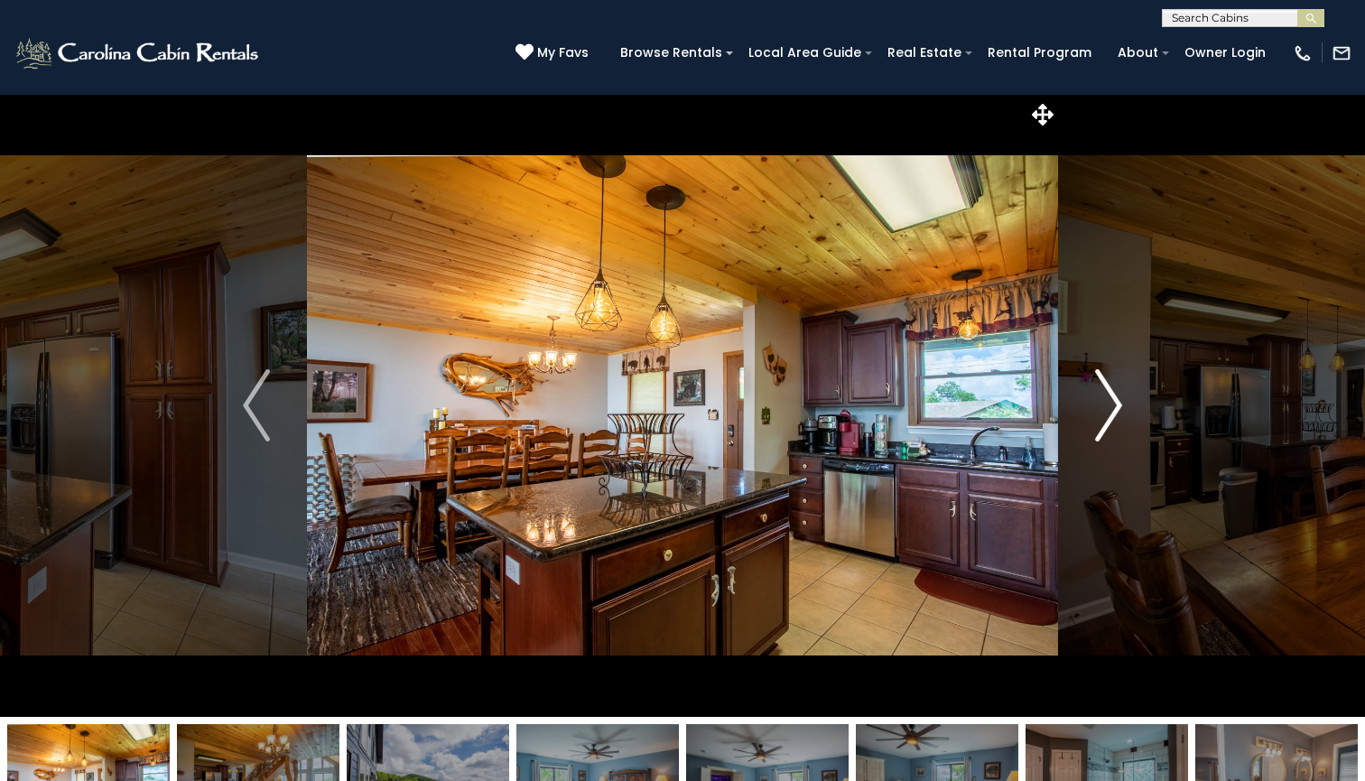
click at [1112, 399] on img "Next" at bounding box center [1108, 405] width 27 height 72
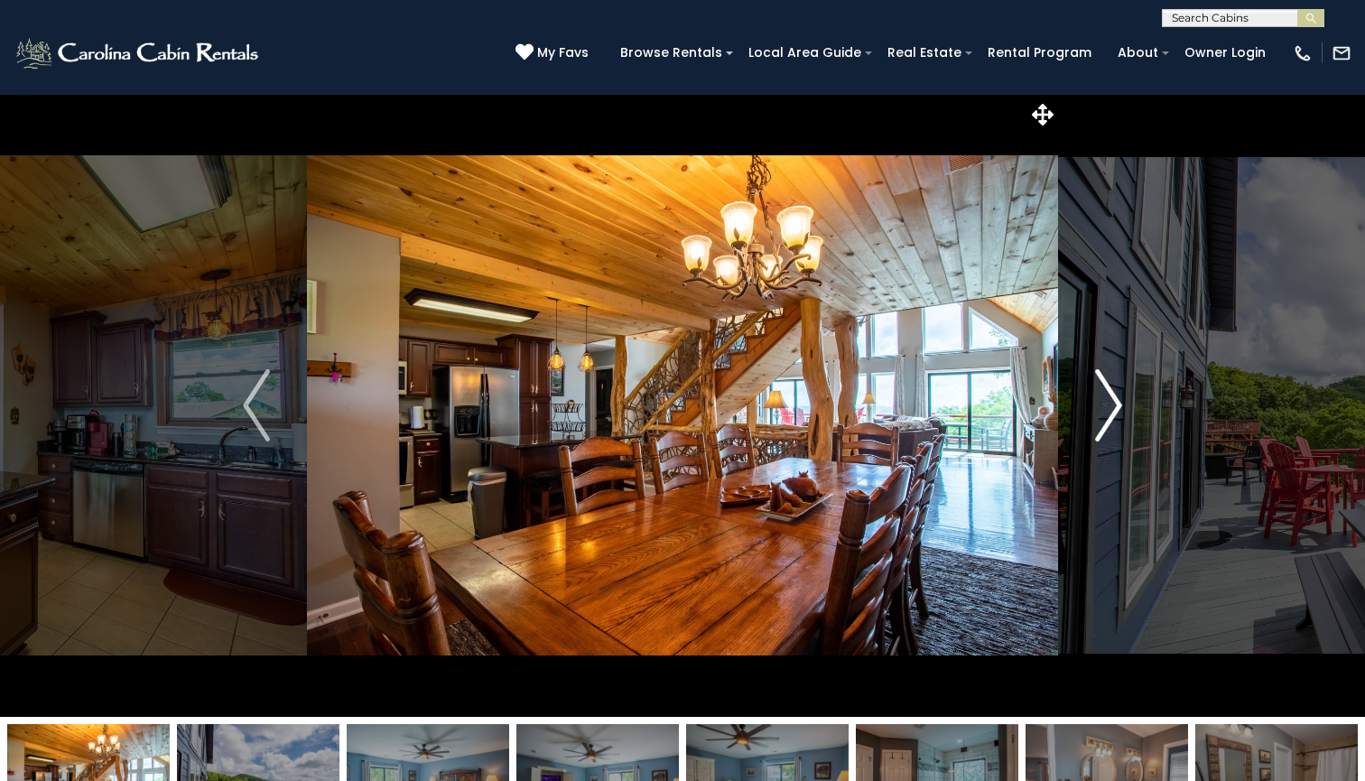
click at [1112, 399] on img "Next" at bounding box center [1108, 405] width 27 height 72
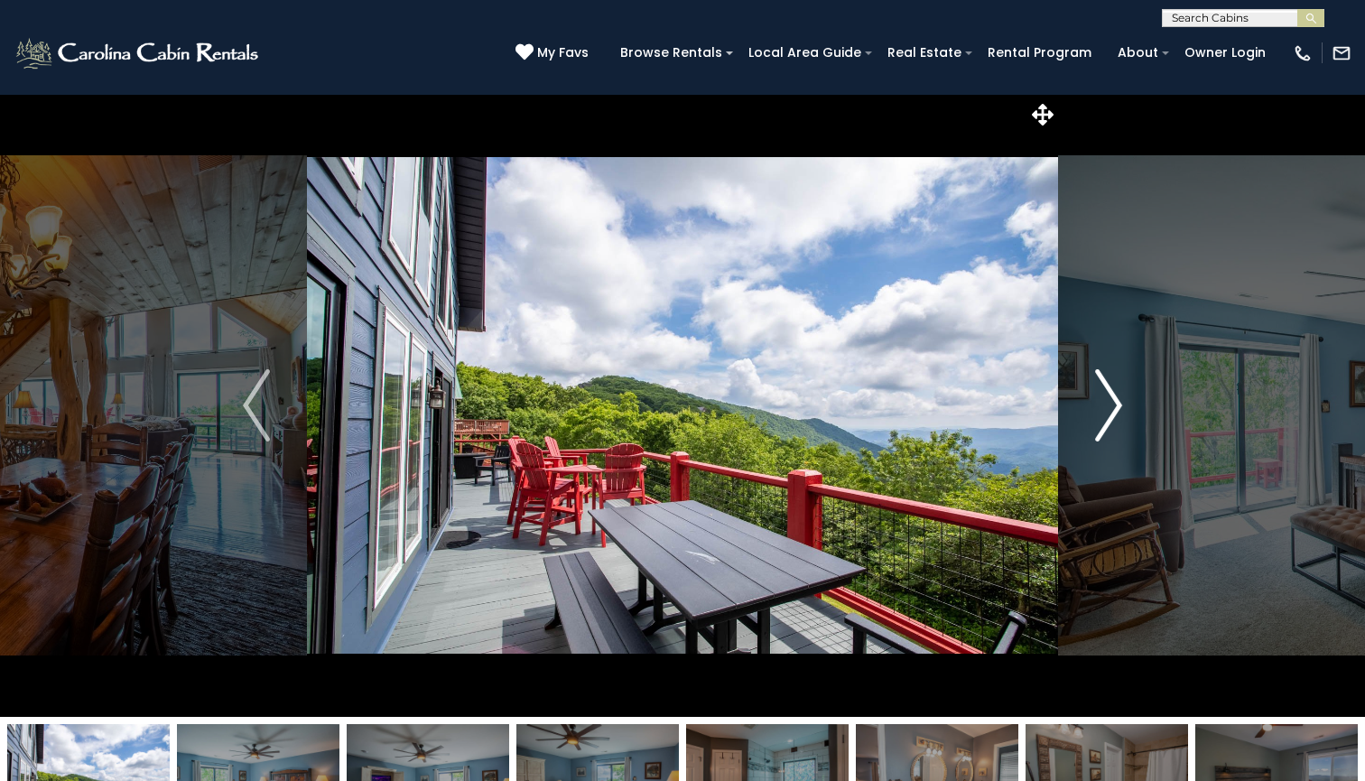
click at [1112, 399] on img "Next" at bounding box center [1108, 405] width 27 height 72
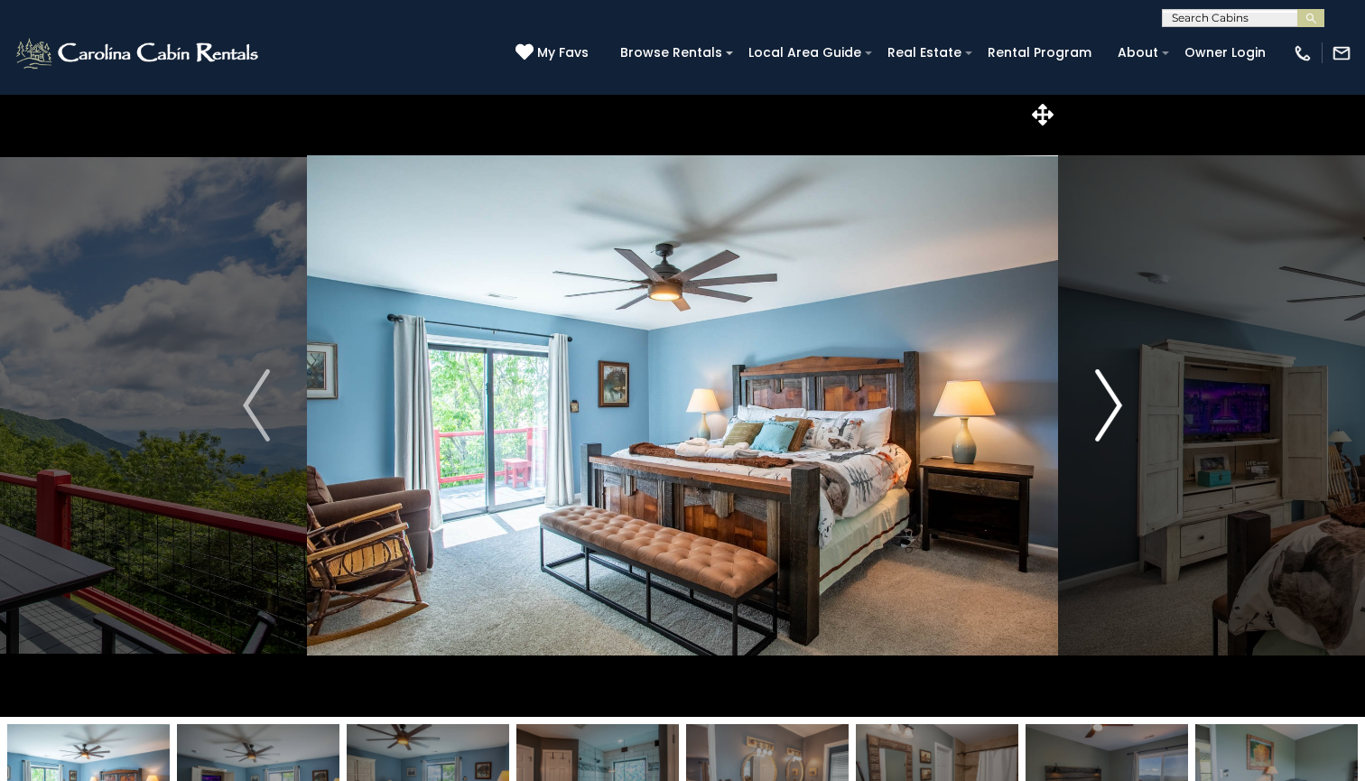
click at [1112, 399] on img "Next" at bounding box center [1108, 405] width 27 height 72
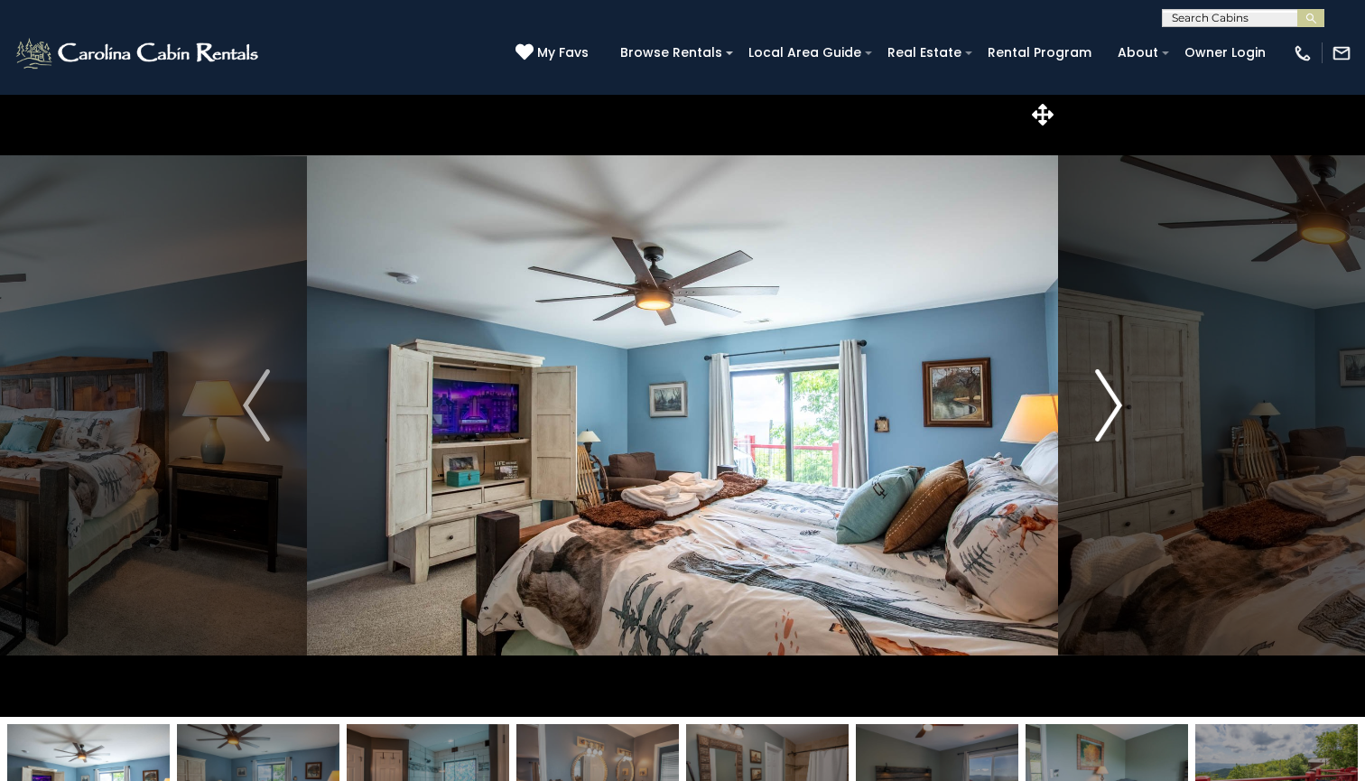
click at [1112, 399] on img "Next" at bounding box center [1108, 405] width 27 height 72
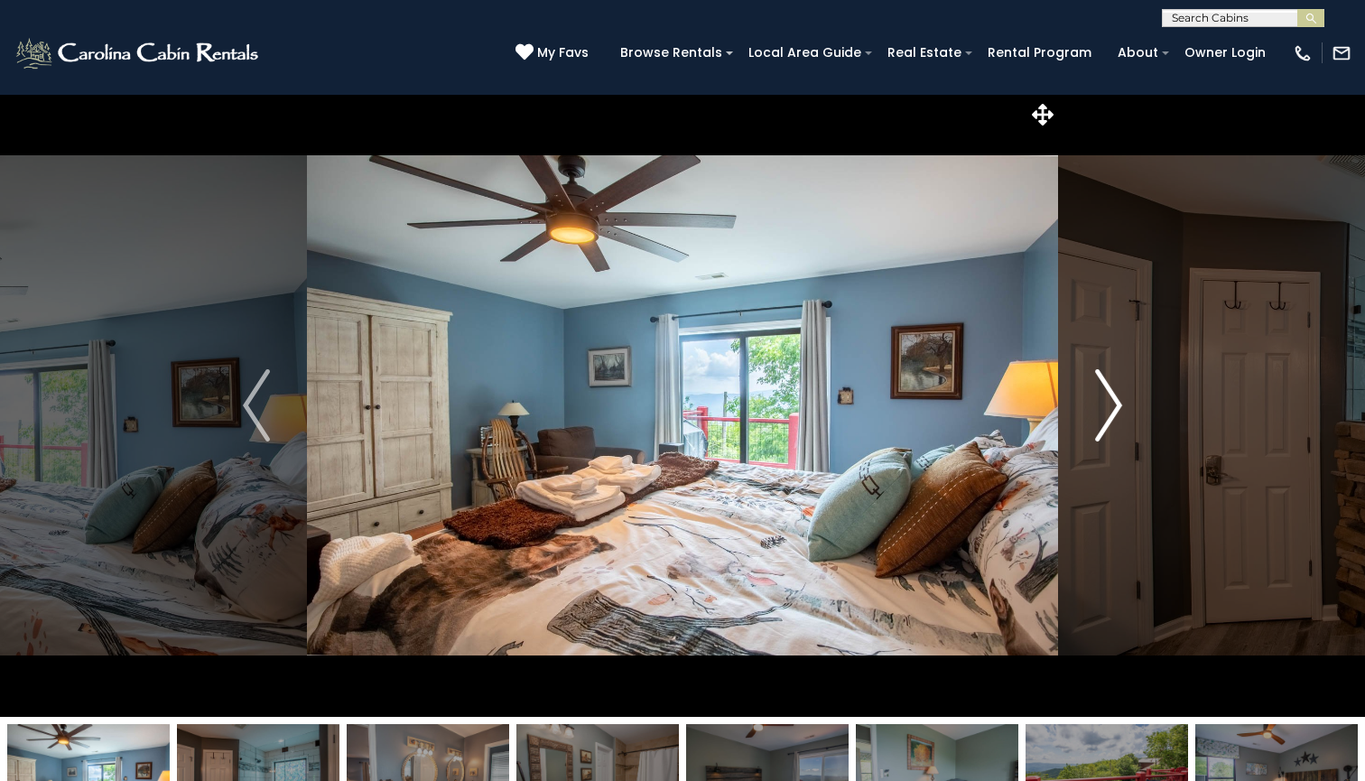
click at [1112, 399] on img "Next" at bounding box center [1108, 405] width 27 height 72
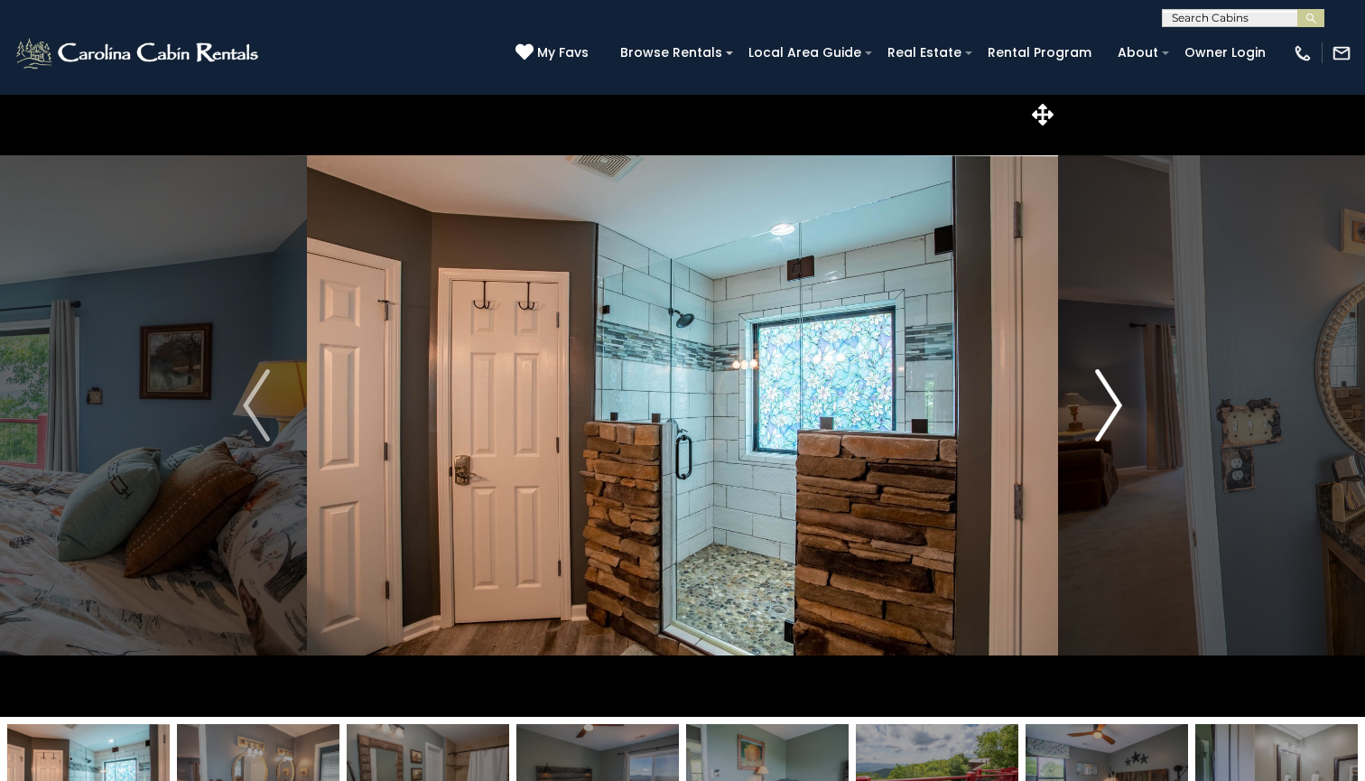
click at [1112, 400] on img "Next" at bounding box center [1108, 405] width 27 height 72
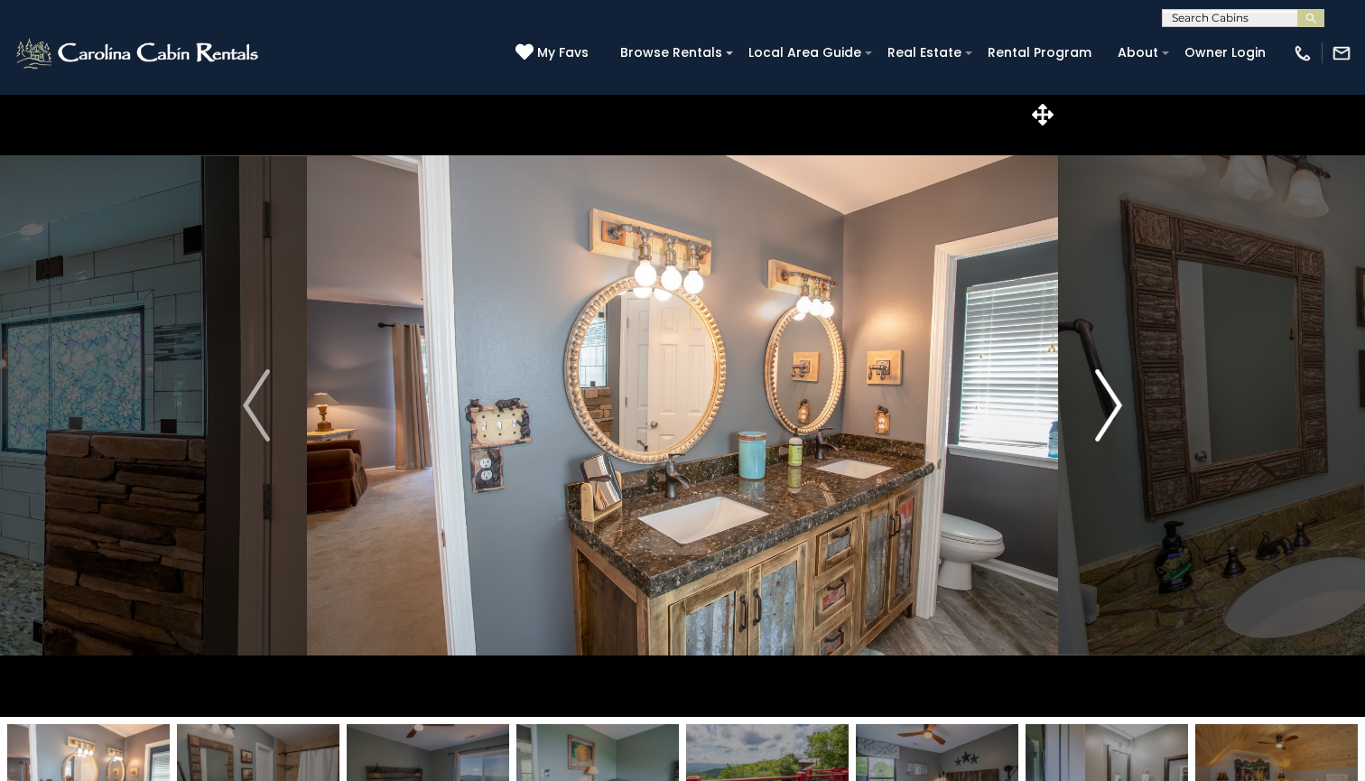
click at [1112, 401] on img "Next" at bounding box center [1108, 405] width 27 height 72
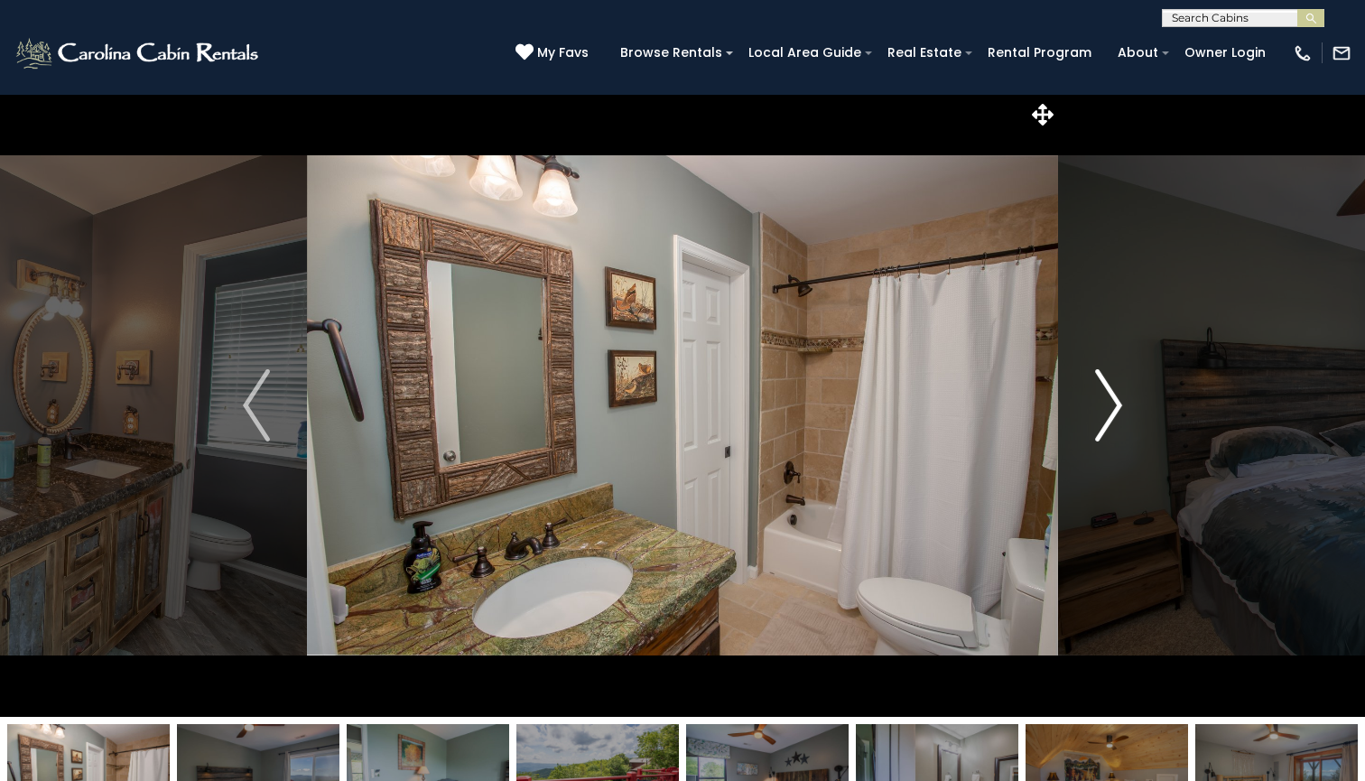
click at [1112, 401] on img "Next" at bounding box center [1108, 405] width 27 height 72
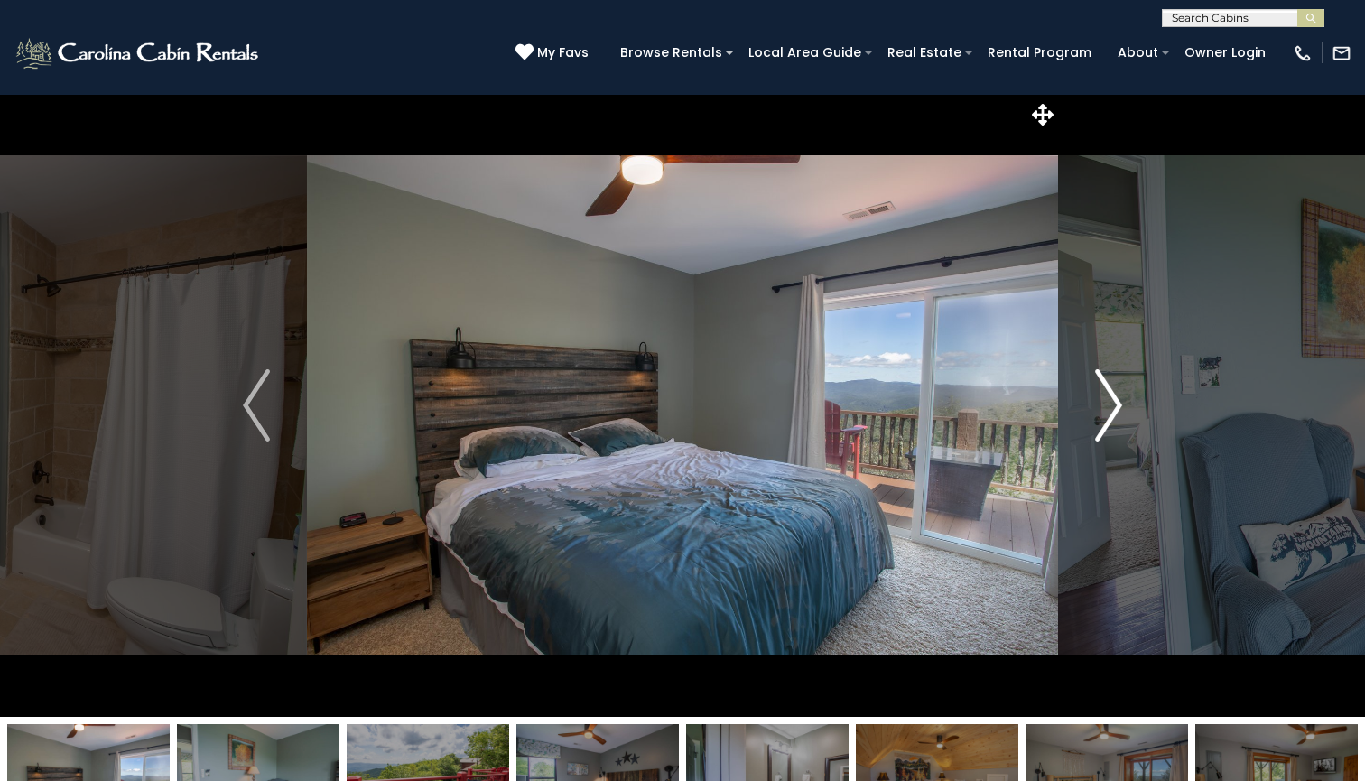
click at [1112, 401] on img "Next" at bounding box center [1108, 405] width 27 height 72
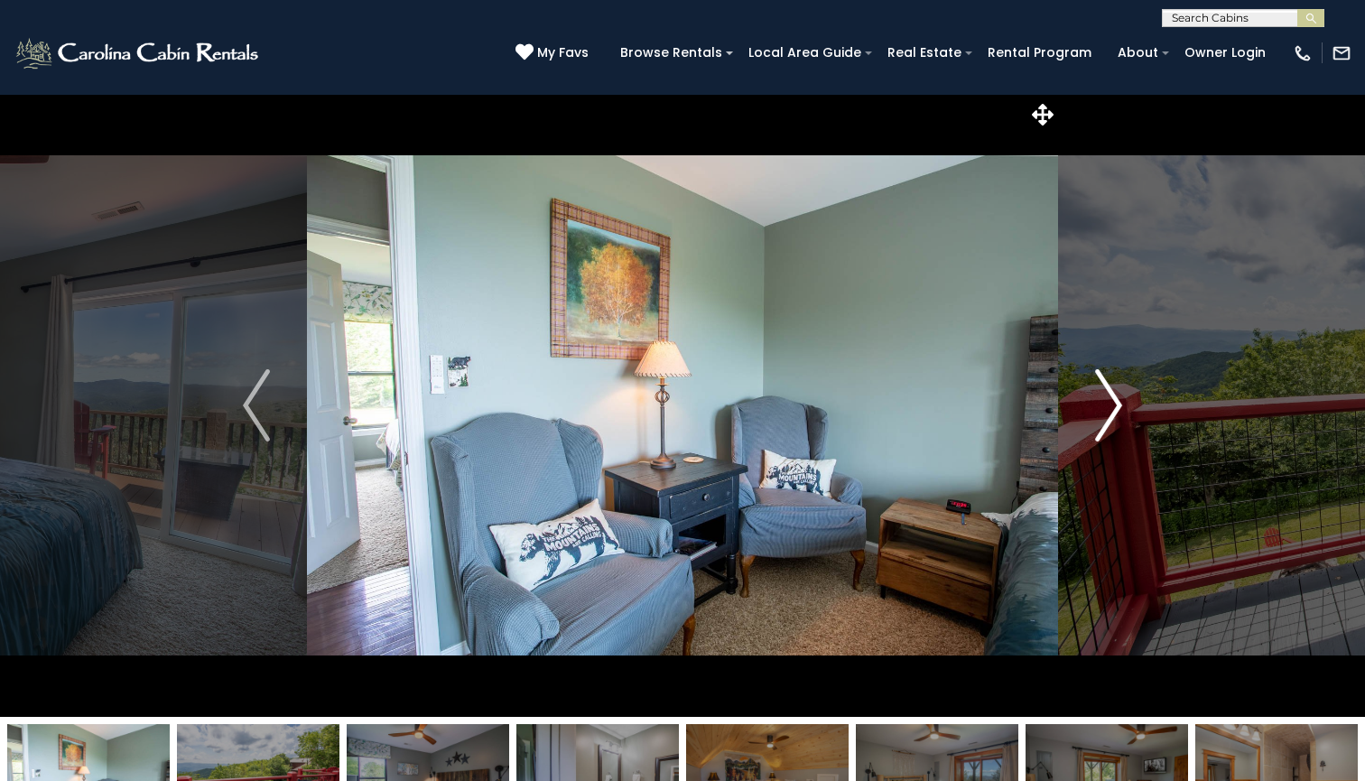
click at [1112, 401] on img "Next" at bounding box center [1108, 405] width 27 height 72
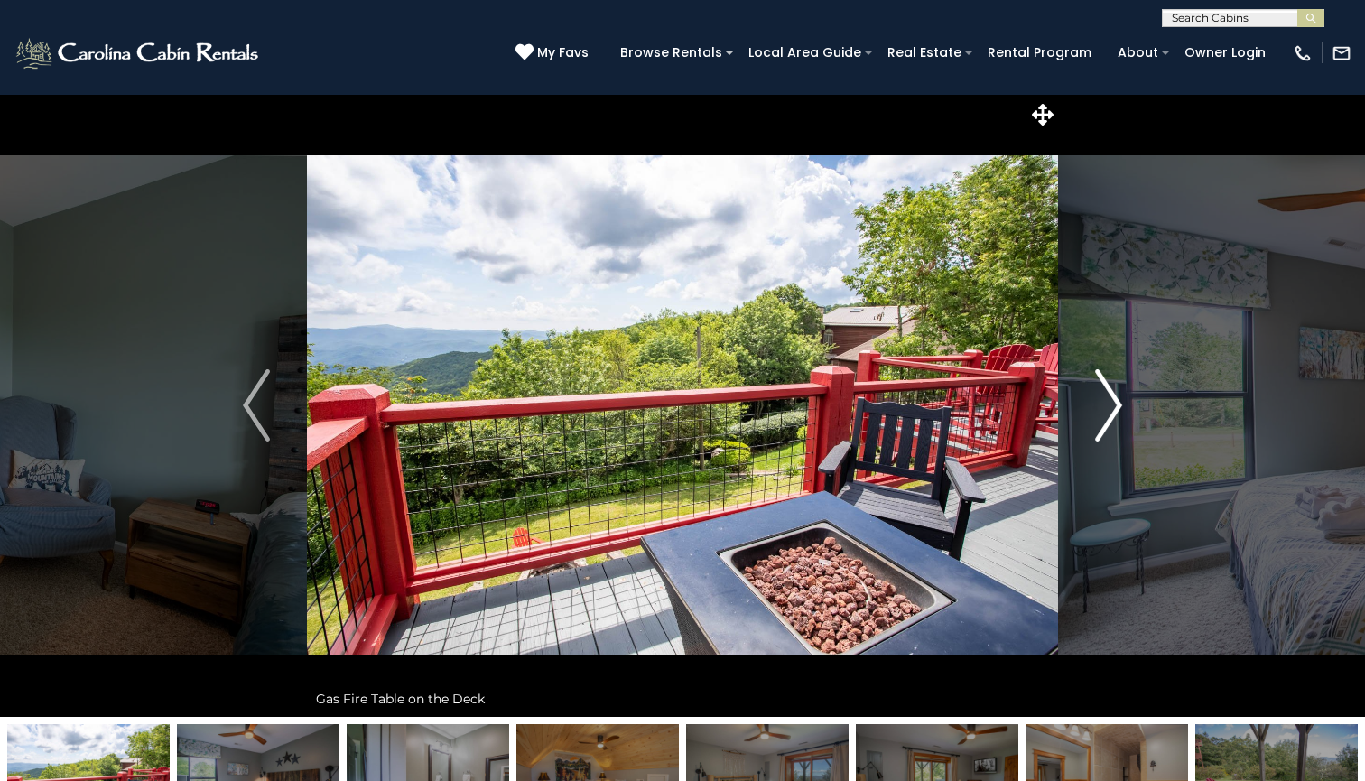
click at [1112, 401] on img "Next" at bounding box center [1108, 405] width 27 height 72
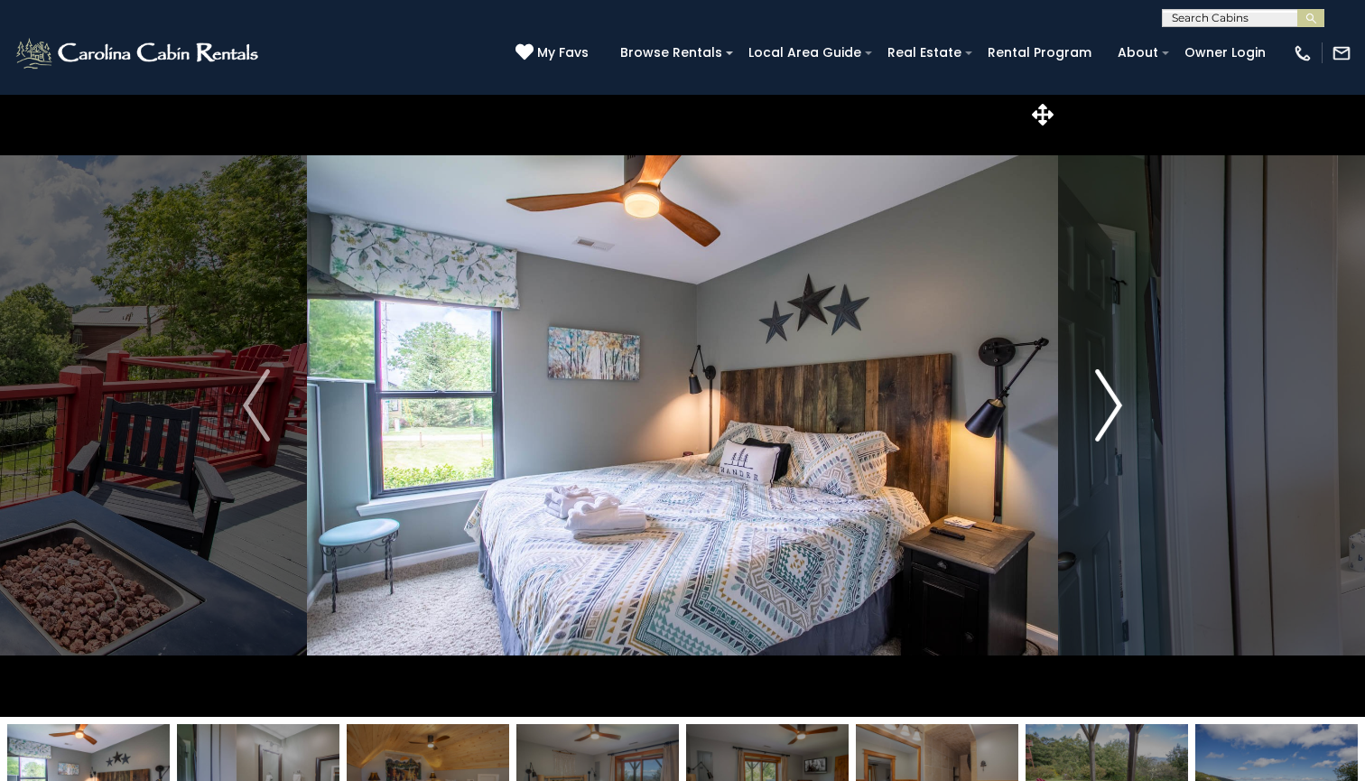
click at [1112, 401] on img "Next" at bounding box center [1108, 405] width 27 height 72
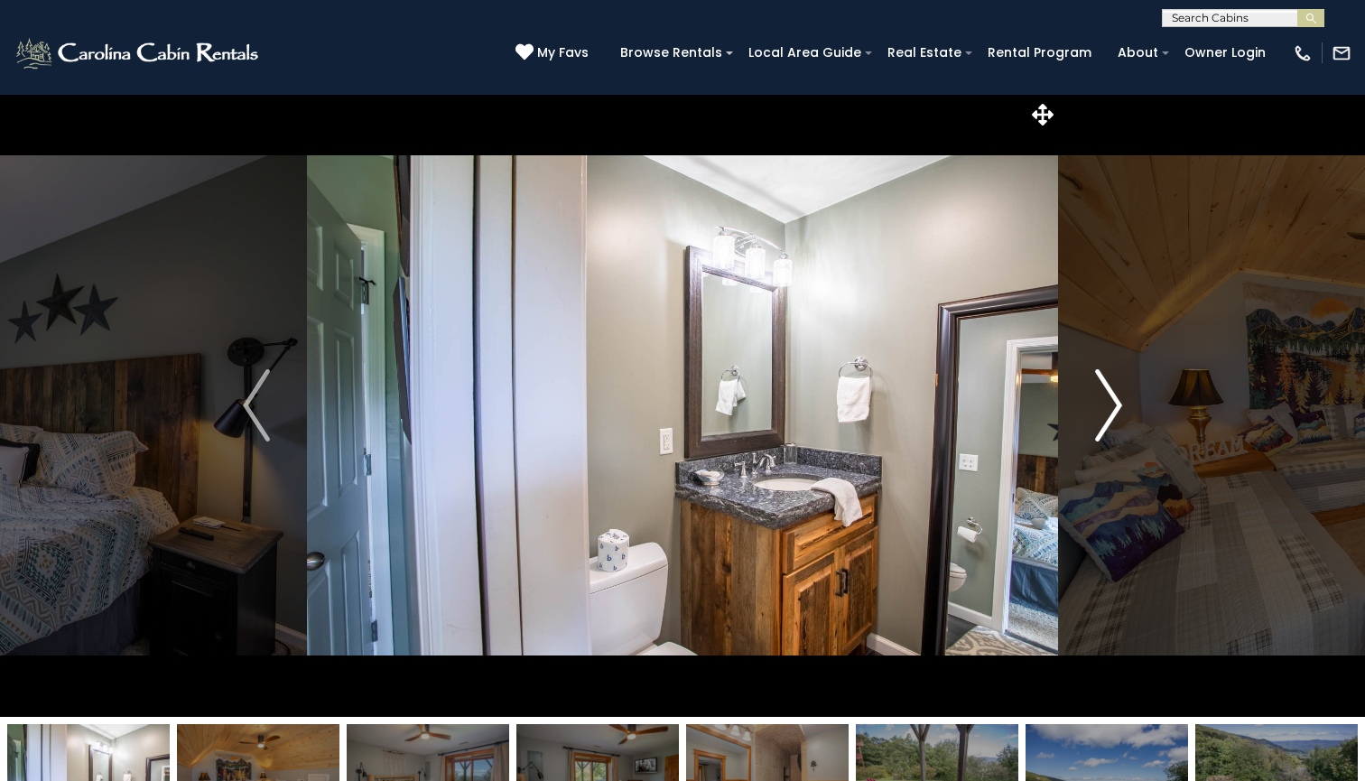
click at [1112, 401] on img "Next" at bounding box center [1108, 405] width 27 height 72
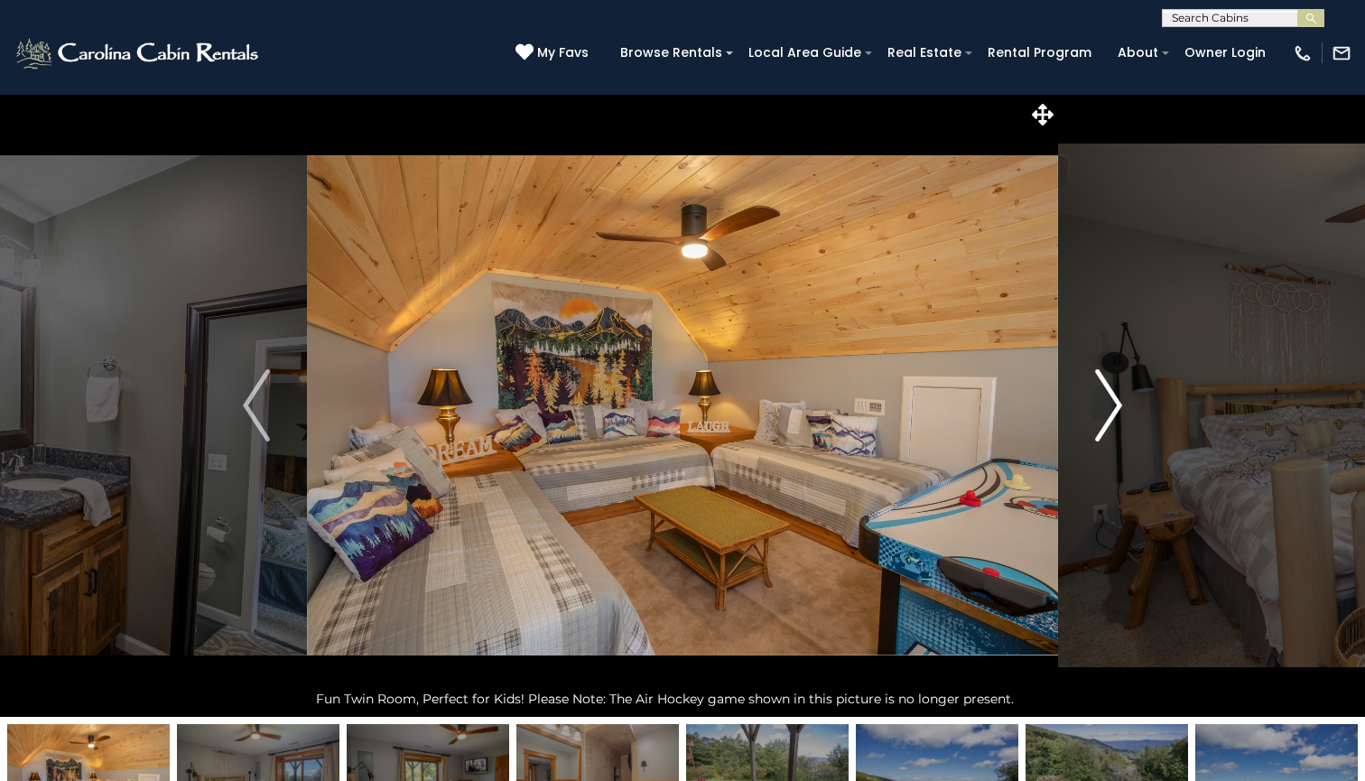
click at [1112, 401] on img "Next" at bounding box center [1108, 405] width 27 height 72
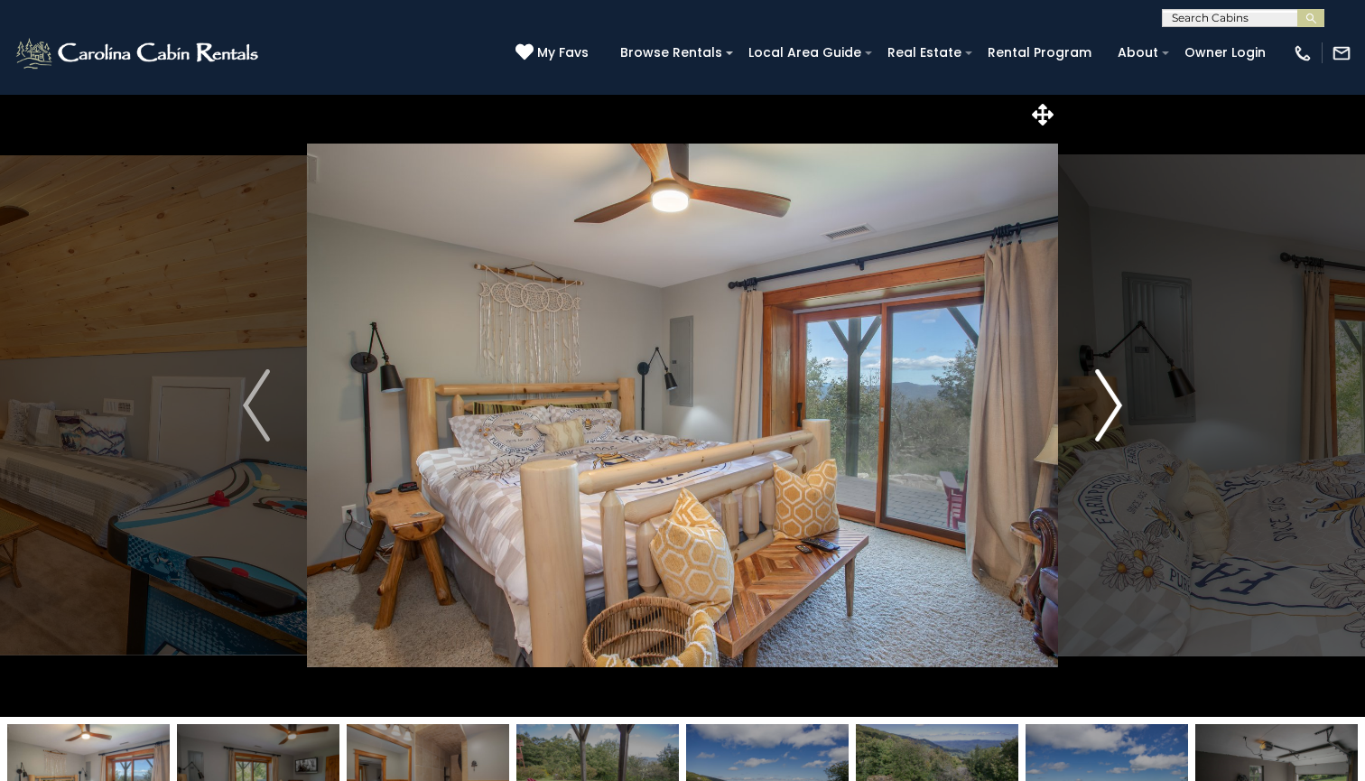
click at [1112, 401] on img "Next" at bounding box center [1108, 405] width 27 height 72
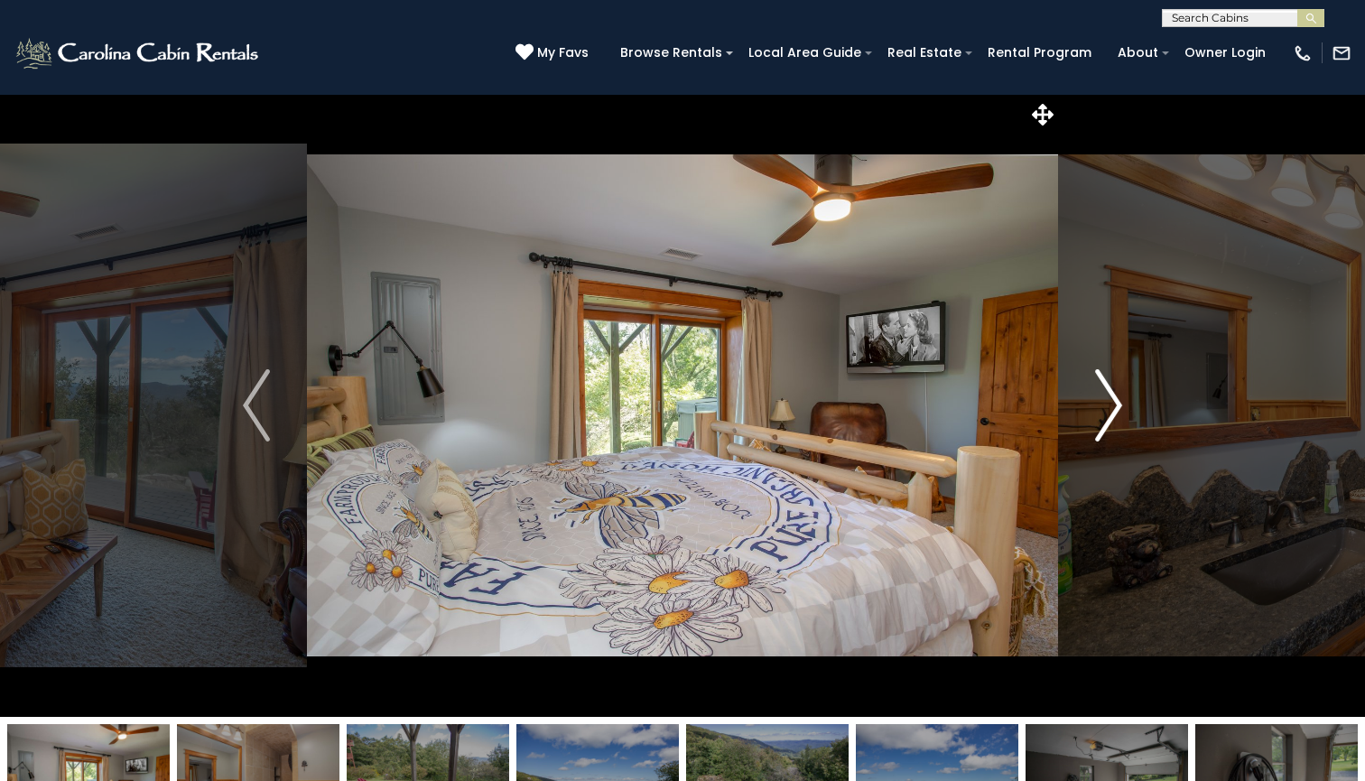
click at [1112, 401] on img "Next" at bounding box center [1108, 405] width 27 height 72
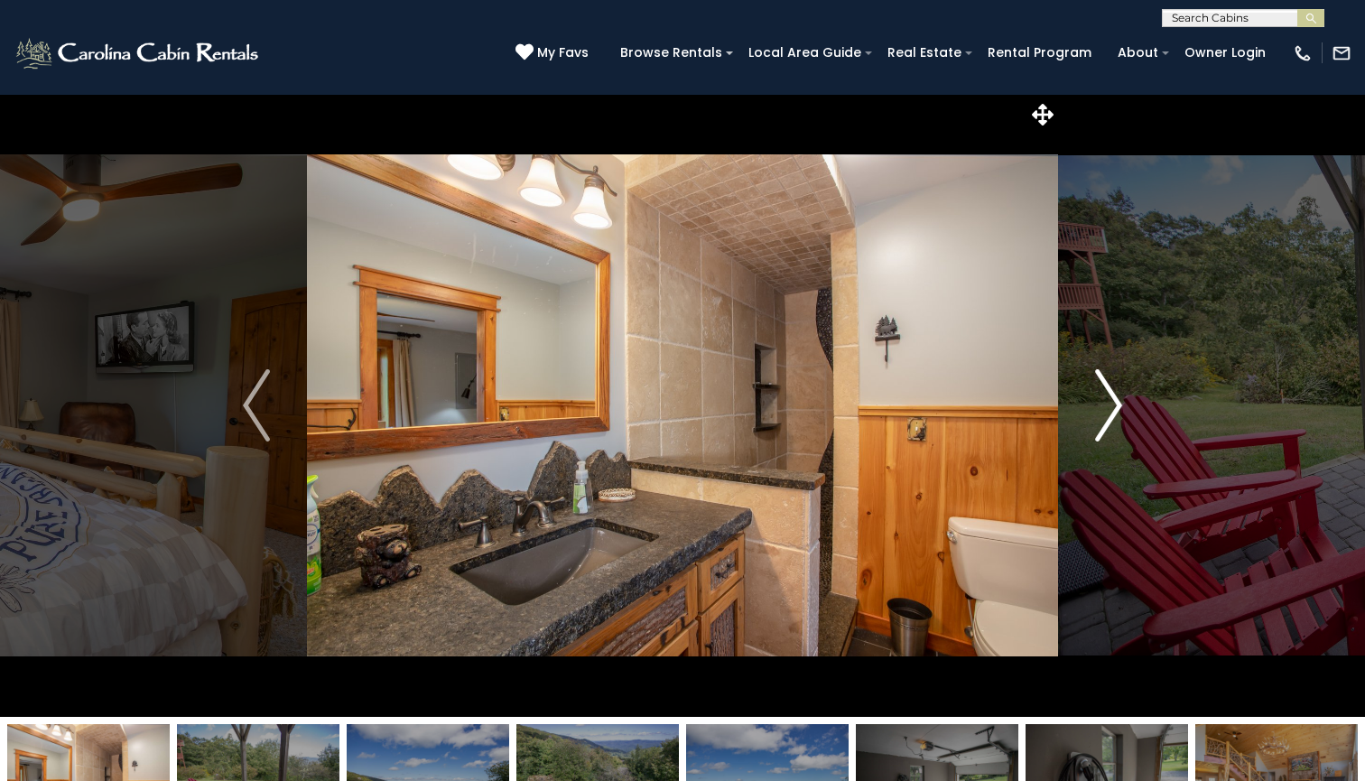
click at [1112, 401] on img "Next" at bounding box center [1108, 405] width 27 height 72
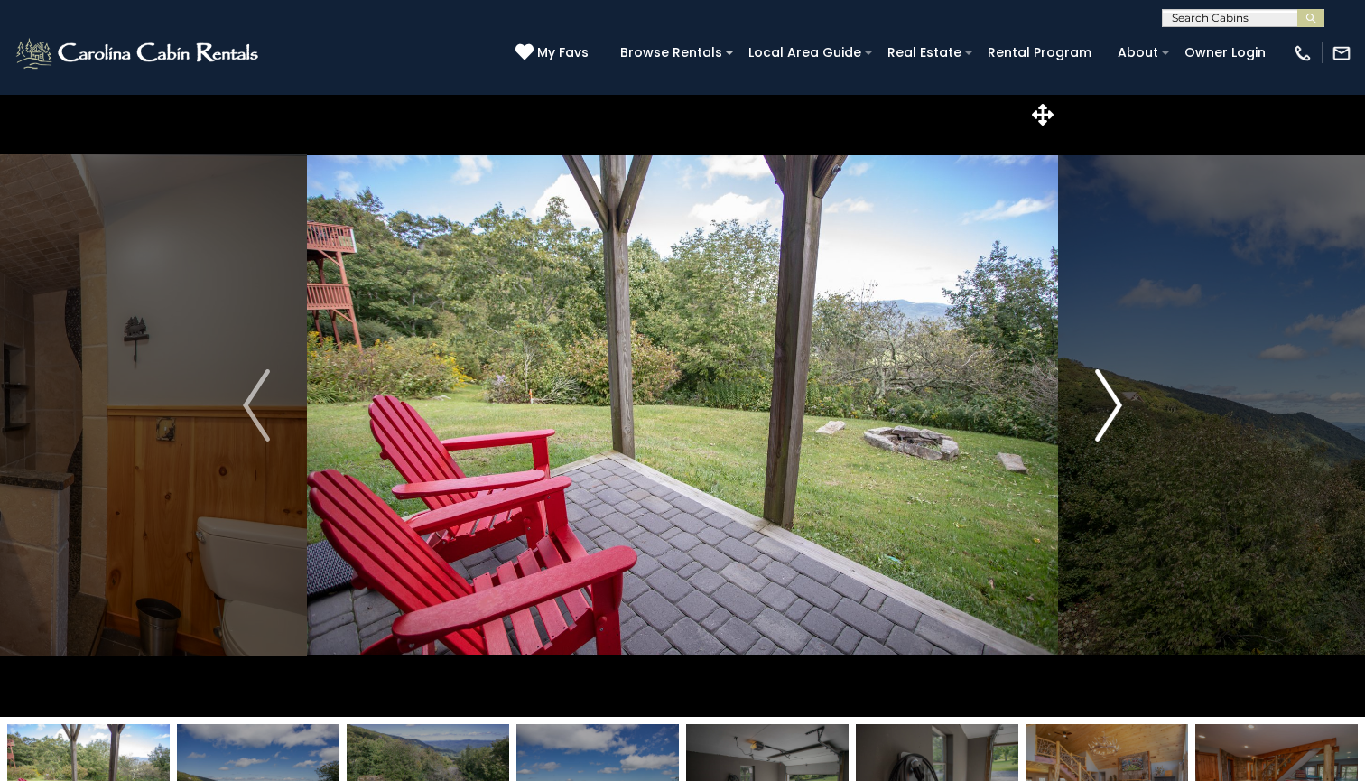
click at [1112, 401] on img "Next" at bounding box center [1108, 405] width 27 height 72
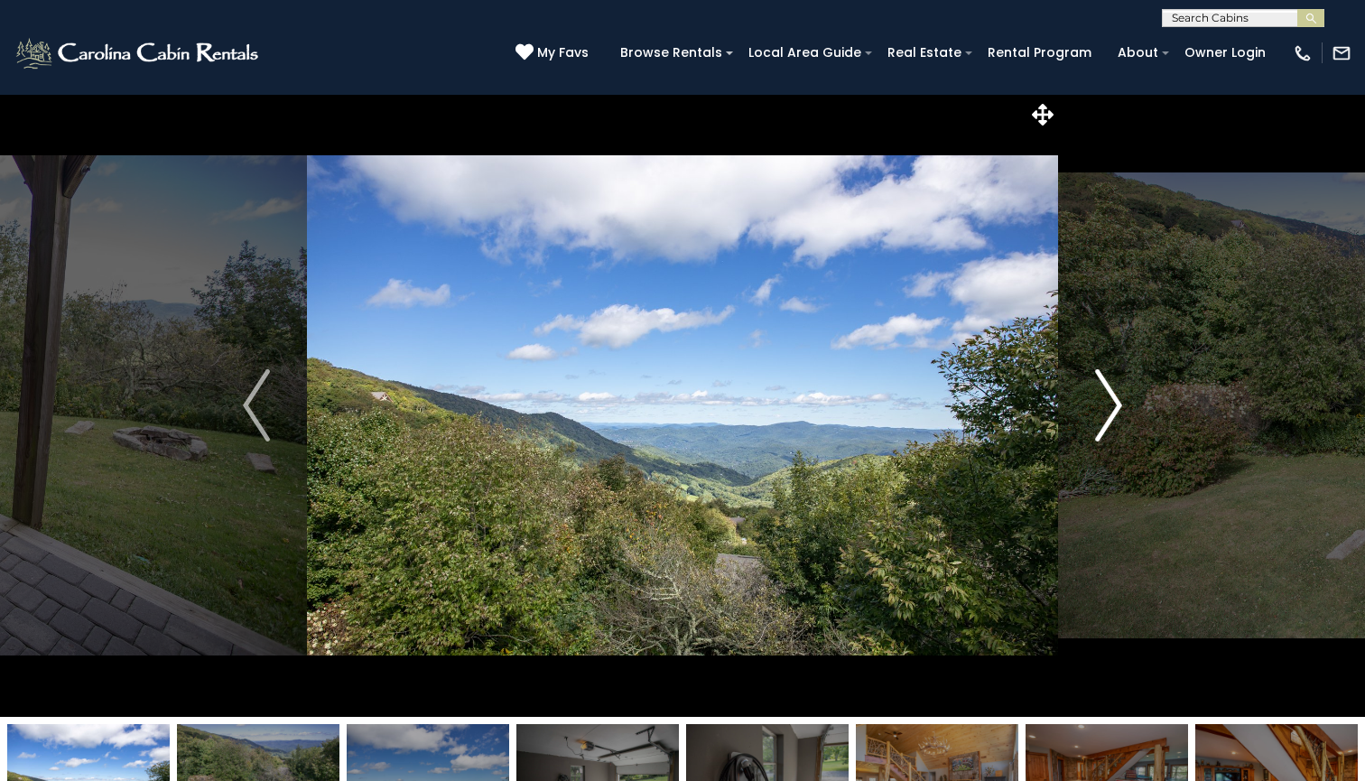
click at [1112, 401] on img "Next" at bounding box center [1108, 405] width 27 height 72
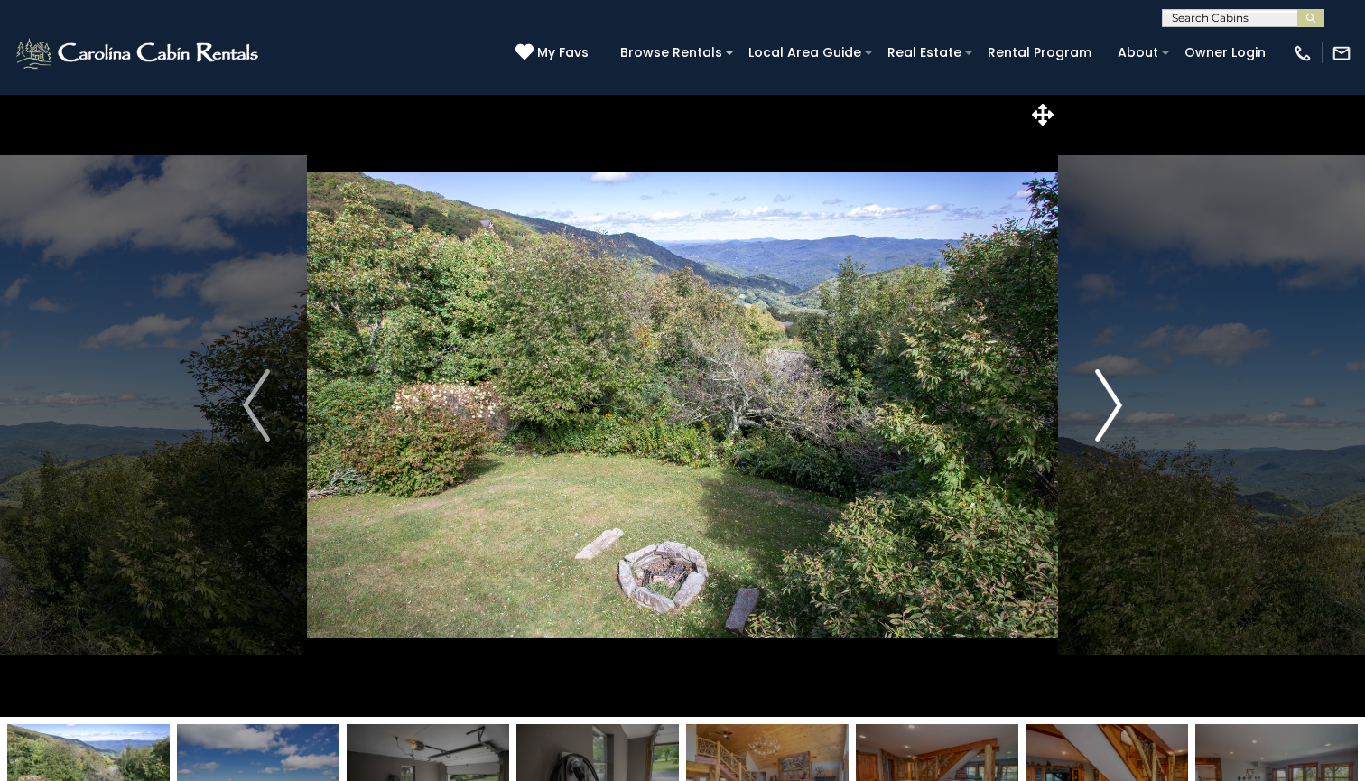
click at [1112, 401] on img "Next" at bounding box center [1108, 405] width 27 height 72
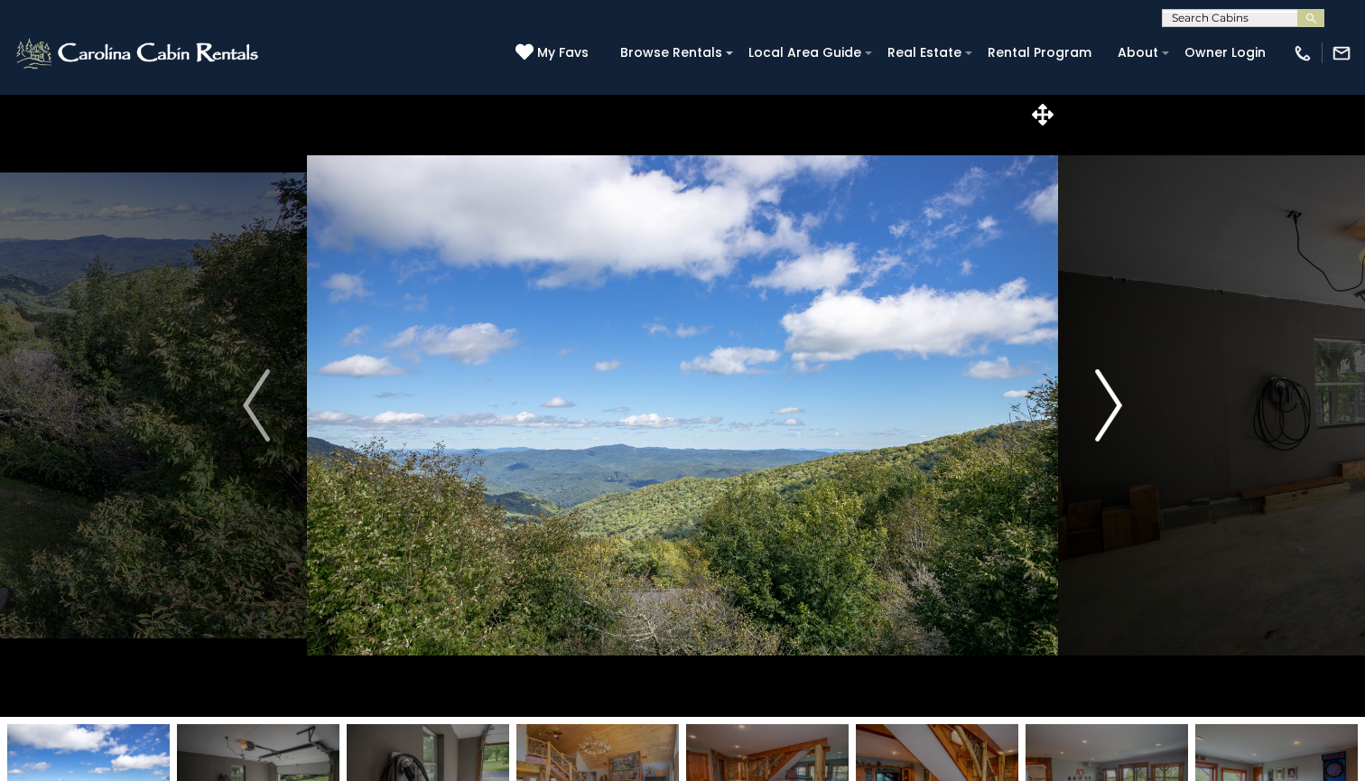
click at [1112, 401] on img "Next" at bounding box center [1108, 405] width 27 height 72
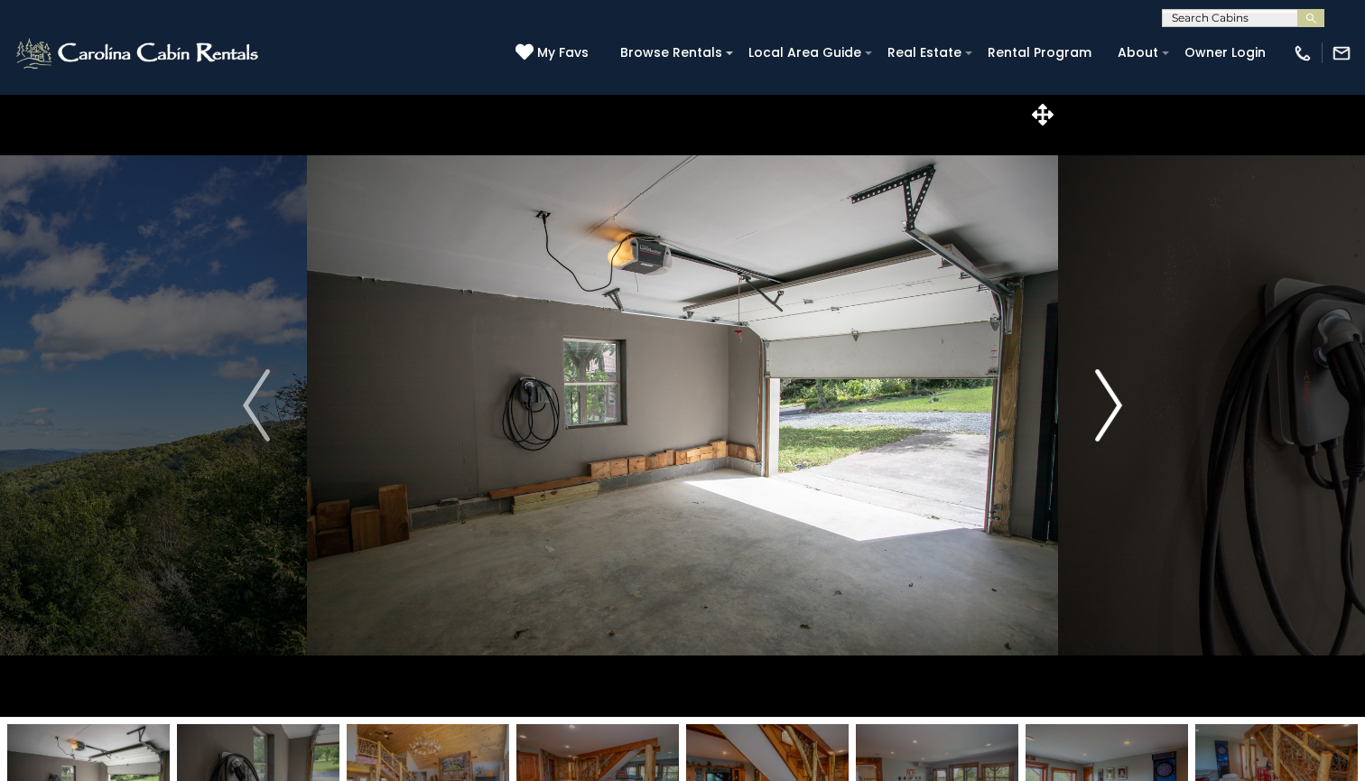
click at [1112, 401] on img "Next" at bounding box center [1108, 405] width 27 height 72
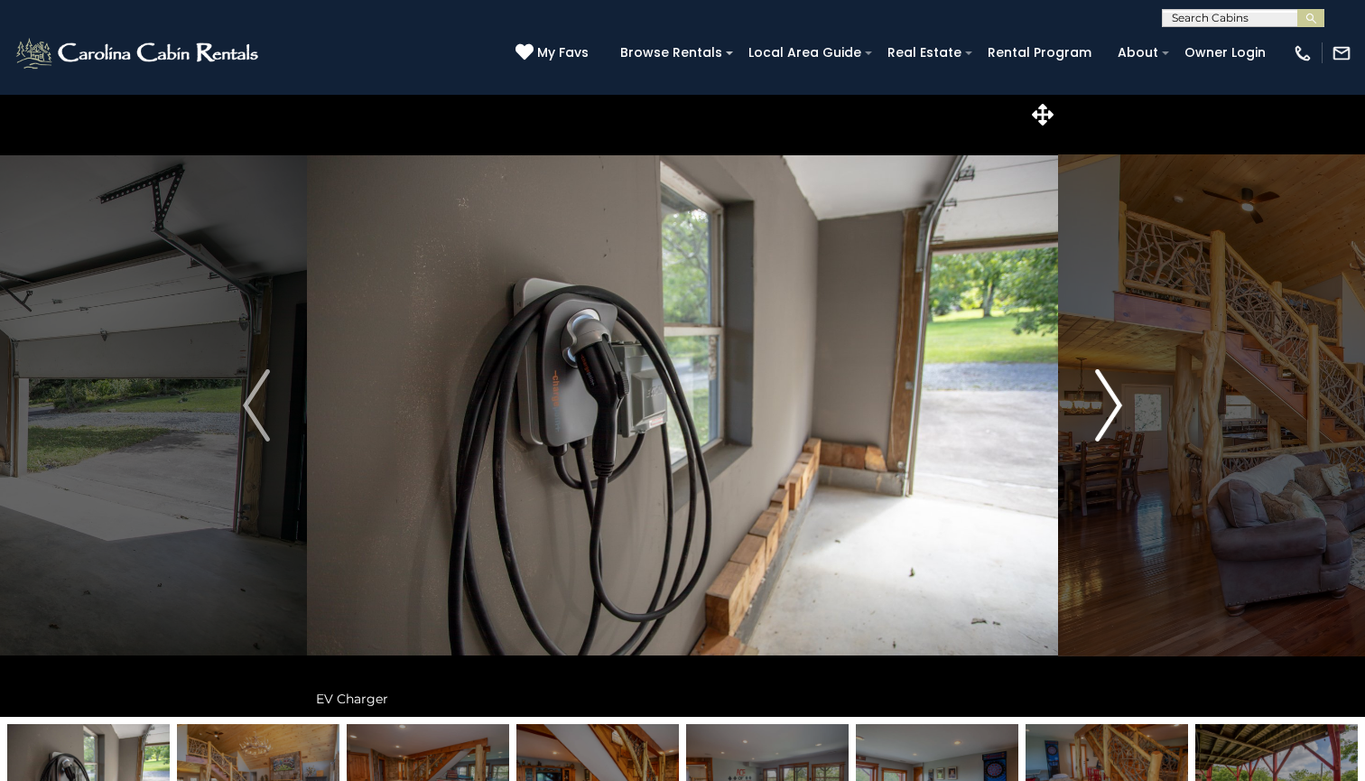
click at [1112, 401] on img "Next" at bounding box center [1108, 405] width 27 height 72
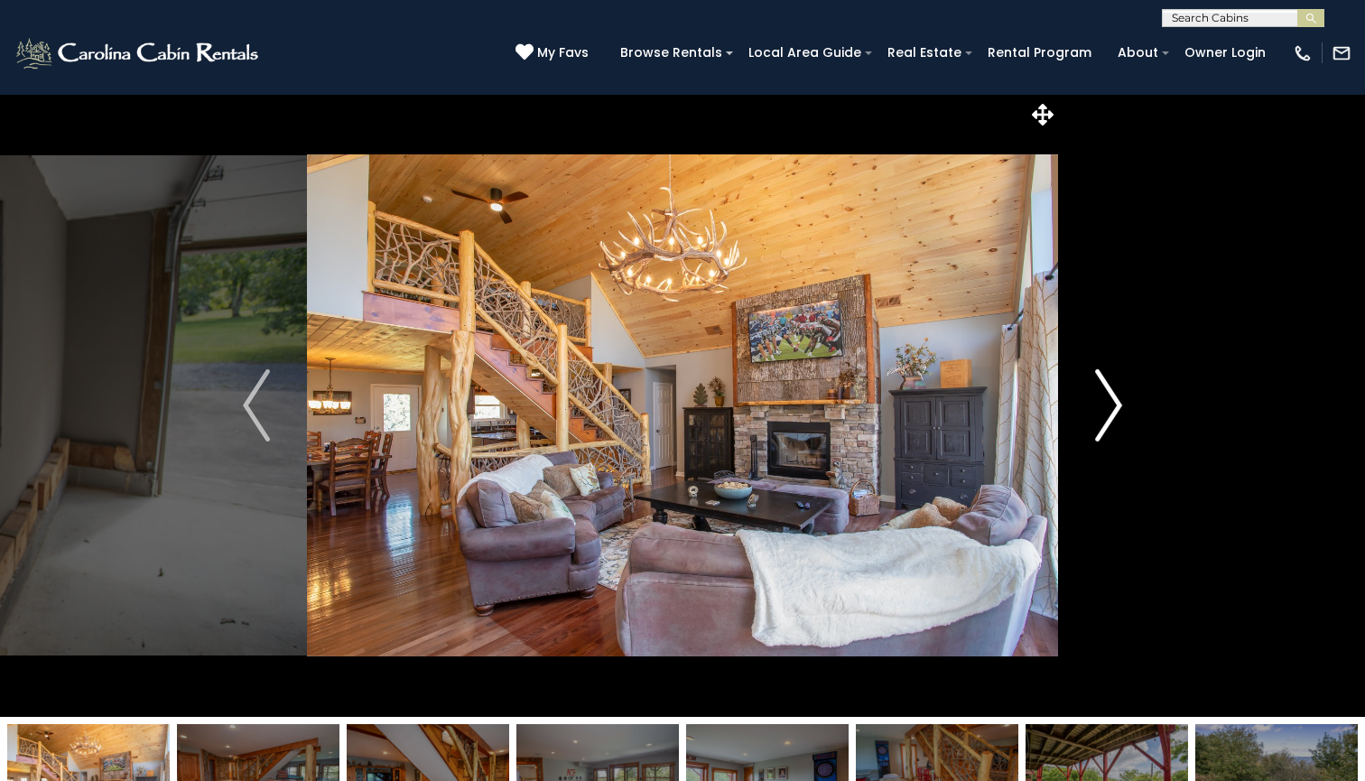
click at [1112, 401] on img "Next" at bounding box center [1108, 405] width 27 height 72
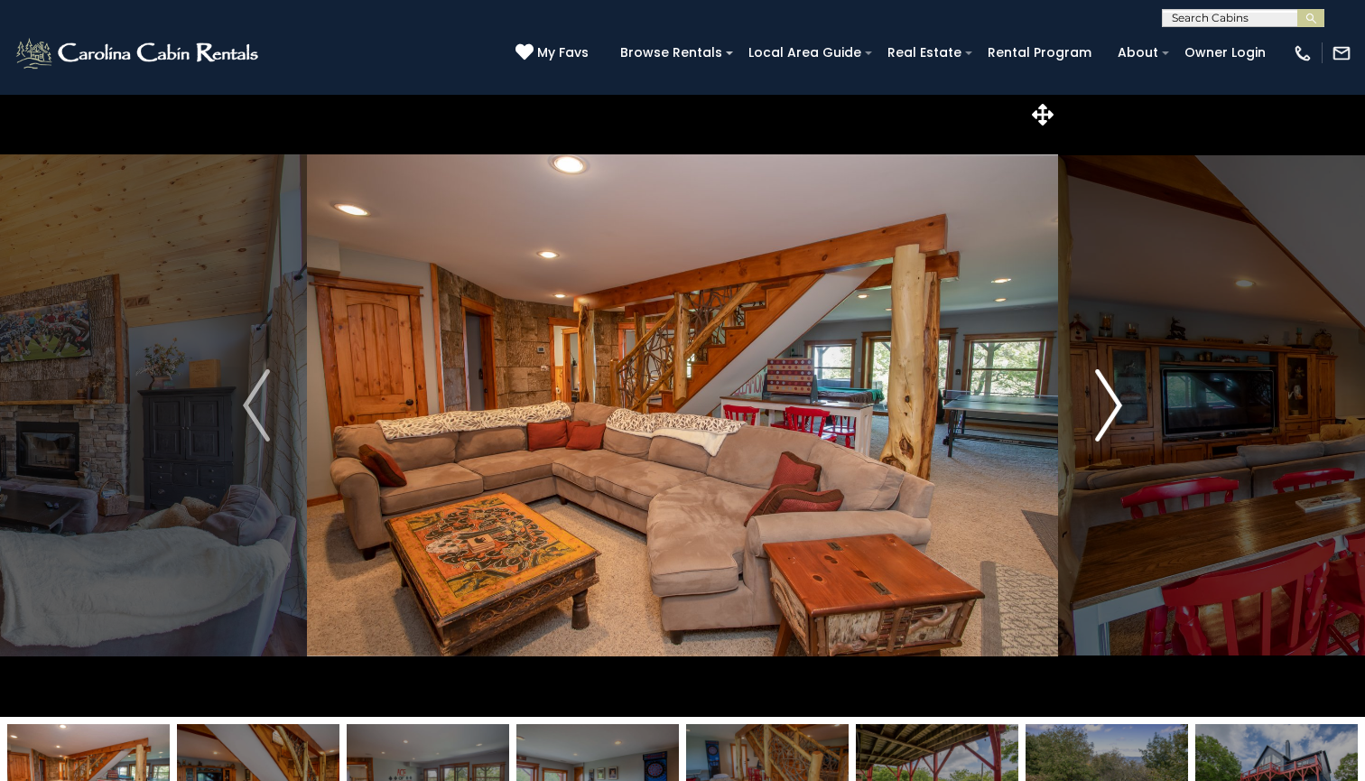
click at [1112, 402] on img "Next" at bounding box center [1108, 405] width 27 height 72
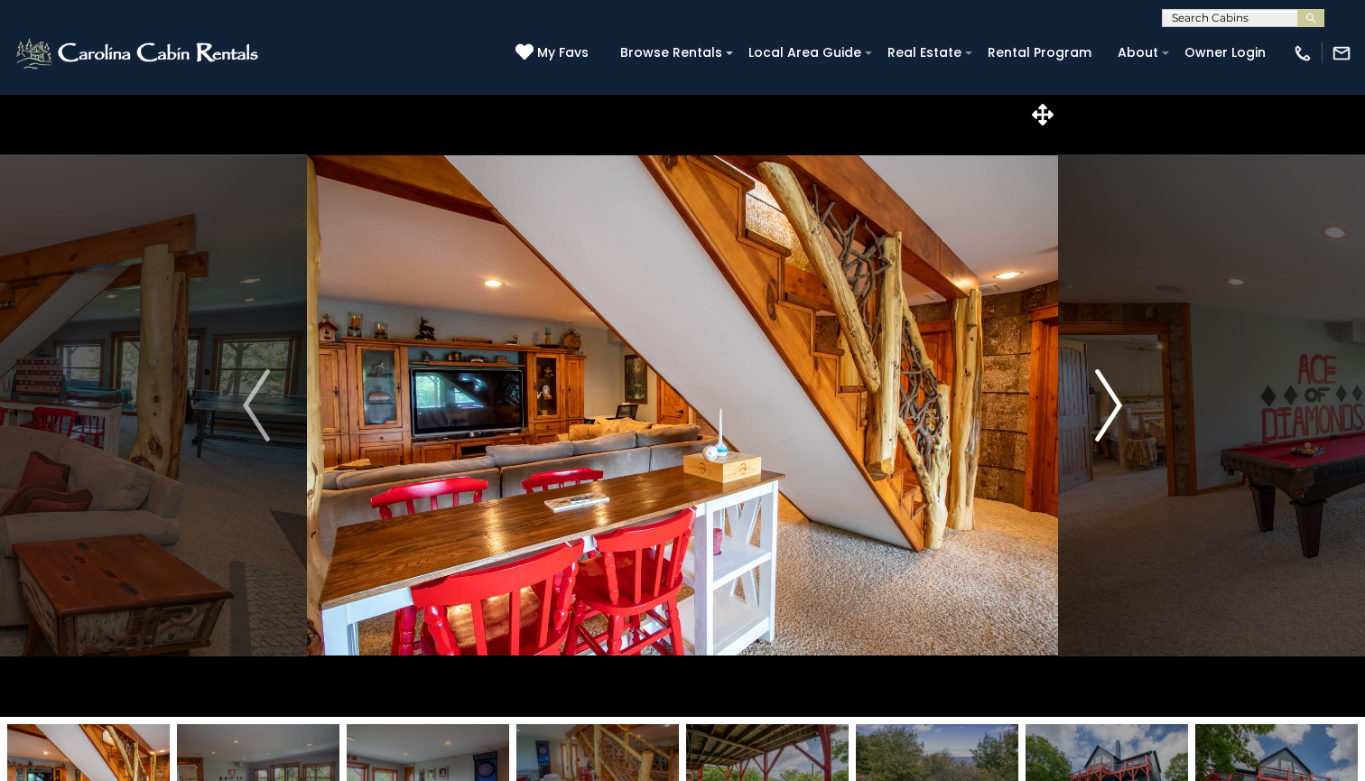
click at [1112, 402] on img "Next" at bounding box center [1108, 405] width 27 height 72
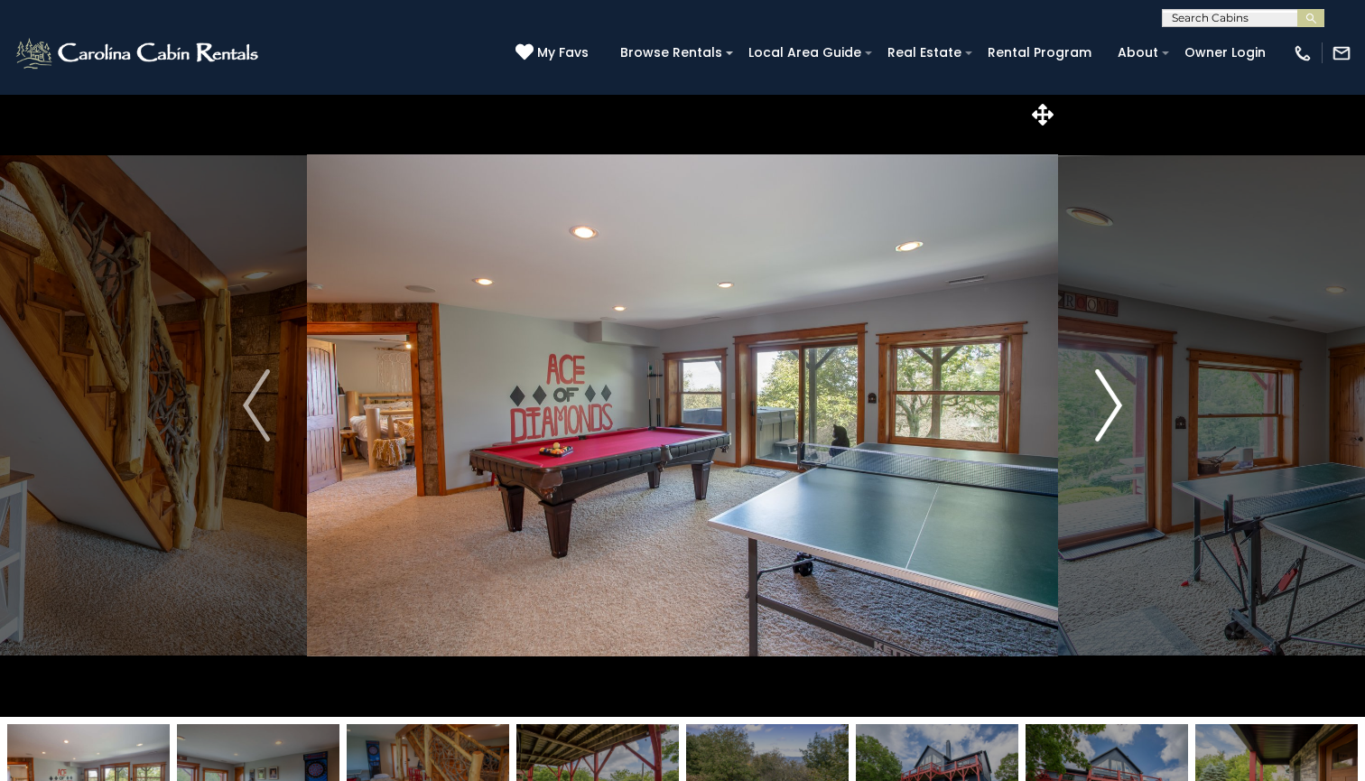
click at [1113, 402] on img "Next" at bounding box center [1108, 405] width 27 height 72
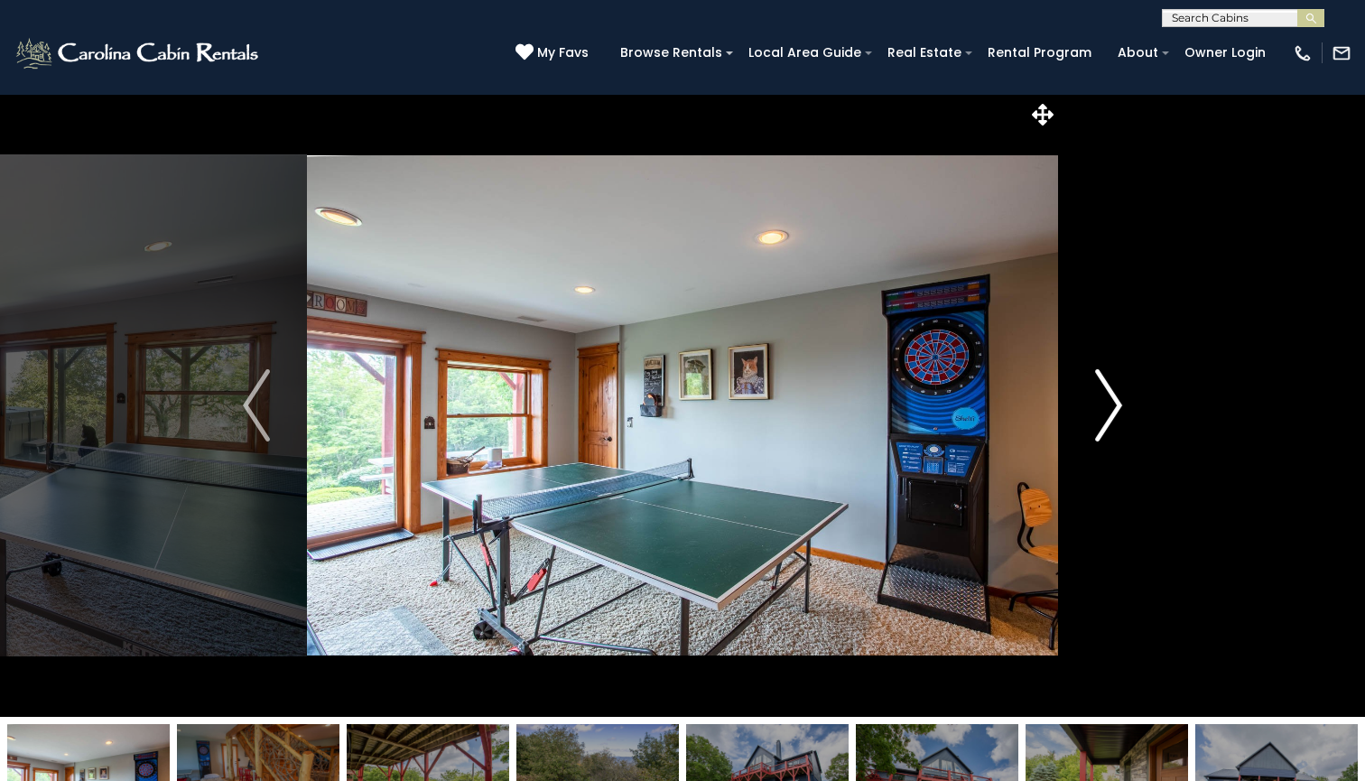
click at [1113, 402] on img "Next" at bounding box center [1108, 405] width 27 height 72
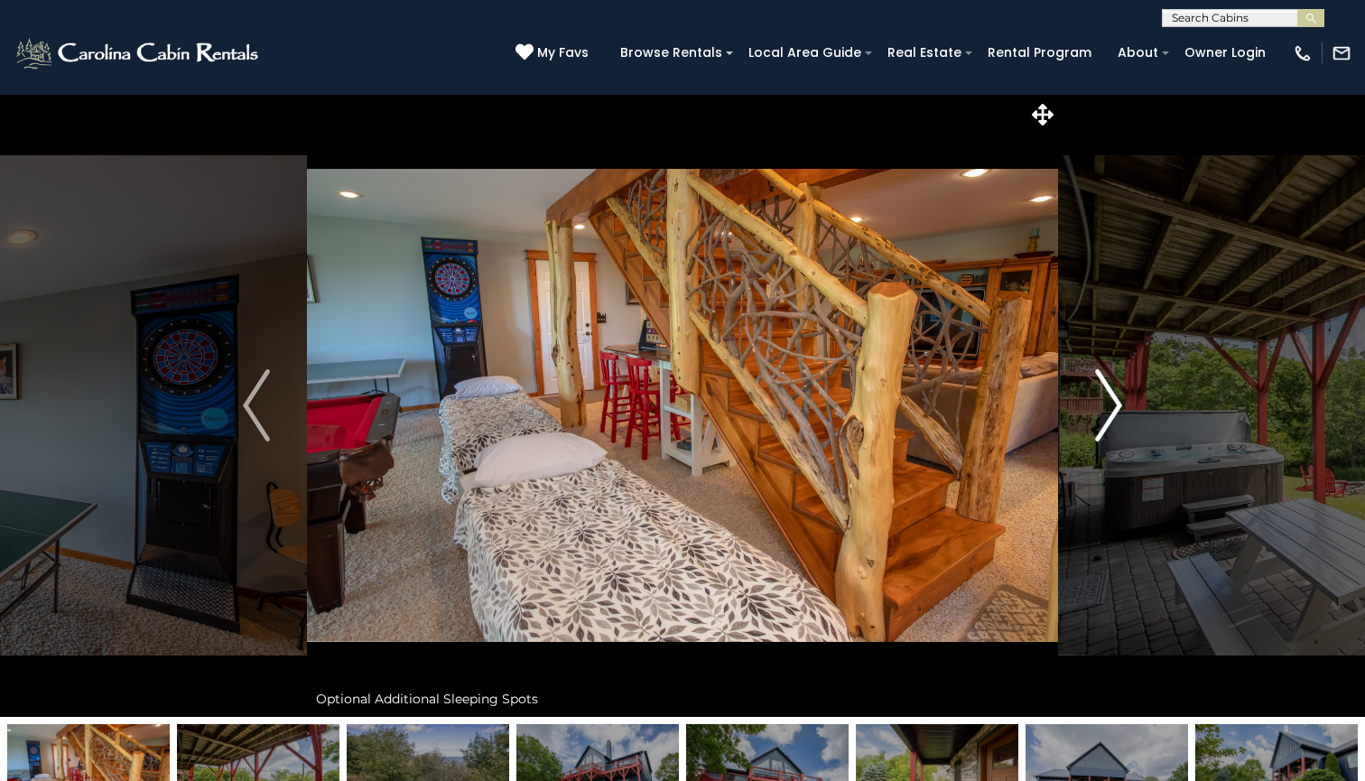
click at [1113, 402] on img "Next" at bounding box center [1108, 405] width 27 height 72
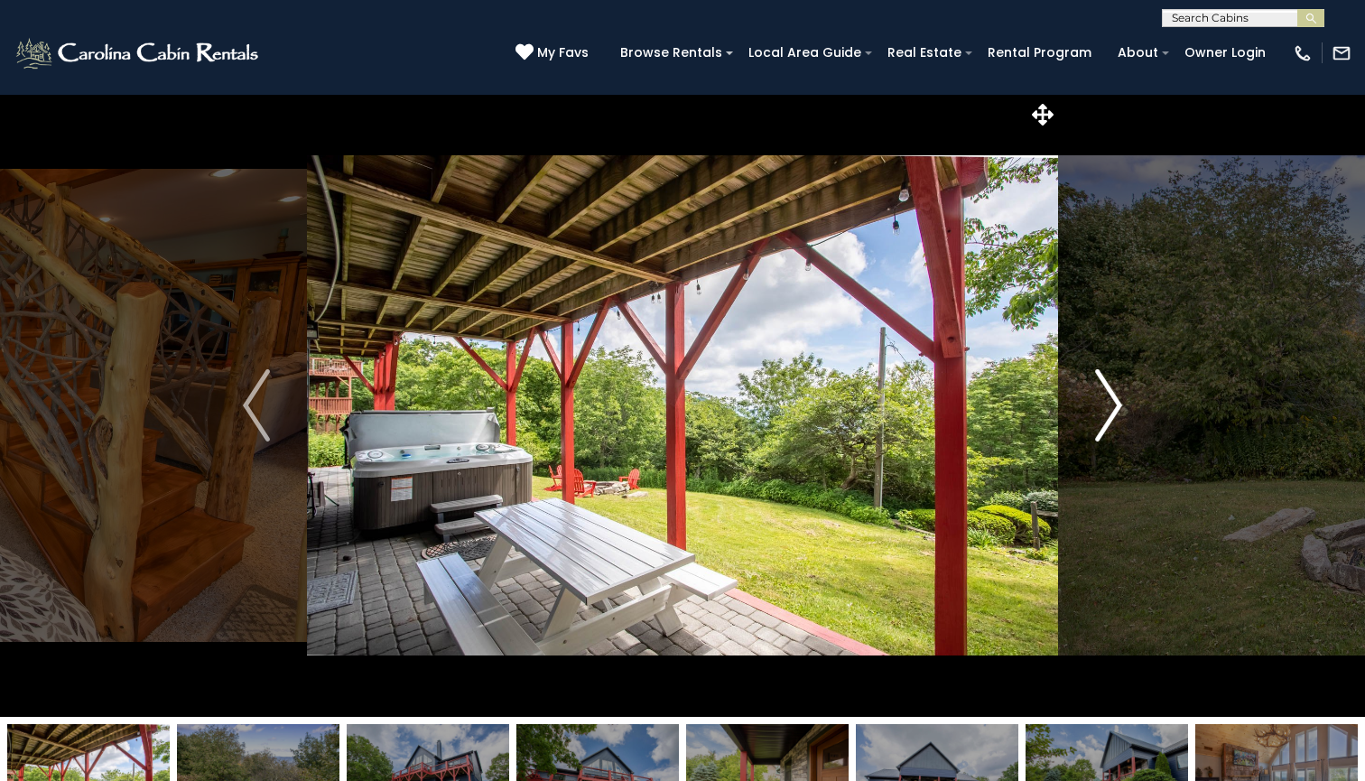
click at [1113, 402] on img "Next" at bounding box center [1108, 405] width 27 height 72
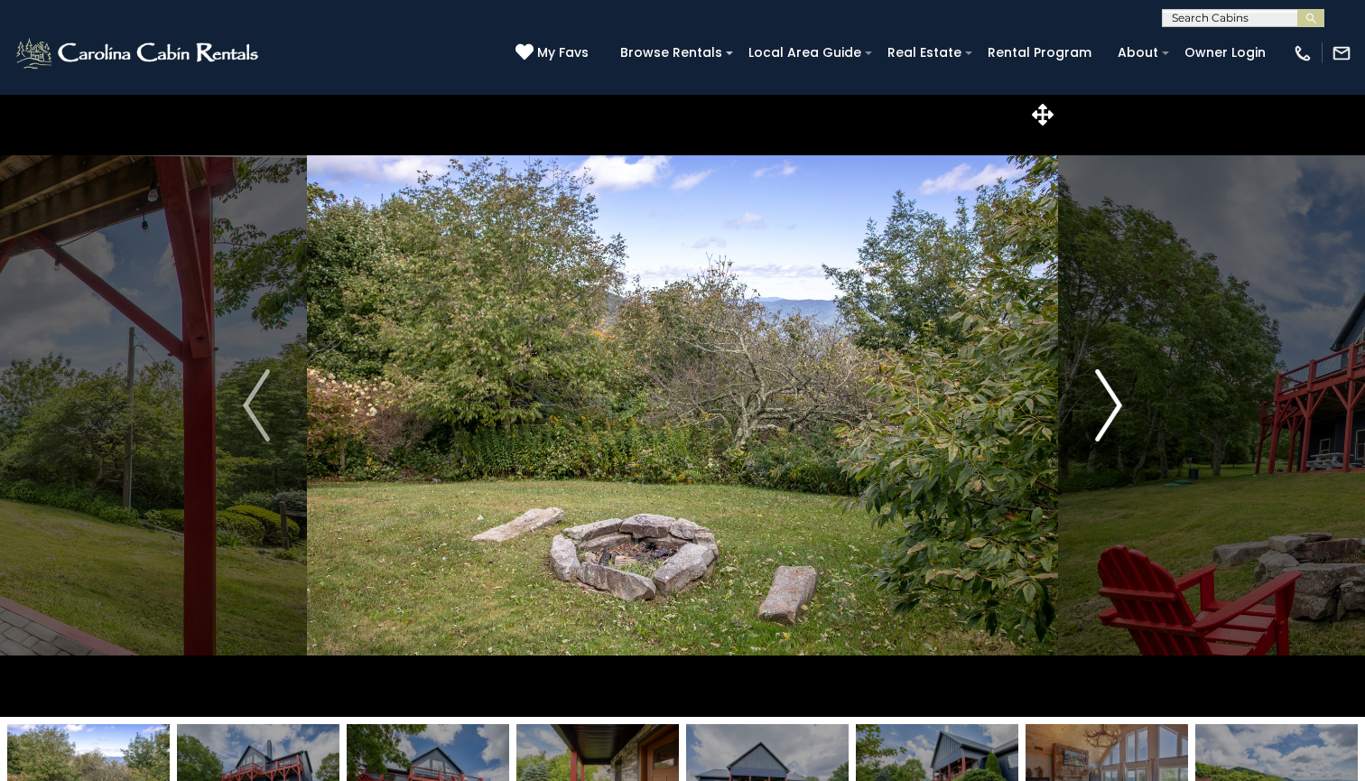
click at [1113, 402] on img "Next" at bounding box center [1108, 405] width 27 height 72
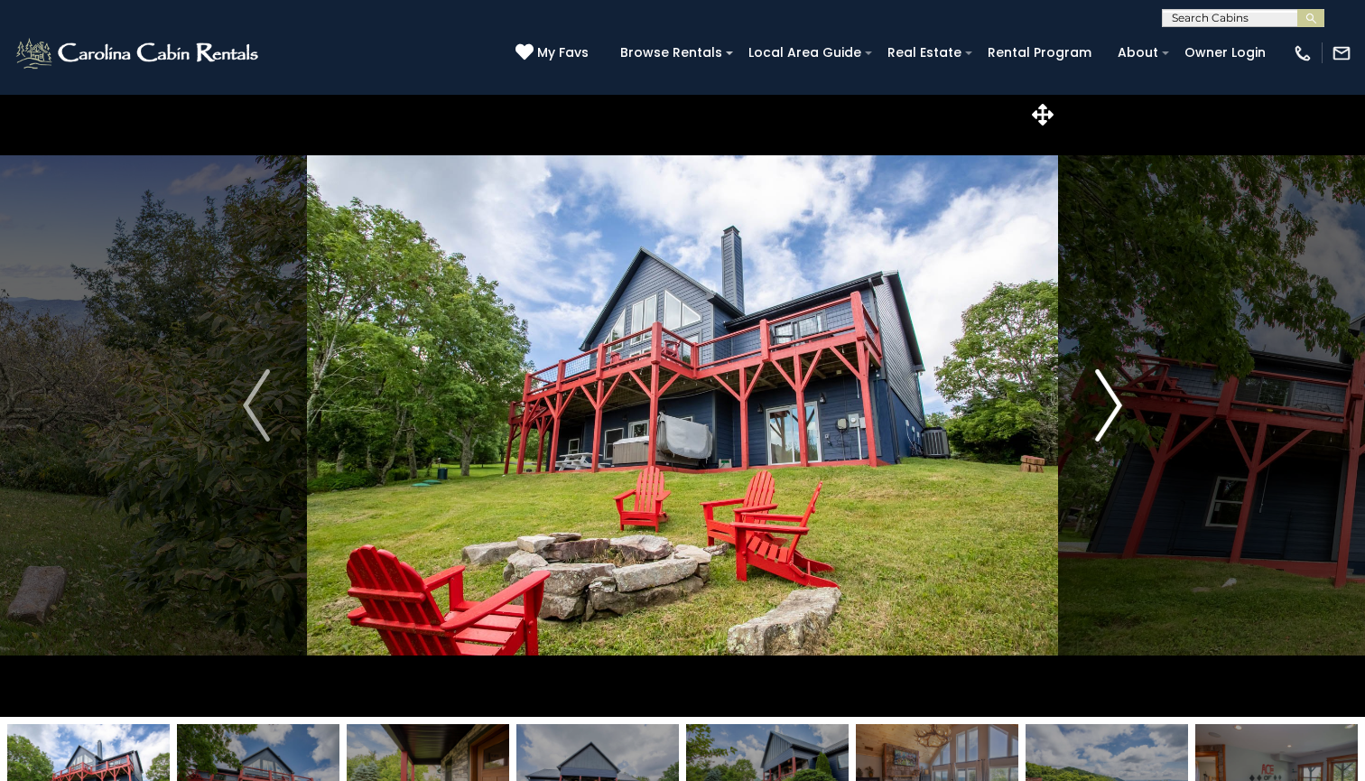
click at [1113, 402] on img "Next" at bounding box center [1108, 405] width 27 height 72
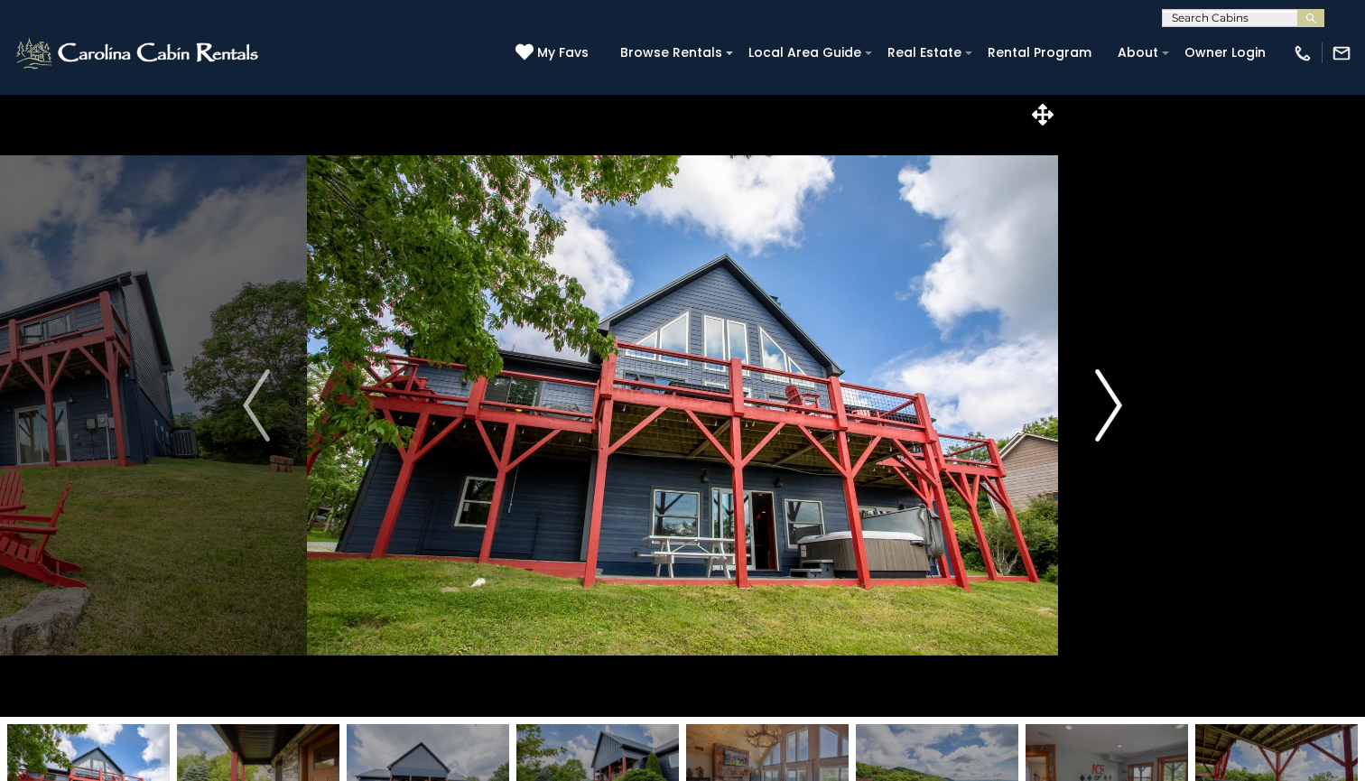
click at [1113, 402] on img "Next" at bounding box center [1108, 405] width 27 height 72
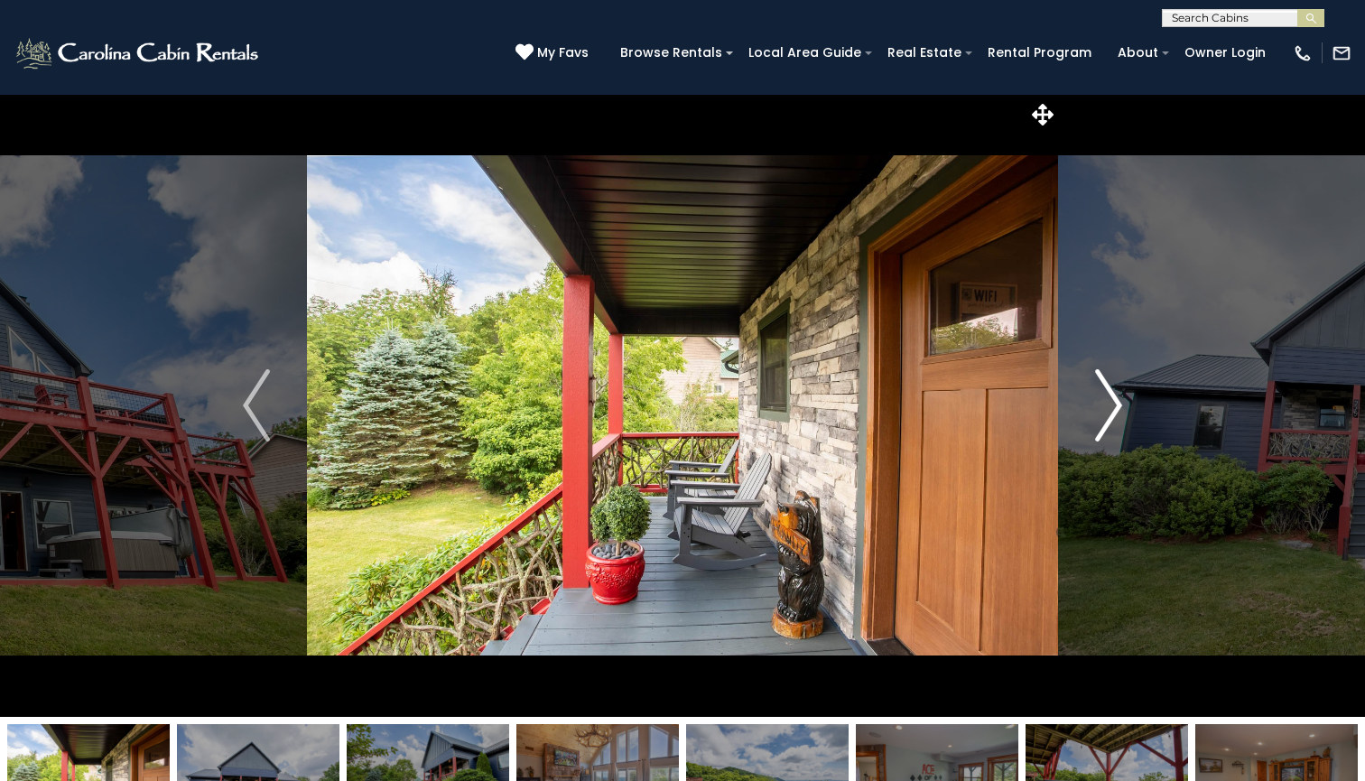
click at [1113, 402] on img "Next" at bounding box center [1108, 405] width 27 height 72
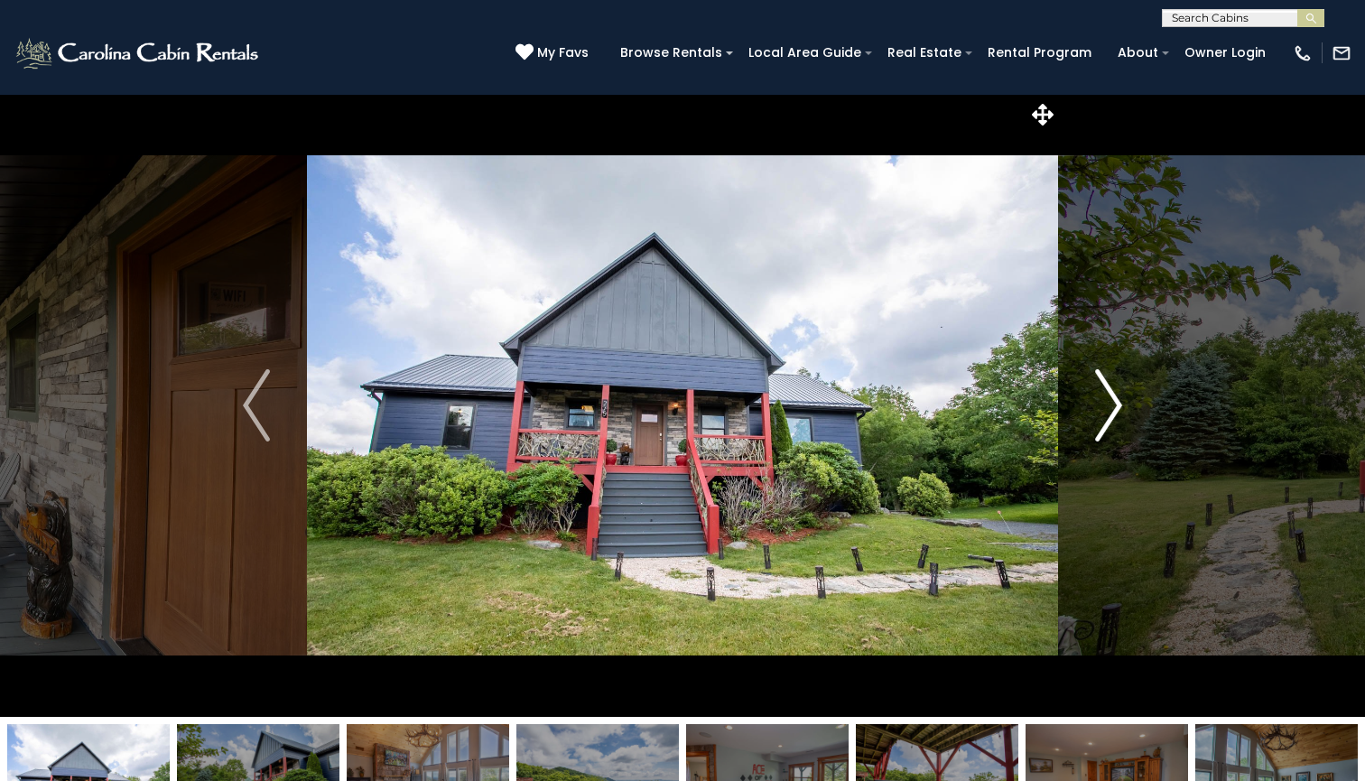
click at [1113, 402] on img "Next" at bounding box center [1108, 405] width 27 height 72
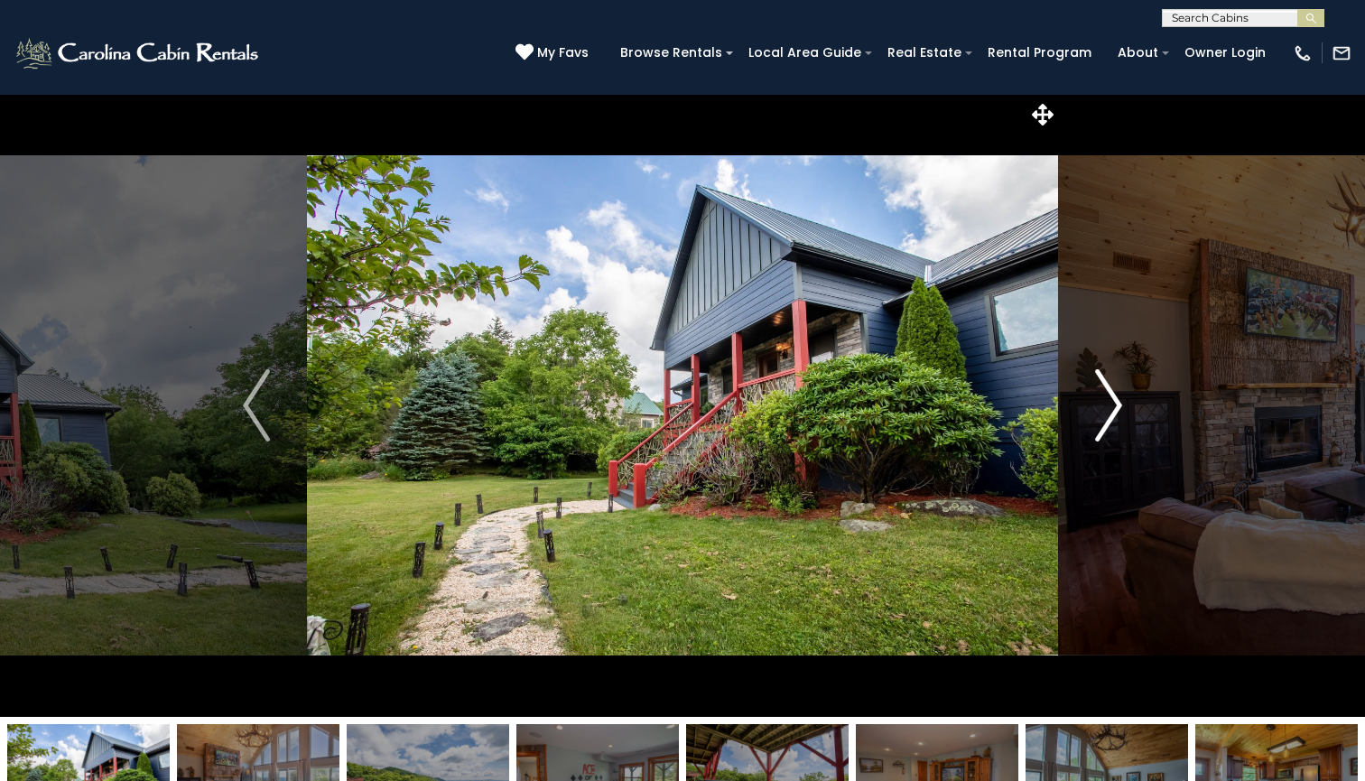
click at [1113, 402] on img "Next" at bounding box center [1108, 405] width 27 height 72
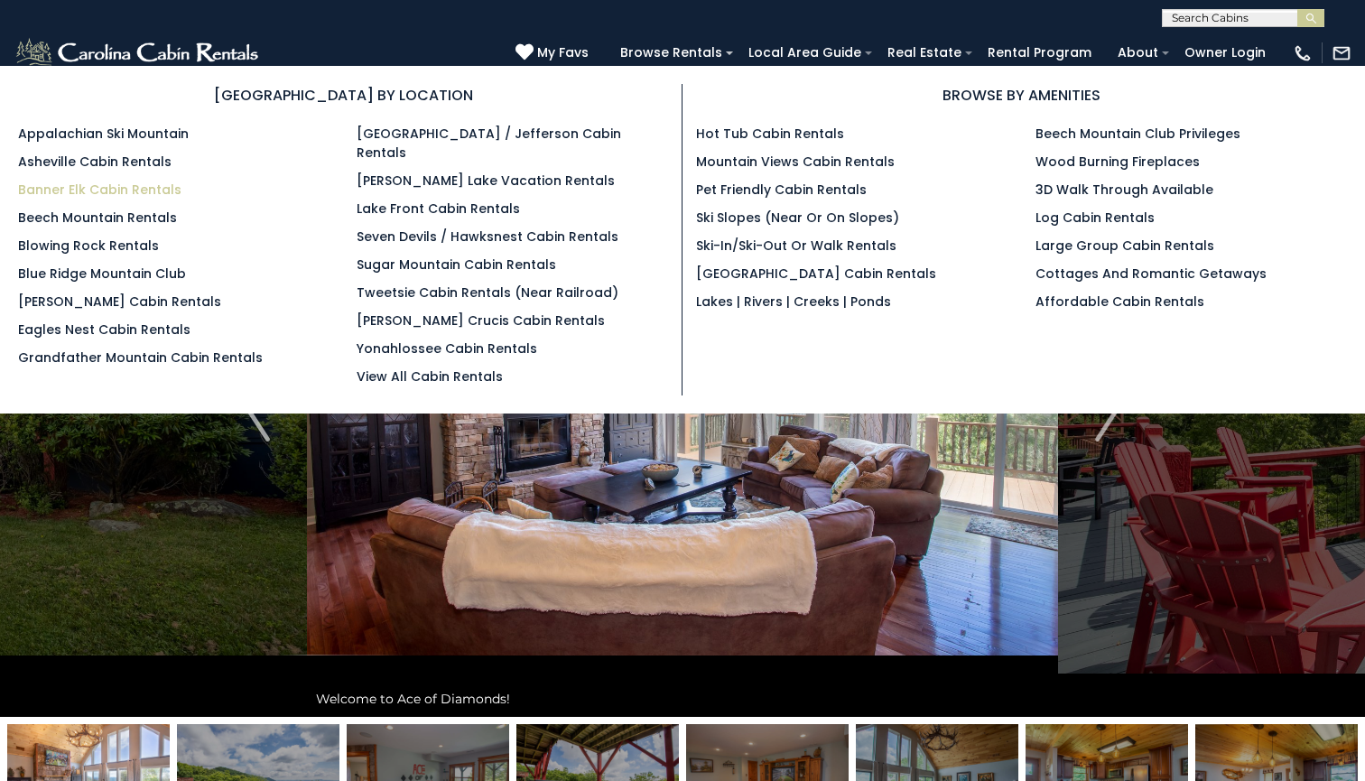
click at [145, 192] on link "Banner Elk Cabin Rentals" at bounding box center [99, 189] width 163 height 18
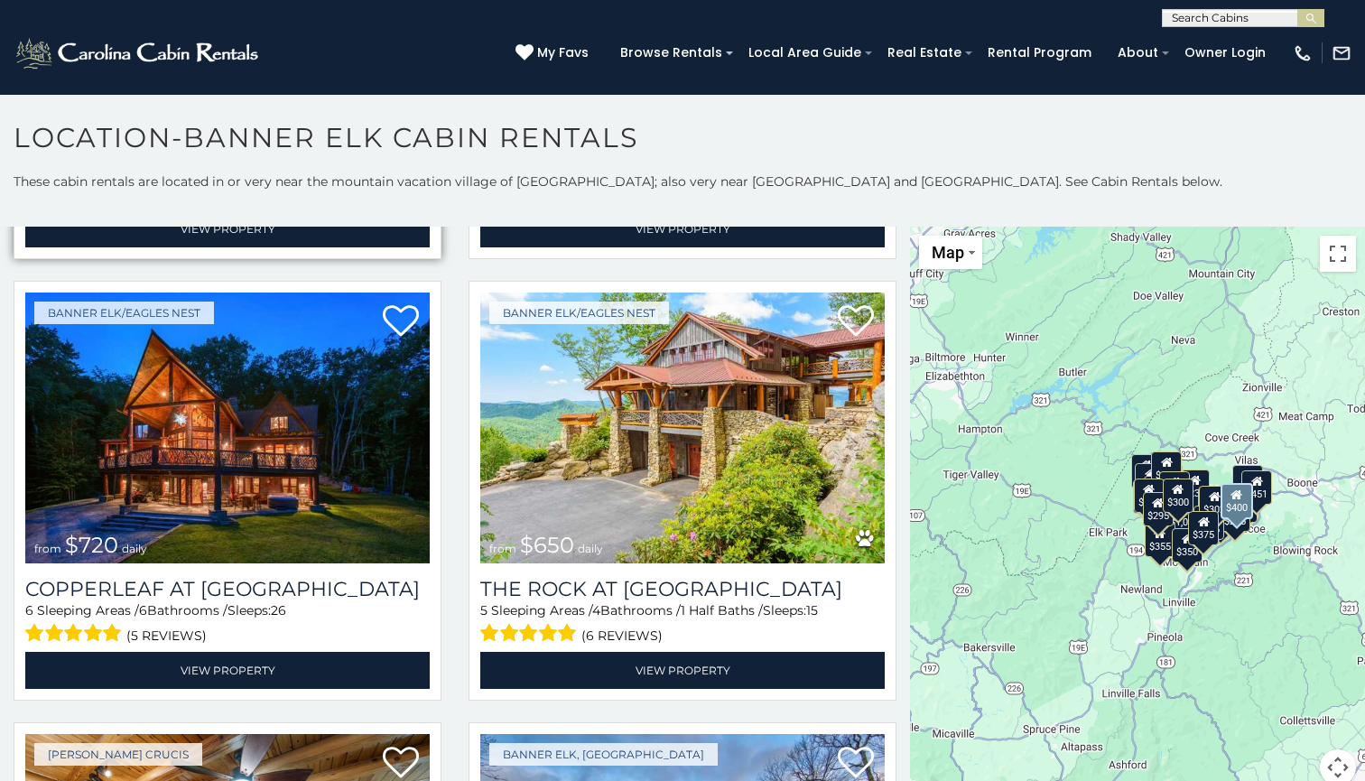
scroll to position [1329, 0]
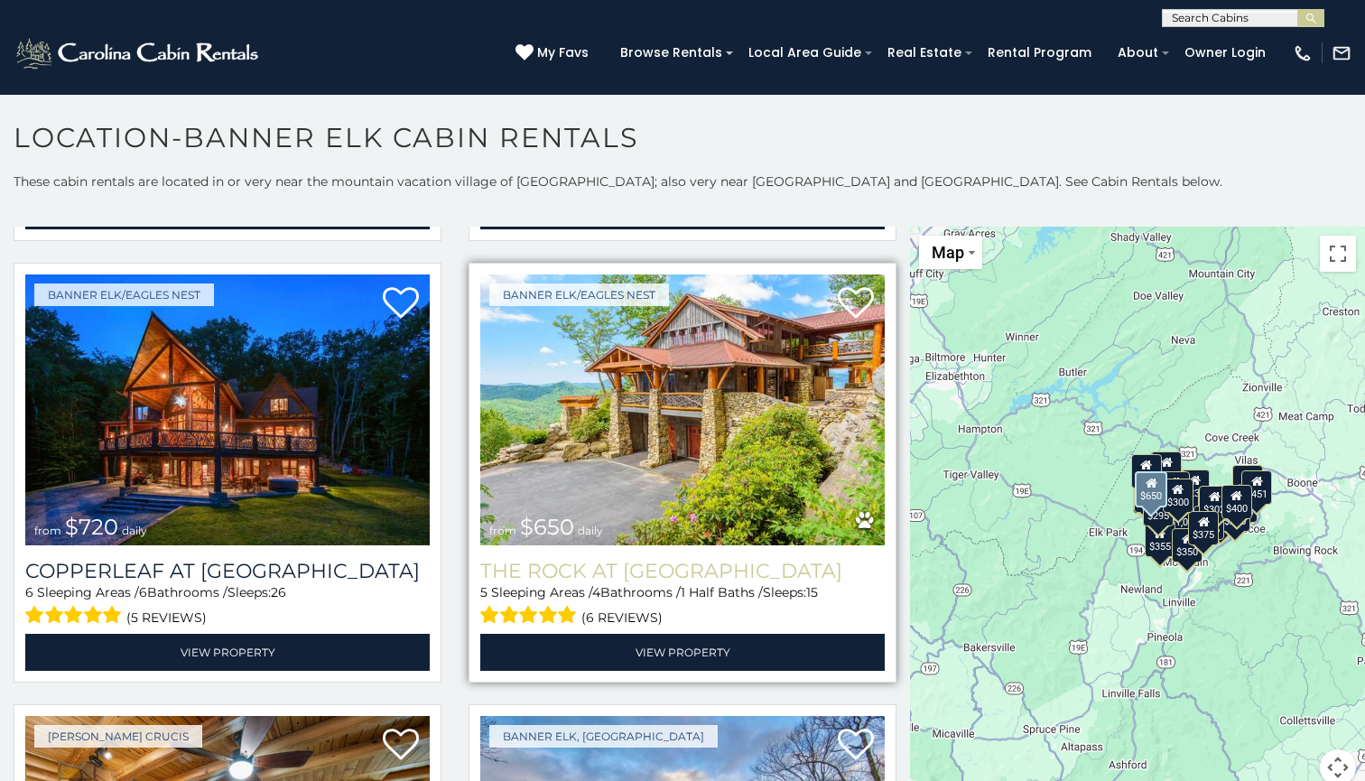
click at [708, 560] on h3 "The Rock at [GEOGRAPHIC_DATA]" at bounding box center [682, 571] width 404 height 24
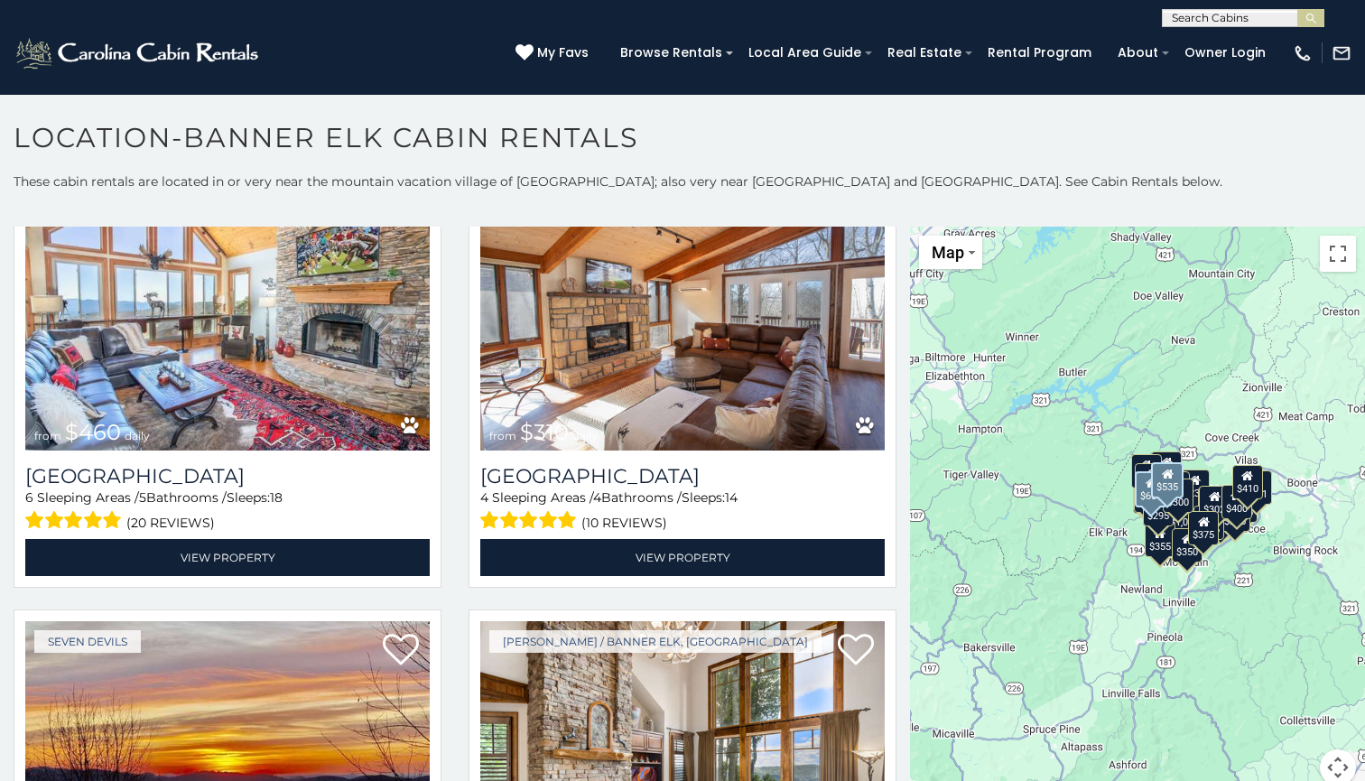
scroll to position [3192, 0]
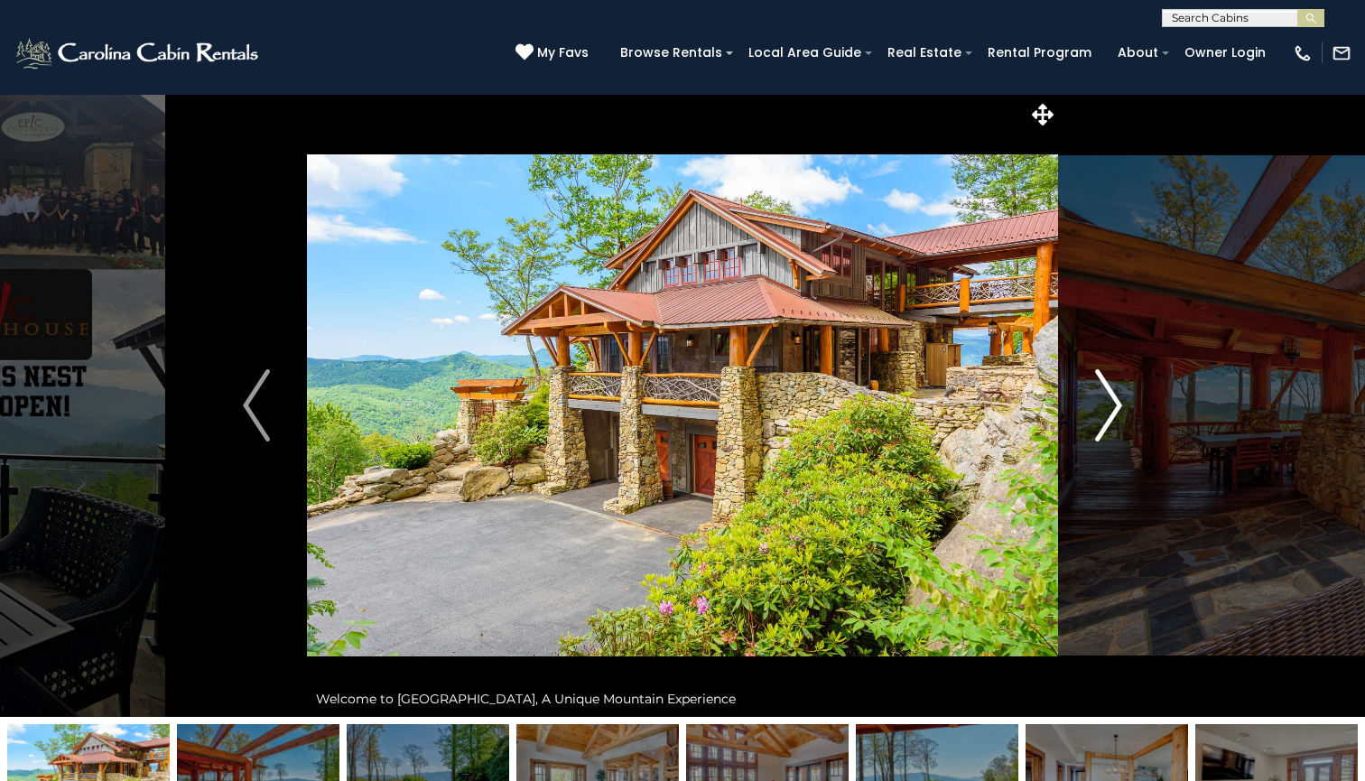
click at [1117, 407] on img "Next" at bounding box center [1108, 405] width 27 height 72
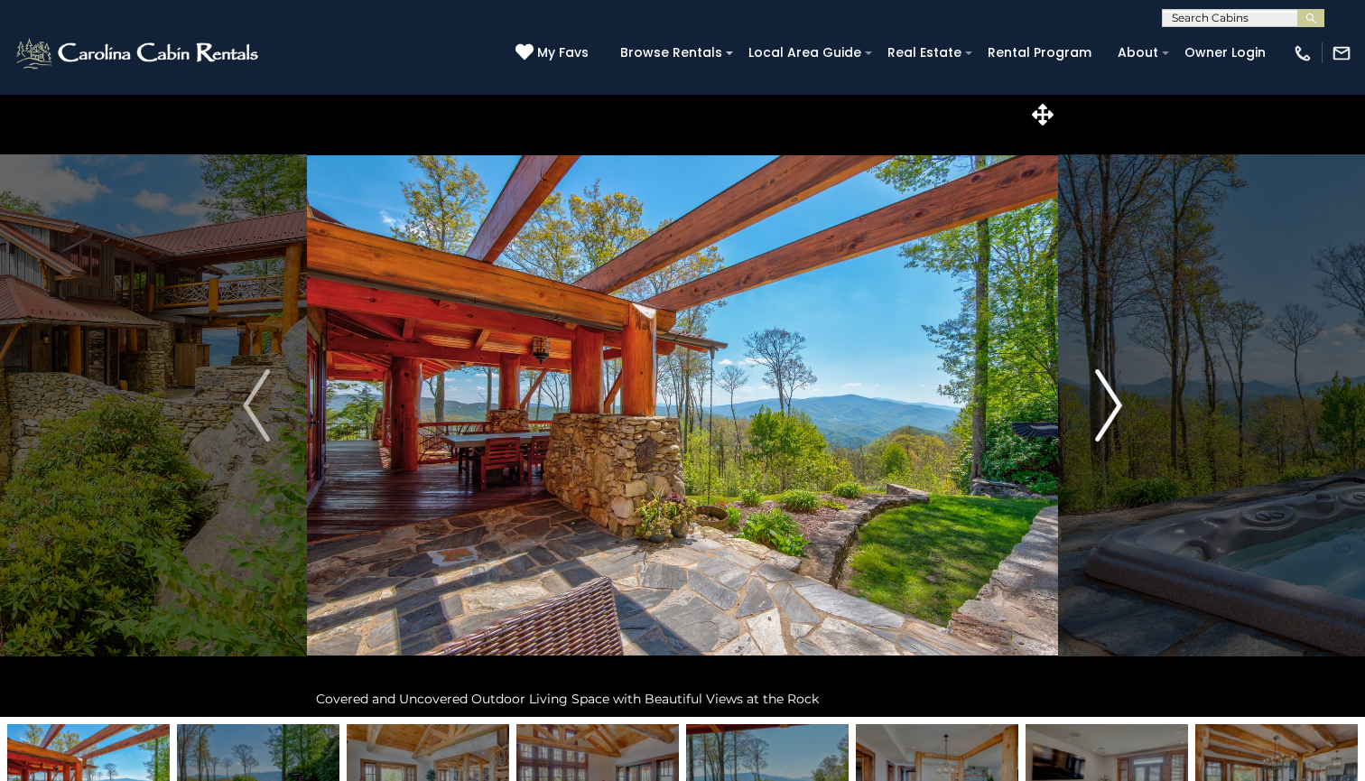
click at [1117, 407] on img "Next" at bounding box center [1108, 405] width 27 height 72
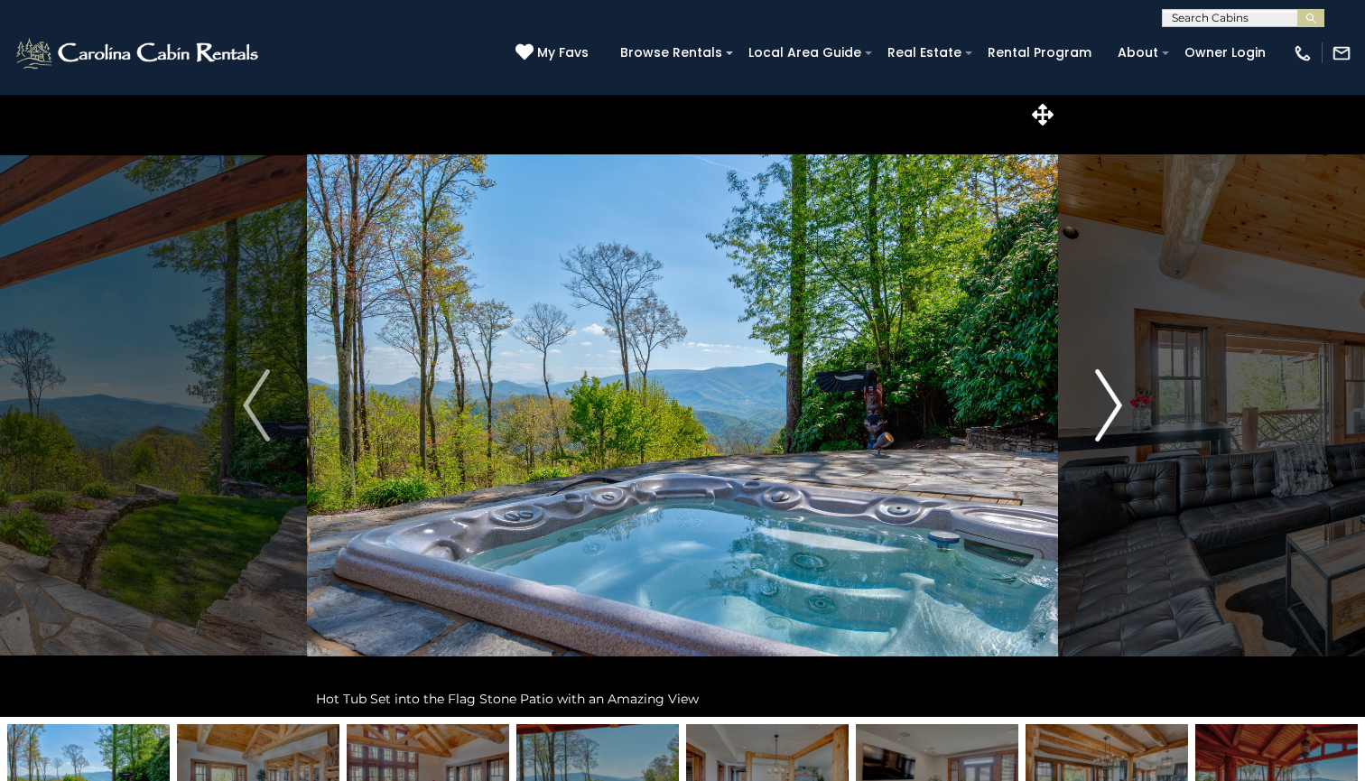
click at [1117, 407] on img "Next" at bounding box center [1108, 405] width 27 height 72
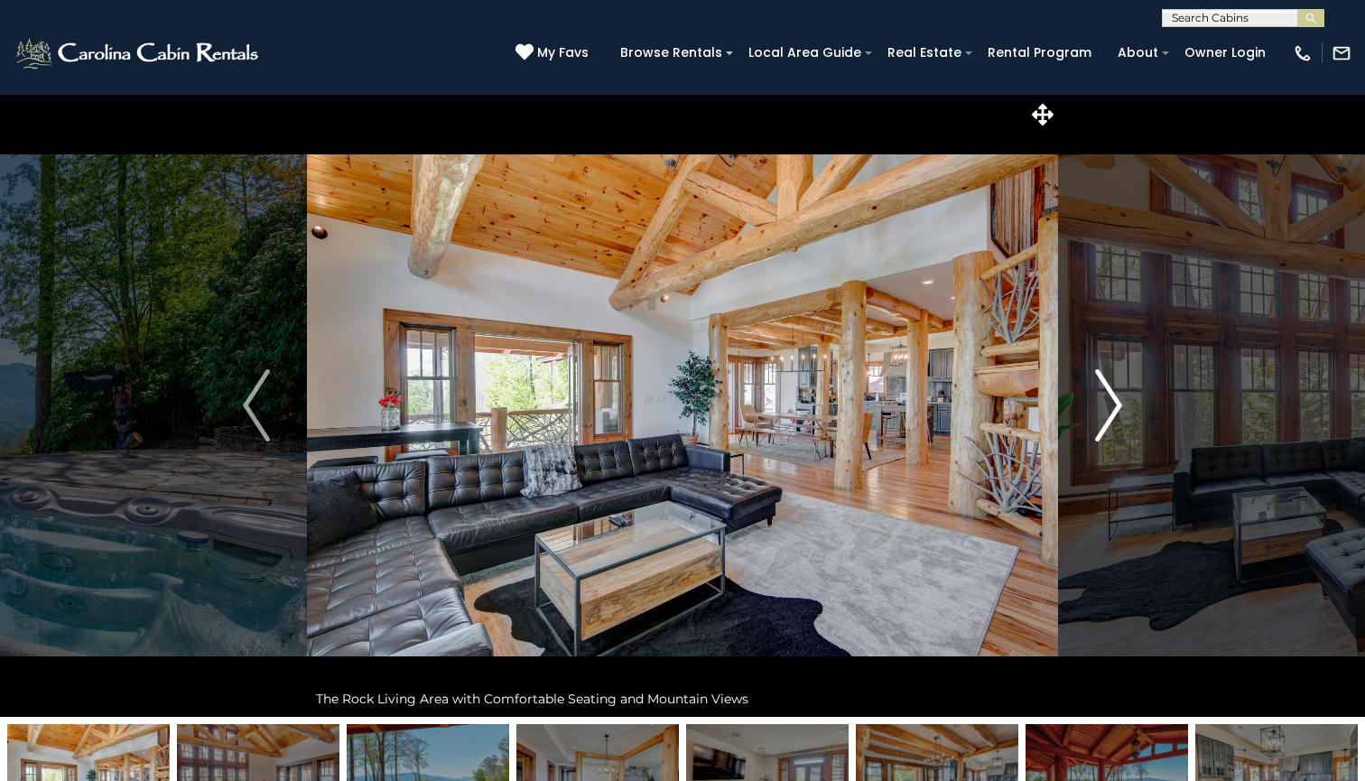
click at [1117, 407] on img "Next" at bounding box center [1108, 405] width 27 height 72
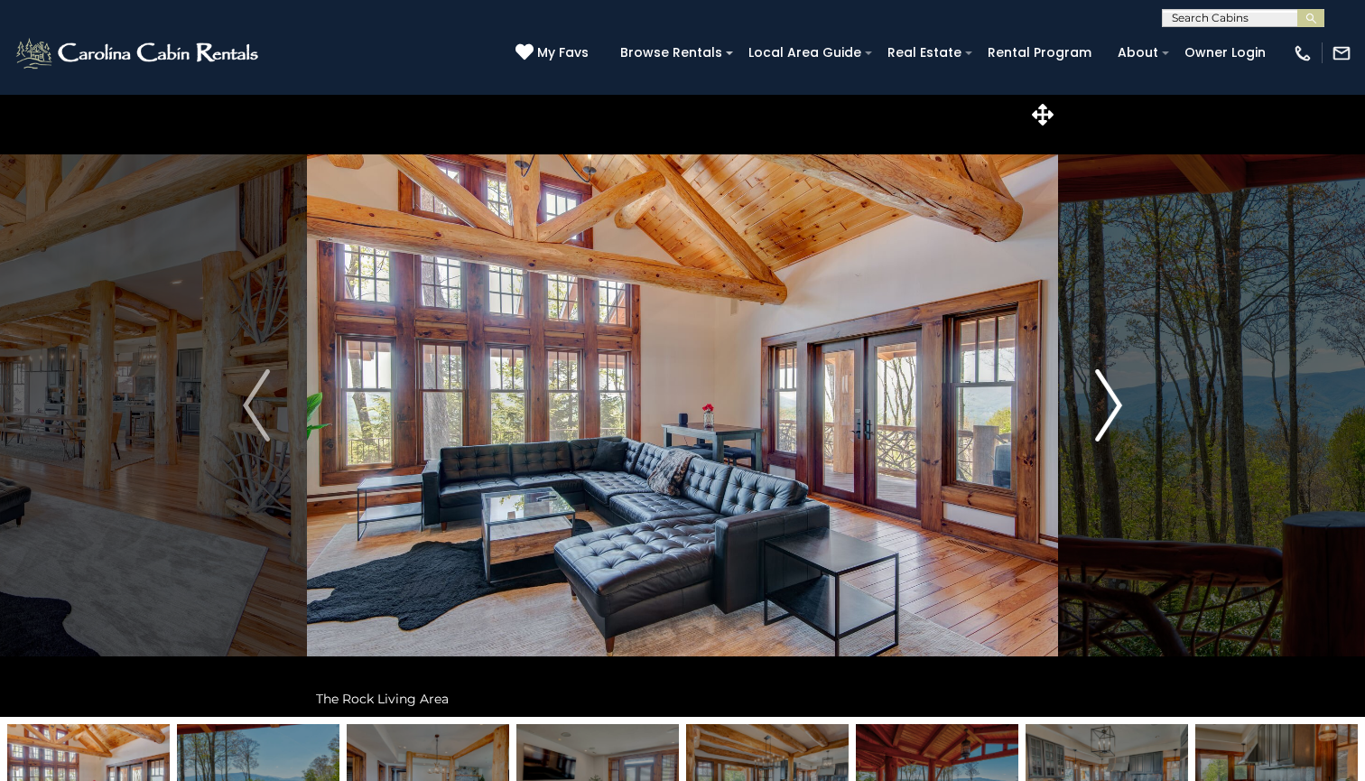
click at [1117, 407] on img "Next" at bounding box center [1108, 405] width 27 height 72
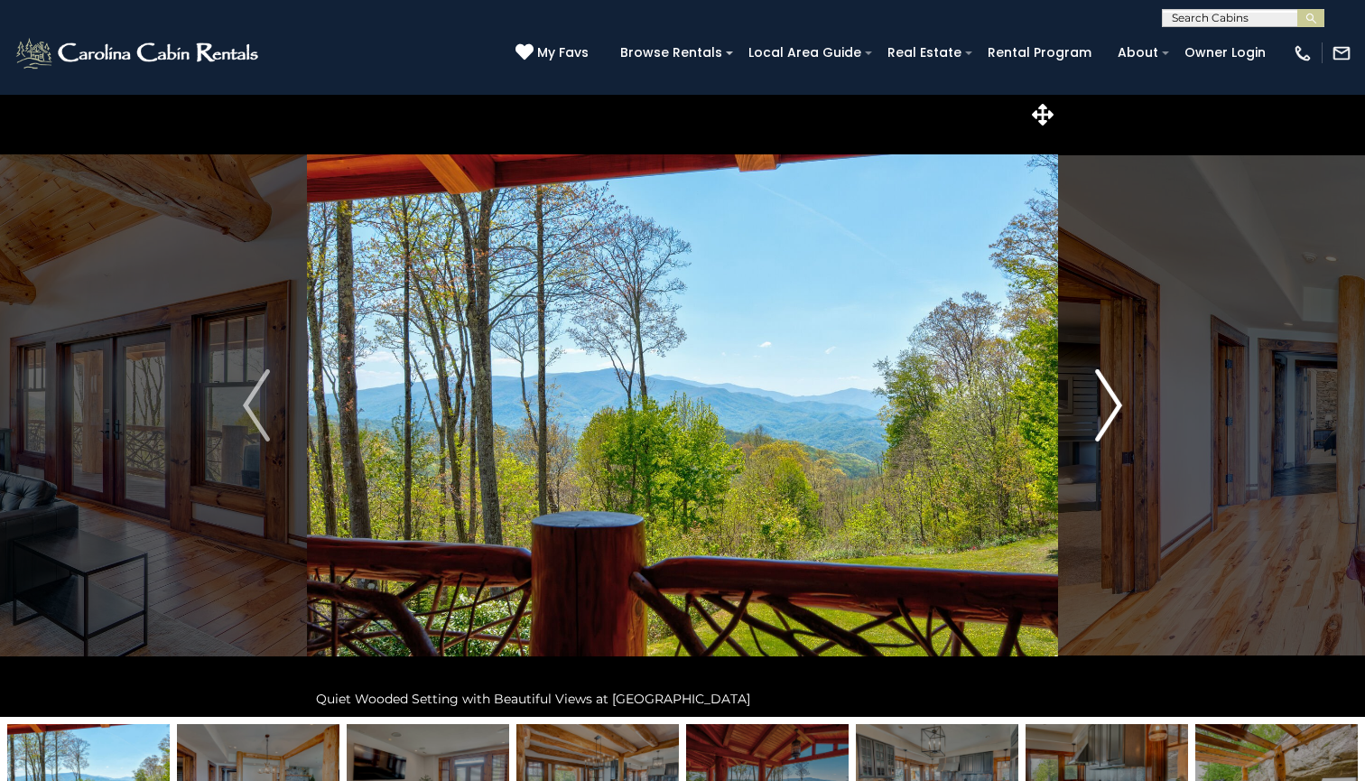
click at [1117, 407] on img "Next" at bounding box center [1108, 405] width 27 height 72
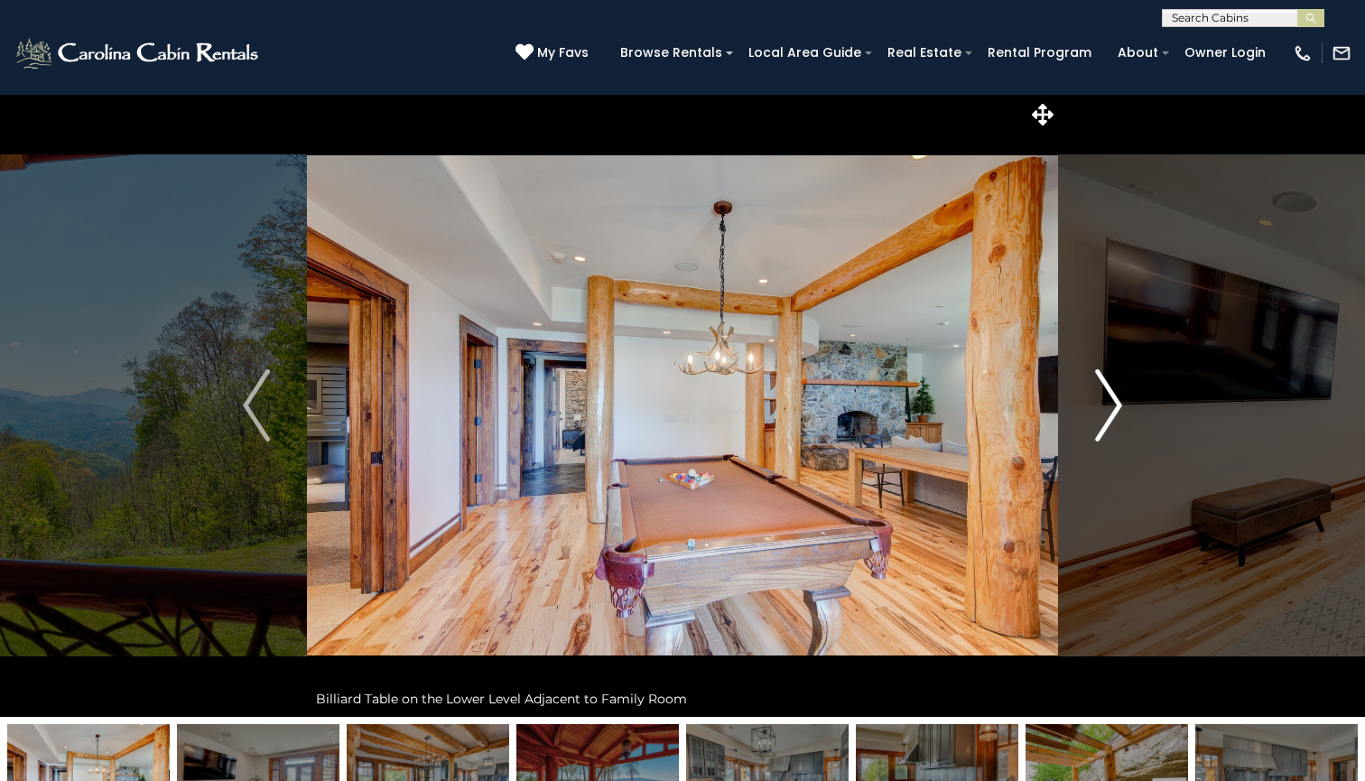
click at [1117, 407] on img "Next" at bounding box center [1108, 405] width 27 height 72
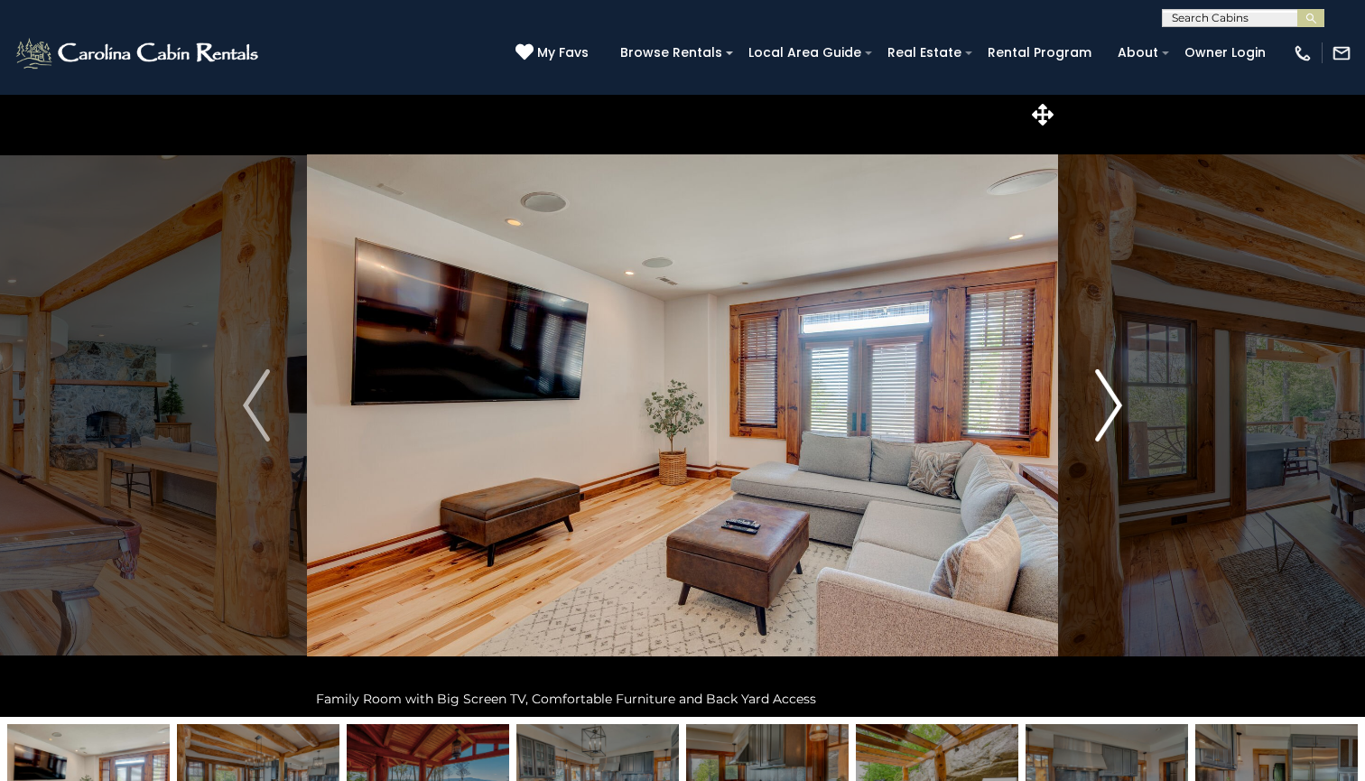
click at [1117, 407] on img "Next" at bounding box center [1108, 405] width 27 height 72
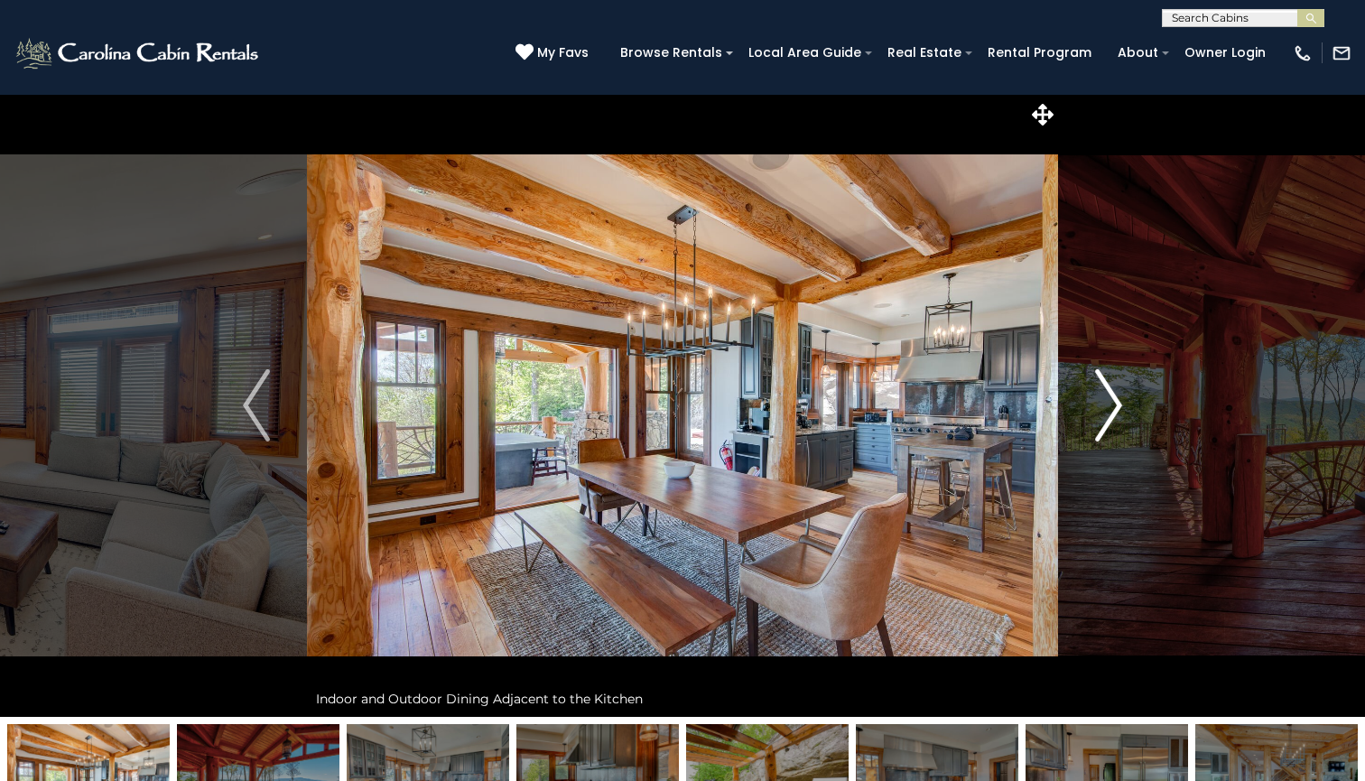
click at [1117, 407] on img "Next" at bounding box center [1108, 405] width 27 height 72
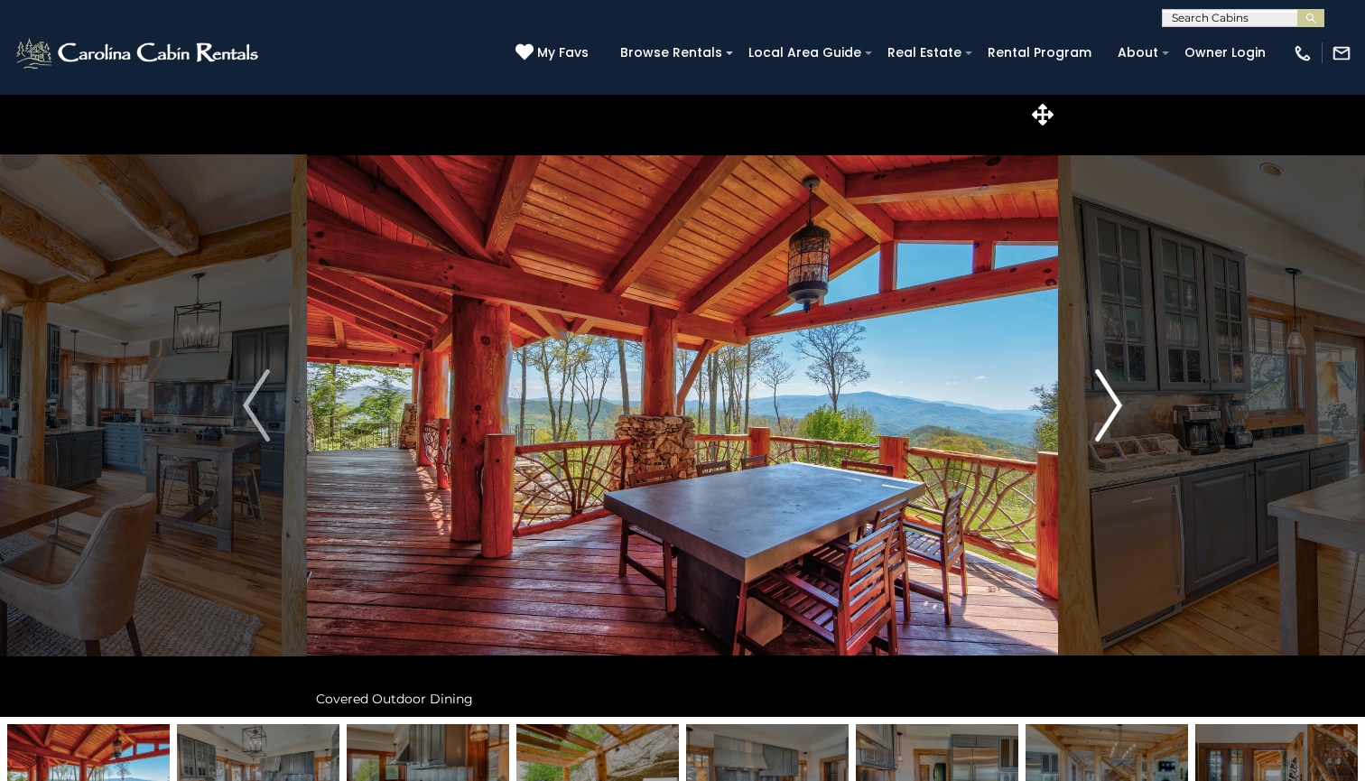
click at [1117, 407] on img "Next" at bounding box center [1108, 405] width 27 height 72
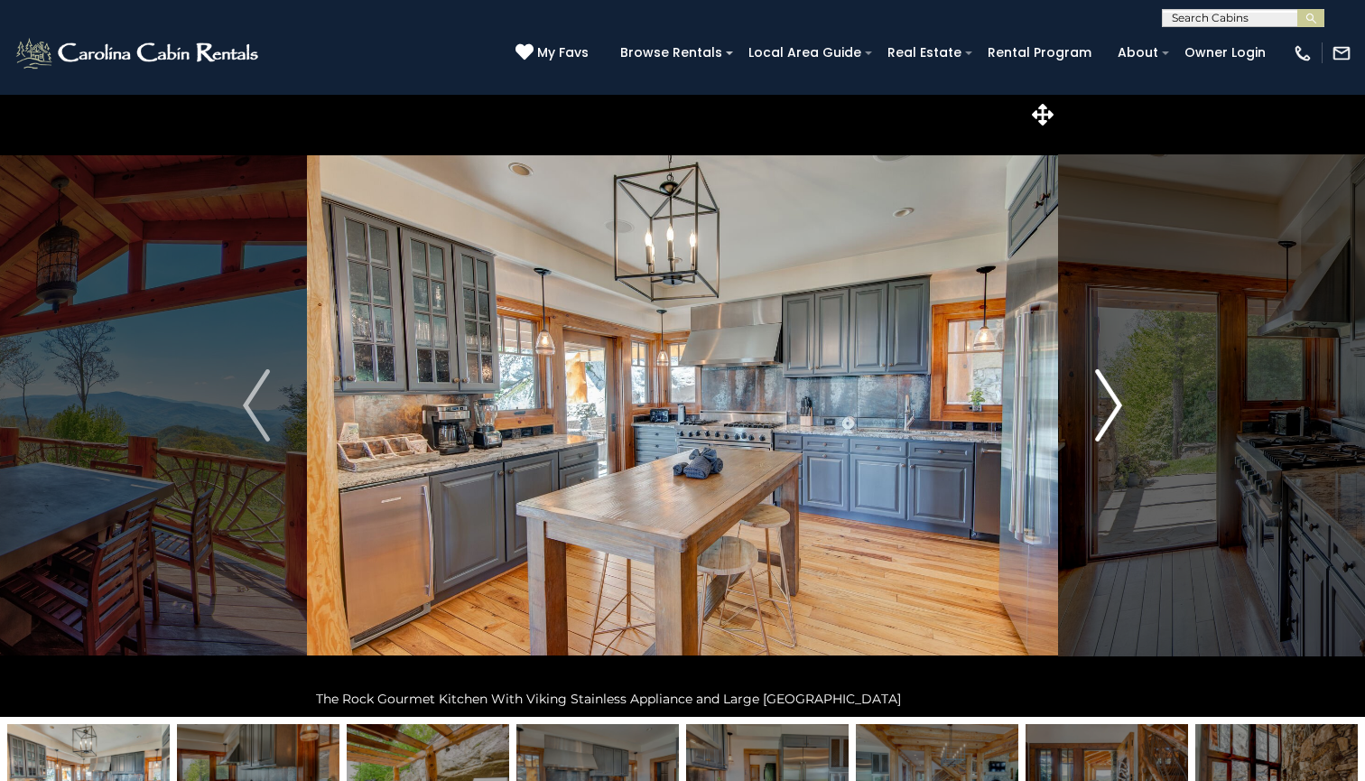
click at [1117, 407] on img "Next" at bounding box center [1108, 405] width 27 height 72
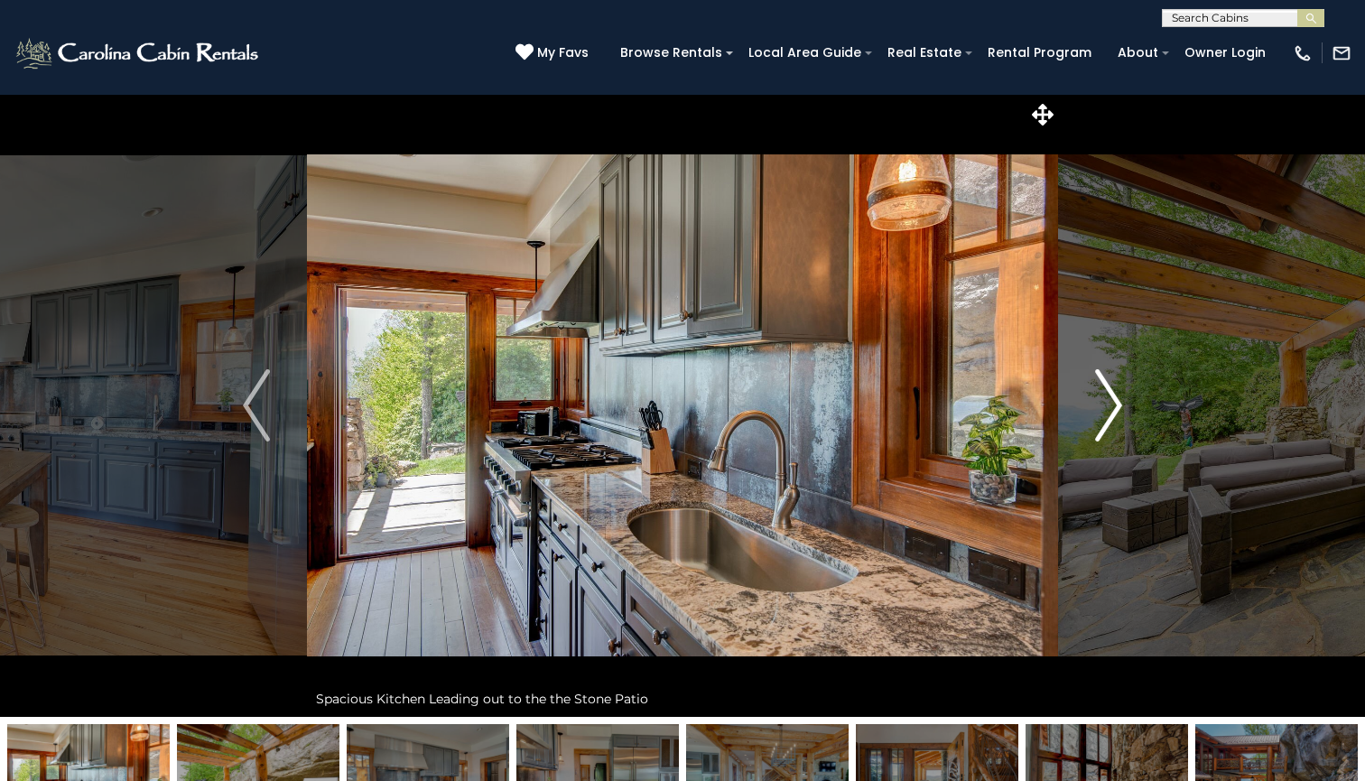
click at [1117, 407] on img "Next" at bounding box center [1108, 405] width 27 height 72
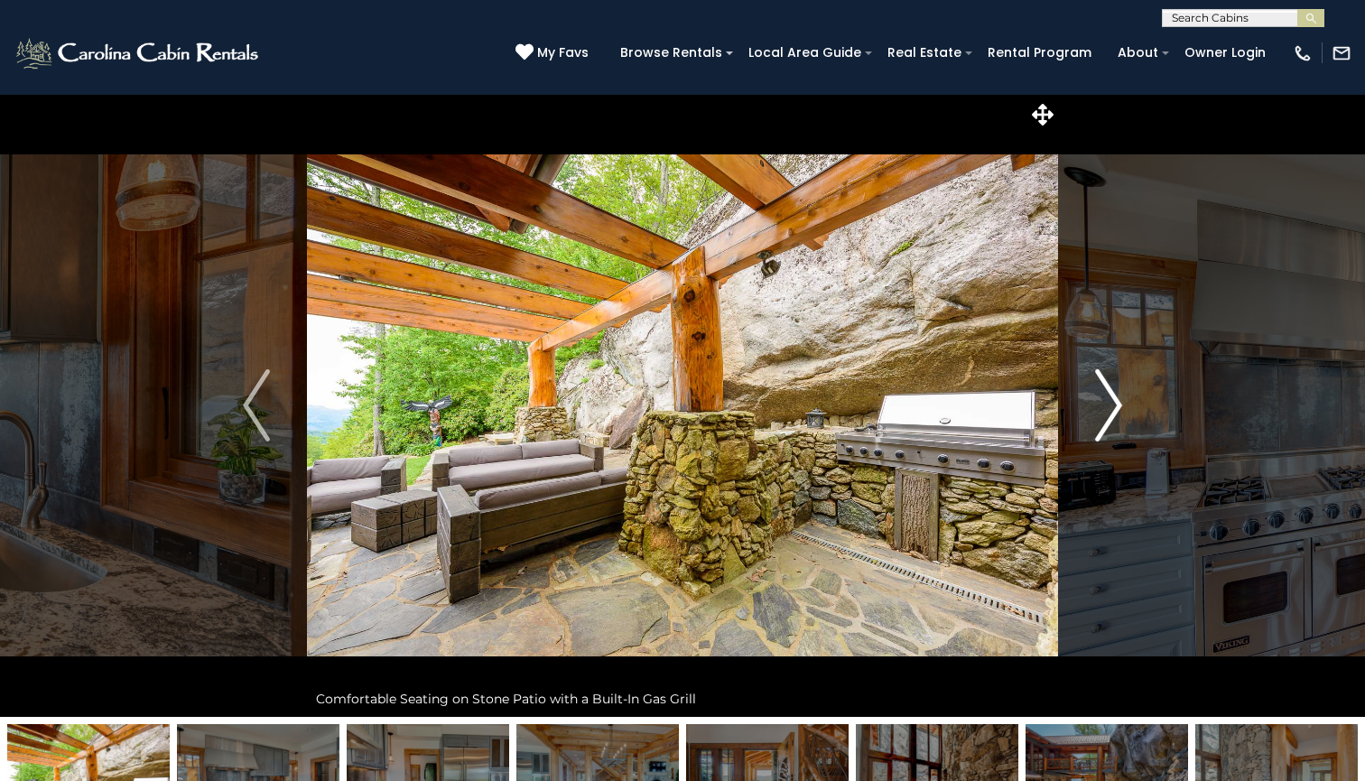
click at [1119, 404] on img "Next" at bounding box center [1108, 405] width 27 height 72
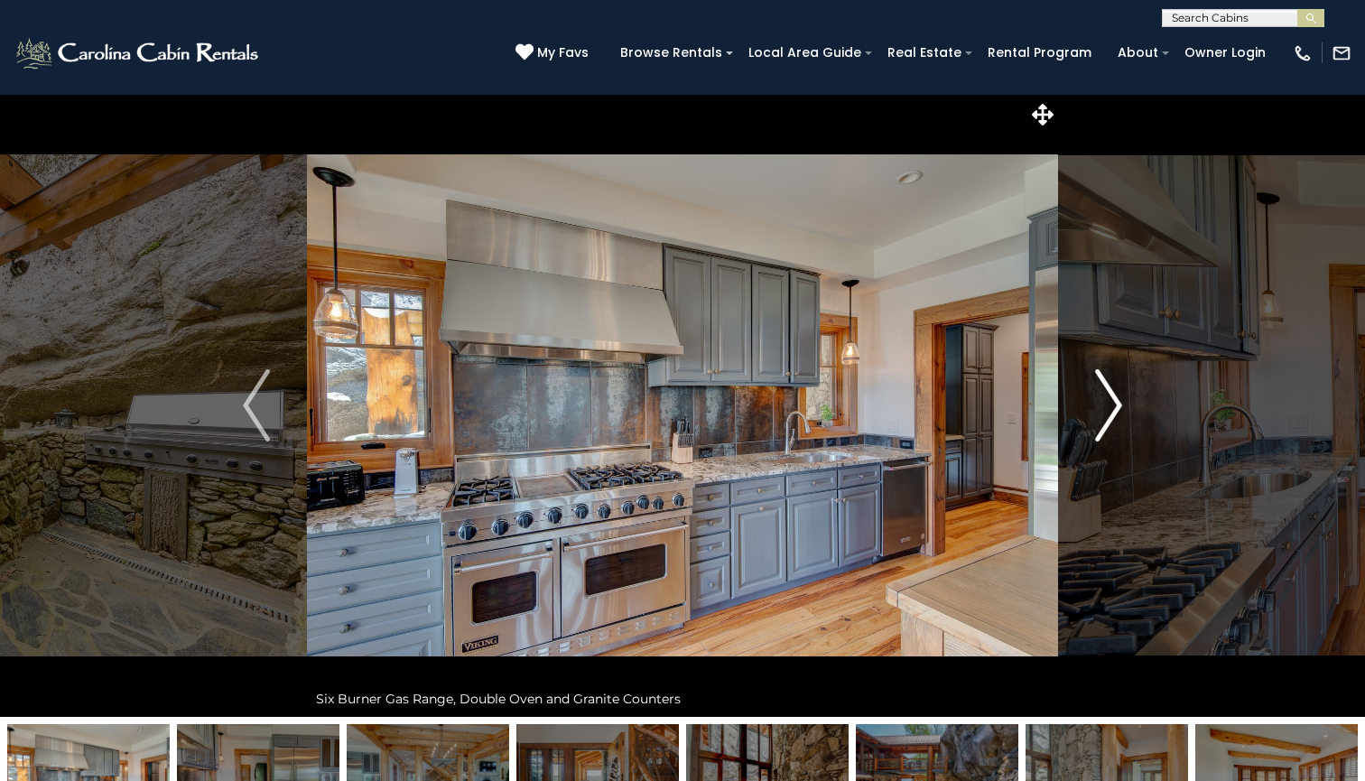
click at [1119, 404] on img "Next" at bounding box center [1108, 405] width 27 height 72
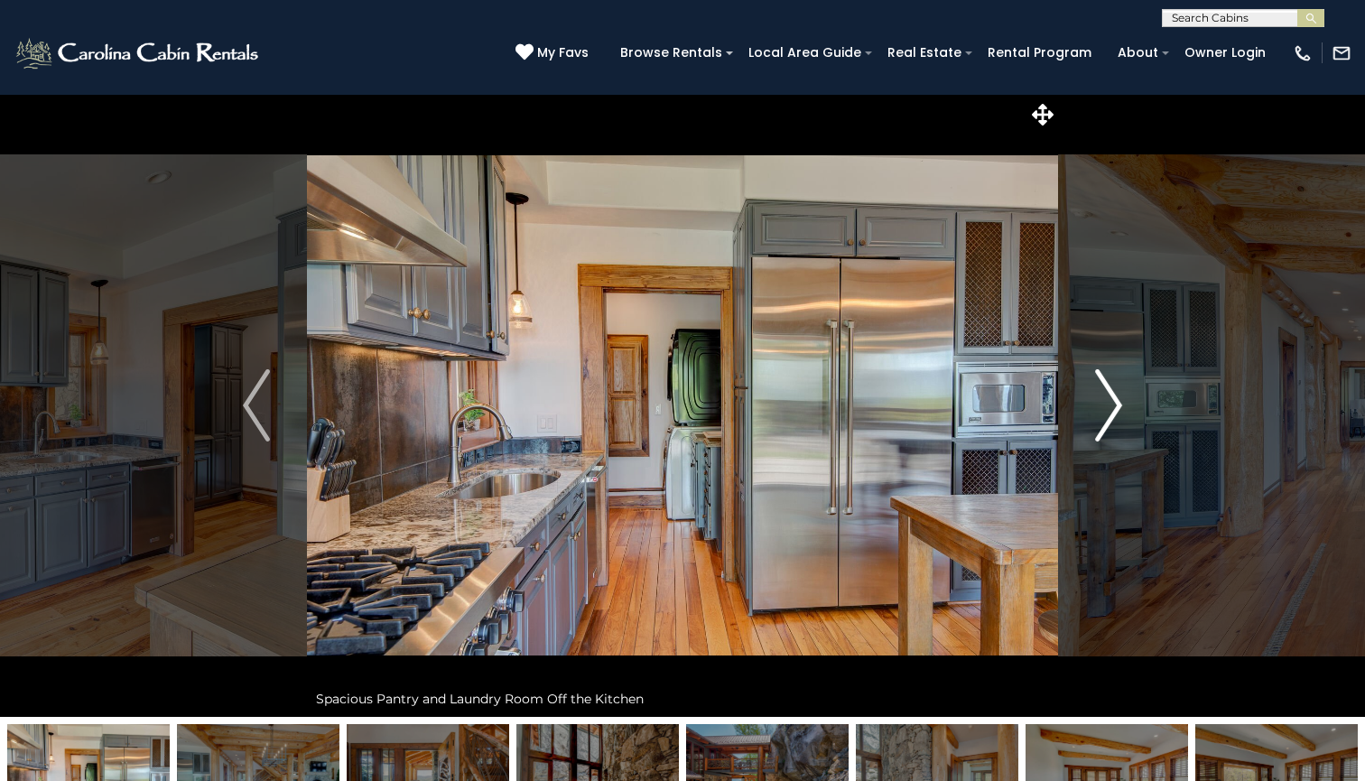
click at [1119, 404] on img "Next" at bounding box center [1108, 405] width 27 height 72
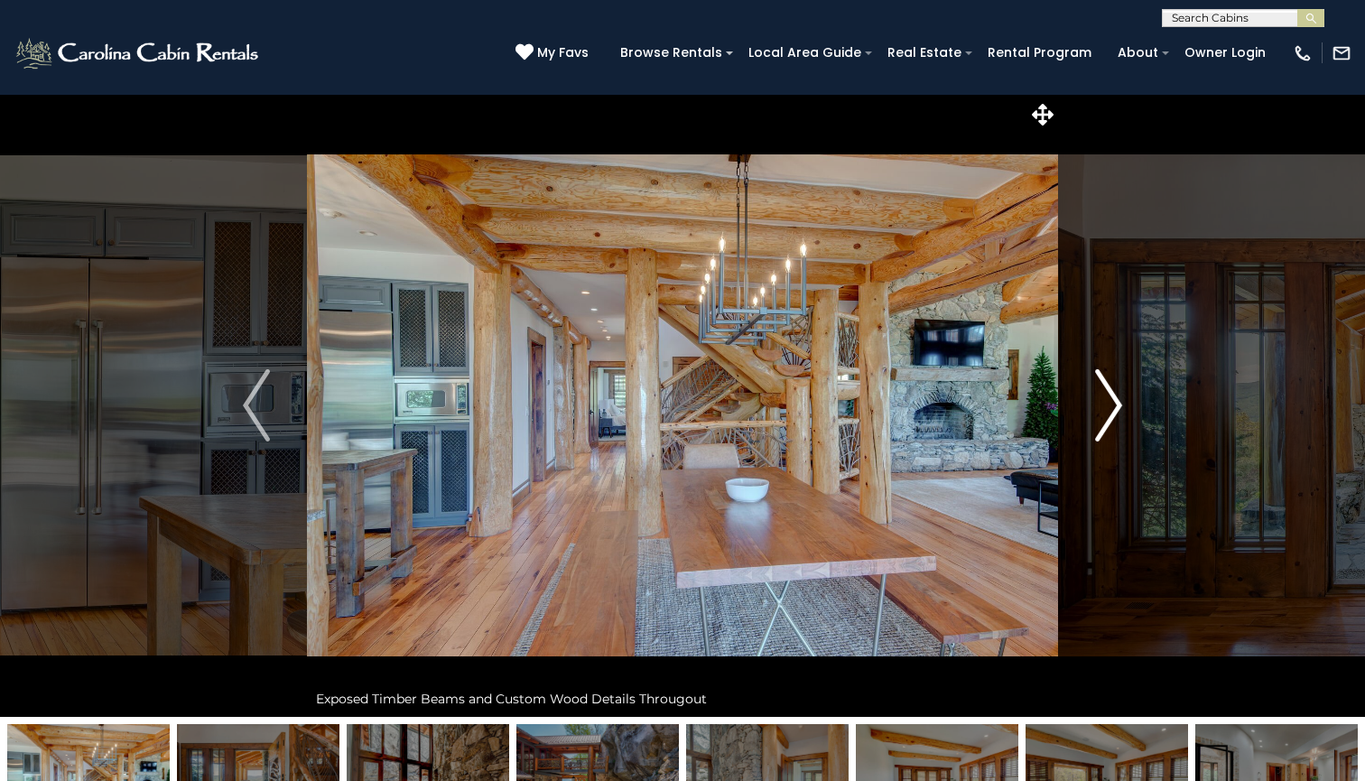
click at [1119, 404] on img "Next" at bounding box center [1108, 405] width 27 height 72
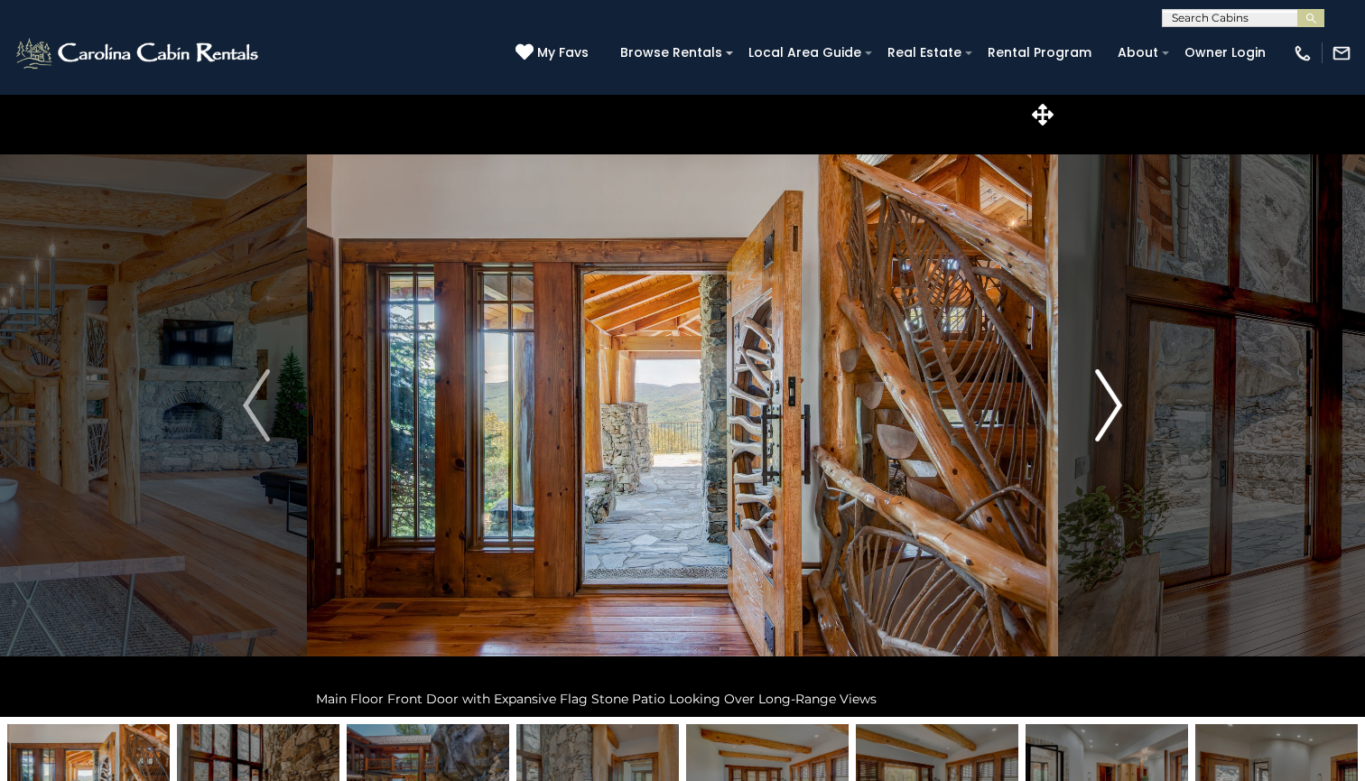
click at [1119, 404] on img "Next" at bounding box center [1108, 405] width 27 height 72
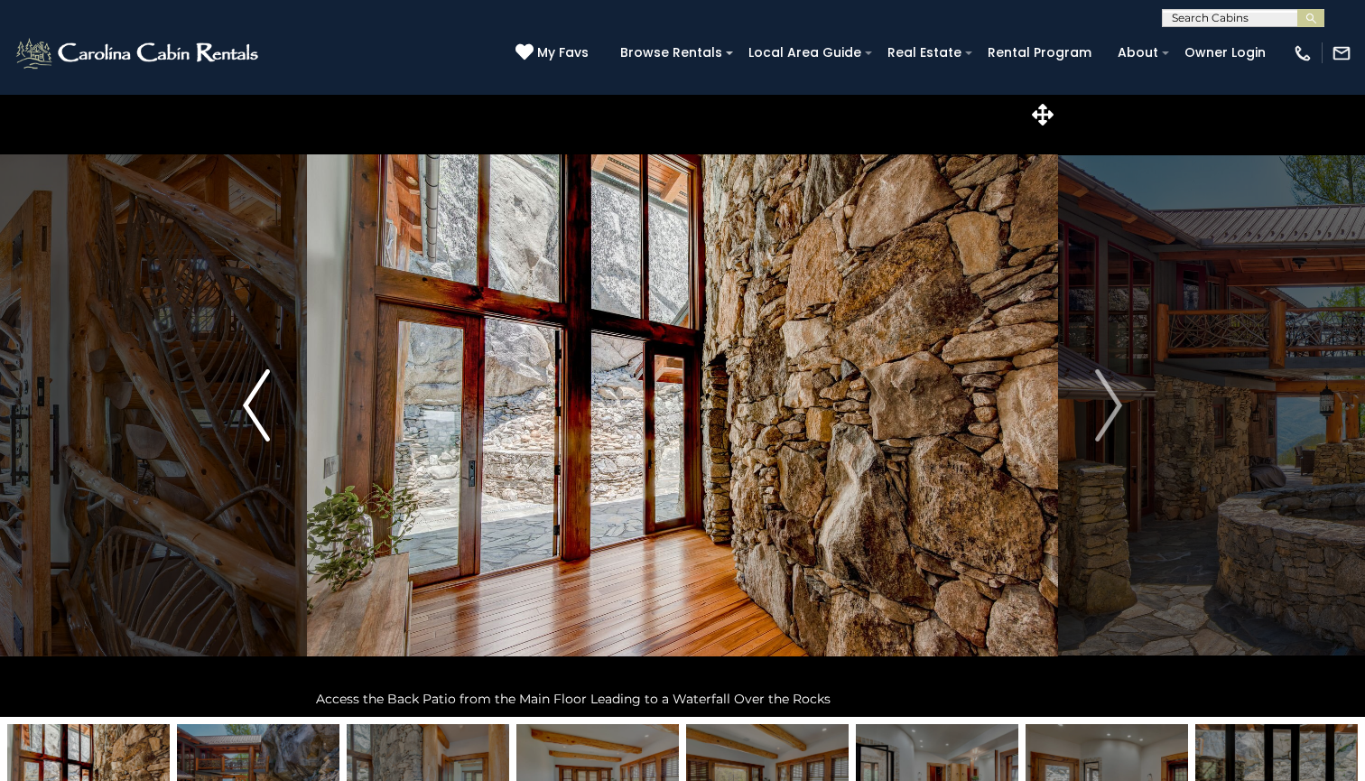
click at [259, 399] on img "Previous" at bounding box center [256, 405] width 27 height 72
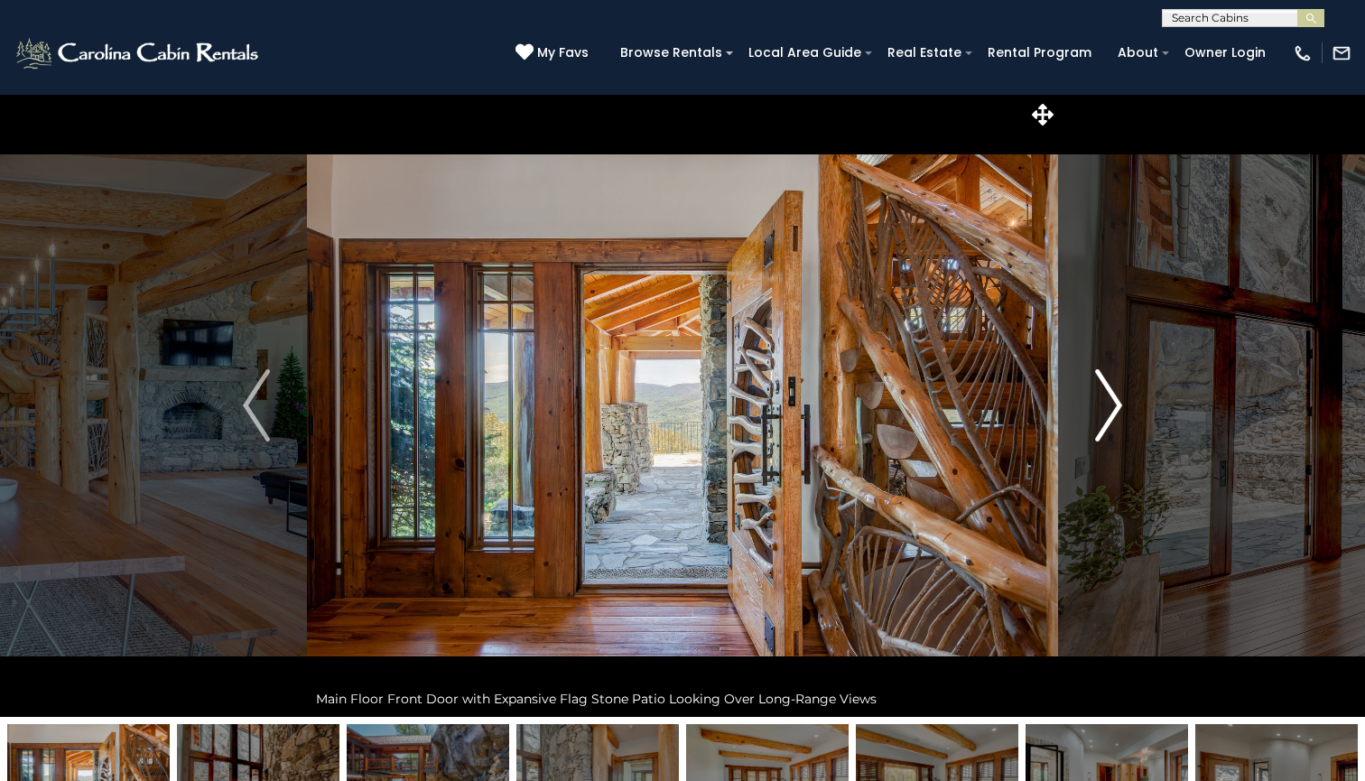
click at [1108, 396] on img "Next" at bounding box center [1108, 405] width 27 height 72
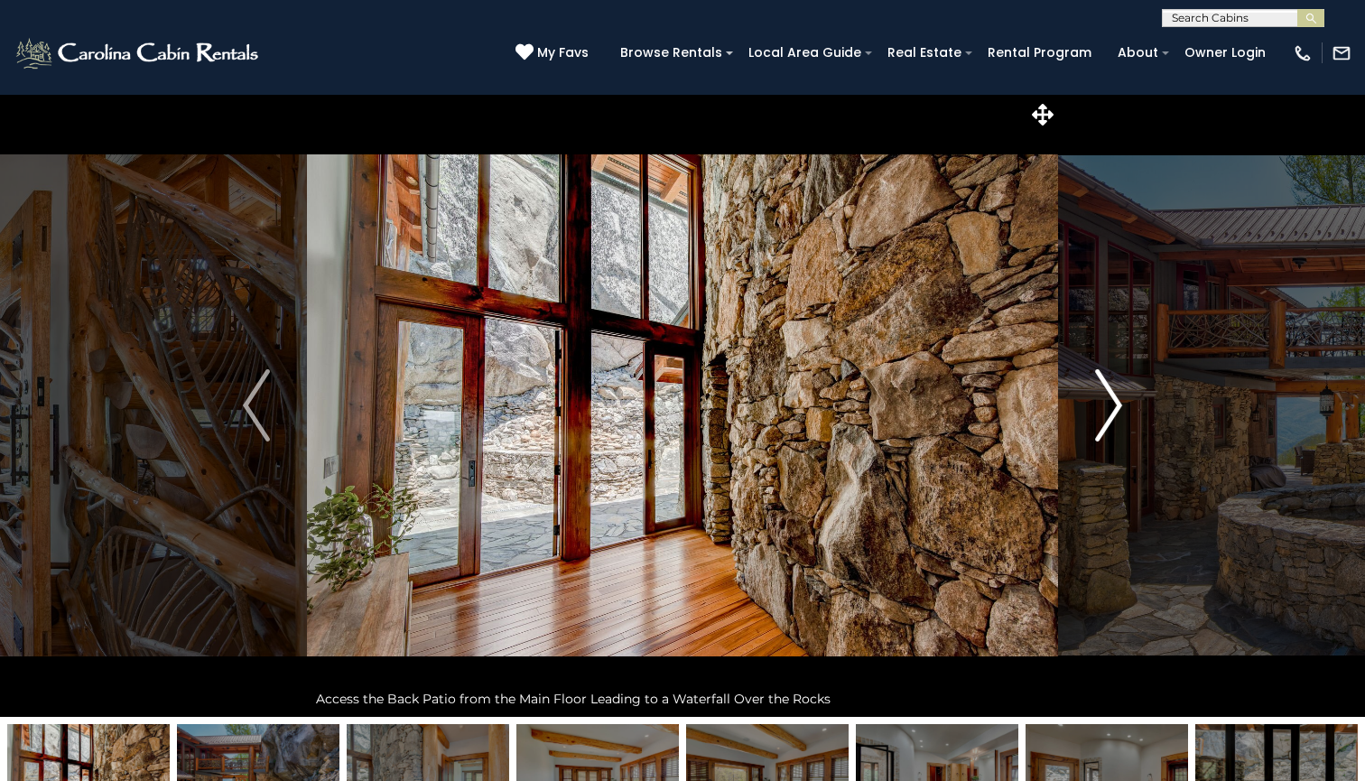
click at [1108, 396] on img "Next" at bounding box center [1108, 405] width 27 height 72
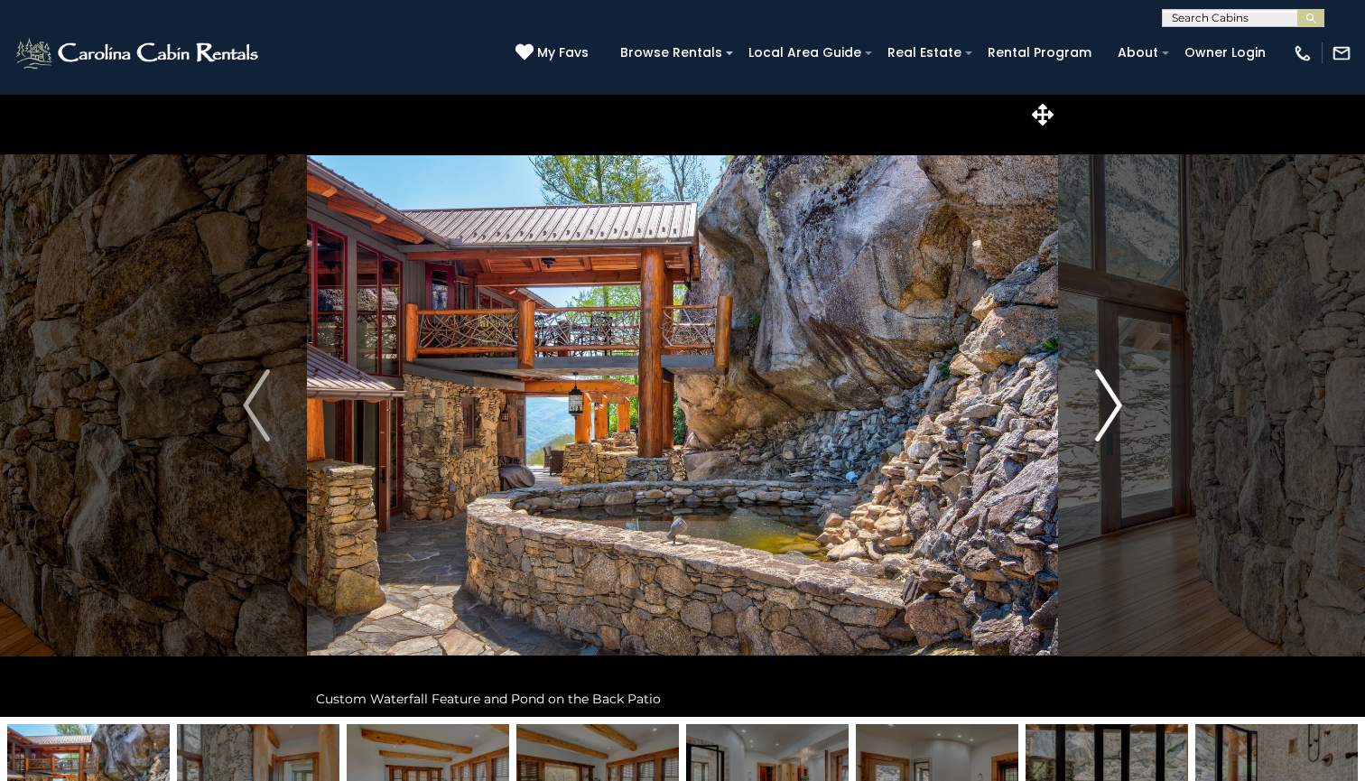
click at [1108, 396] on img "Next" at bounding box center [1108, 405] width 27 height 72
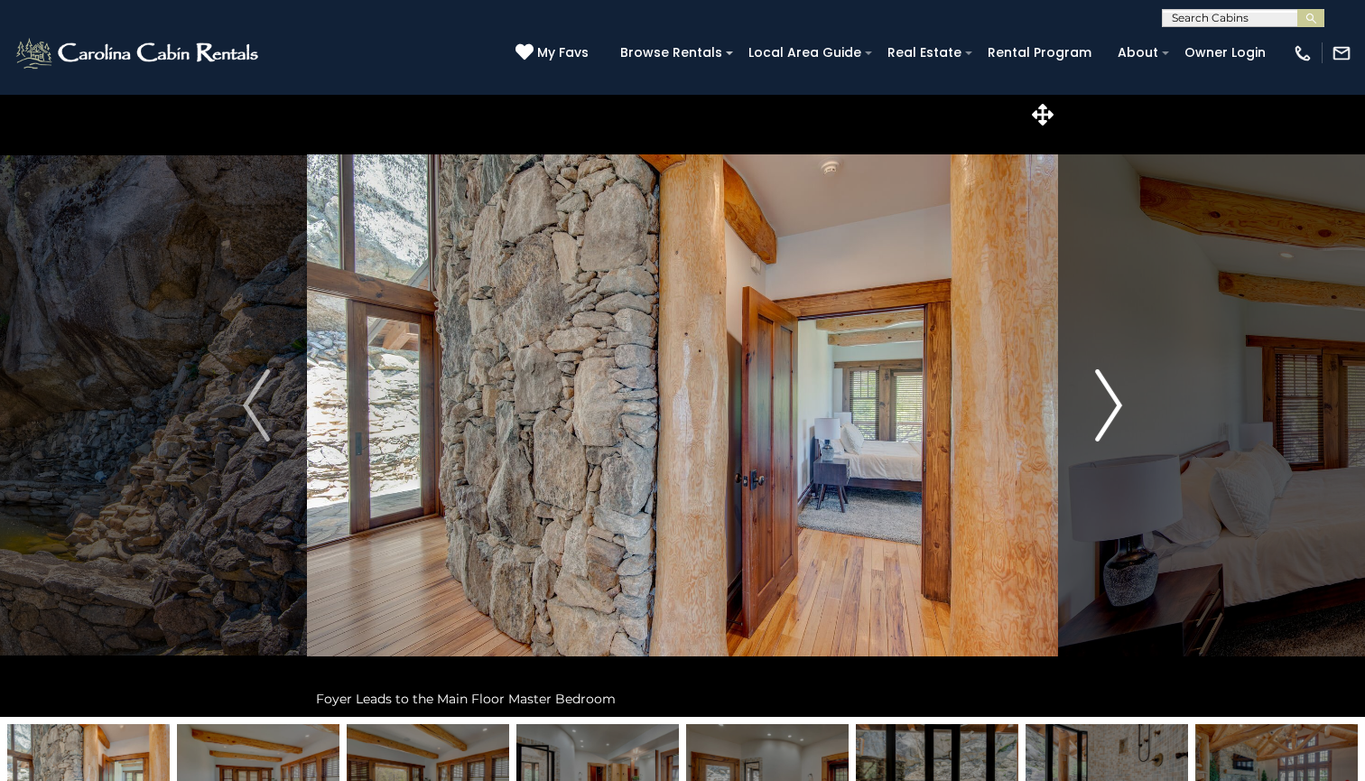
click at [1108, 396] on img "Next" at bounding box center [1108, 405] width 27 height 72
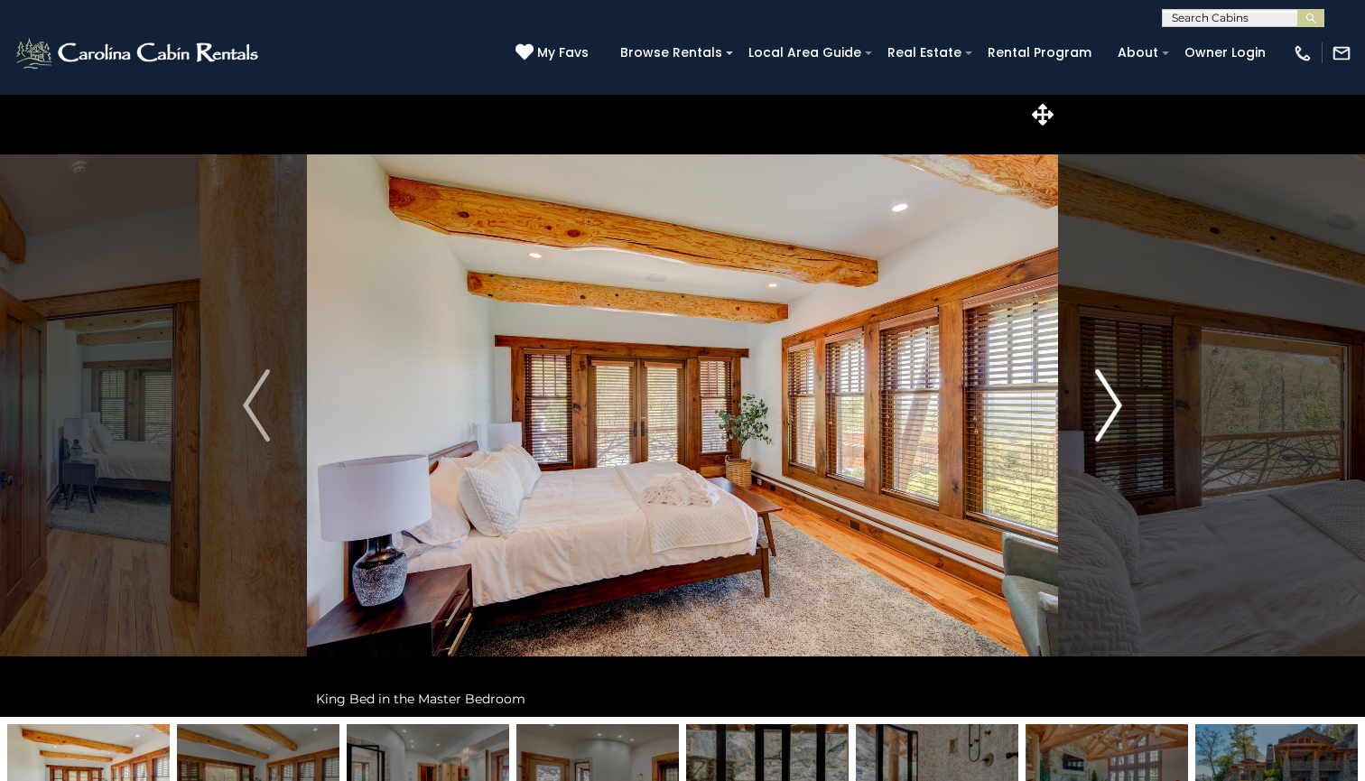
click at [1108, 396] on img "Next" at bounding box center [1108, 405] width 27 height 72
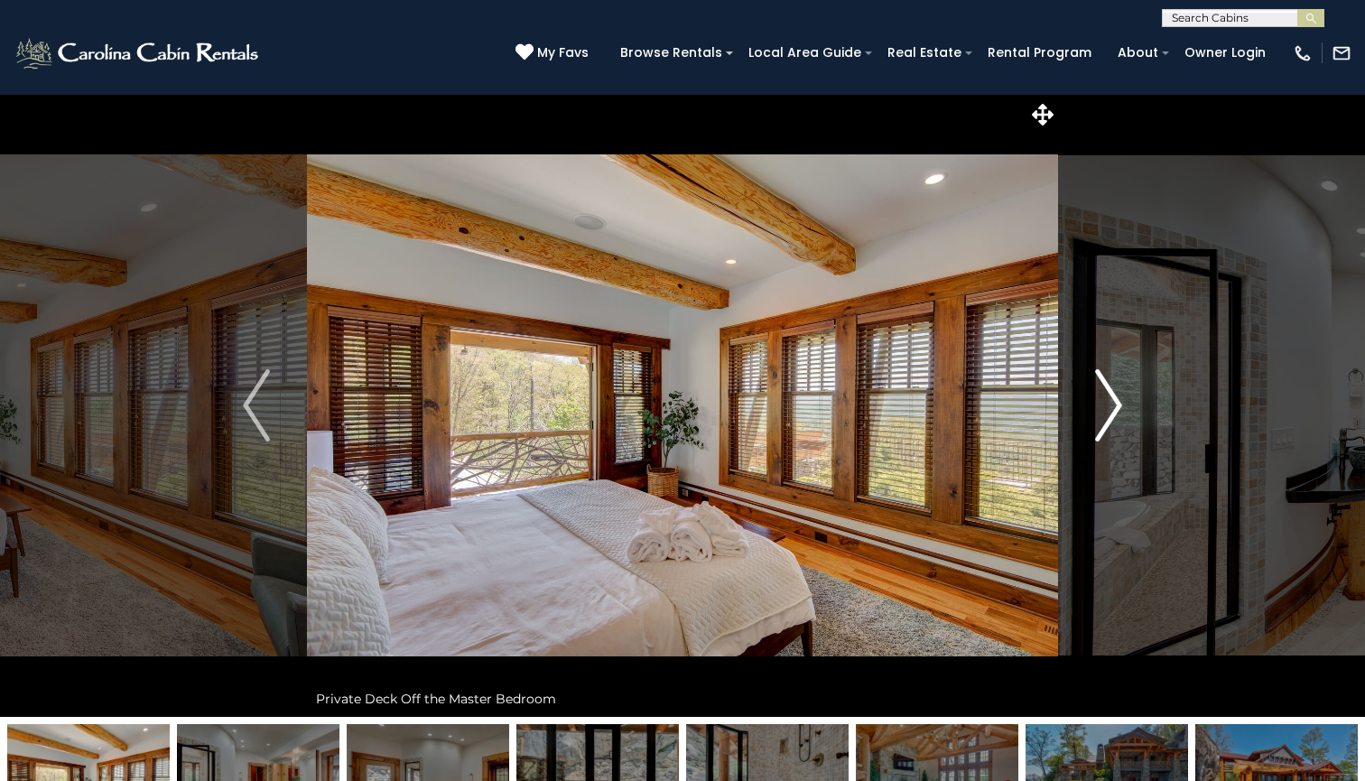
click at [1108, 396] on img "Next" at bounding box center [1108, 405] width 27 height 72
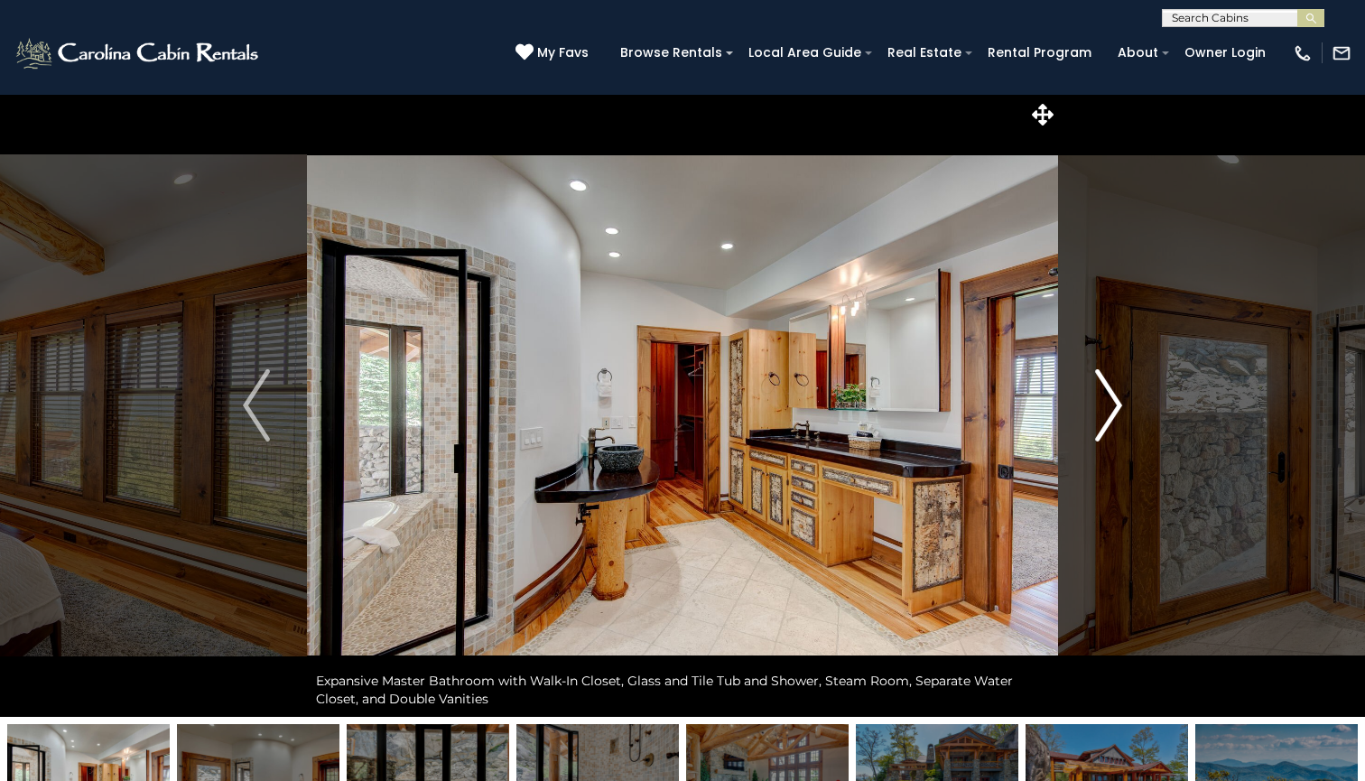
click at [1108, 396] on img "Next" at bounding box center [1108, 405] width 27 height 72
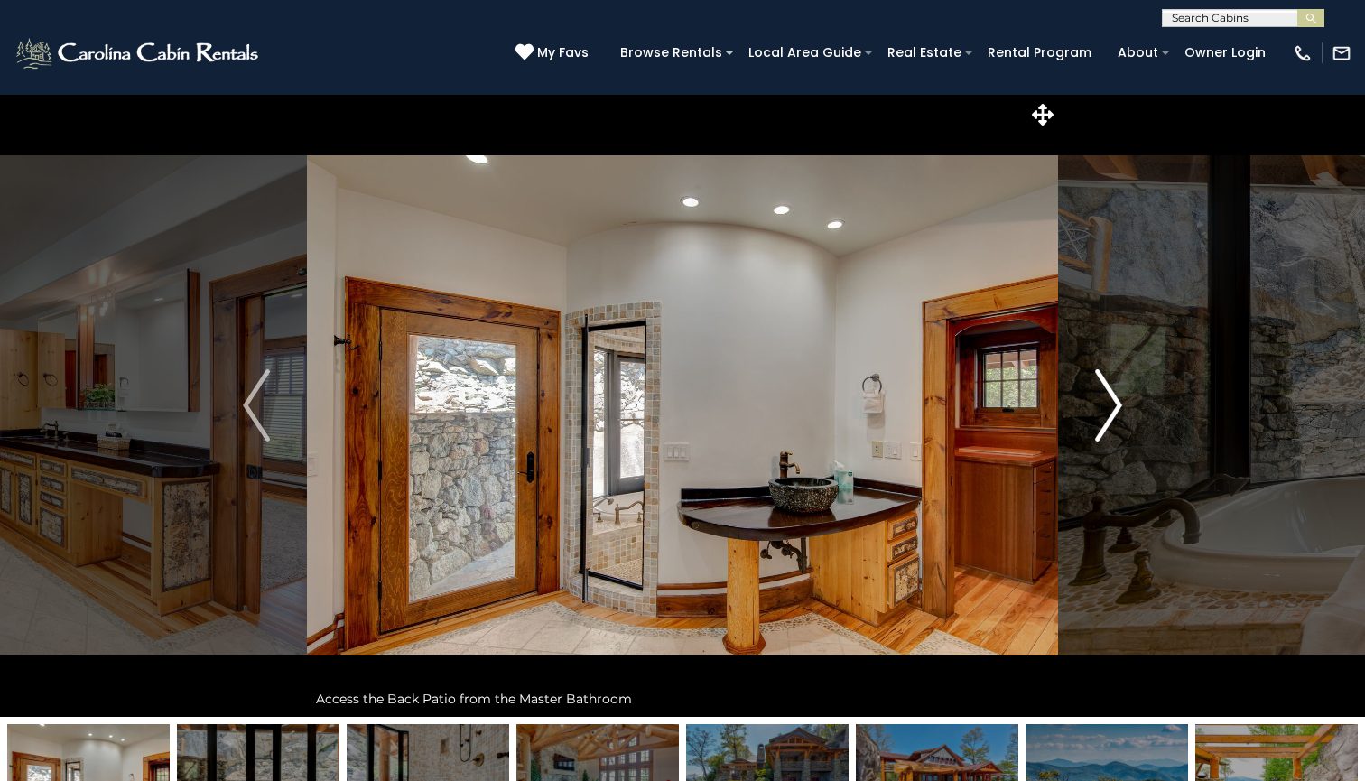
click at [1108, 396] on img "Next" at bounding box center [1108, 405] width 27 height 72
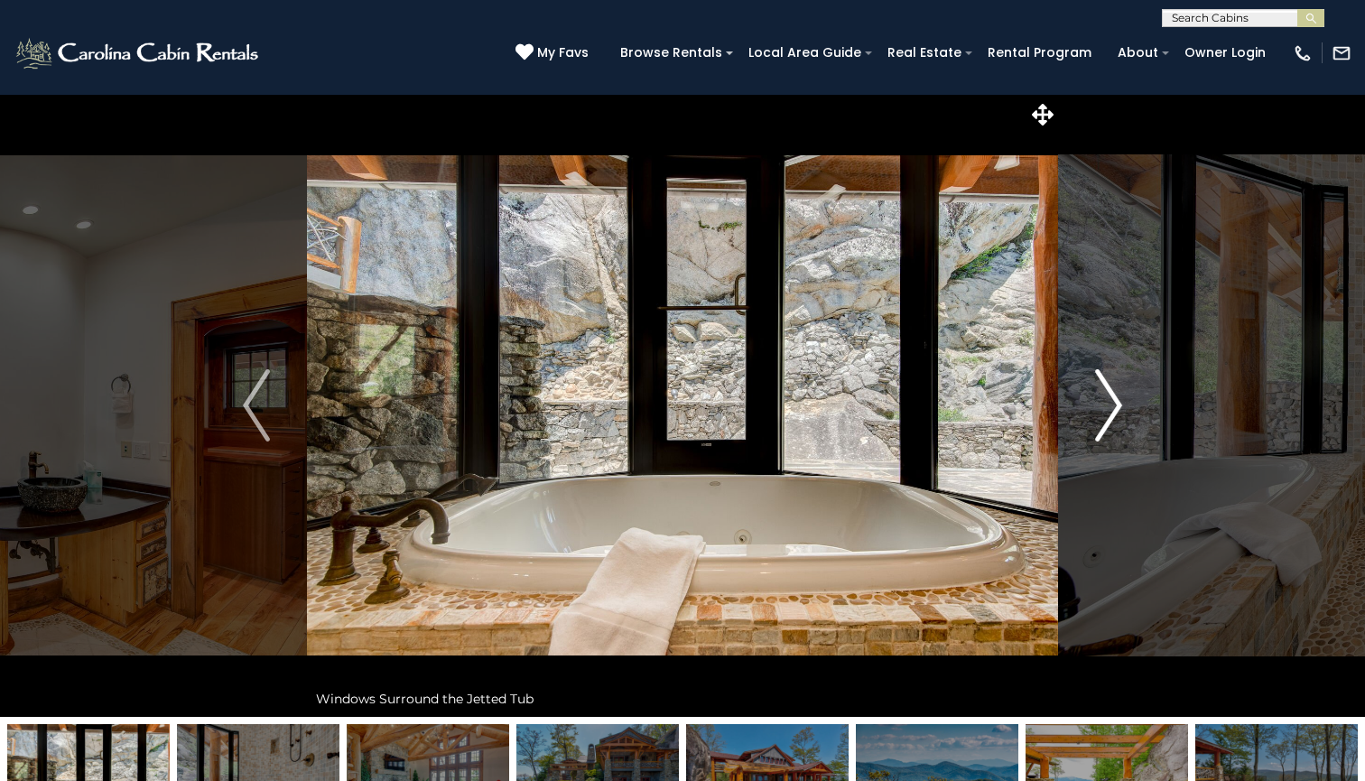
click at [1108, 396] on img "Next" at bounding box center [1108, 405] width 27 height 72
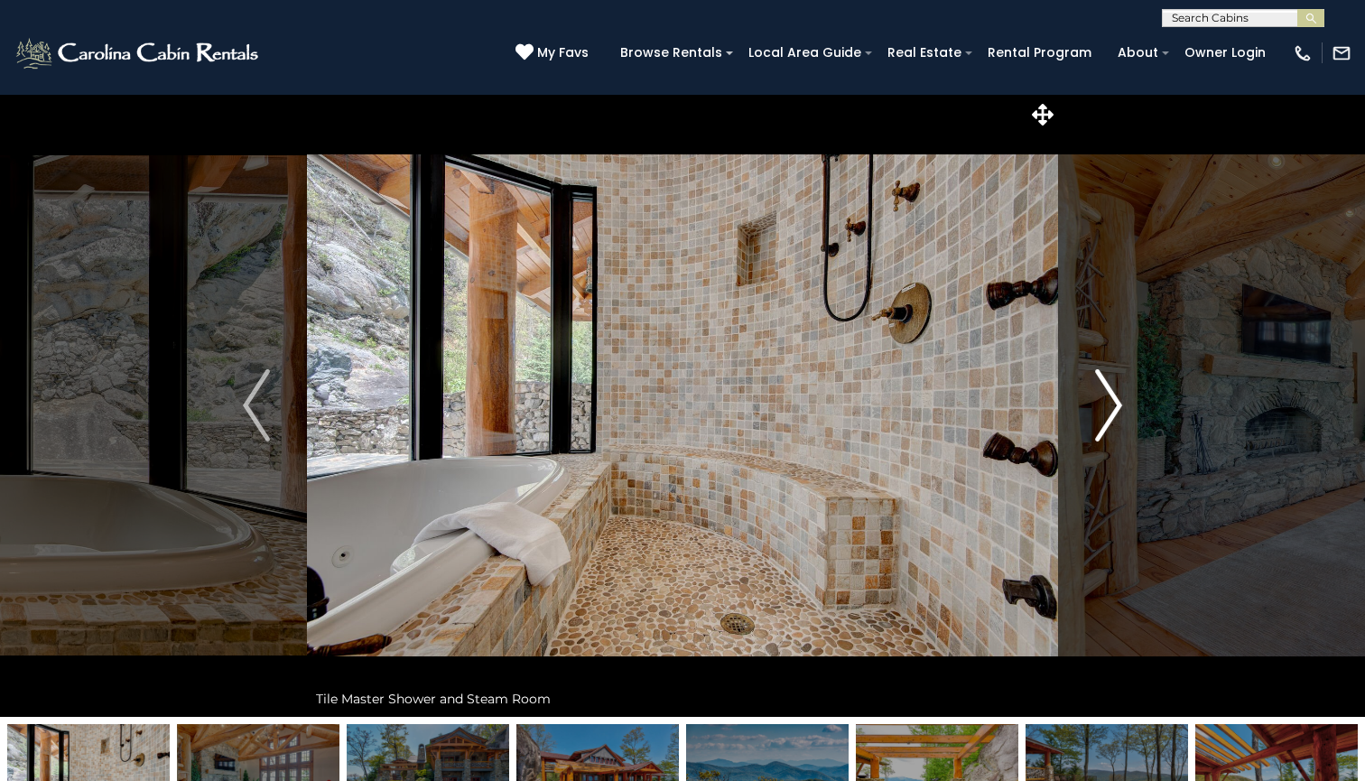
click at [1108, 396] on img "Next" at bounding box center [1108, 405] width 27 height 72
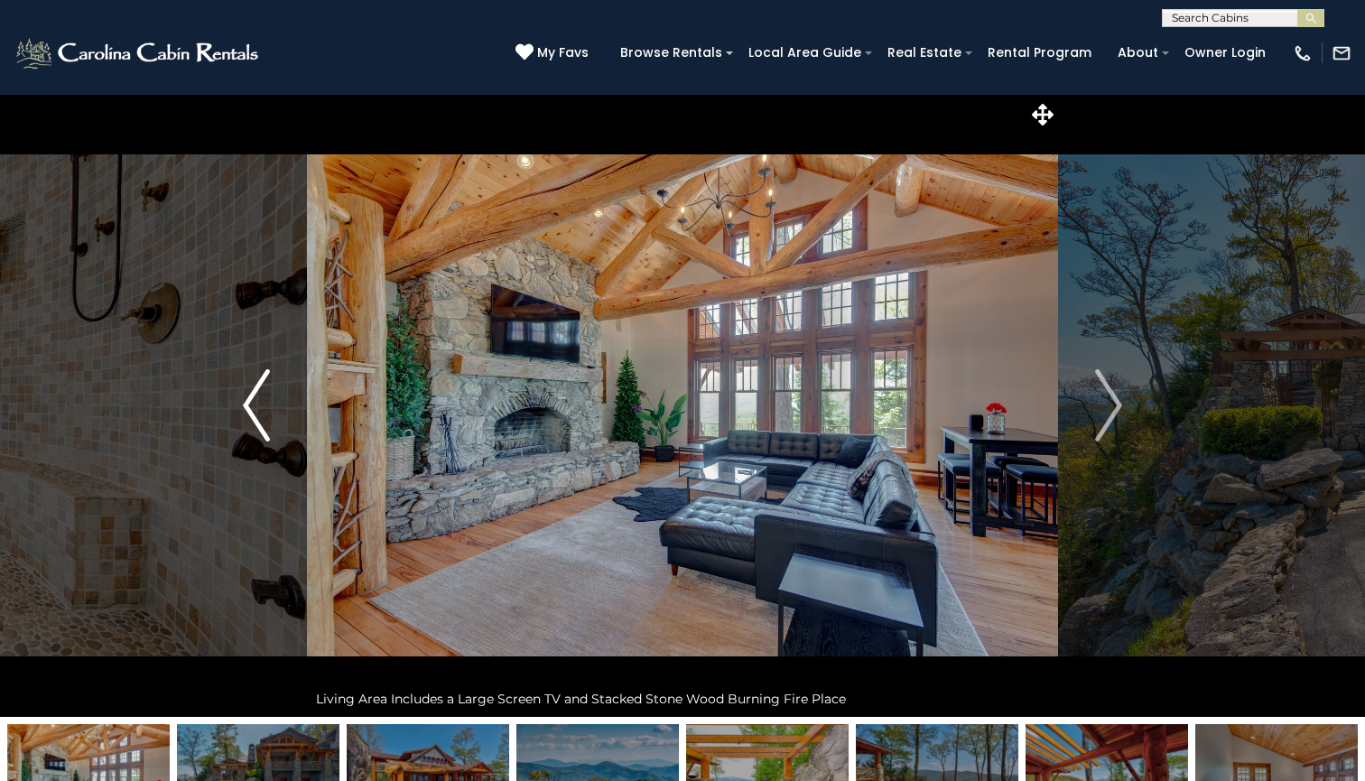
click at [256, 411] on img "Previous" at bounding box center [256, 405] width 27 height 72
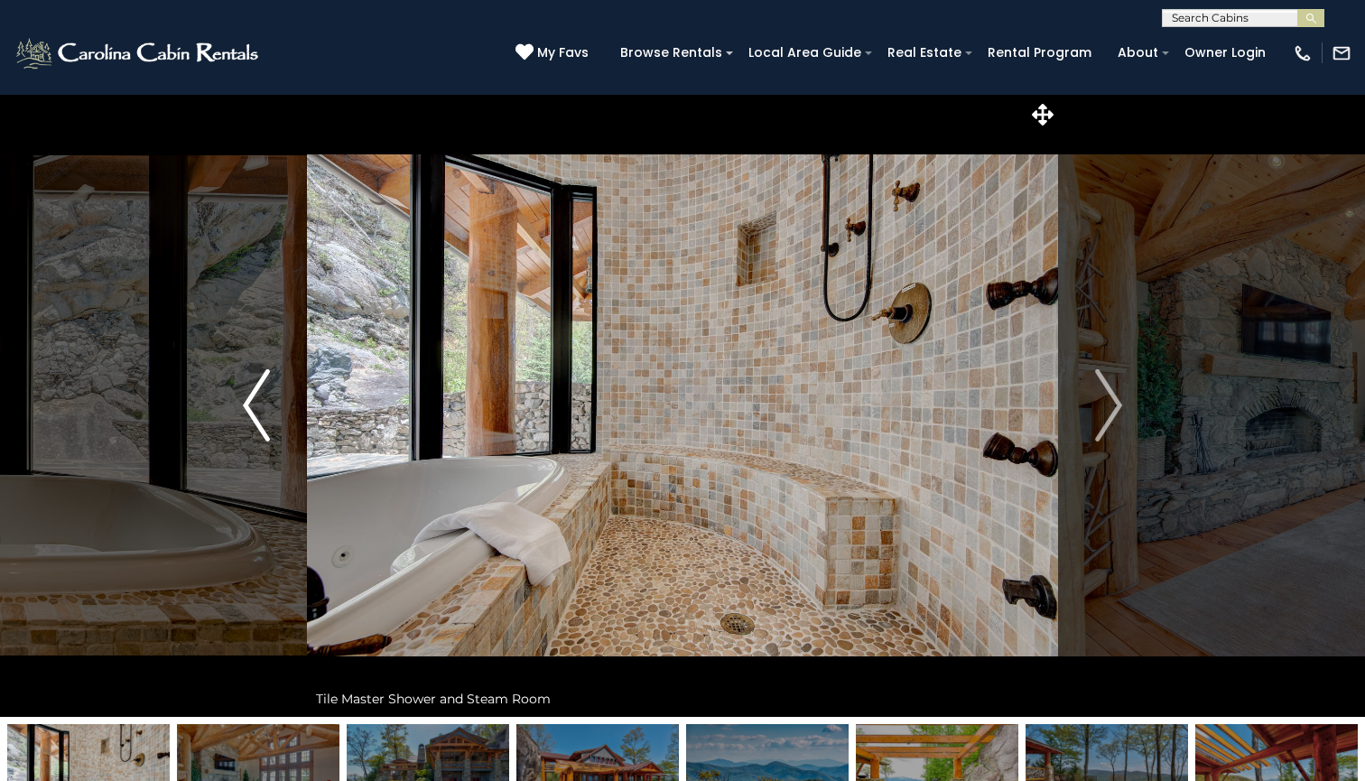
click at [256, 411] on img "Previous" at bounding box center [256, 405] width 27 height 72
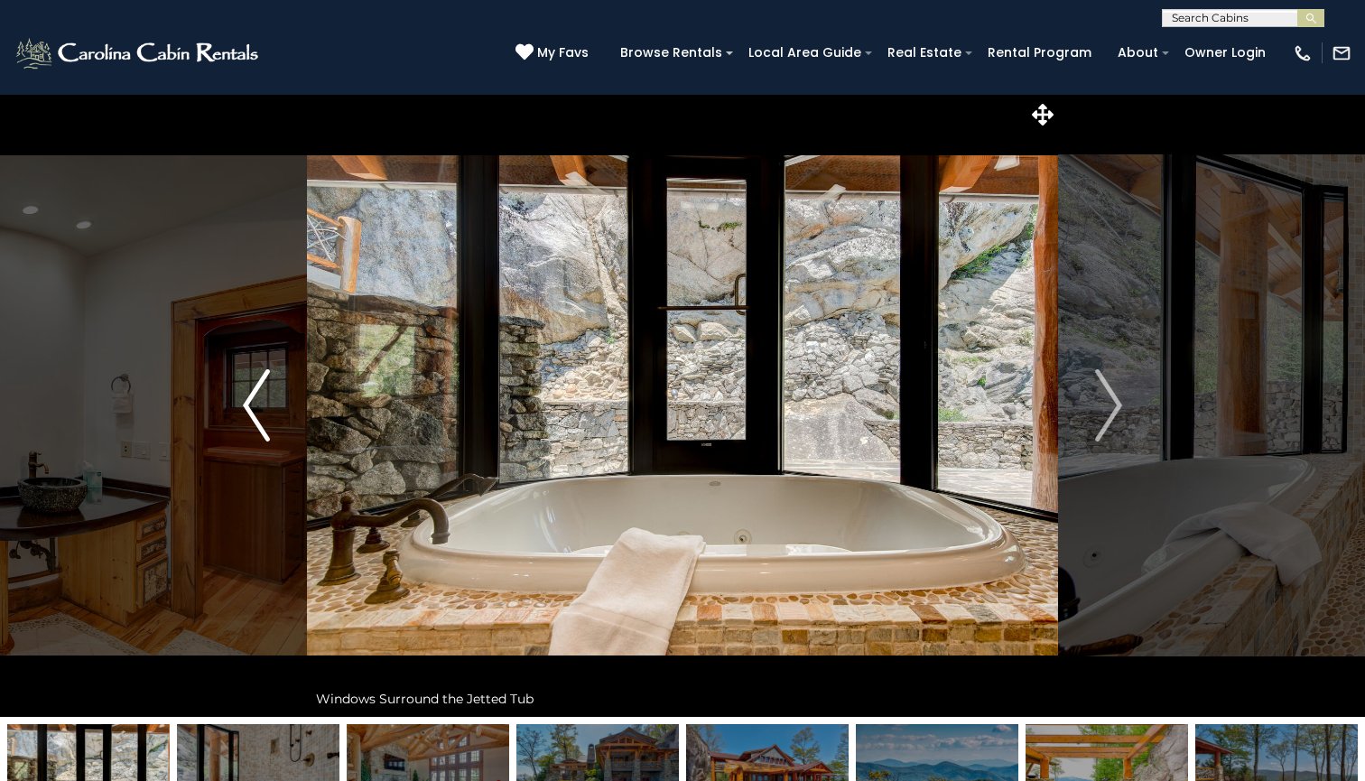
click at [256, 411] on img "Previous" at bounding box center [256, 405] width 27 height 72
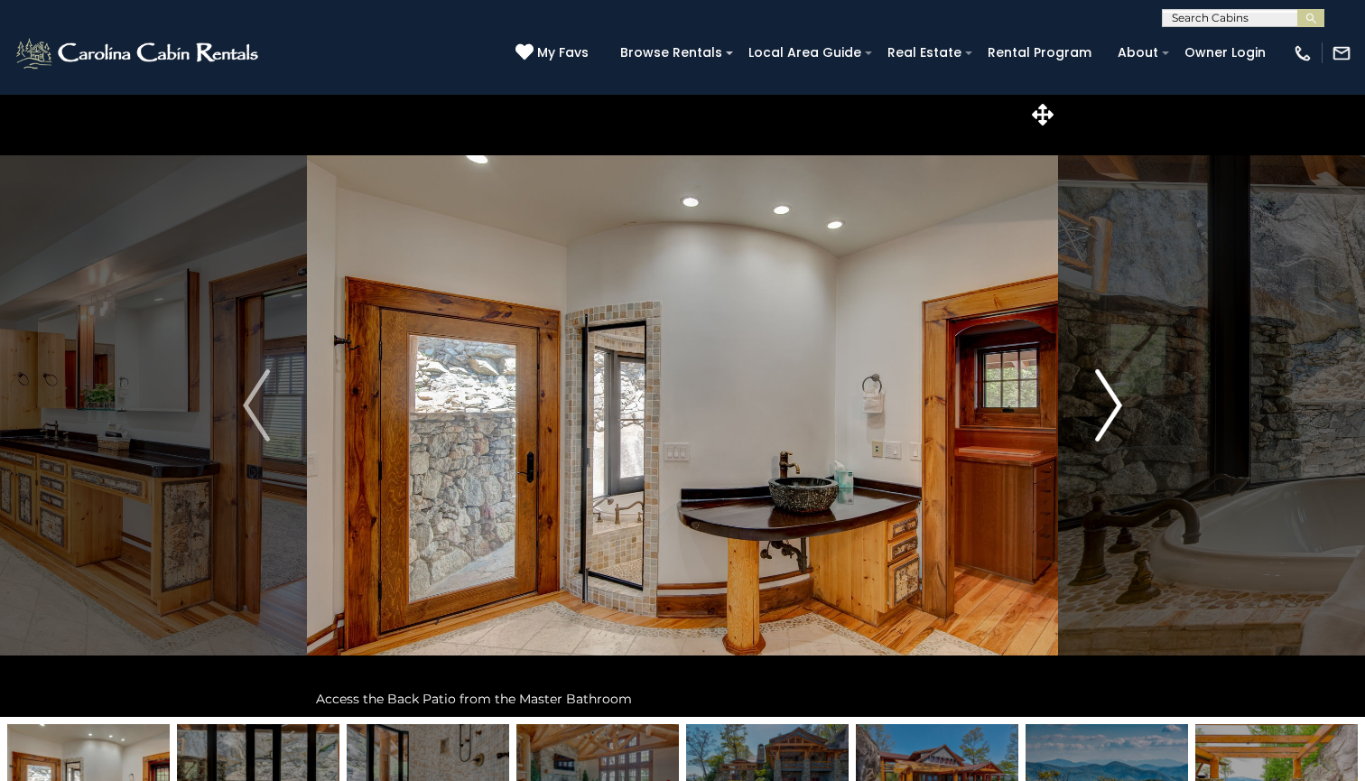
click at [1115, 412] on img "Next" at bounding box center [1108, 405] width 27 height 72
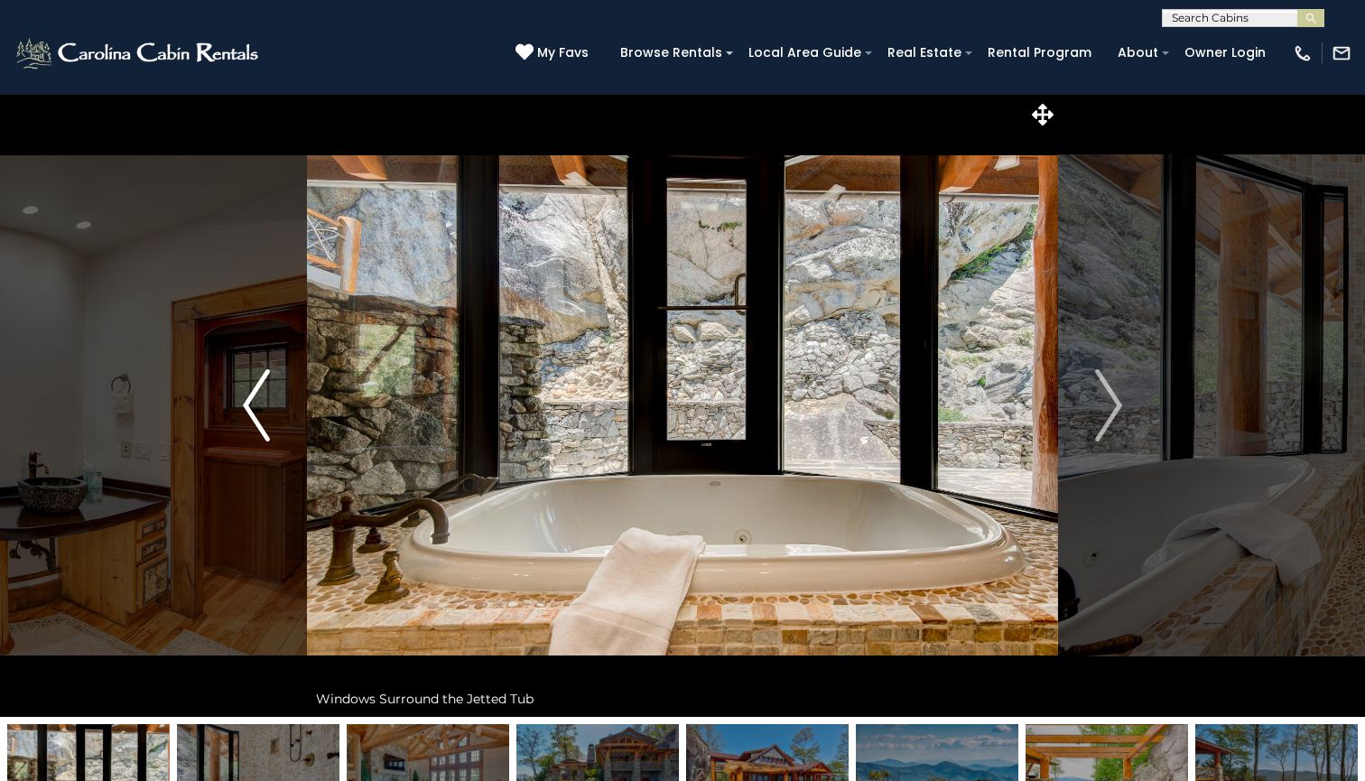
click at [258, 414] on img "Previous" at bounding box center [256, 405] width 27 height 72
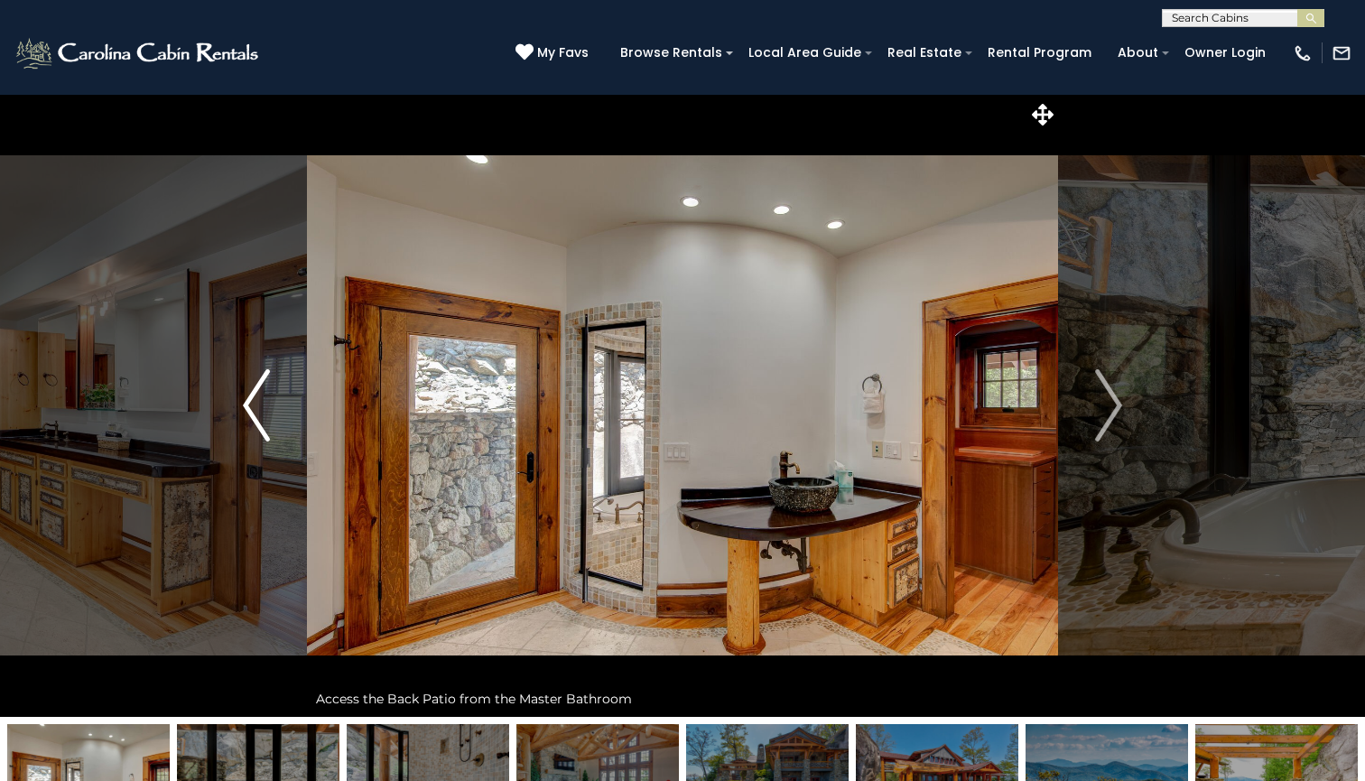
click at [258, 414] on img "Previous" at bounding box center [256, 405] width 27 height 72
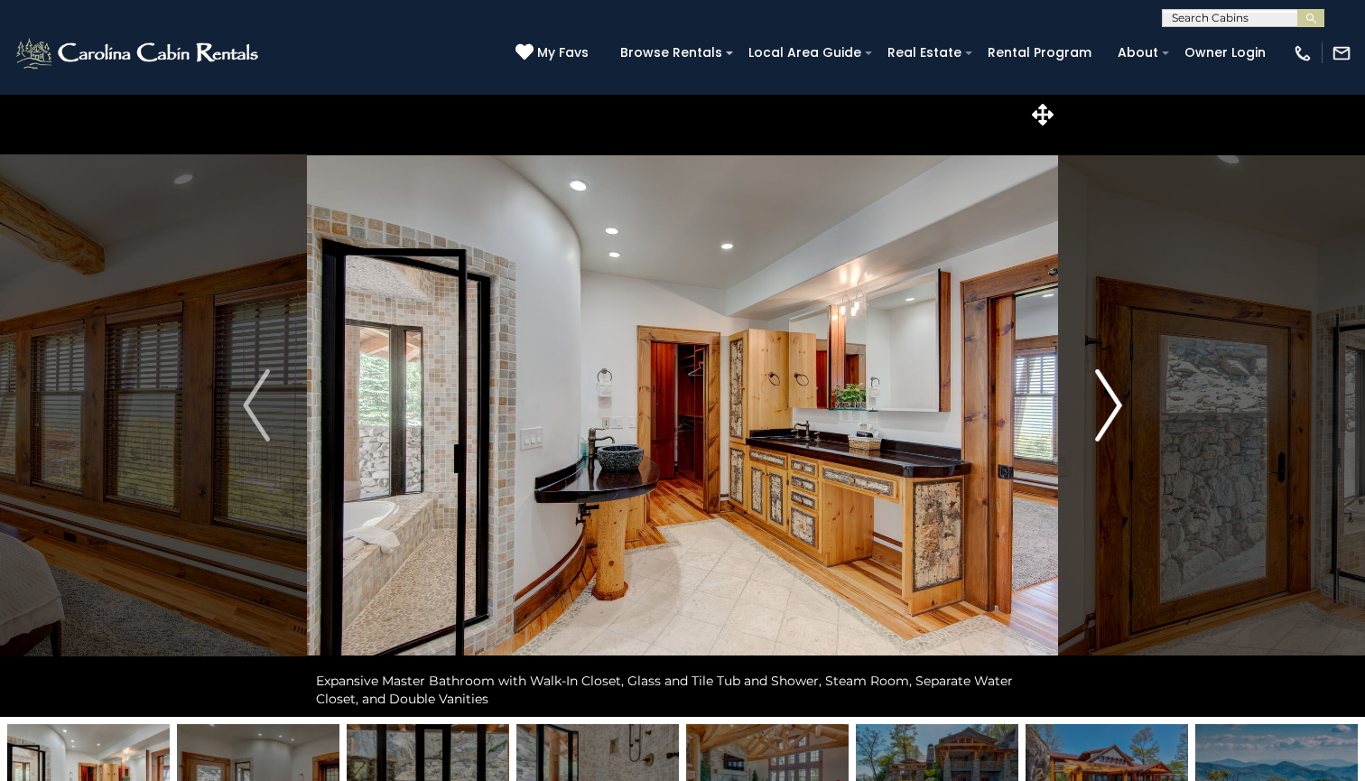
click at [1114, 420] on img "Next" at bounding box center [1108, 405] width 27 height 72
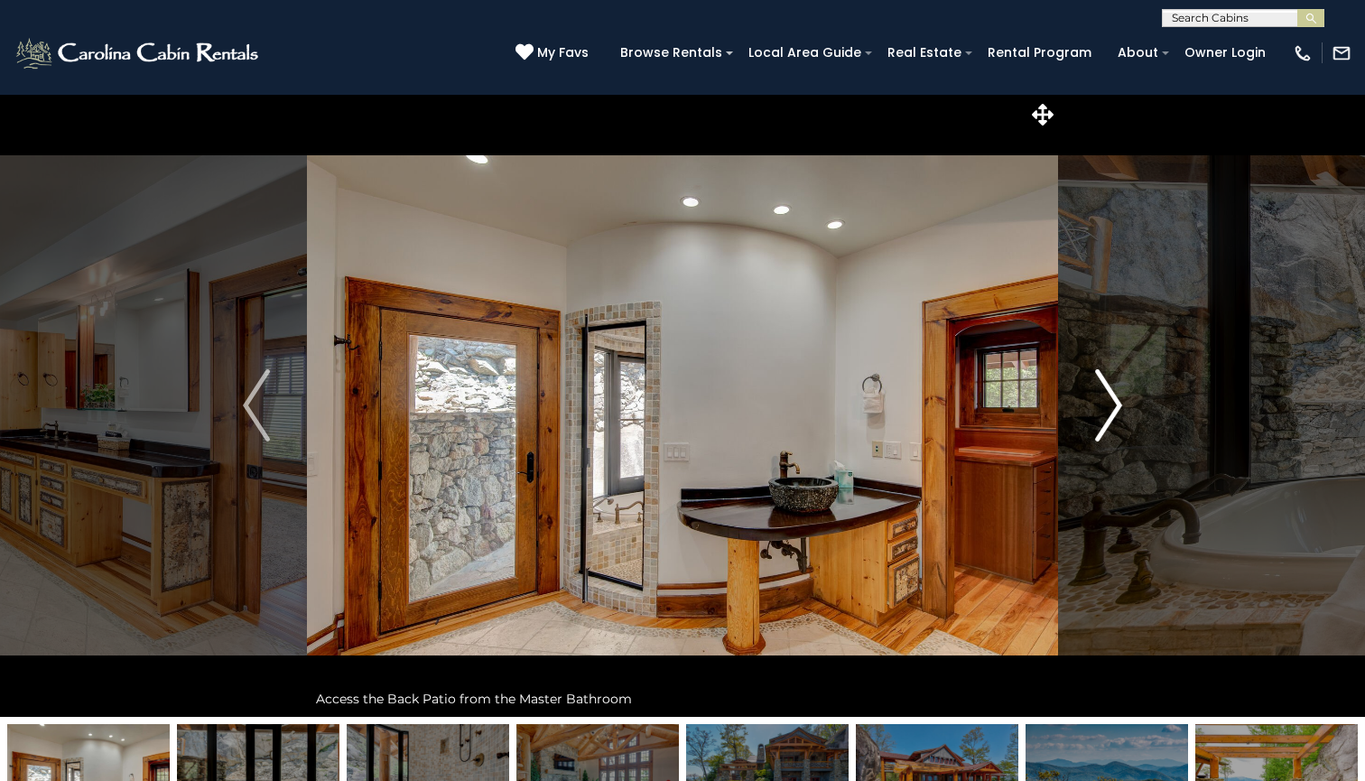
click at [1114, 420] on img "Next" at bounding box center [1108, 405] width 27 height 72
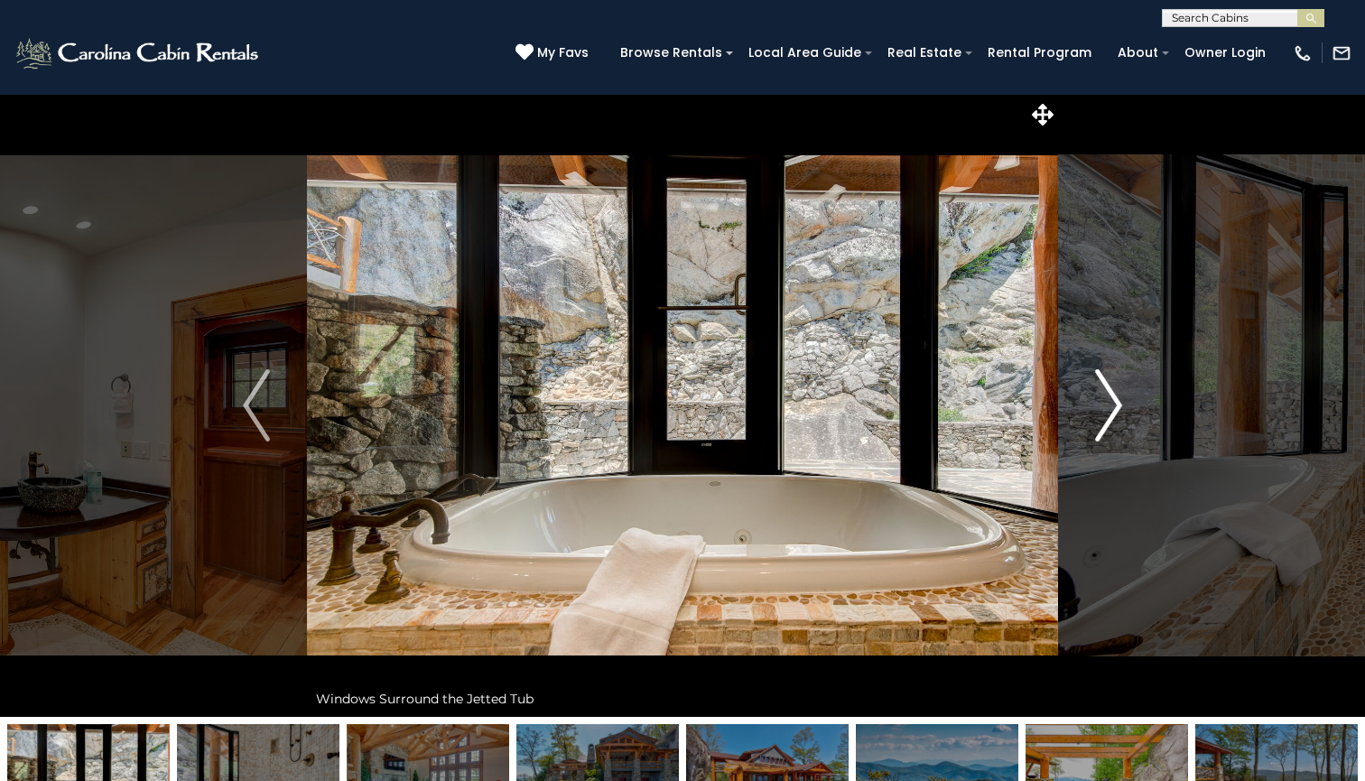
click at [1114, 420] on img "Next" at bounding box center [1108, 405] width 27 height 72
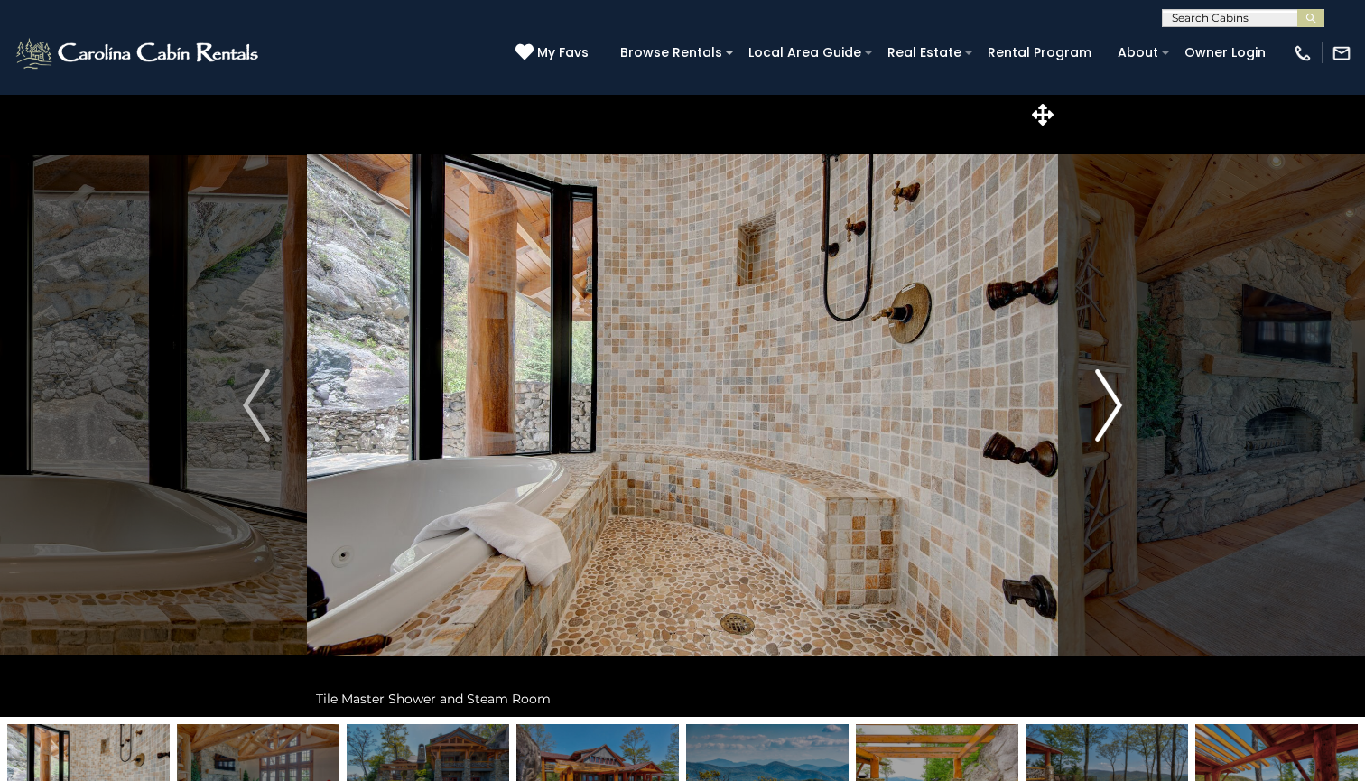
click at [1114, 420] on img "Next" at bounding box center [1108, 405] width 27 height 72
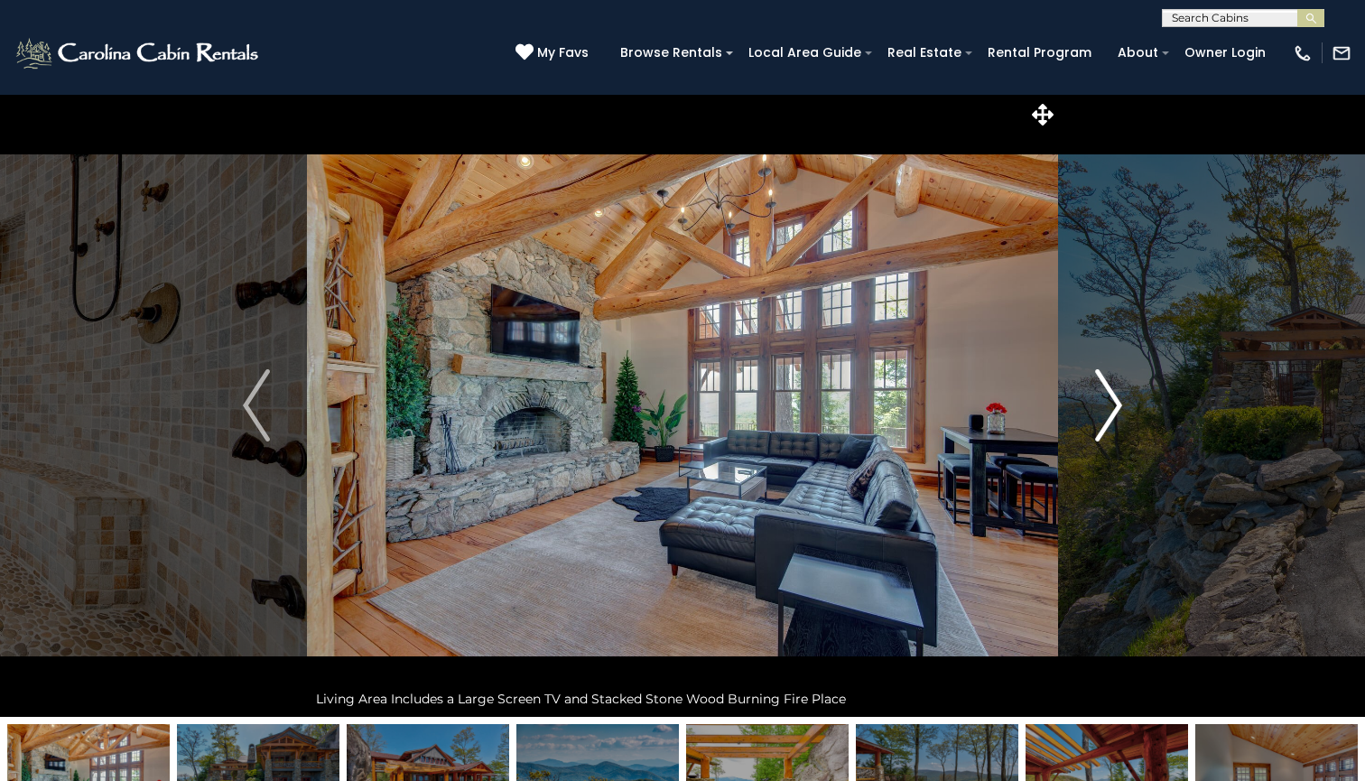
click at [1114, 420] on img "Next" at bounding box center [1108, 405] width 27 height 72
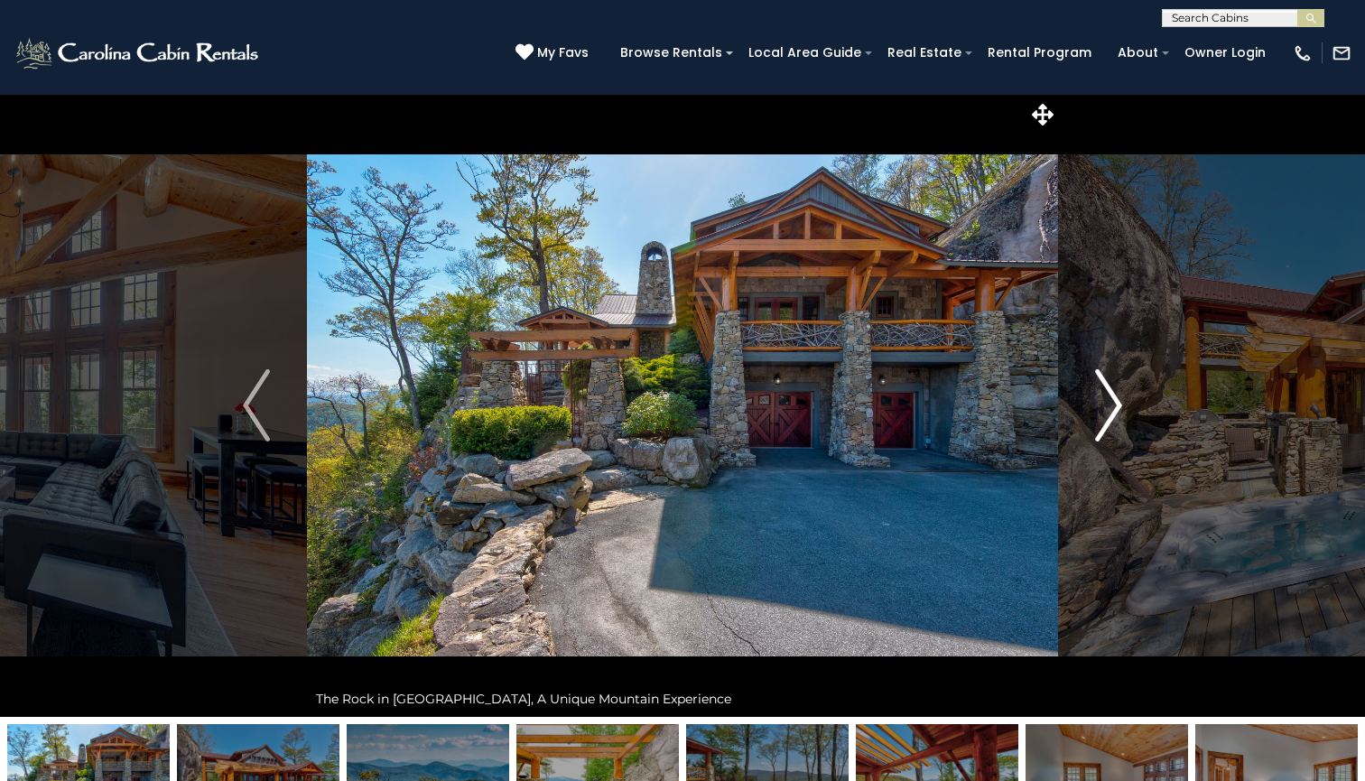
click at [1114, 420] on img "Next" at bounding box center [1108, 405] width 27 height 72
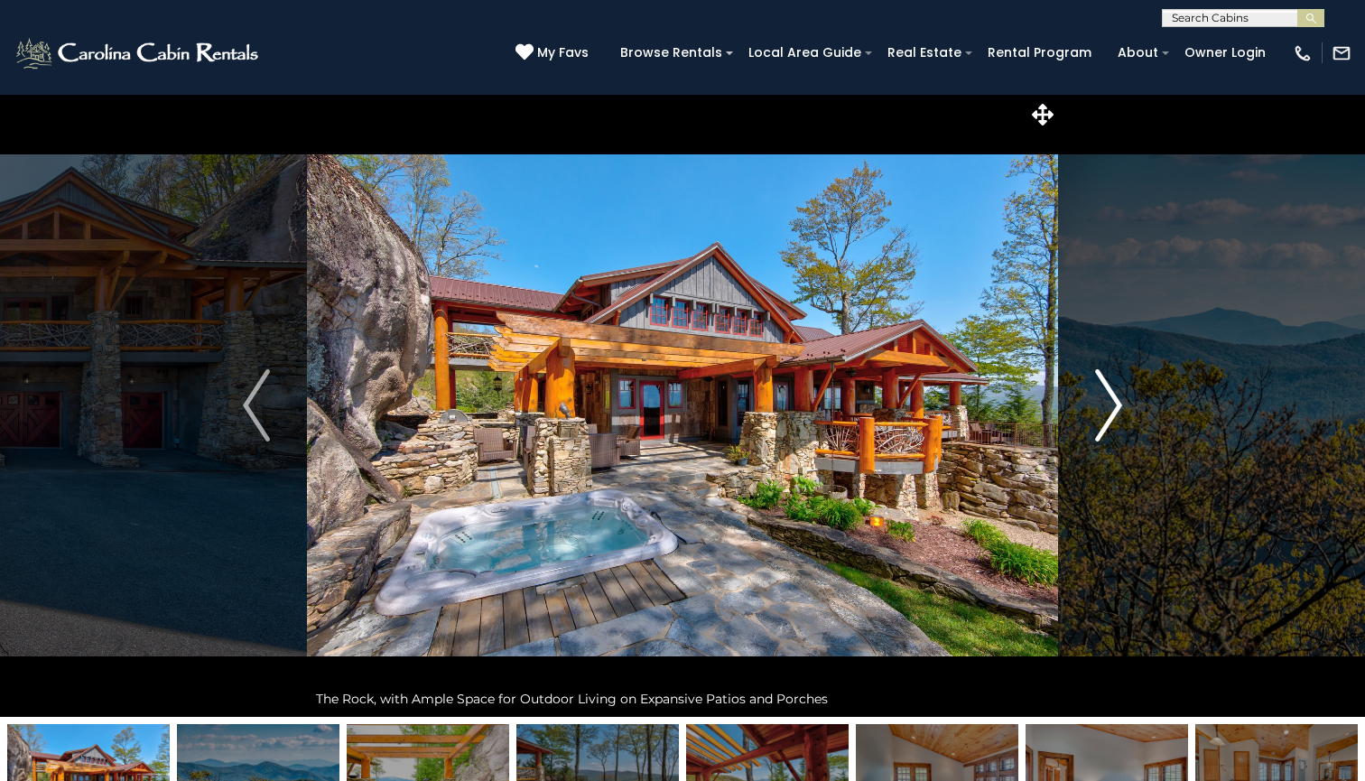
click at [1114, 420] on img "Next" at bounding box center [1108, 405] width 27 height 72
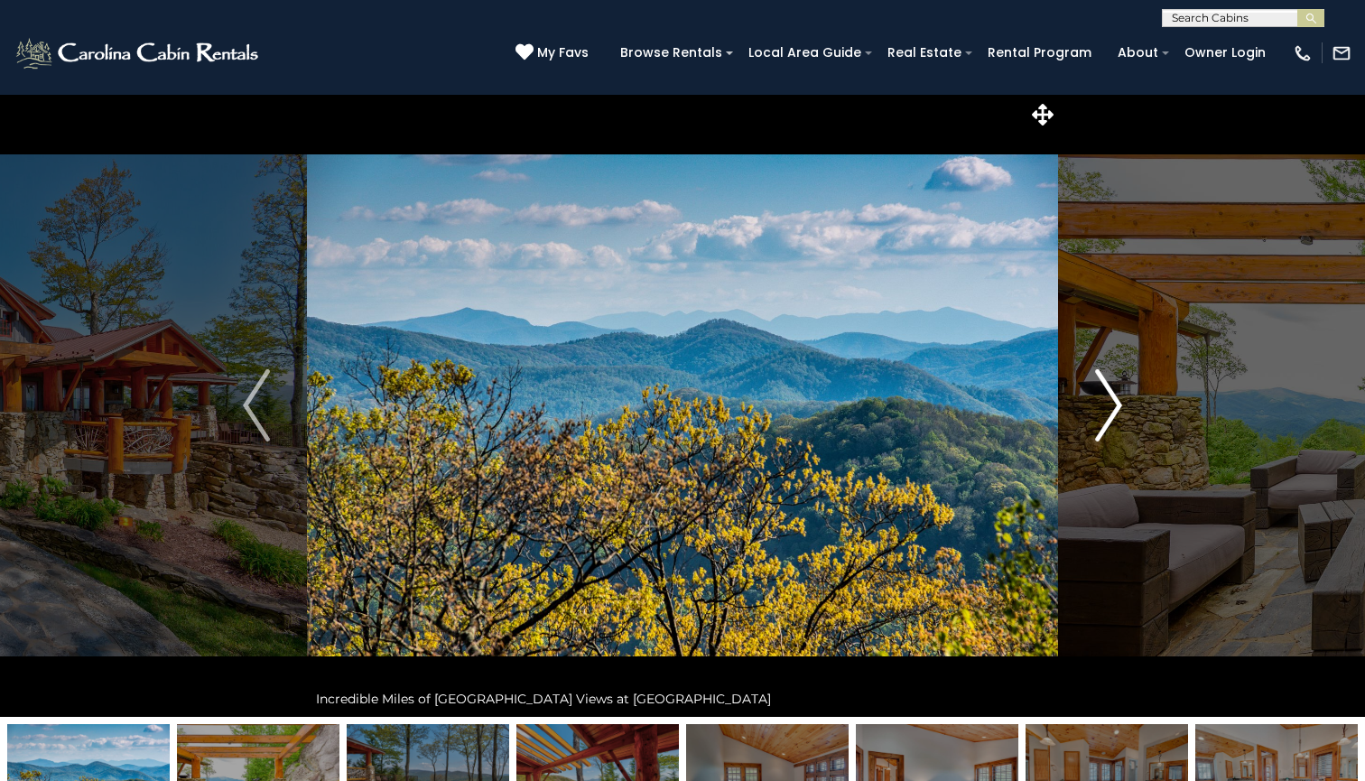
click at [1114, 420] on img "Next" at bounding box center [1108, 405] width 27 height 72
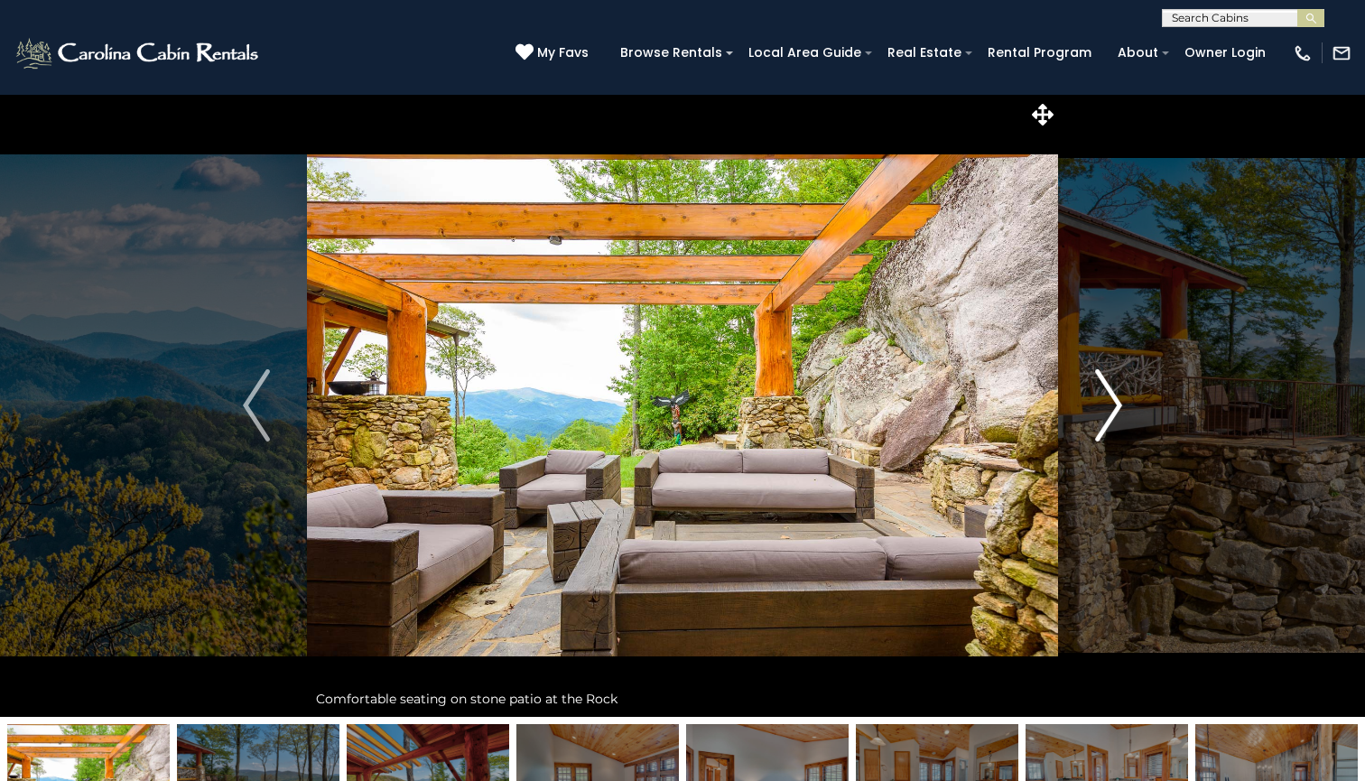
click at [1114, 420] on img "Next" at bounding box center [1108, 405] width 27 height 72
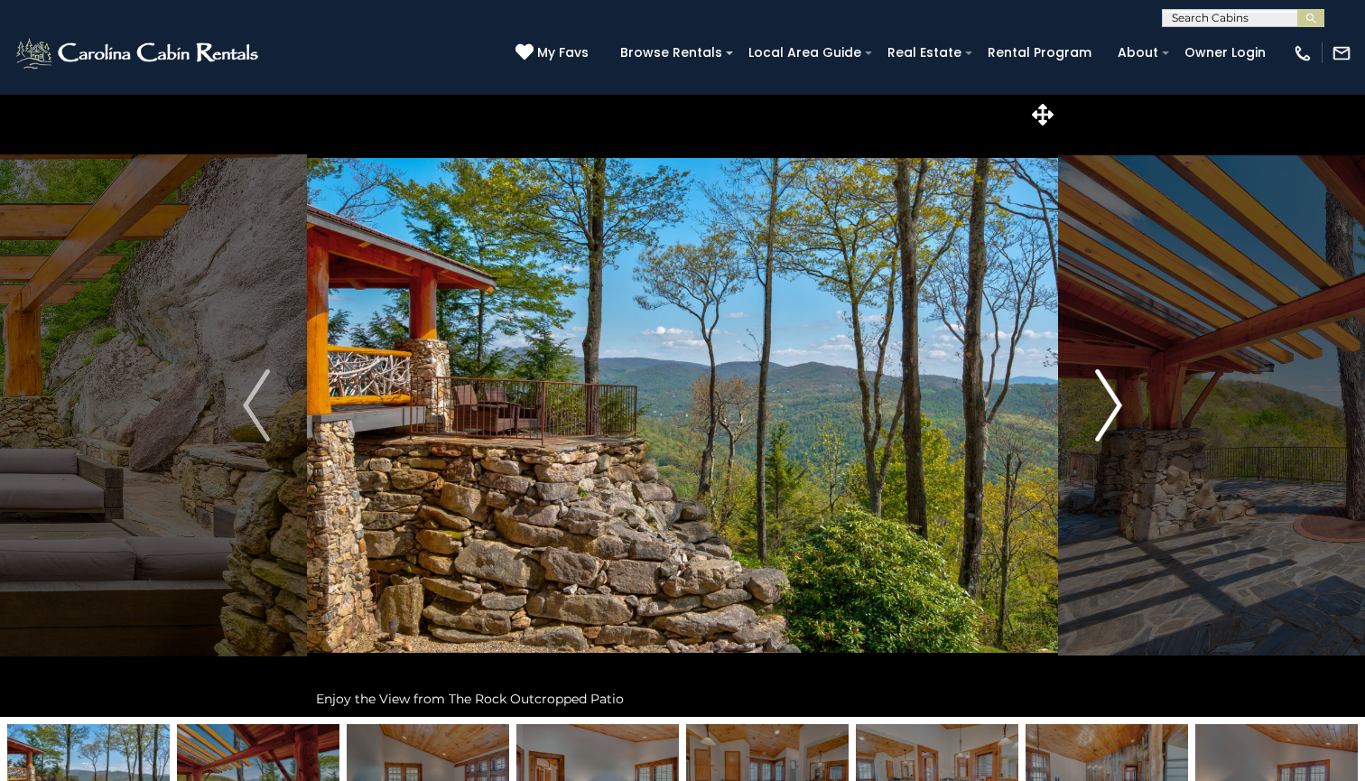
click at [1114, 420] on img "Next" at bounding box center [1108, 405] width 27 height 72
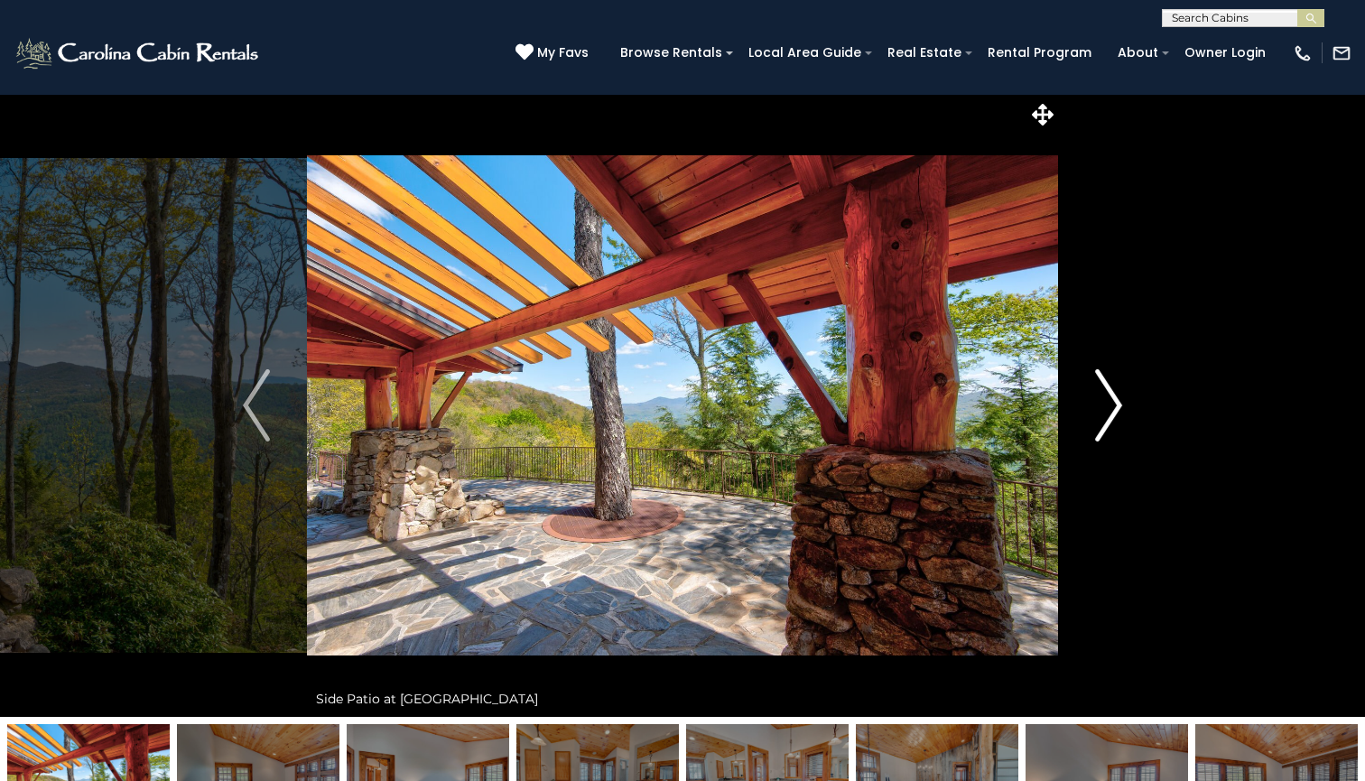
click at [1114, 420] on img "Next" at bounding box center [1108, 405] width 27 height 72
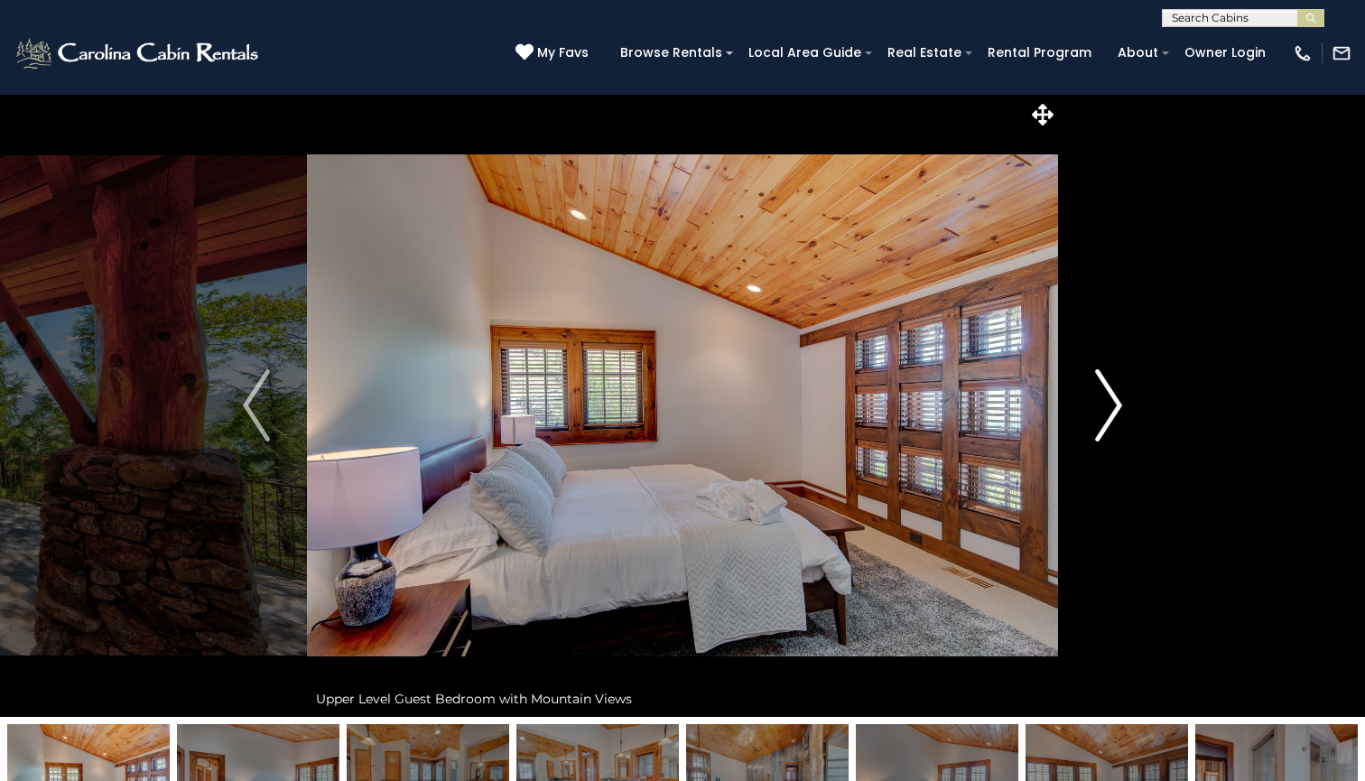
click at [1114, 420] on img "Next" at bounding box center [1108, 405] width 27 height 72
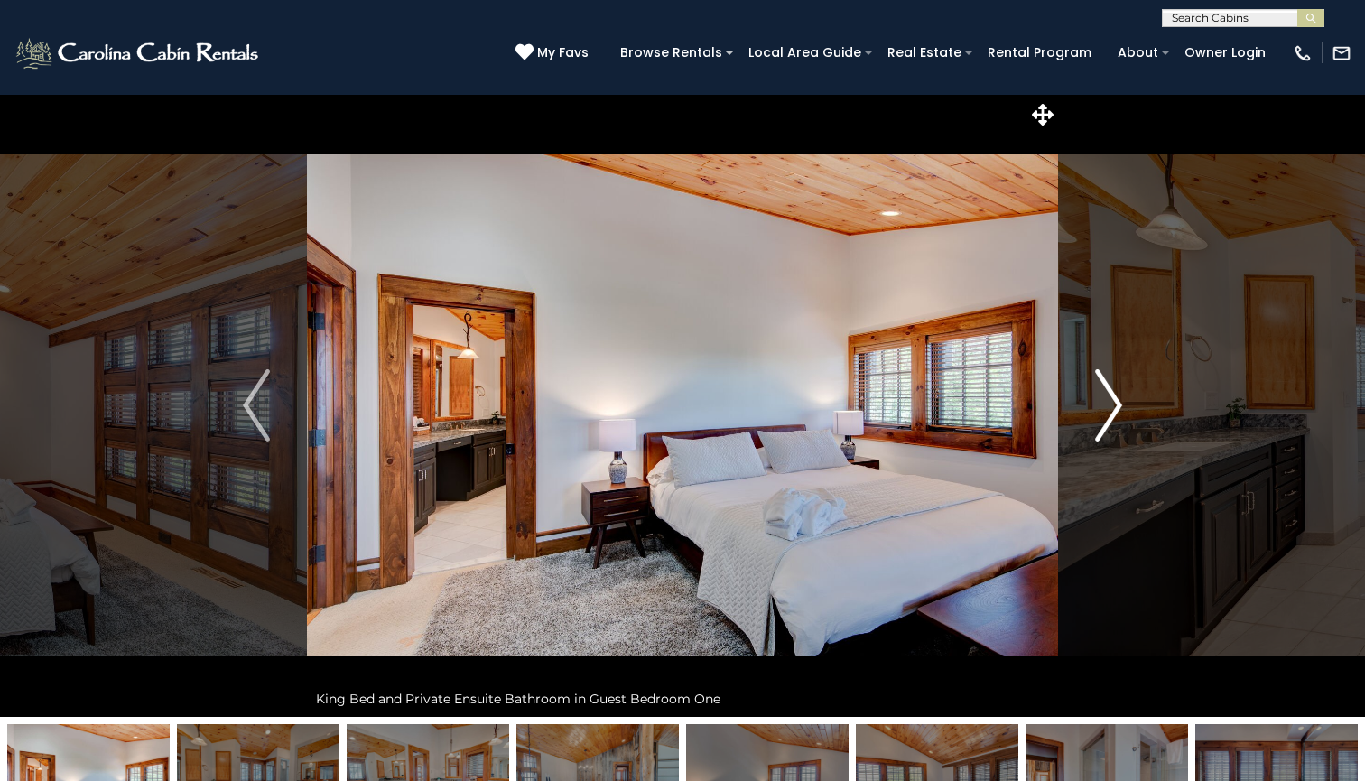
click at [1114, 420] on img "Next" at bounding box center [1108, 405] width 27 height 72
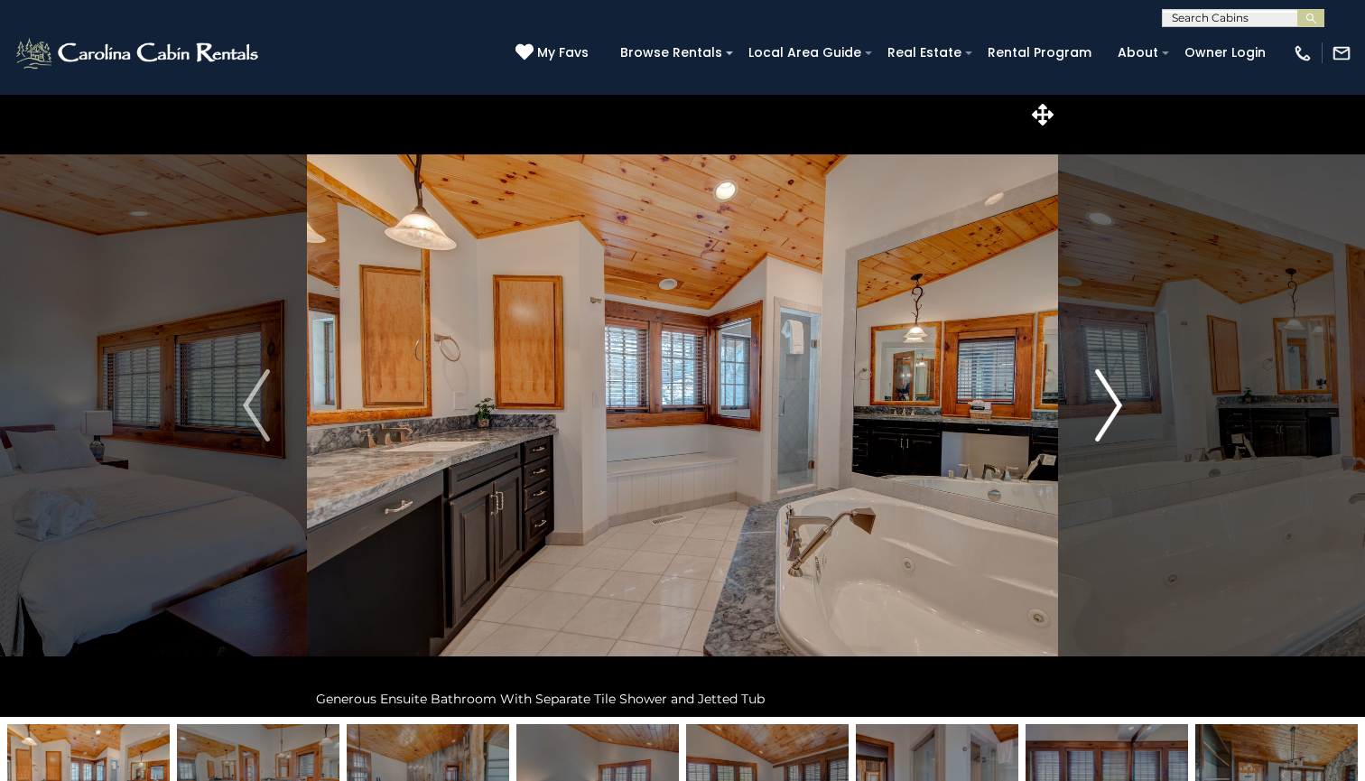
click at [1116, 409] on img "Next" at bounding box center [1108, 405] width 27 height 72
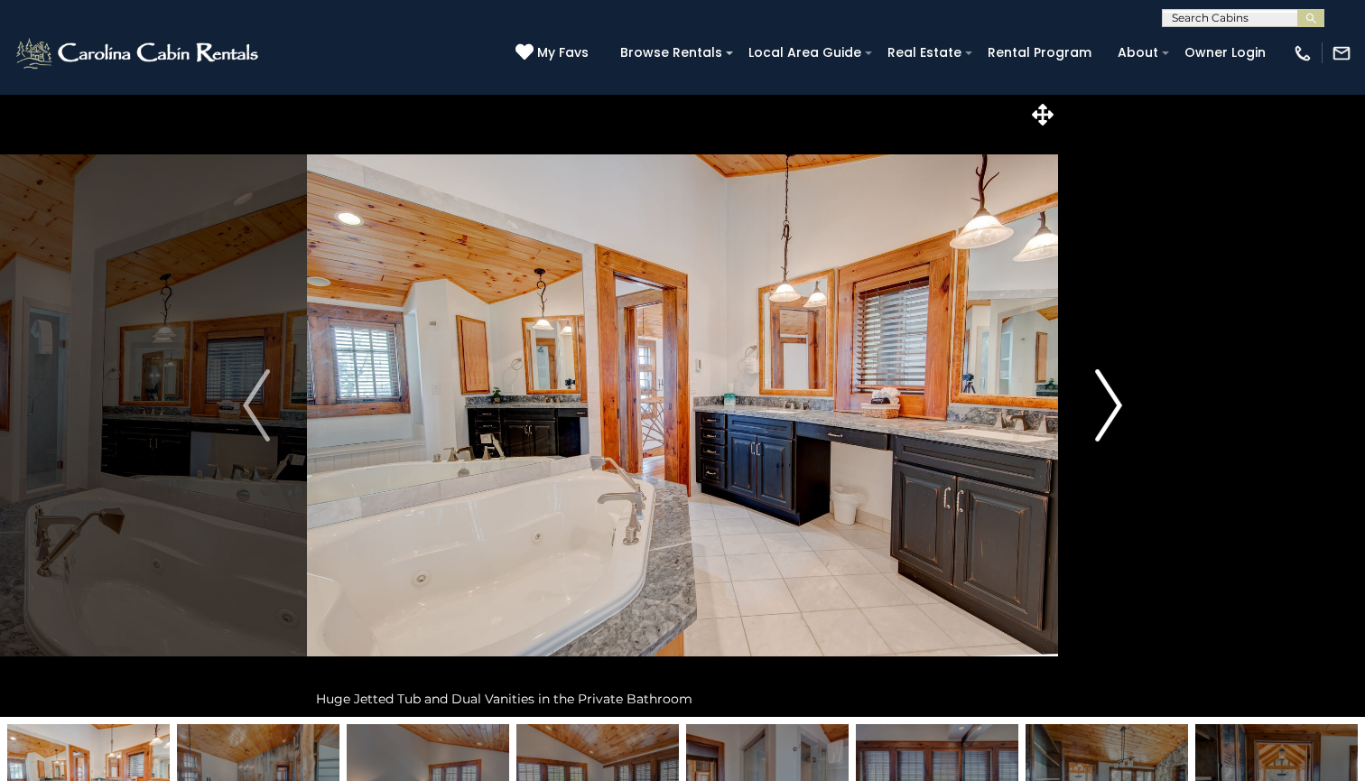
click at [1116, 410] on img "Next" at bounding box center [1108, 405] width 27 height 72
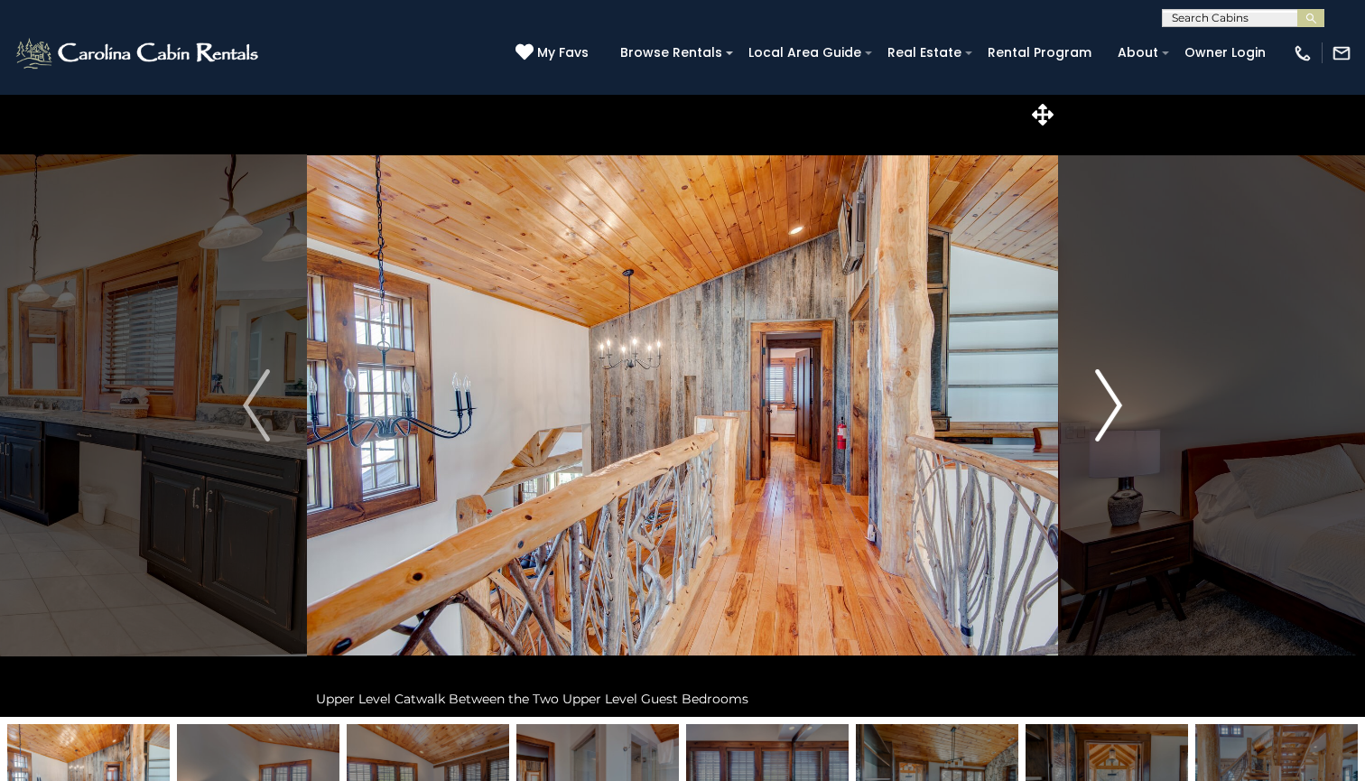
click at [1116, 410] on img "Next" at bounding box center [1108, 405] width 27 height 72
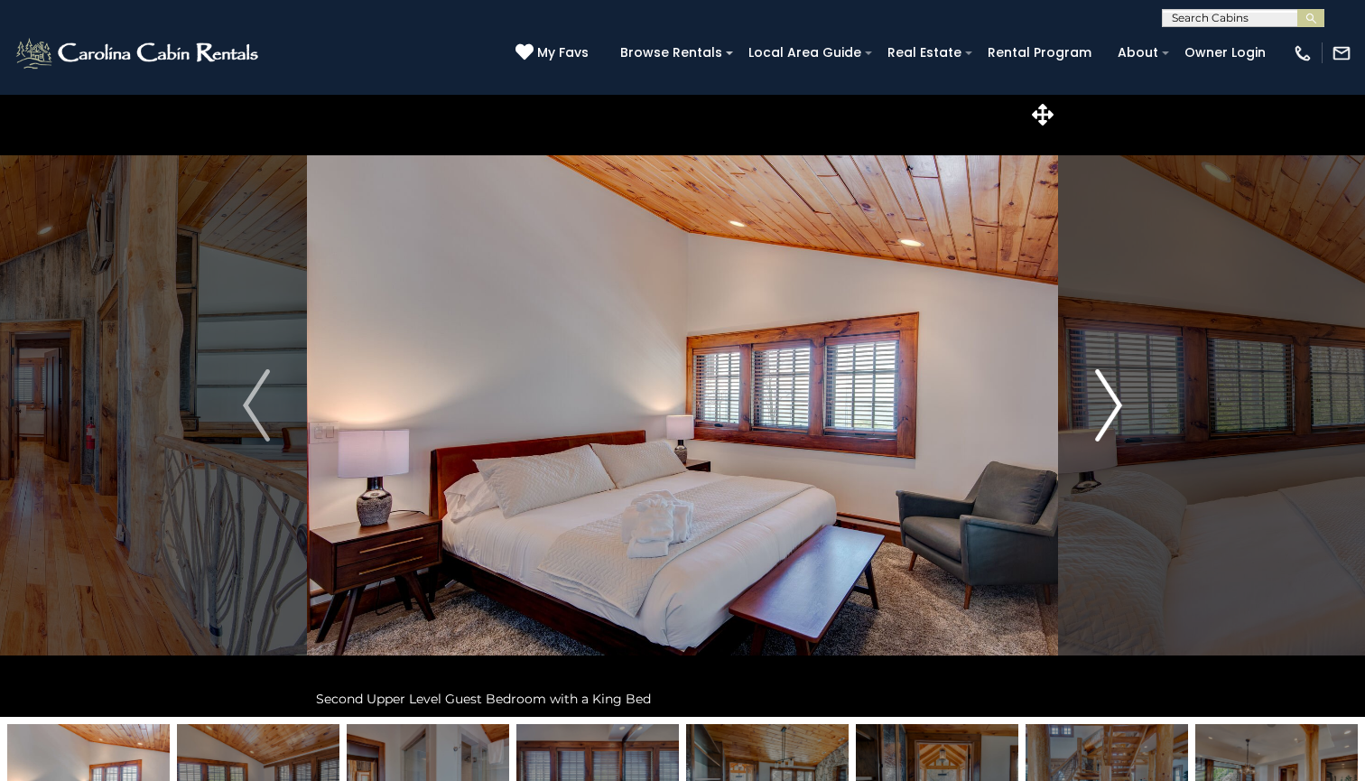
click at [1116, 410] on img "Next" at bounding box center [1108, 405] width 27 height 72
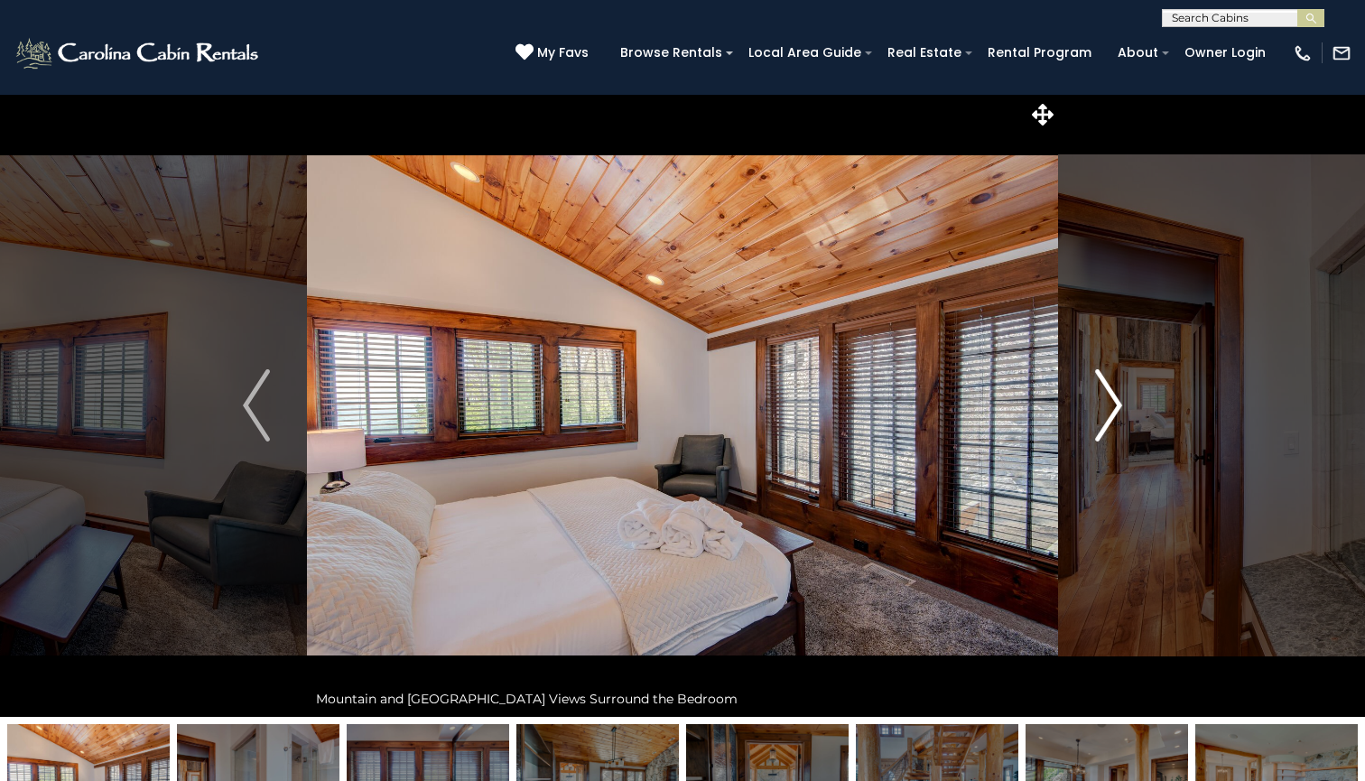
click at [1116, 410] on img "Next" at bounding box center [1108, 405] width 27 height 72
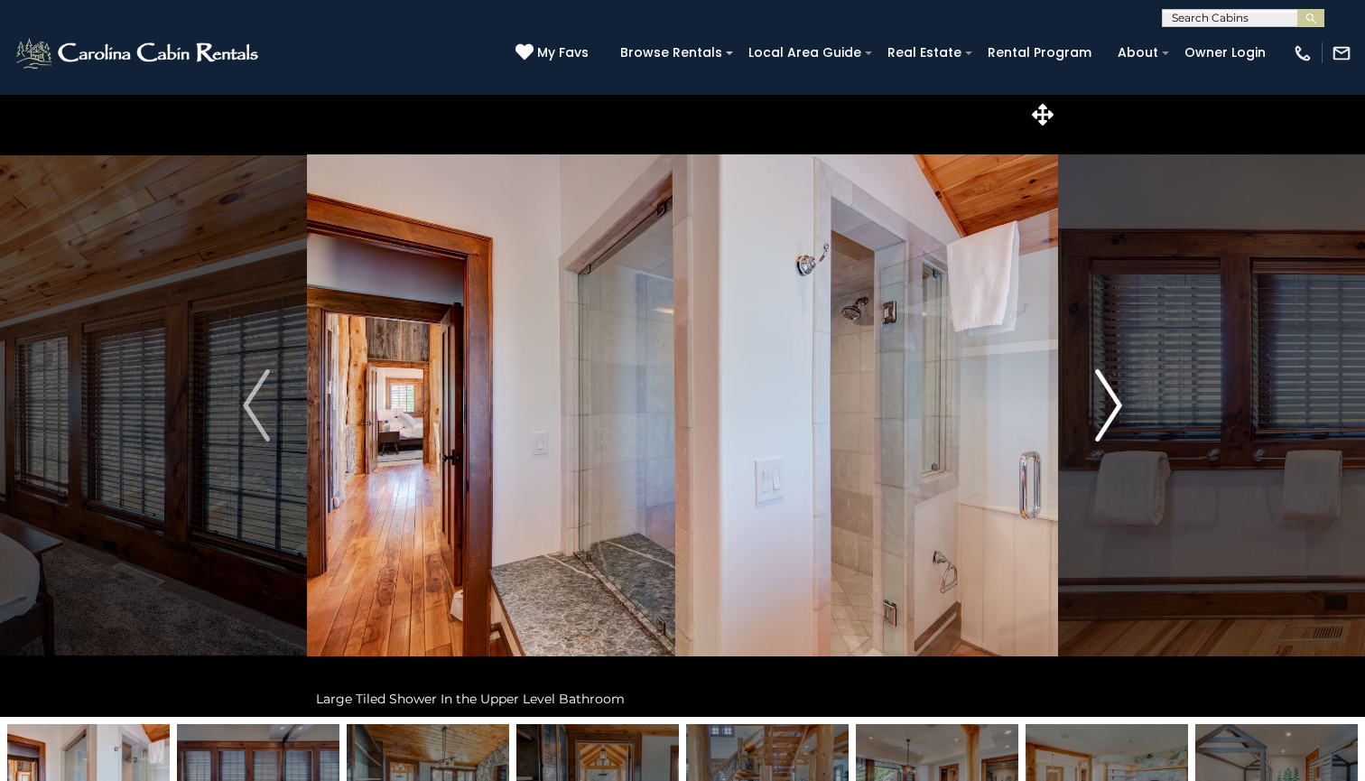
click at [1116, 410] on img "Next" at bounding box center [1108, 405] width 27 height 72
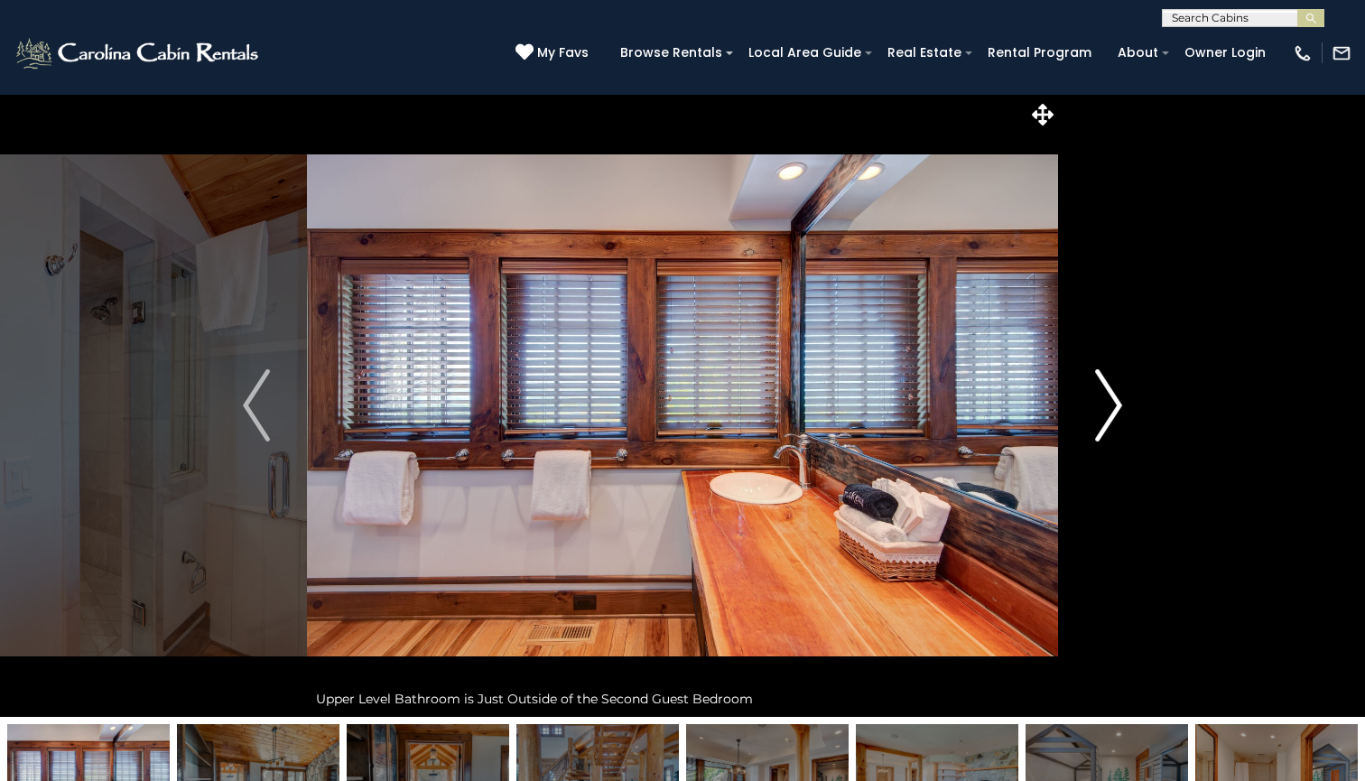
click at [1116, 410] on img "Next" at bounding box center [1108, 405] width 27 height 72
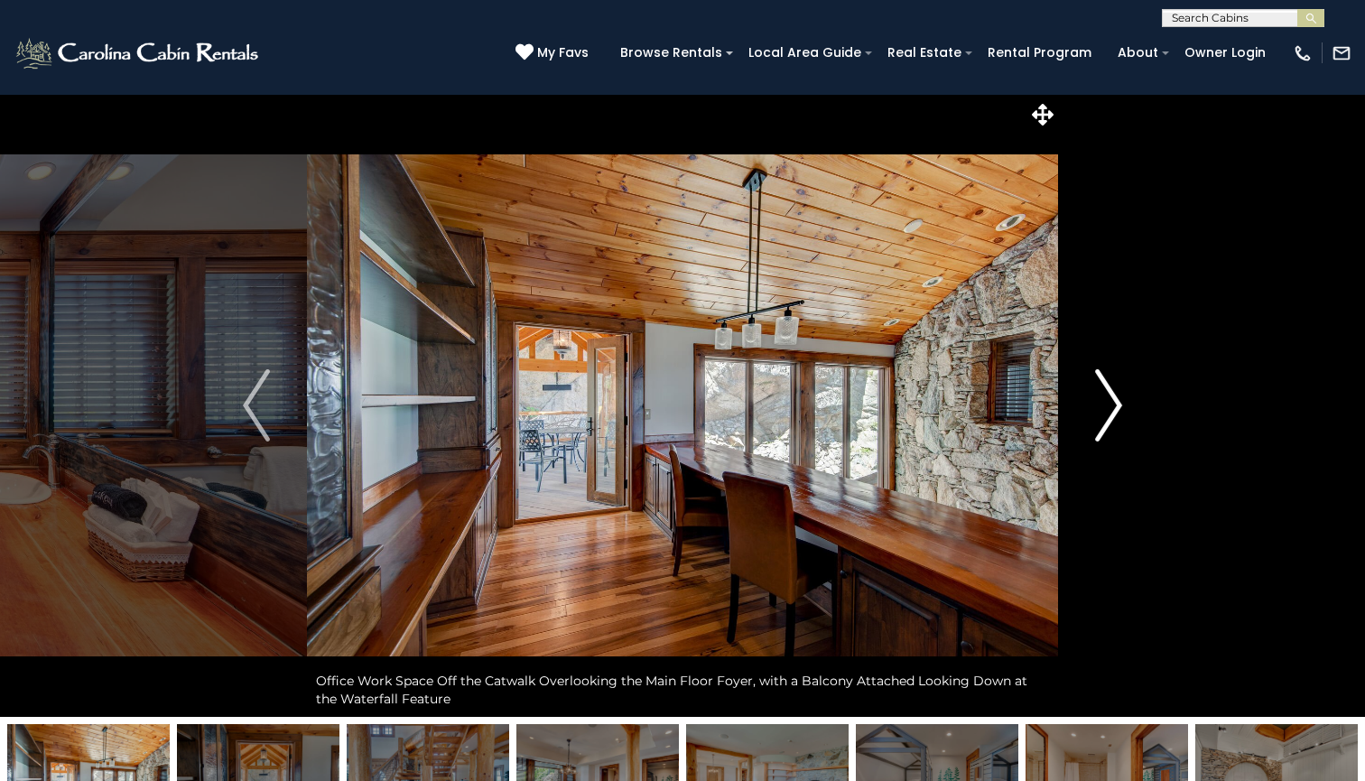
click at [1116, 410] on img "Next" at bounding box center [1108, 405] width 27 height 72
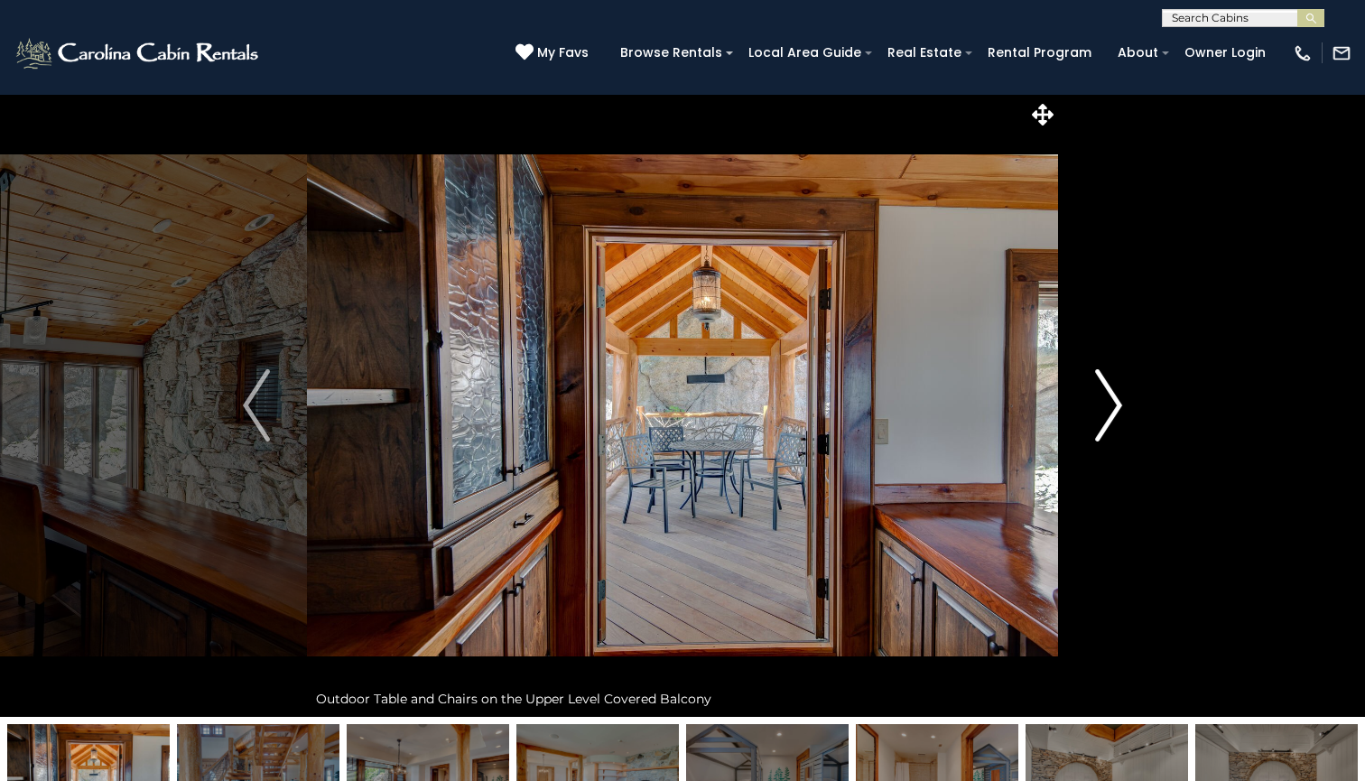
click at [1116, 410] on img "Next" at bounding box center [1108, 405] width 27 height 72
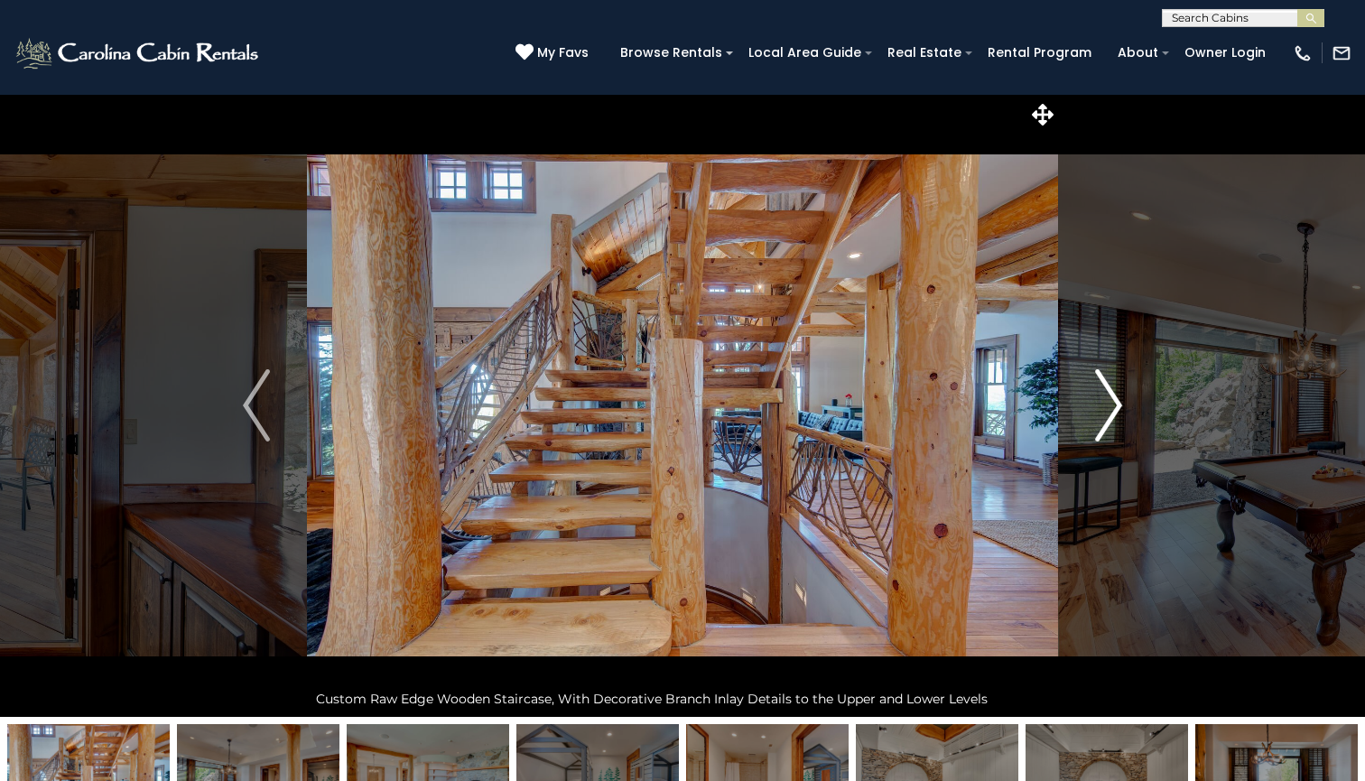
click at [1116, 410] on img "Next" at bounding box center [1108, 405] width 27 height 72
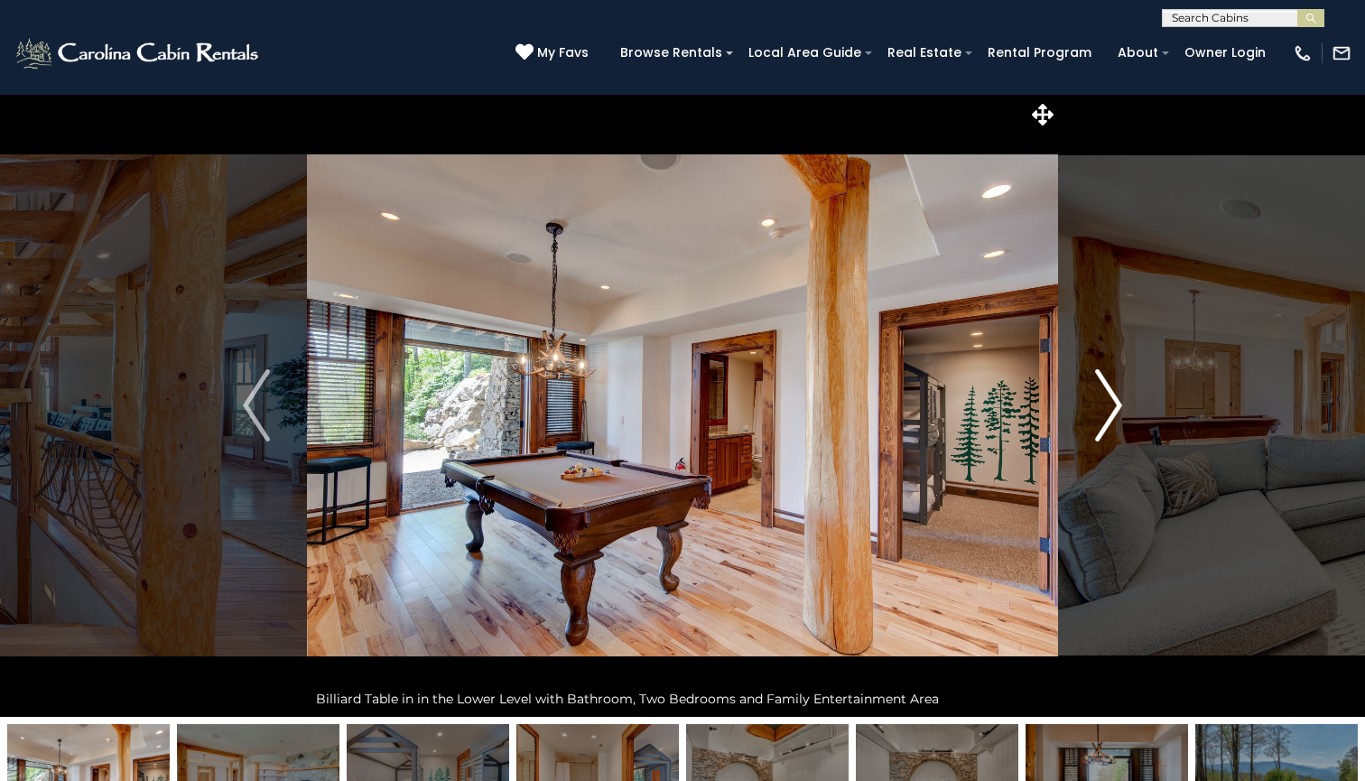
click at [1116, 410] on img "Next" at bounding box center [1108, 405] width 27 height 72
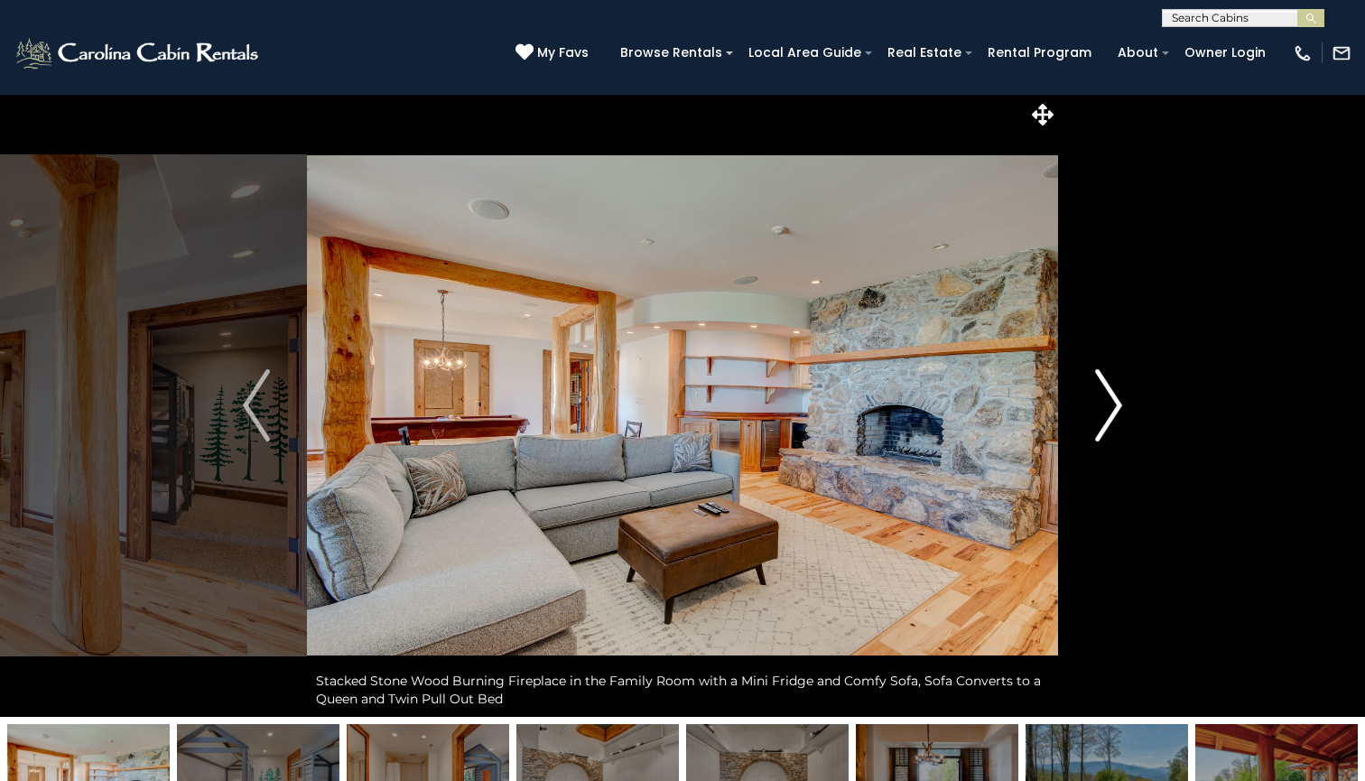
click at [1116, 410] on img "Next" at bounding box center [1108, 405] width 27 height 72
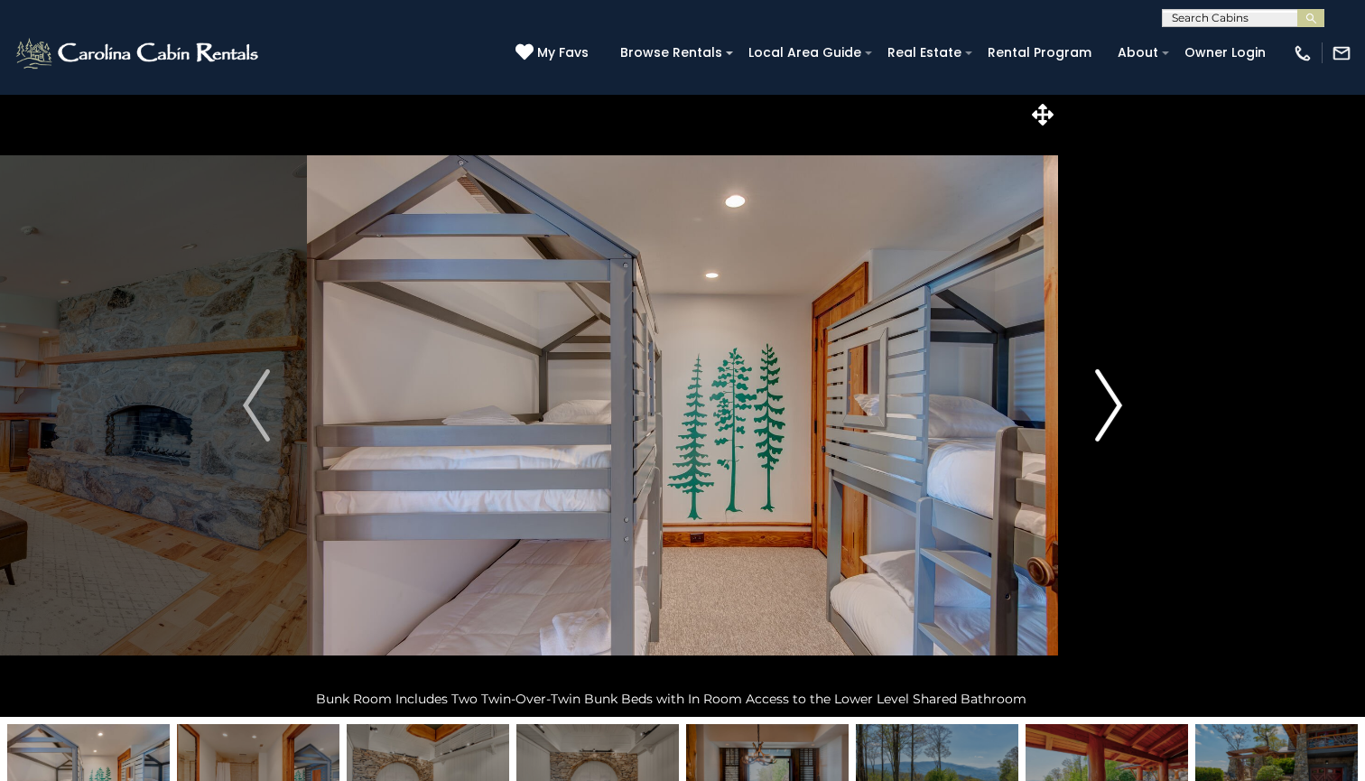
click at [1116, 410] on img "Next" at bounding box center [1108, 405] width 27 height 72
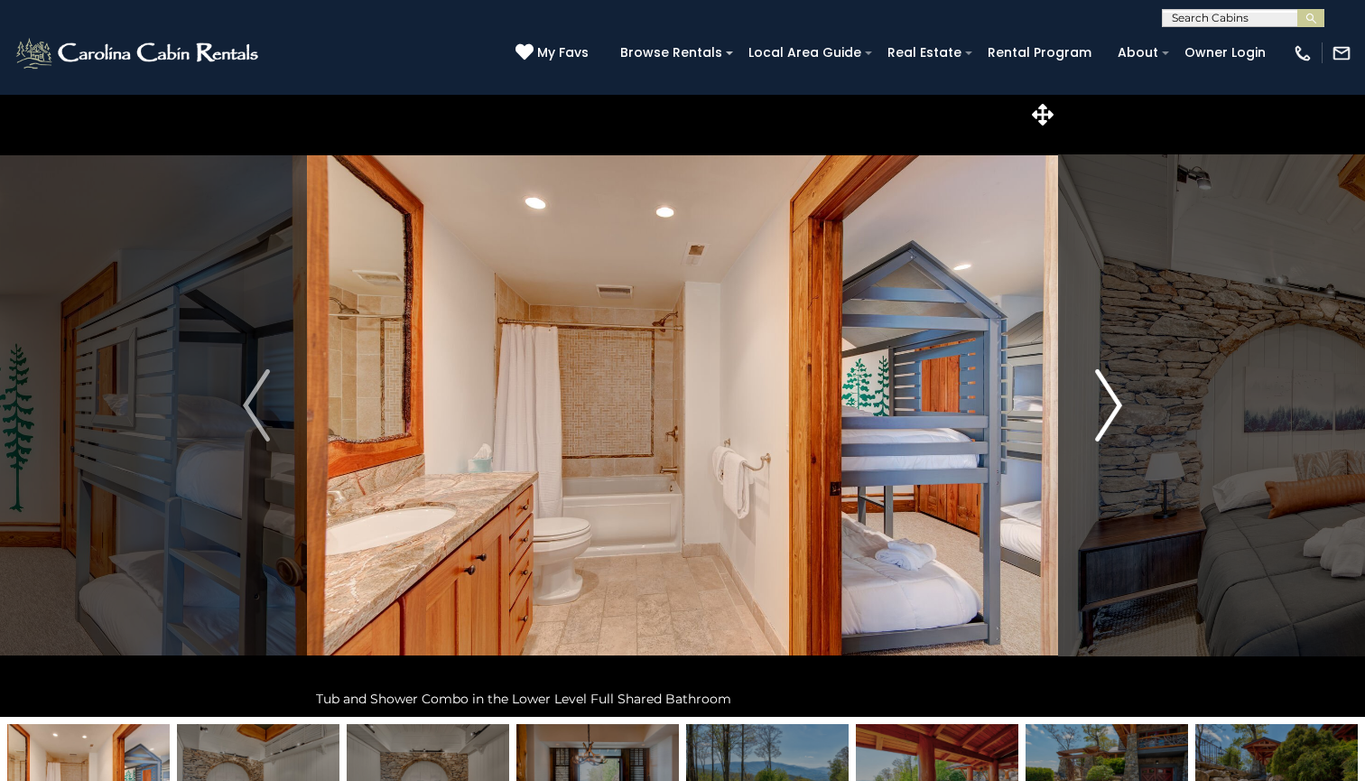
click at [1116, 410] on img "Next" at bounding box center [1108, 405] width 27 height 72
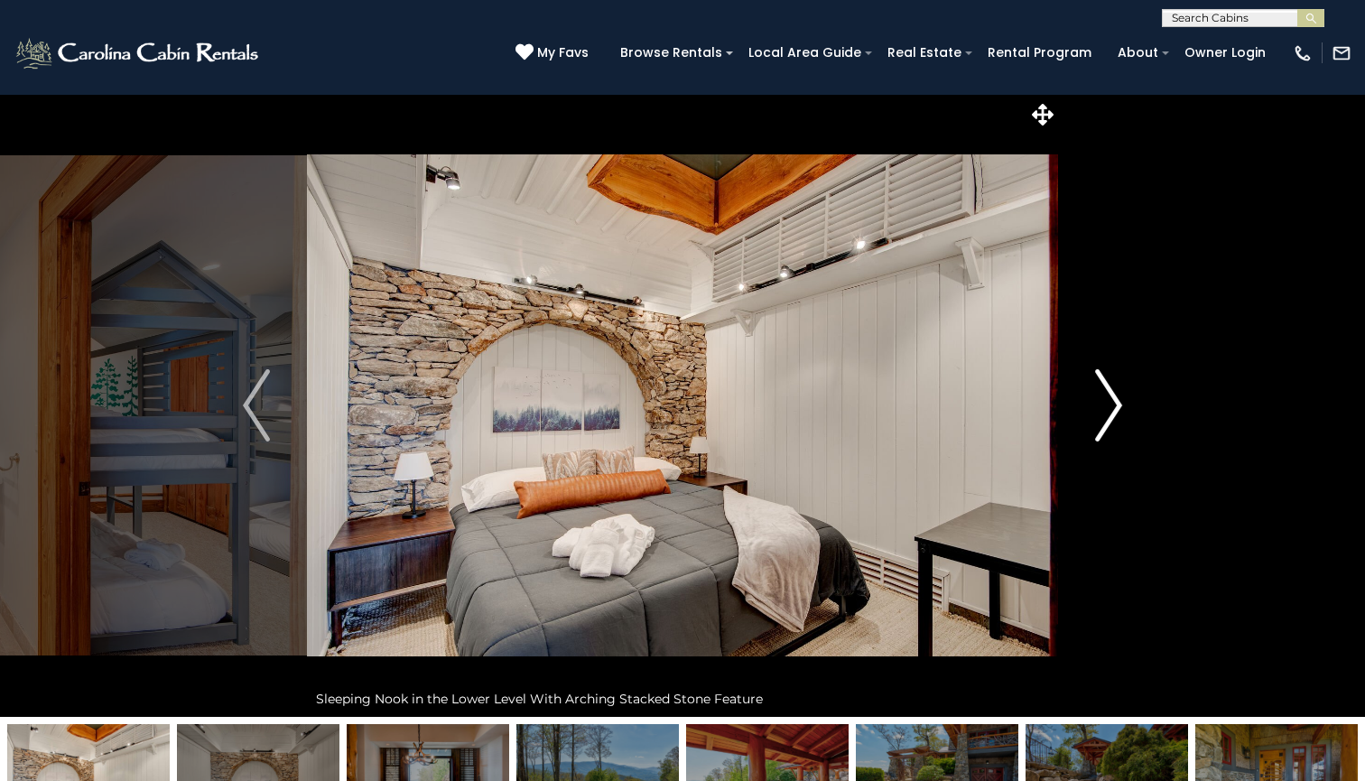
click at [1116, 410] on img "Next" at bounding box center [1108, 405] width 27 height 72
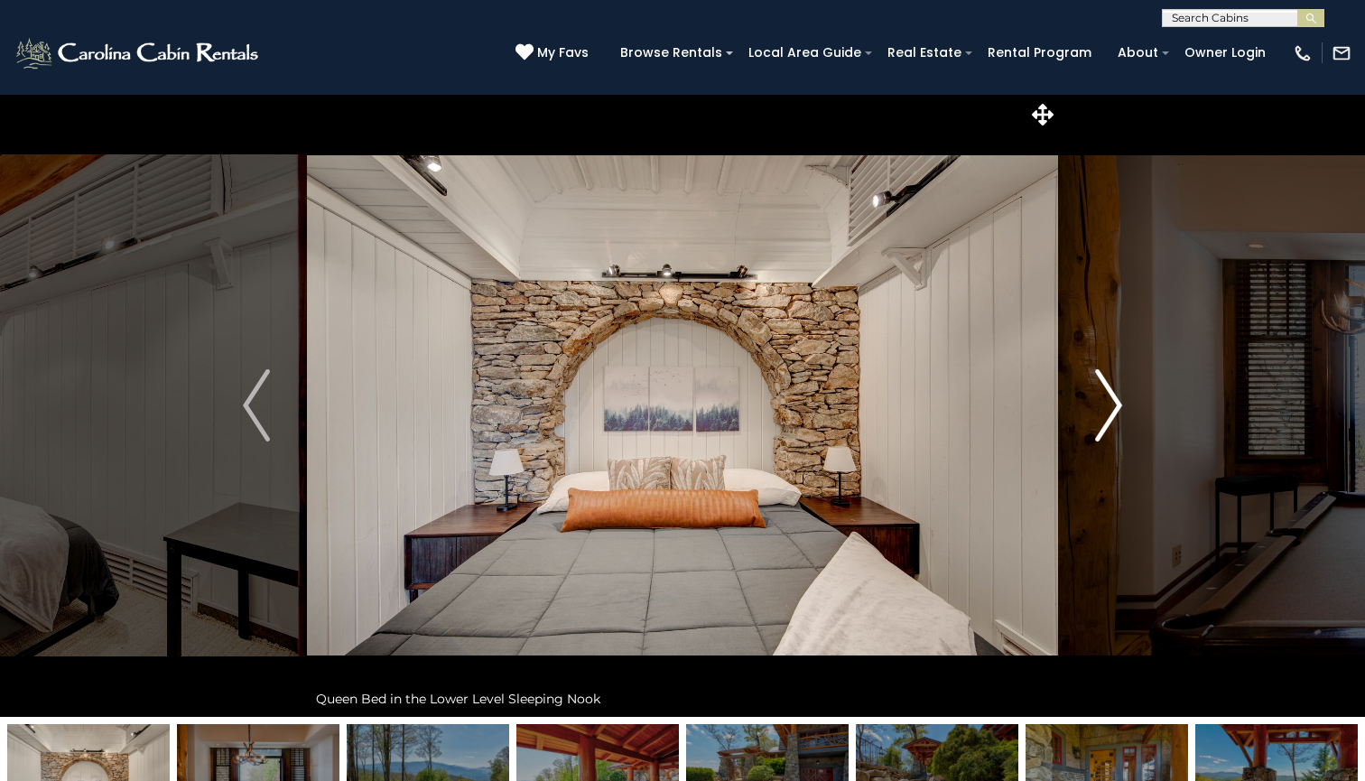
click at [1116, 410] on img "Next" at bounding box center [1108, 405] width 27 height 72
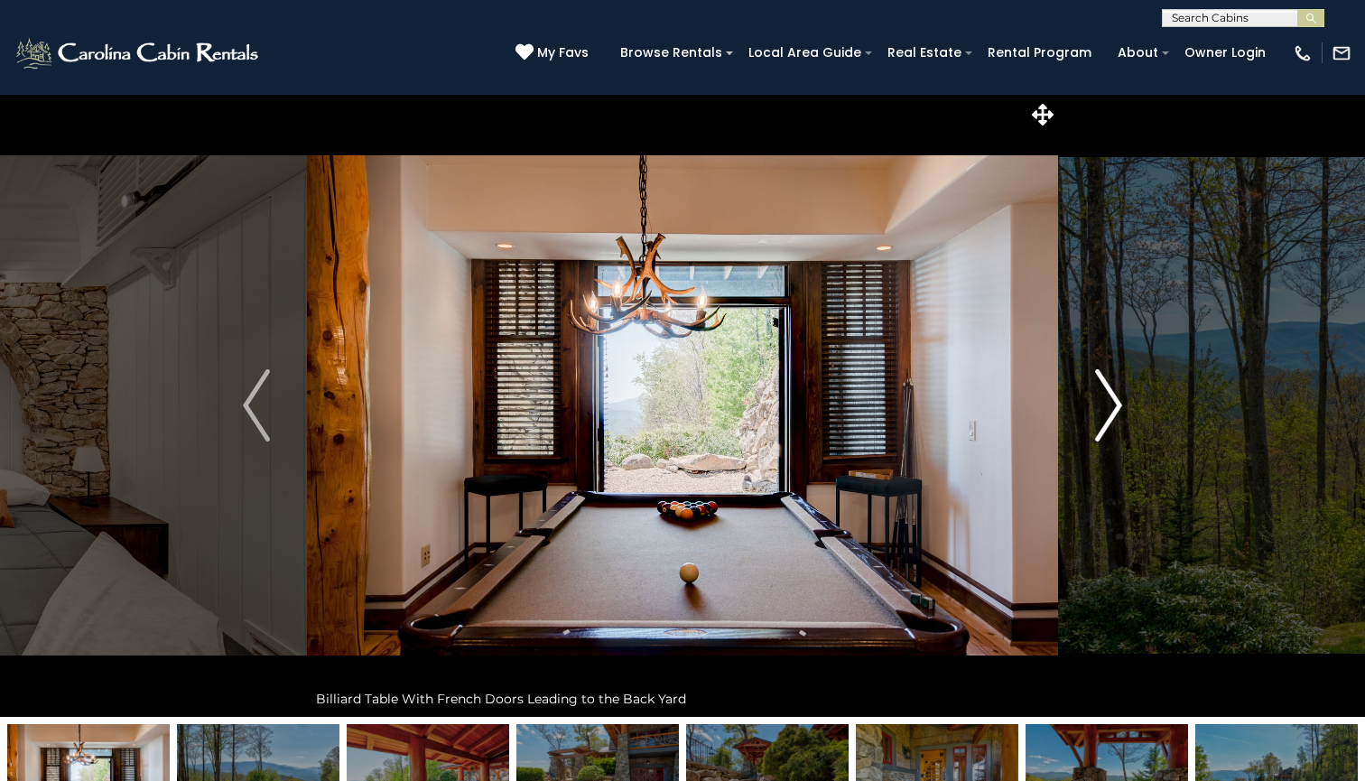
click at [1116, 410] on img "Next" at bounding box center [1108, 405] width 27 height 72
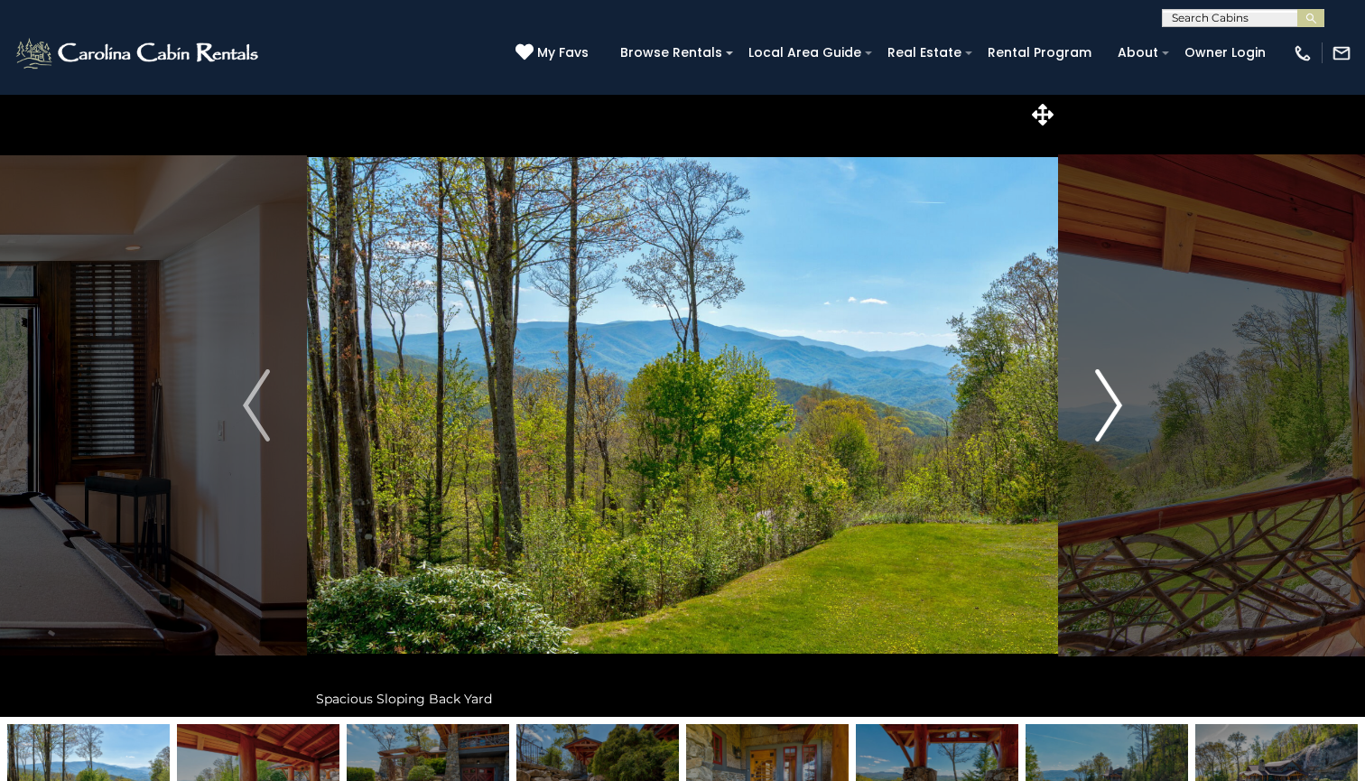
click at [1116, 410] on img "Next" at bounding box center [1108, 405] width 27 height 72
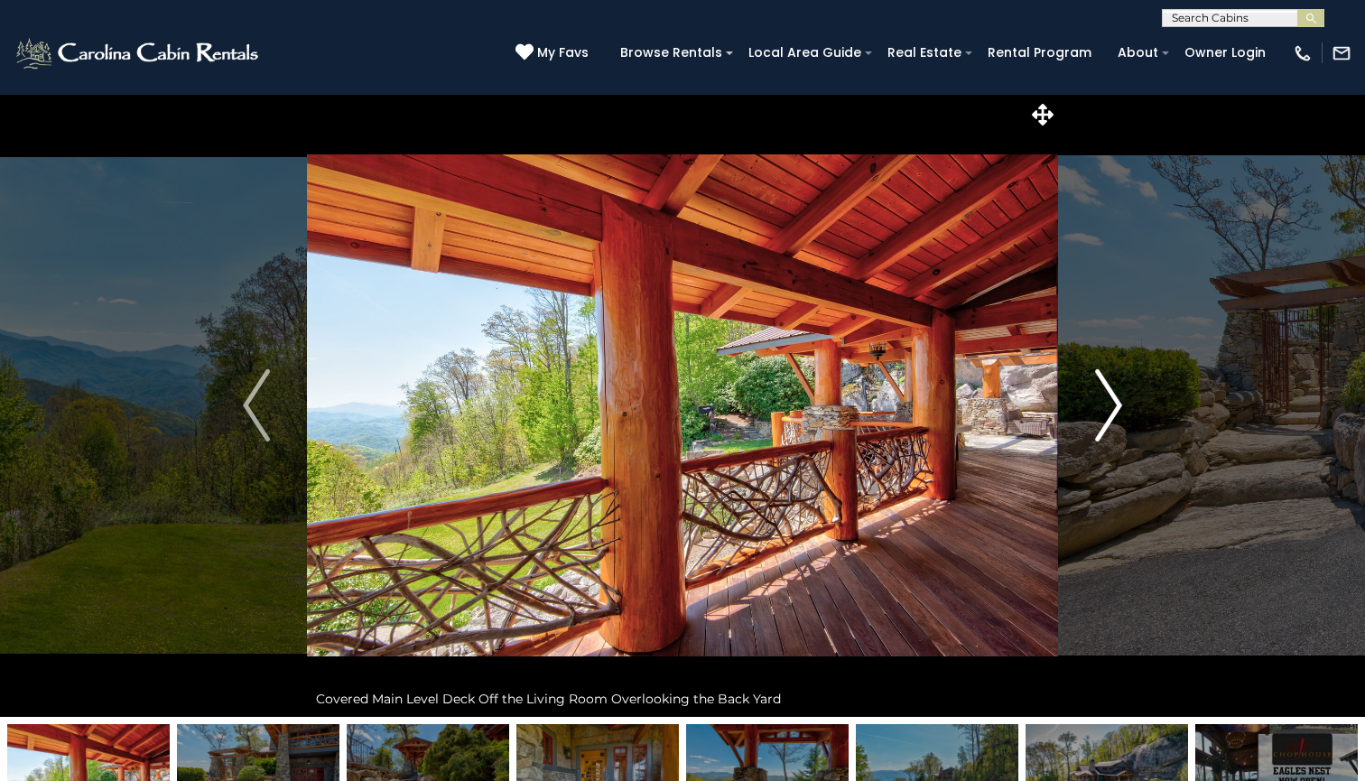
click at [1116, 410] on img "Next" at bounding box center [1108, 405] width 27 height 72
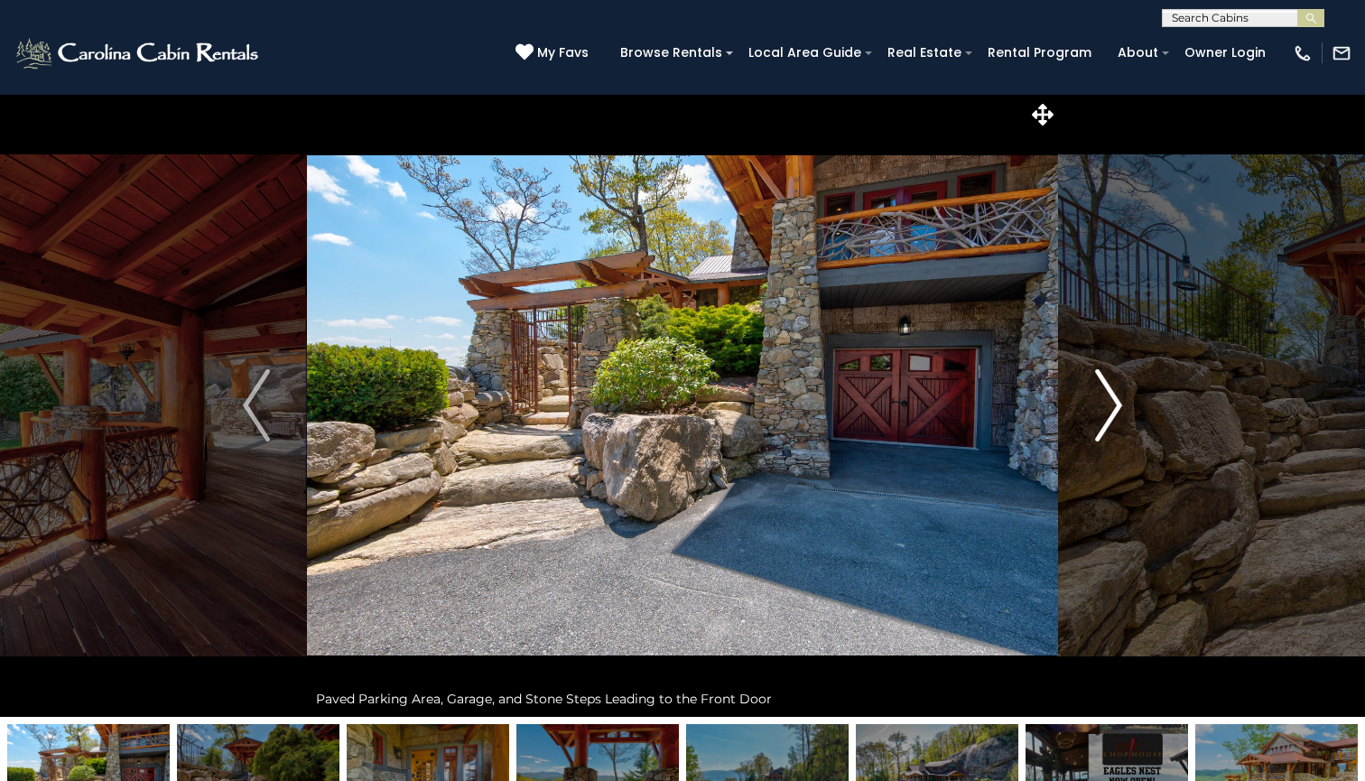
click at [1116, 410] on img "Next" at bounding box center [1108, 405] width 27 height 72
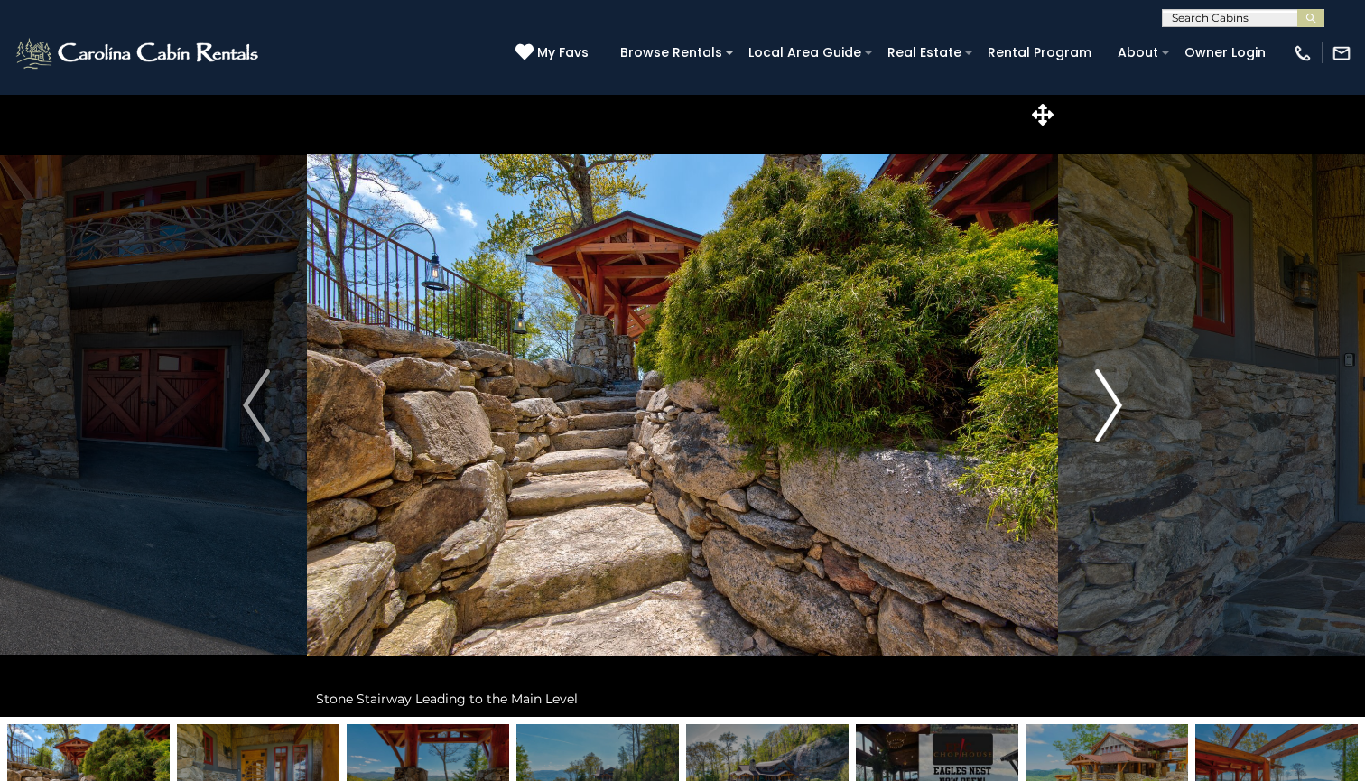
click at [1116, 410] on img "Next" at bounding box center [1108, 405] width 27 height 72
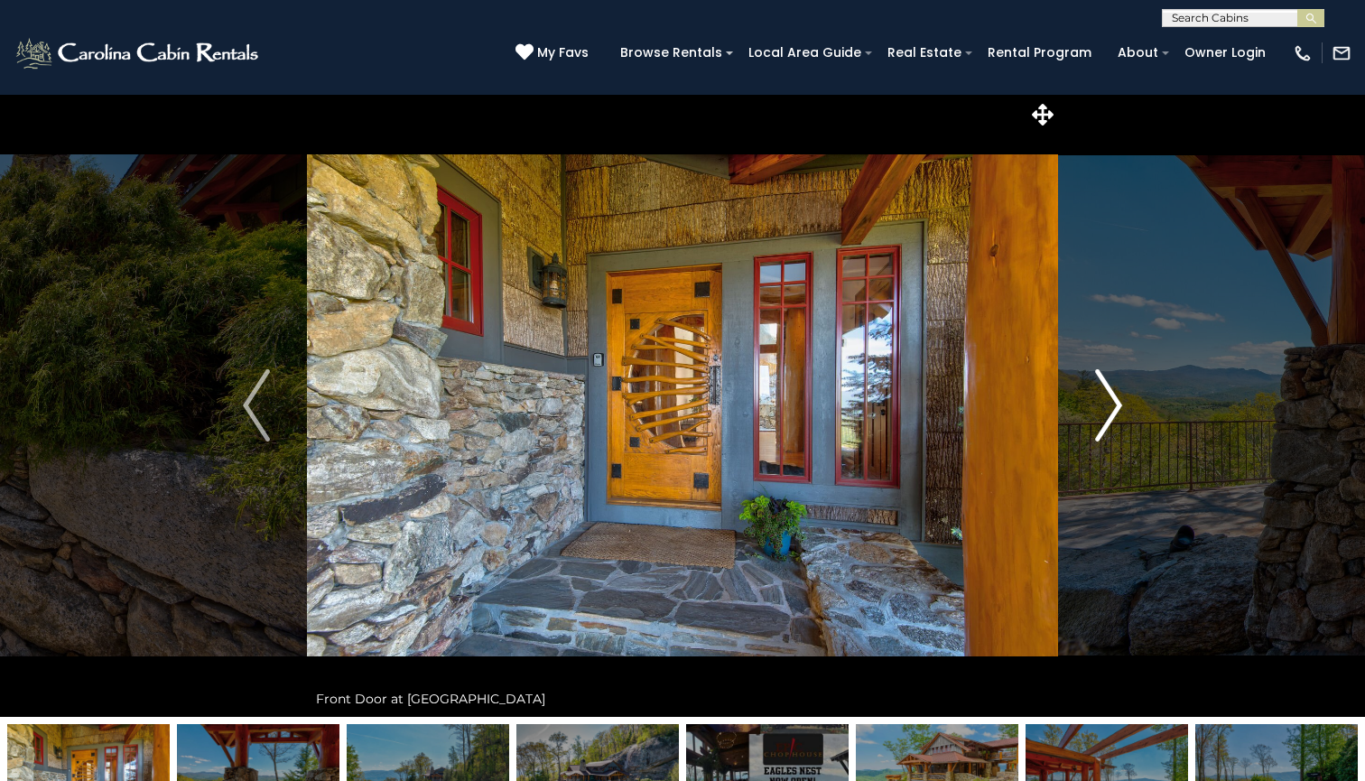
click at [1116, 410] on img "Next" at bounding box center [1108, 405] width 27 height 72
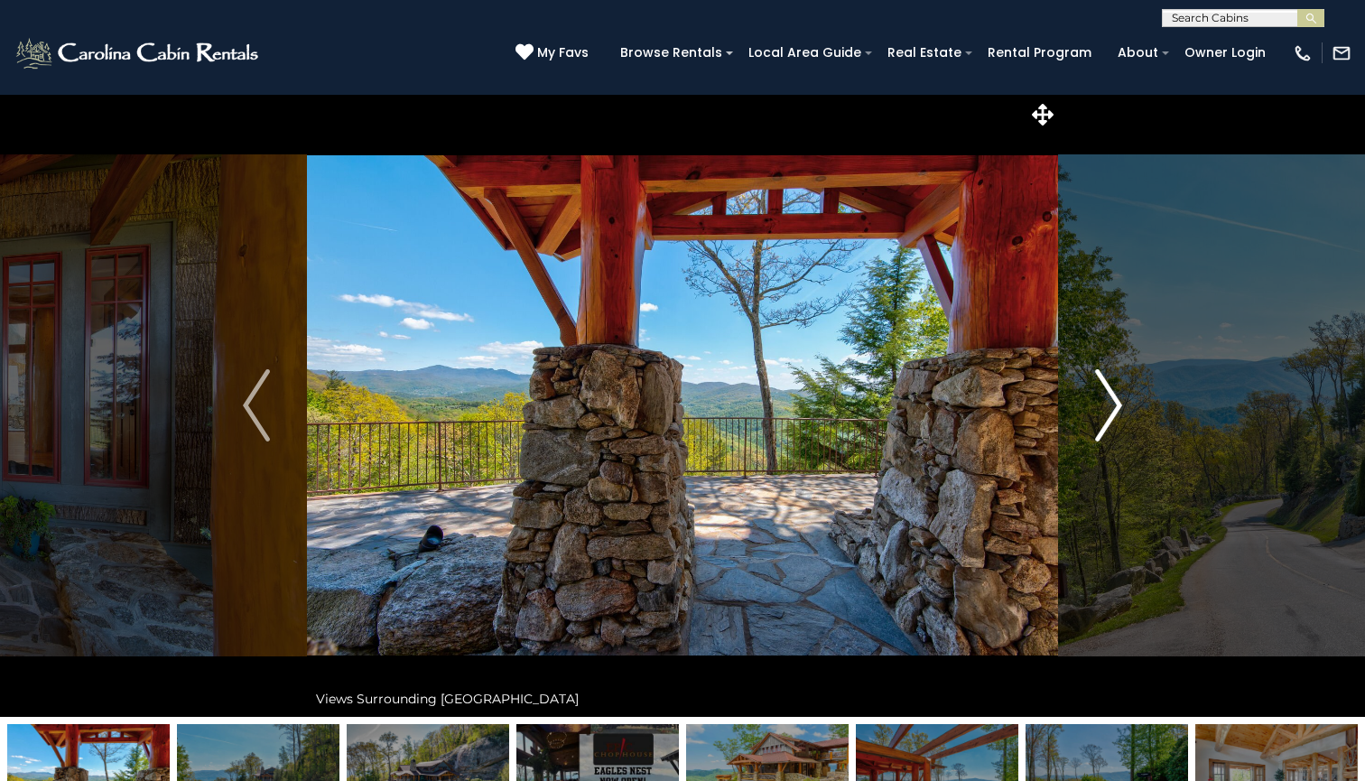
click at [1116, 410] on img "Next" at bounding box center [1108, 405] width 27 height 72
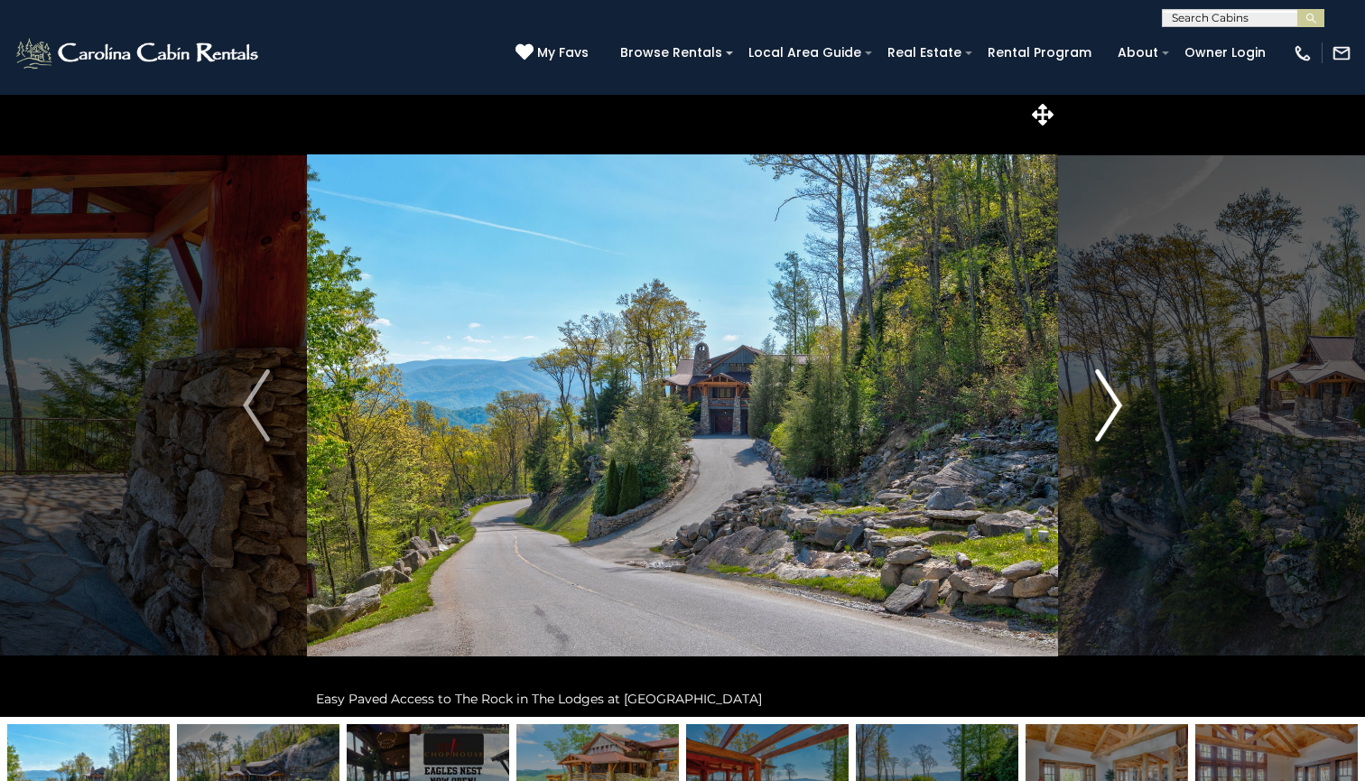
click at [1116, 410] on img "Next" at bounding box center [1108, 405] width 27 height 72
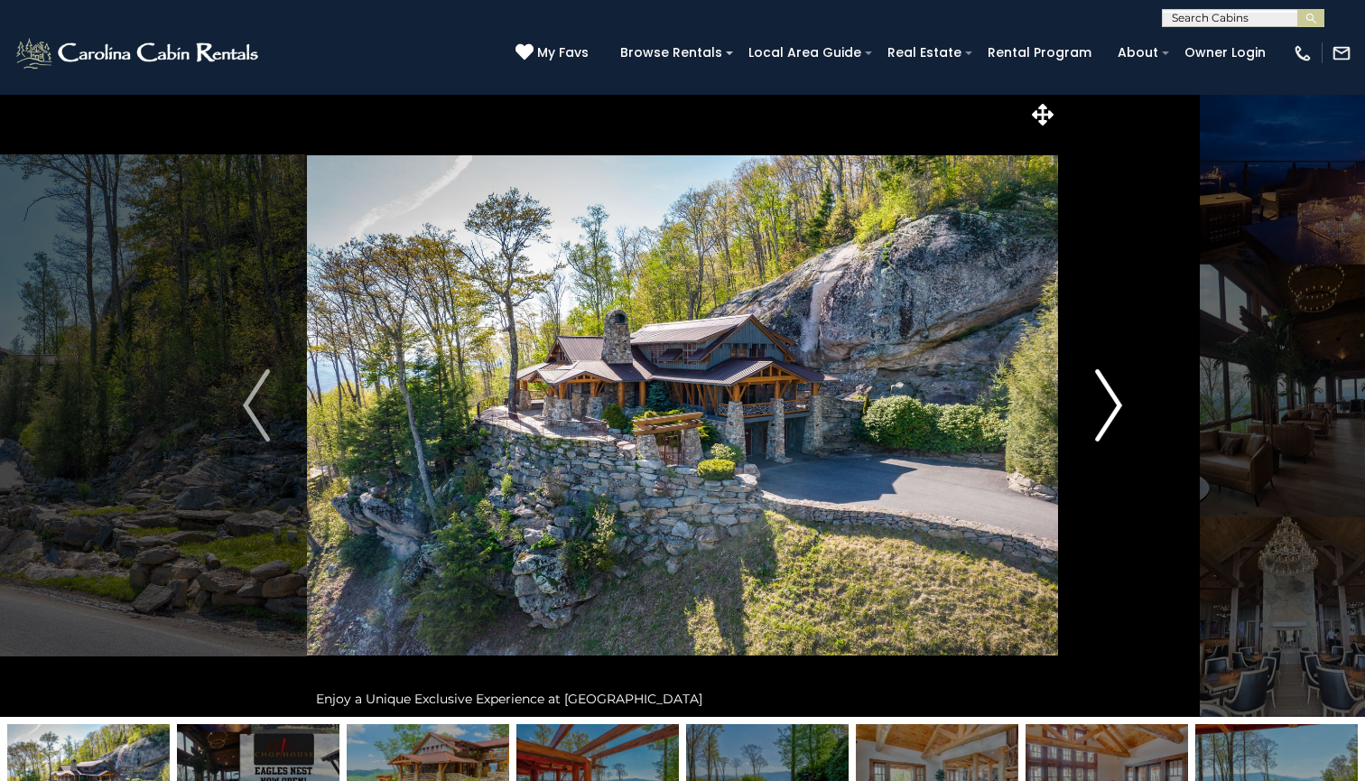
click at [1116, 410] on img "Next" at bounding box center [1108, 405] width 27 height 72
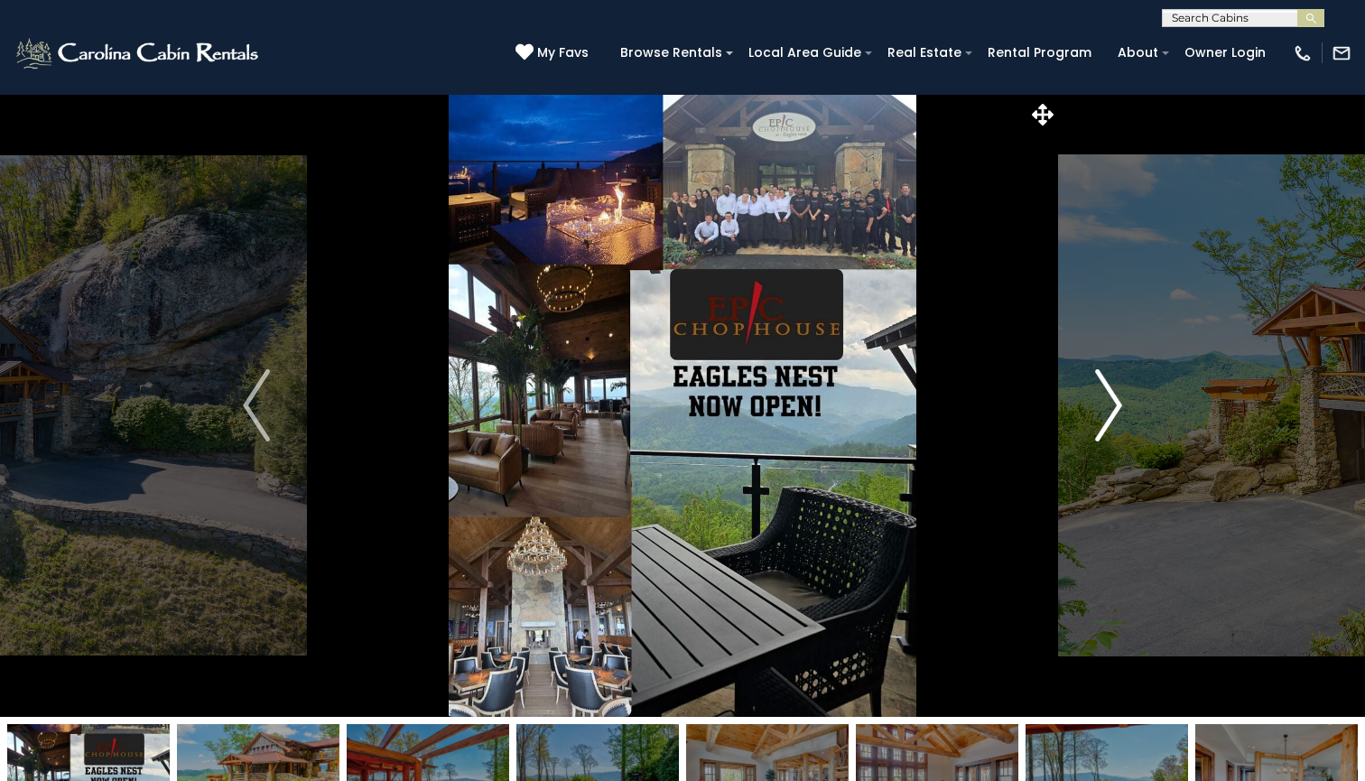
click at [1116, 410] on img "Next" at bounding box center [1108, 405] width 27 height 72
